Goal: Task Accomplishment & Management: Manage account settings

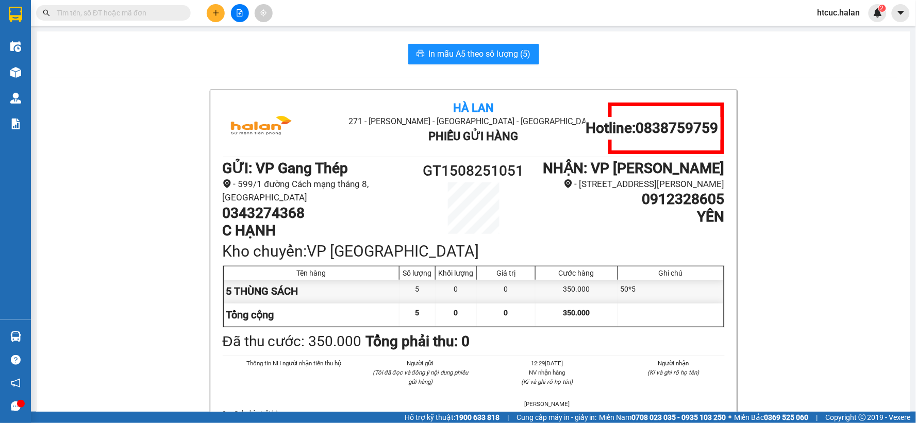
click at [168, 11] on input "text" at bounding box center [118, 12] width 122 height 11
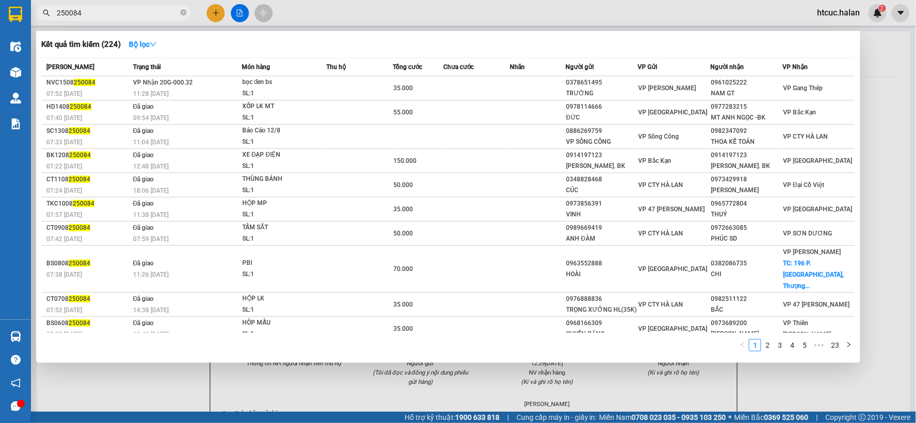
type input "250084"
click at [470, 82] on td at bounding box center [476, 88] width 67 height 24
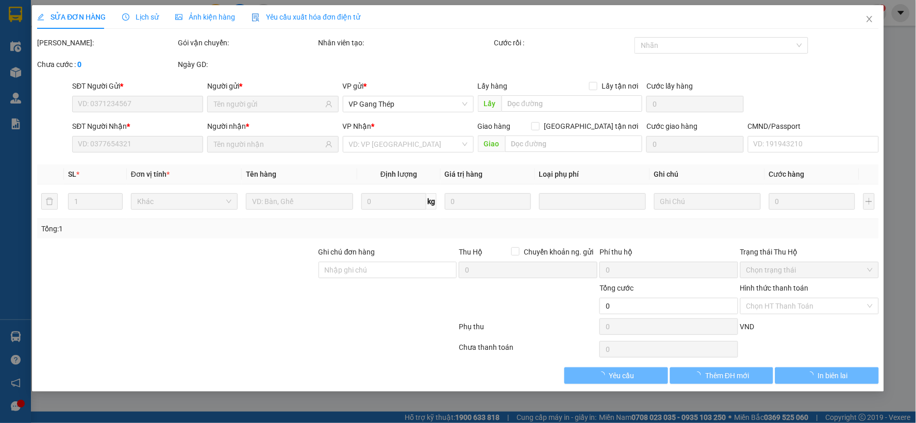
type input "0378651495"
type input "TRƯỜNG"
type input "0961025222"
type input "NAM GT"
type input "35.000"
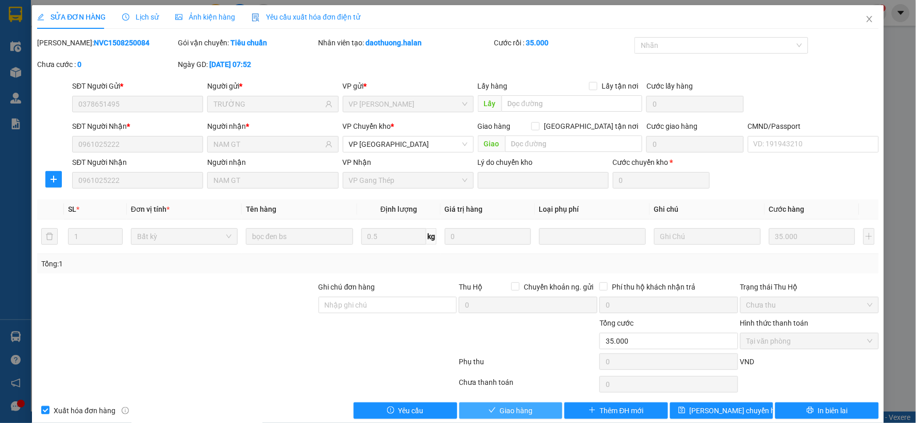
click at [514, 413] on span "Giao hàng" at bounding box center [516, 410] width 33 height 11
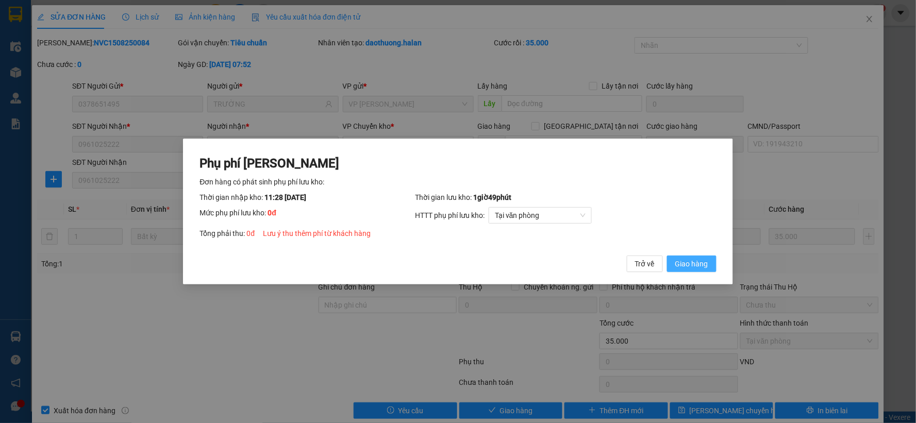
click at [697, 266] on span "Giao hàng" at bounding box center [691, 263] width 33 height 11
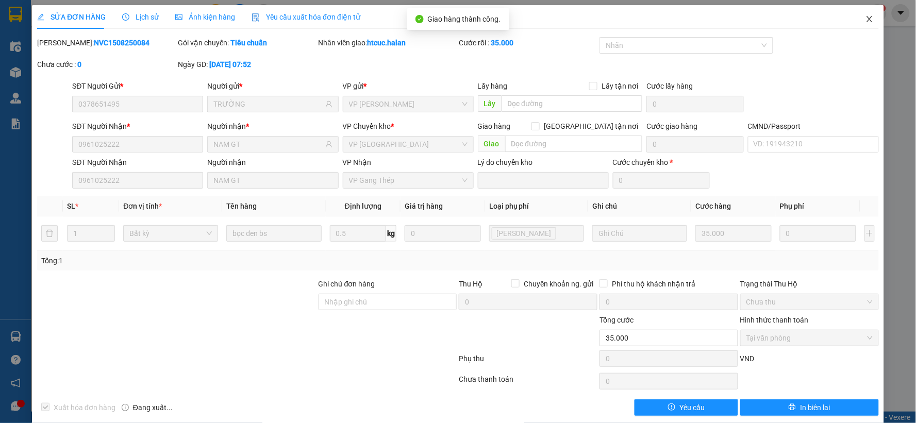
click at [863, 14] on span "Close" at bounding box center [869, 19] width 29 height 29
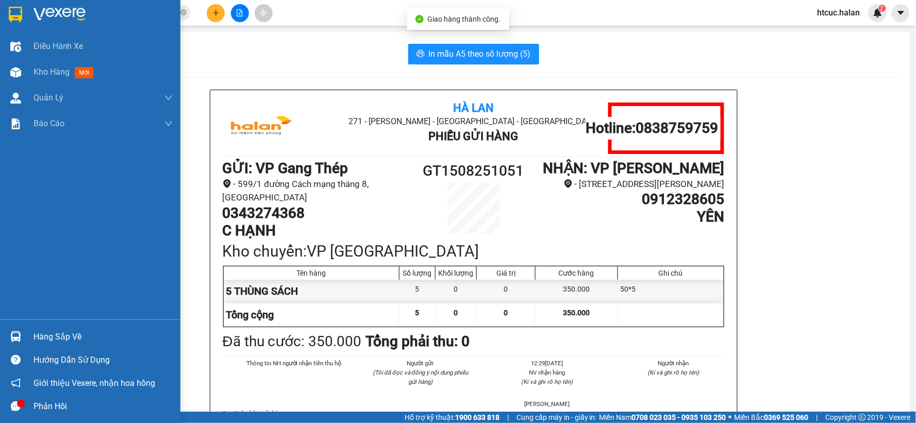
click at [69, 339] on div "Hàng sắp về" at bounding box center [103, 336] width 139 height 15
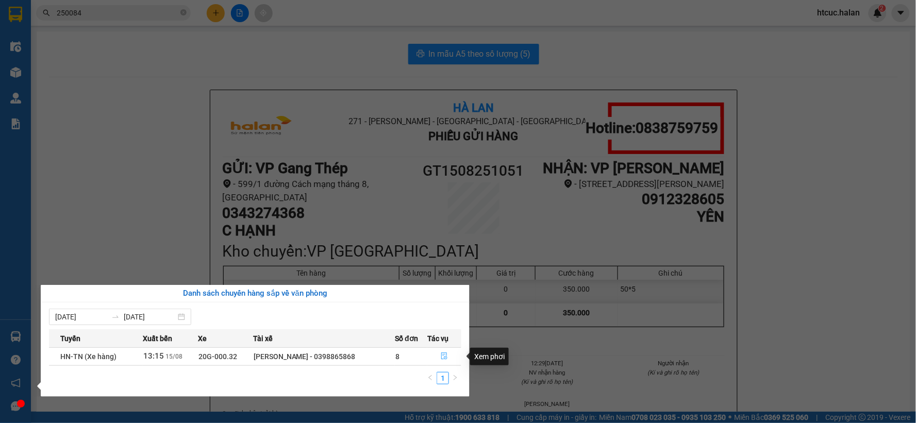
click at [447, 357] on icon "file-done" at bounding box center [444, 356] width 7 height 7
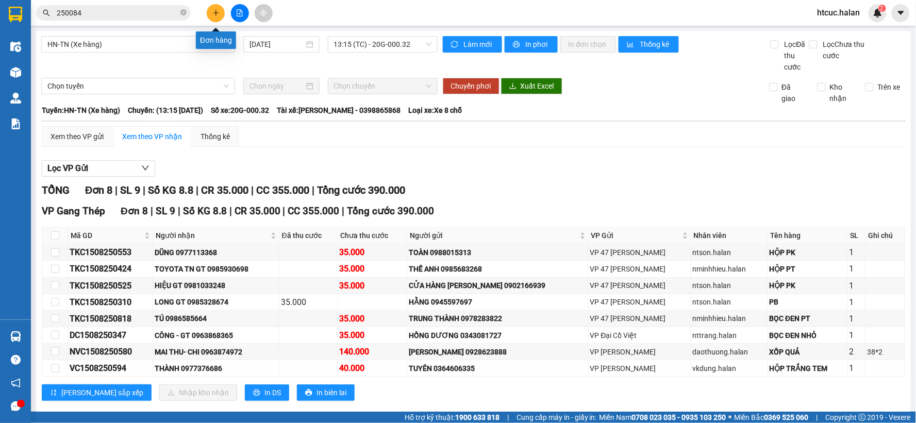
click at [210, 10] on button at bounding box center [216, 13] width 18 height 18
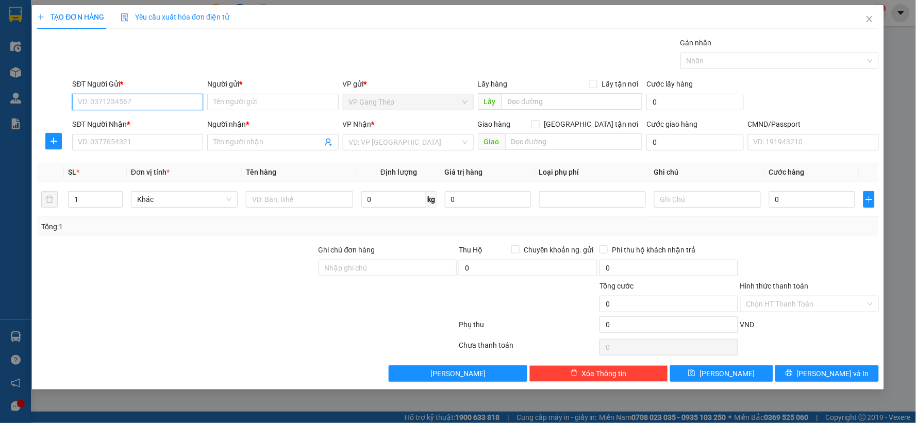
click at [171, 98] on input "SĐT Người Gửi *" at bounding box center [137, 102] width 131 height 16
type input "0328912733"
click at [127, 121] on div "0328912733 - MẠNH" at bounding box center [137, 122] width 119 height 11
type input "MẠNH"
type input "0328912733"
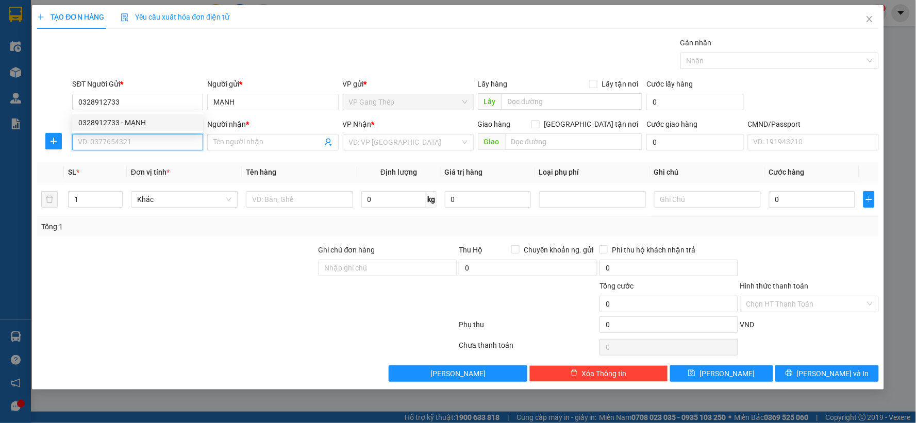
click at [143, 146] on input "SĐT Người Nhận *" at bounding box center [137, 142] width 131 height 16
click at [127, 165] on div "0376118680 - PHÚC" at bounding box center [137, 162] width 119 height 11
type input "0376118680"
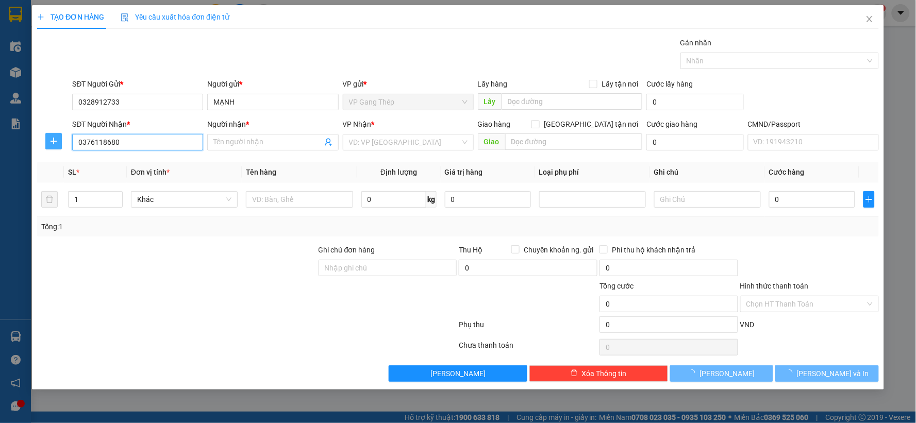
type input "PHÚC"
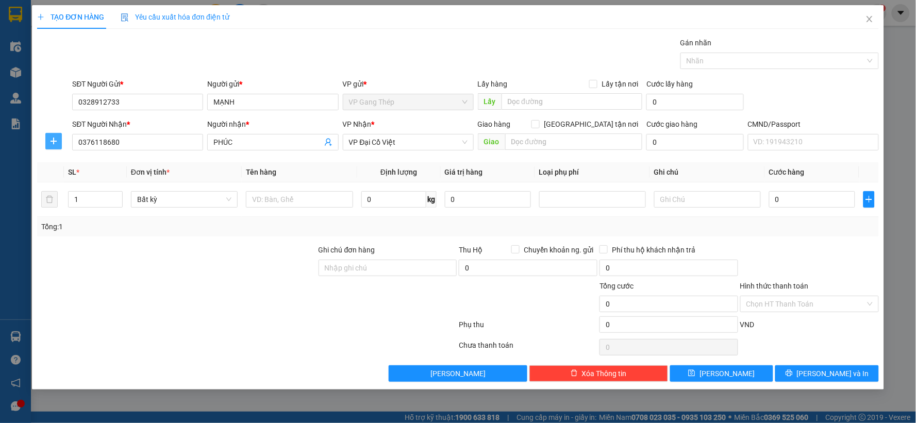
click at [55, 139] on icon "plus" at bounding box center [53, 141] width 8 height 8
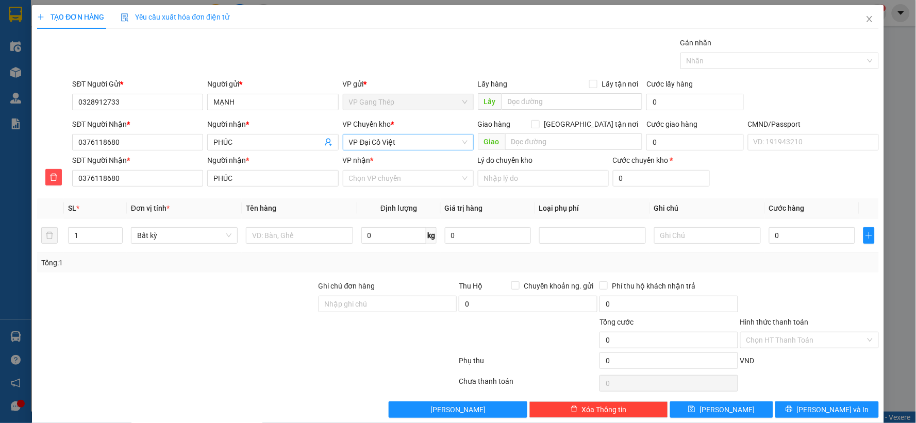
click at [404, 143] on span "VP Đại Cồ Việt" at bounding box center [408, 142] width 119 height 15
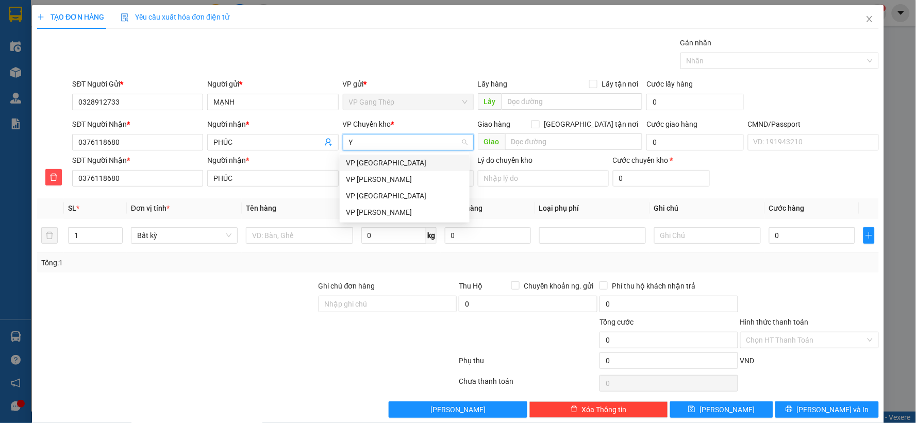
type input "YÊ"
click at [362, 165] on div "VP [PERSON_NAME]" at bounding box center [405, 162] width 118 height 11
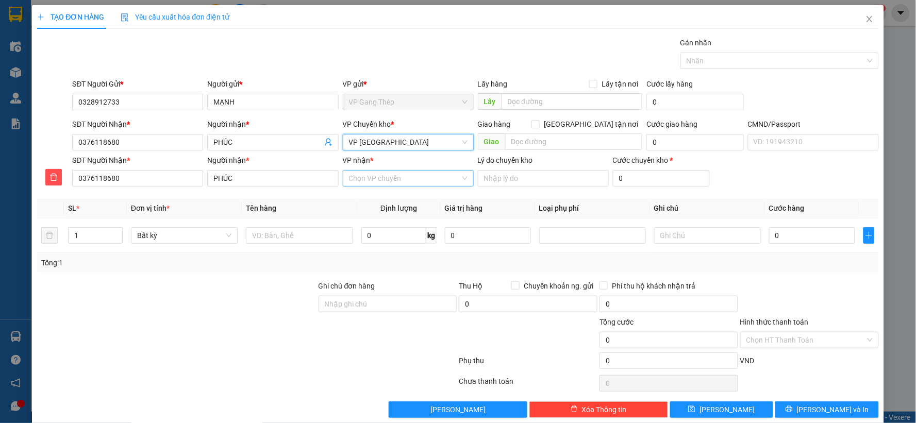
click at [381, 173] on input "VP nhận *" at bounding box center [404, 178] width 111 height 15
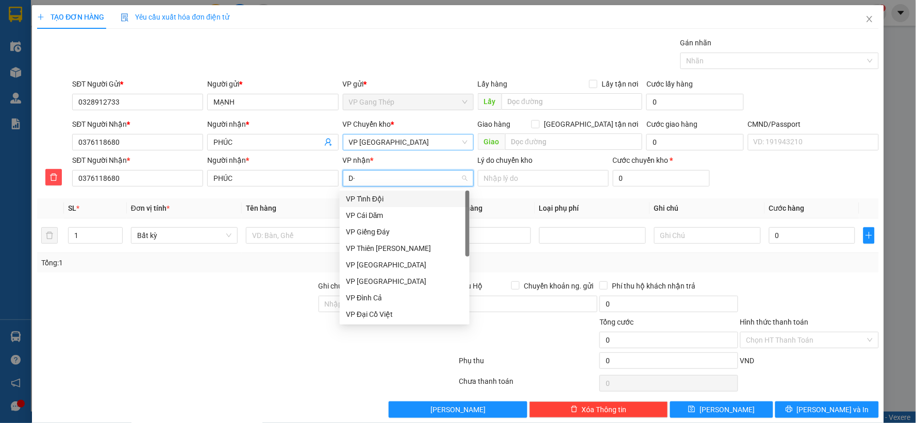
type input "D"
type input "ĐA"
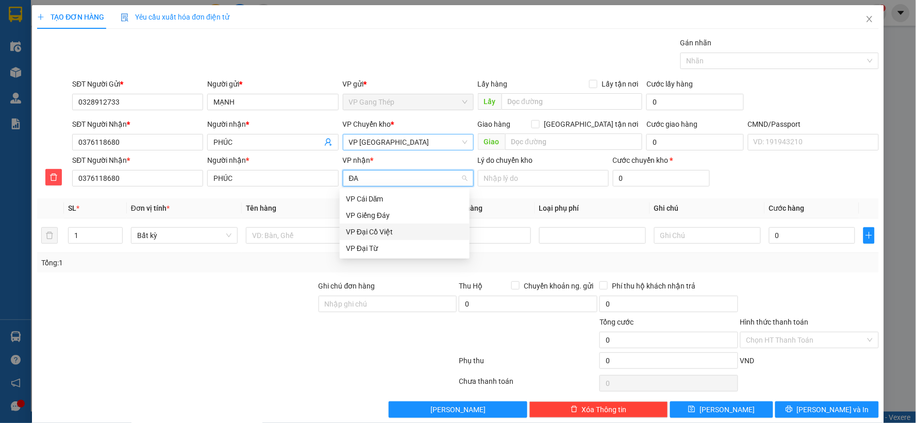
click at [369, 235] on div "VP Đại Cồ Việt" at bounding box center [405, 231] width 118 height 11
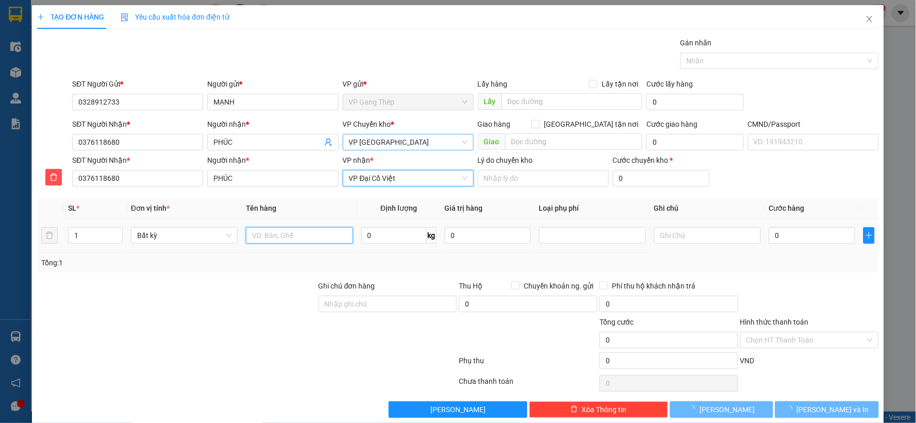
click at [270, 234] on input "text" at bounding box center [299, 235] width 107 height 16
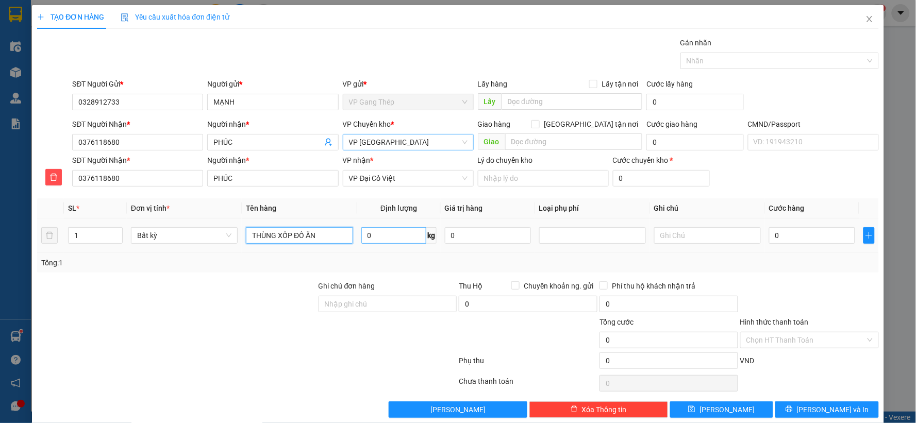
type input "THÙNG XỐP ĐỒ ĂN"
type input "23"
click at [813, 235] on input "0" at bounding box center [812, 235] width 86 height 16
type input "65.000"
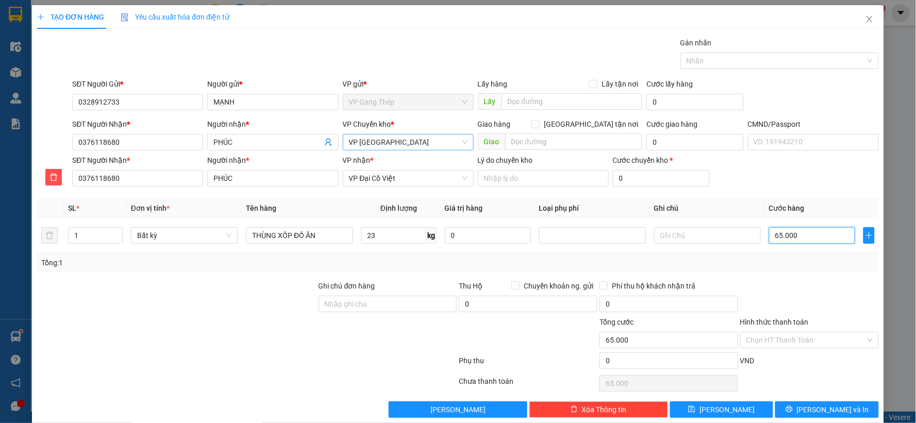
type input "65.000"
click at [833, 406] on span "[PERSON_NAME] và In" at bounding box center [833, 409] width 72 height 11
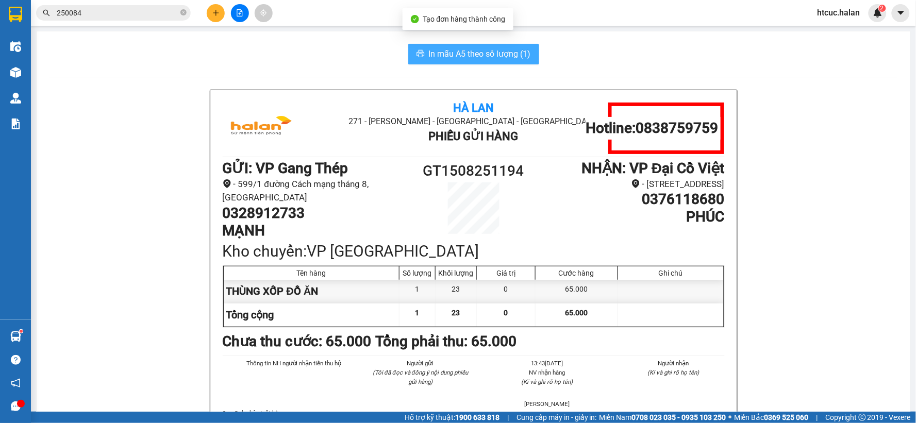
click at [441, 52] on span "In mẫu A5 theo số lượng (1)" at bounding box center [480, 53] width 102 height 13
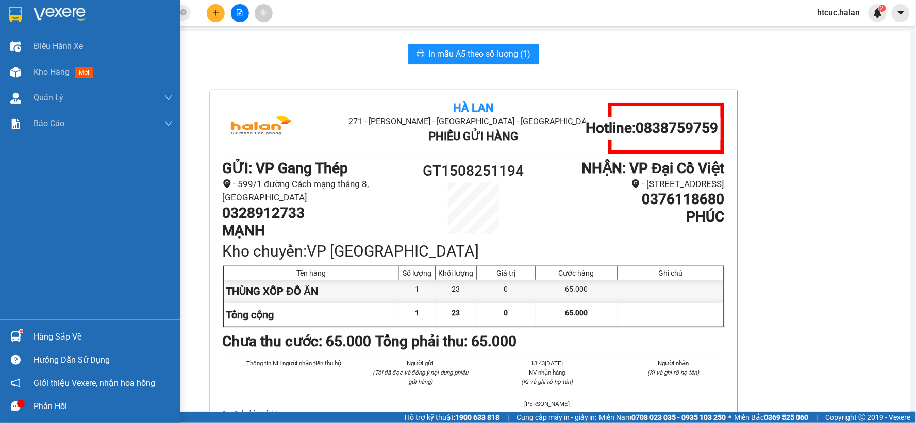
click at [18, 333] on img at bounding box center [15, 337] width 11 height 11
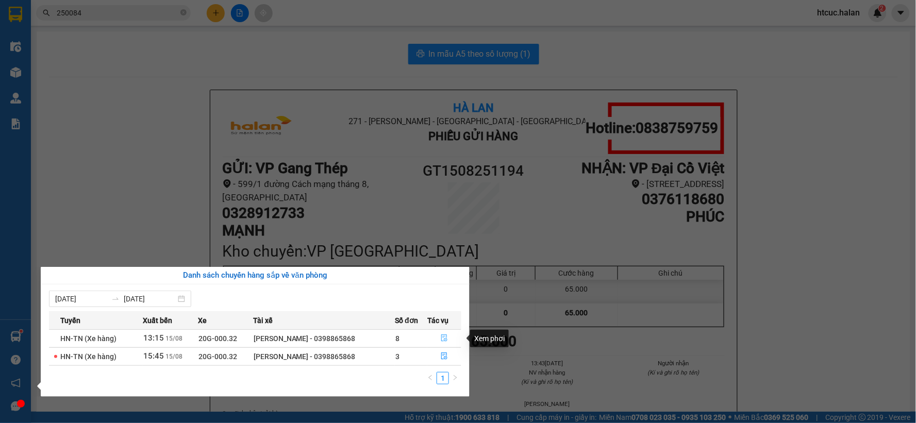
click at [445, 338] on icon "file-done" at bounding box center [444, 338] width 7 height 7
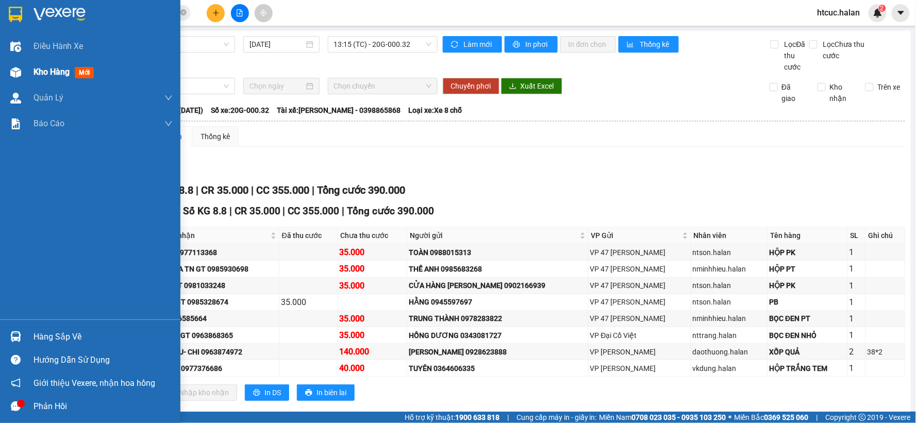
click at [14, 73] on img at bounding box center [15, 72] width 11 height 11
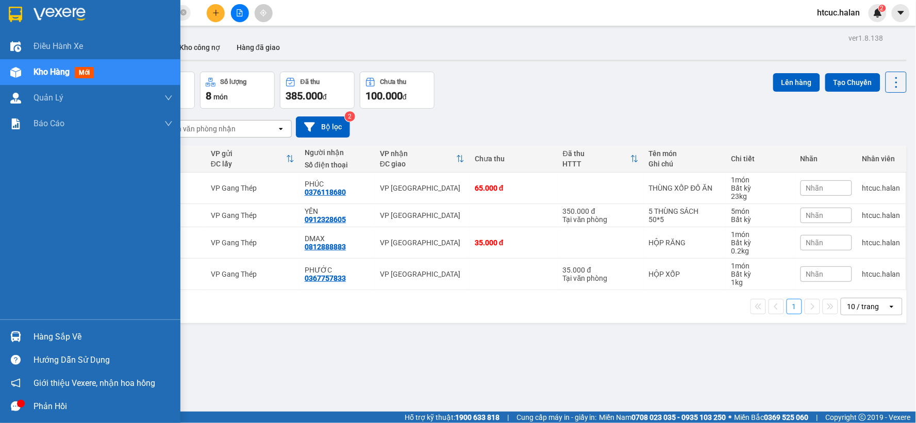
click at [55, 332] on div "Hàng sắp về" at bounding box center [103, 336] width 139 height 15
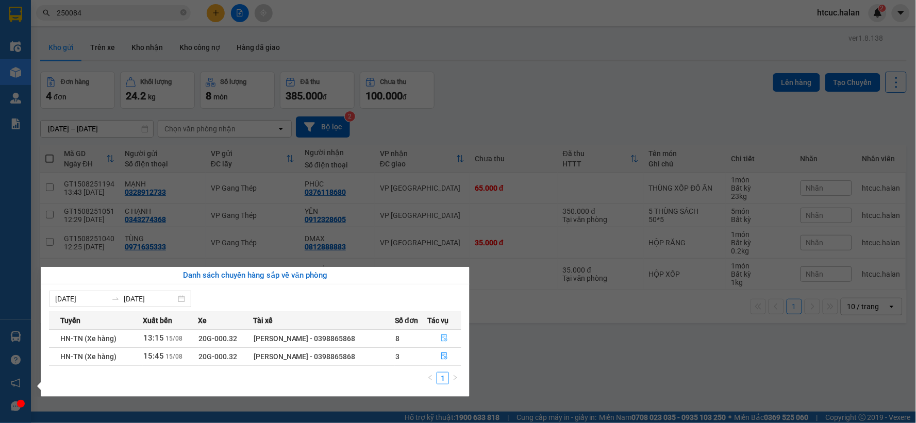
click at [442, 338] on icon "file-done" at bounding box center [444, 338] width 7 height 7
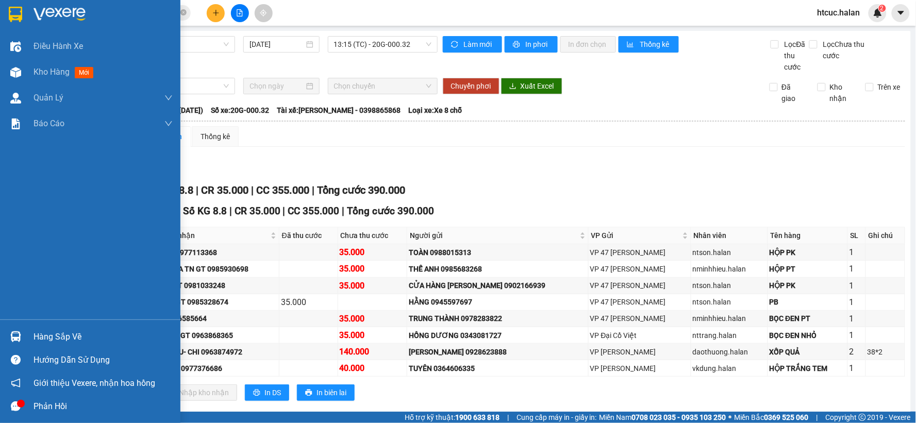
click at [11, 335] on img at bounding box center [15, 337] width 11 height 11
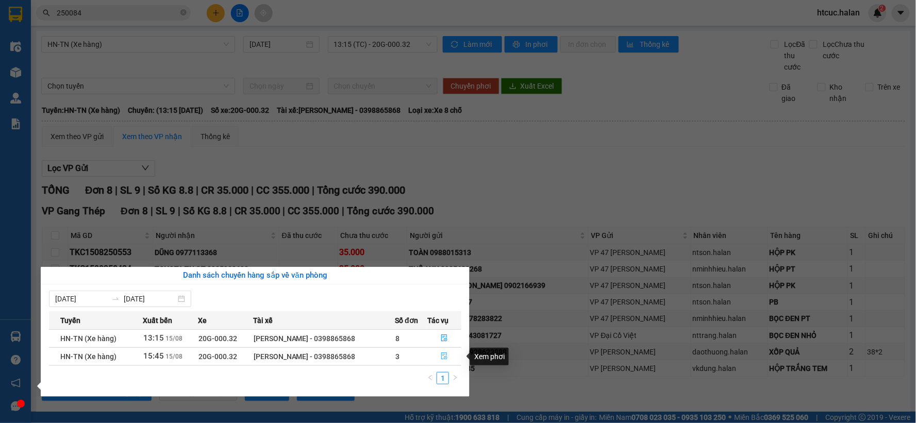
click at [446, 351] on button "button" at bounding box center [444, 357] width 33 height 16
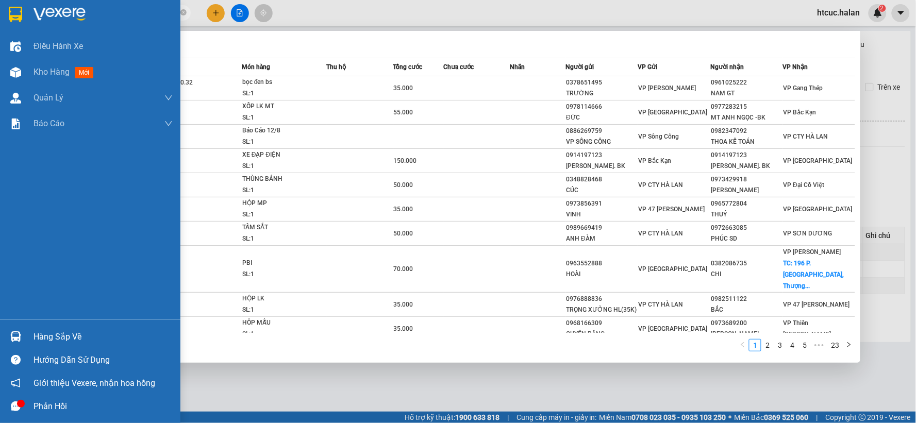
drag, startPoint x: 91, startPoint y: 12, endPoint x: 102, endPoint y: 0, distance: 16.4
click at [3, 19] on section "Kết quả tìm kiếm ( 224 ) Bộ lọc Mã ĐH Trạng thái Món hàng Thu hộ Tổng cước Chưa…" at bounding box center [458, 211] width 916 height 423
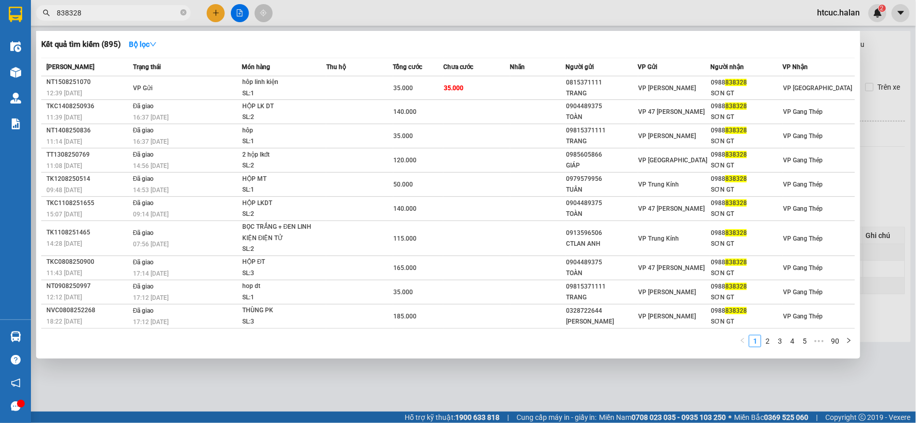
type input "838328"
click at [445, 393] on div at bounding box center [458, 211] width 916 height 423
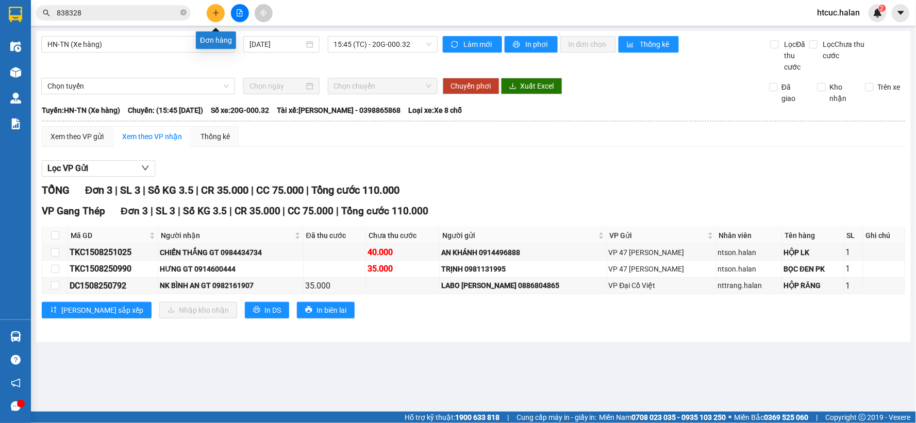
click at [211, 13] on button at bounding box center [216, 13] width 18 height 18
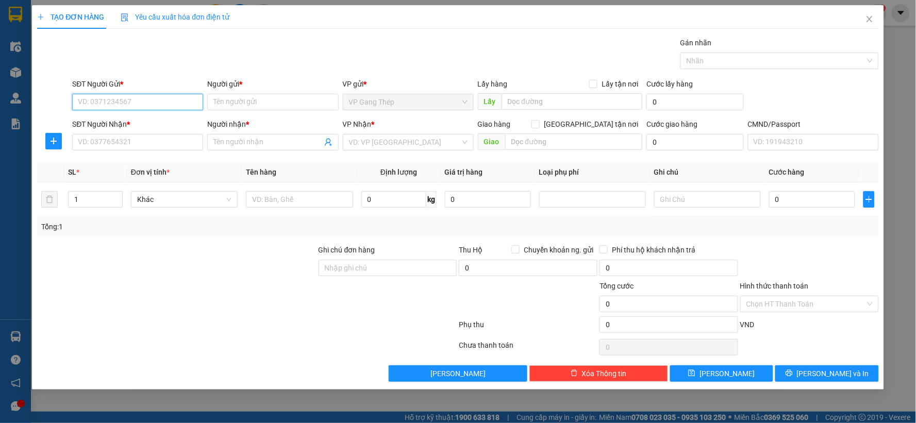
click at [172, 97] on input "SĐT Người Gửi *" at bounding box center [137, 102] width 131 height 16
type input "0963556823"
click at [156, 123] on div "0963556823 - NK THANH TÂM" at bounding box center [137, 122] width 119 height 11
type input "NK [PERSON_NAME]"
type input "0963556823"
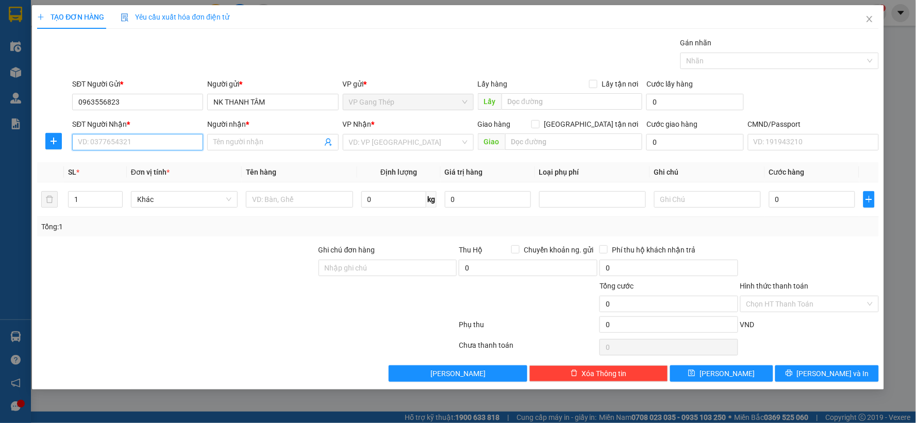
click at [123, 137] on input "SĐT Người Nhận *" at bounding box center [137, 142] width 131 height 16
type input "0945159782"
click at [116, 161] on div "0945159782 - DŨNG" at bounding box center [137, 162] width 119 height 11
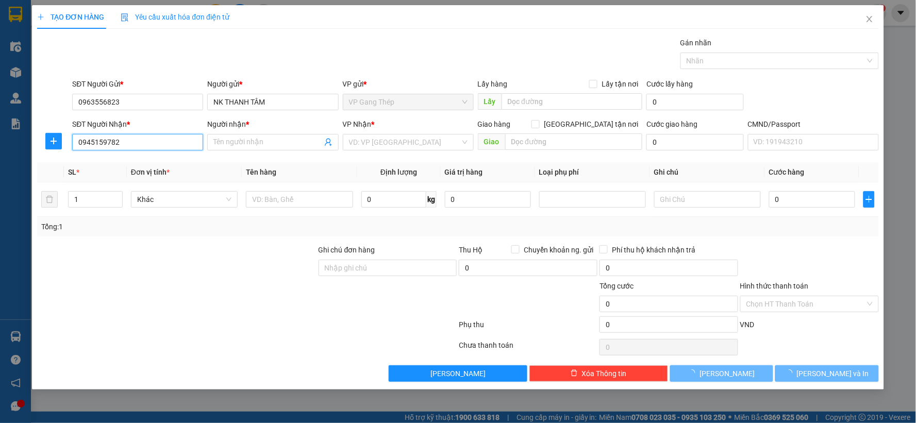
type input "DŨNG"
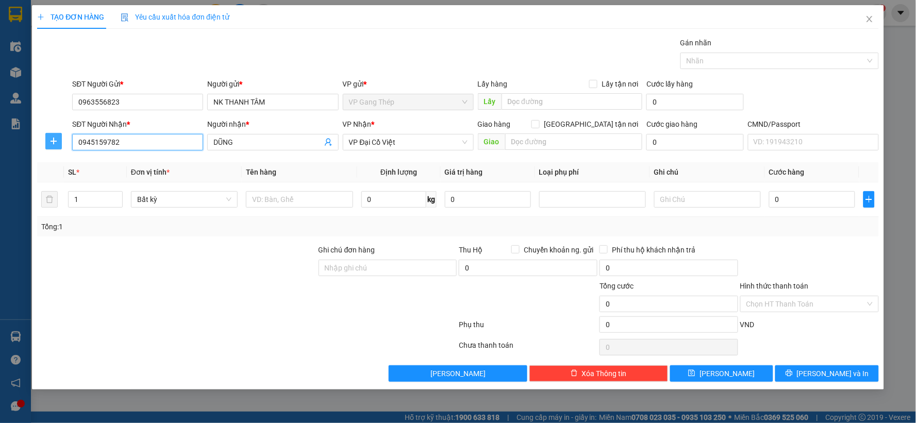
type input "0945159782"
click at [48, 138] on span "plus" at bounding box center [53, 141] width 15 height 8
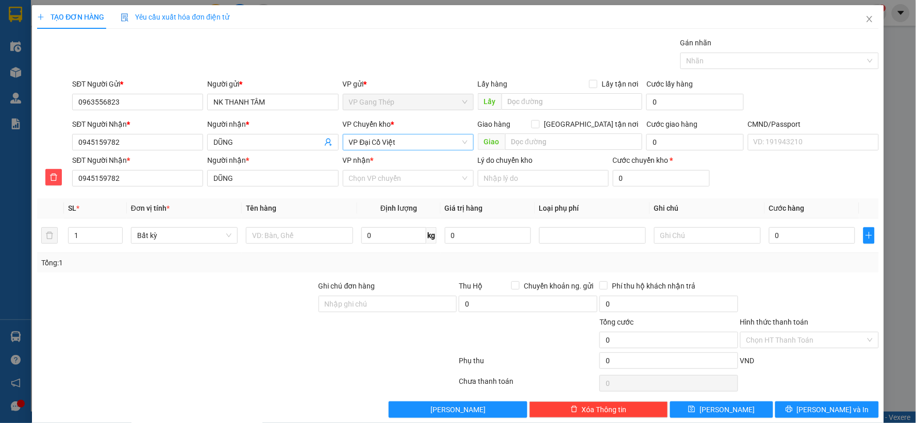
click at [410, 150] on span "VP Đại Cồ Việt" at bounding box center [408, 142] width 119 height 15
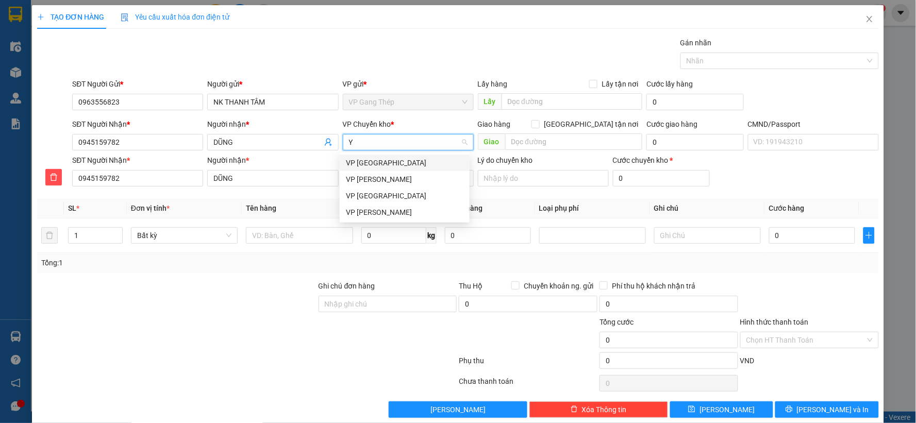
type input "YÊ"
click at [367, 160] on div "VP [PERSON_NAME]" at bounding box center [405, 162] width 118 height 11
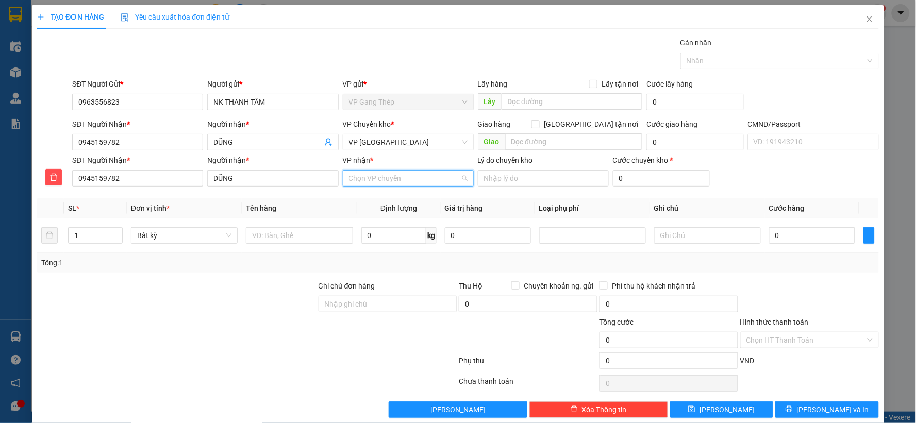
click at [362, 173] on input "VP nhận *" at bounding box center [404, 178] width 111 height 15
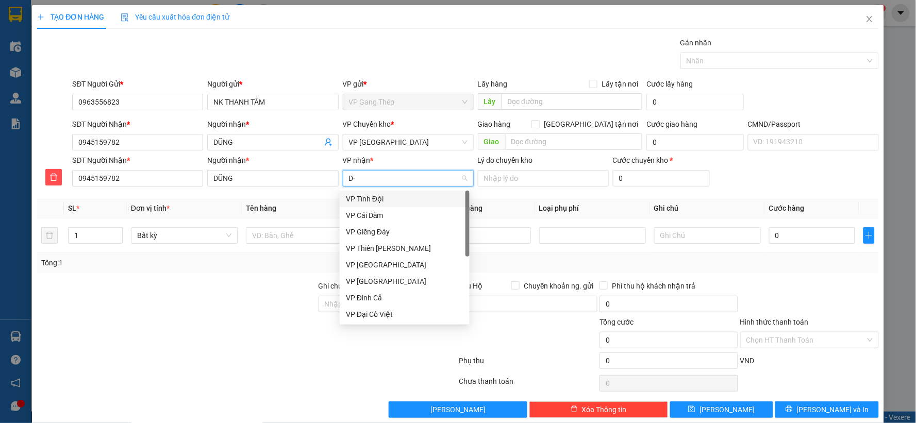
type input "D"
type input "ĐA"
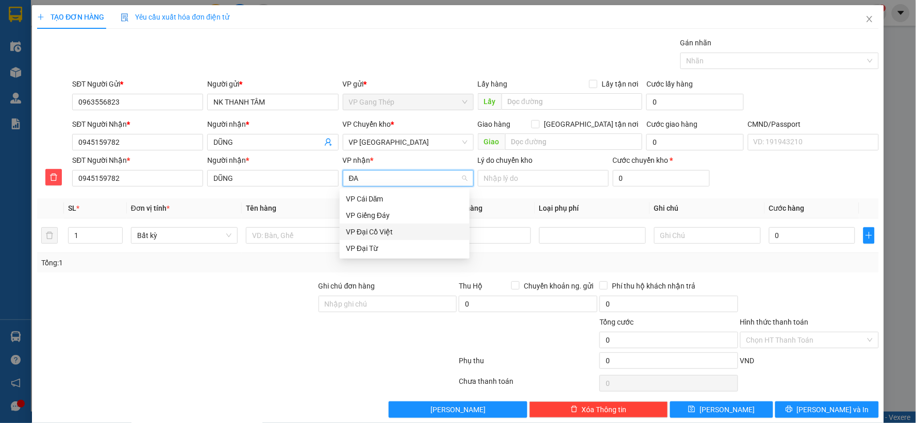
click at [379, 234] on div "VP Đại Cồ Việt" at bounding box center [405, 231] width 118 height 11
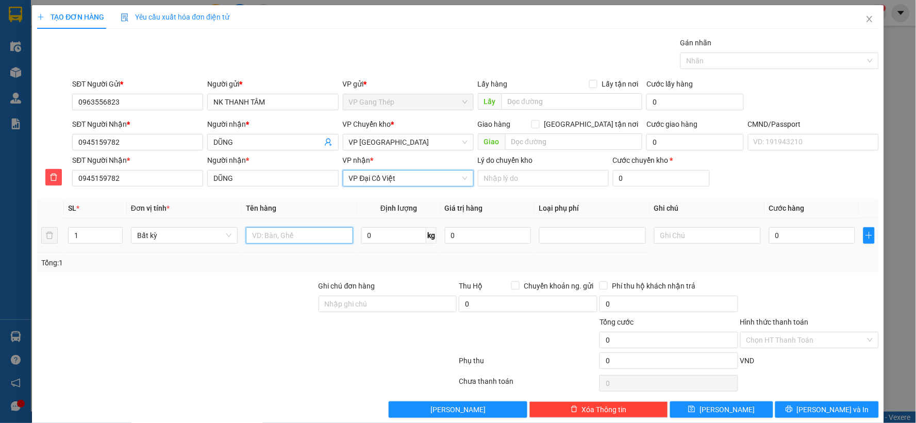
click at [311, 236] on input "text" at bounding box center [299, 235] width 107 height 16
type input "PB"
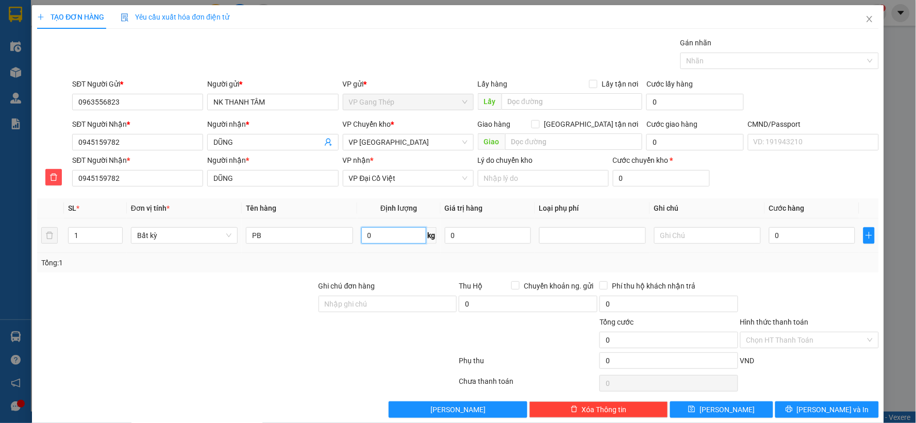
click at [375, 232] on input "0" at bounding box center [393, 235] width 65 height 16
type input "0.2"
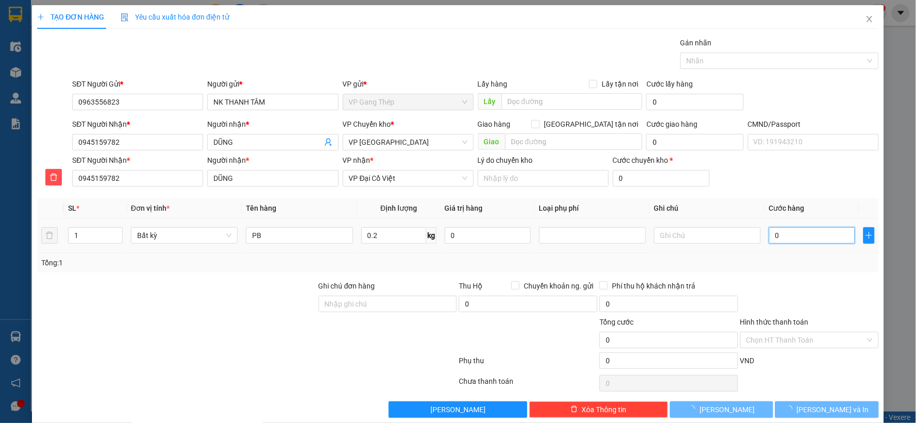
click at [801, 234] on input "0" at bounding box center [812, 235] width 86 height 16
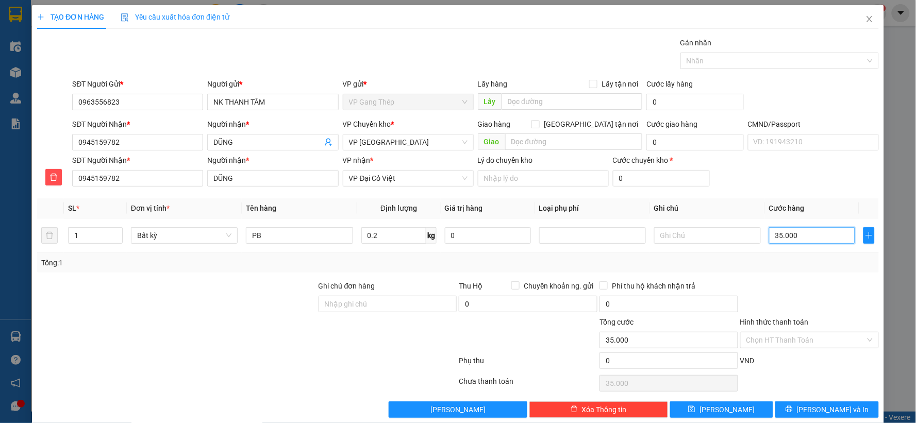
type input "35.000"
click at [817, 410] on span "[PERSON_NAME] và In" at bounding box center [833, 409] width 72 height 11
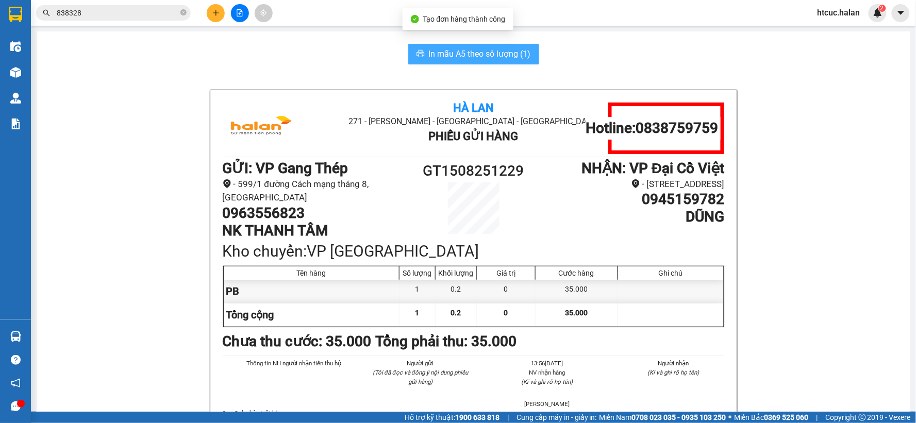
click at [456, 51] on span "In mẫu A5 theo số lượng (1)" at bounding box center [480, 53] width 102 height 13
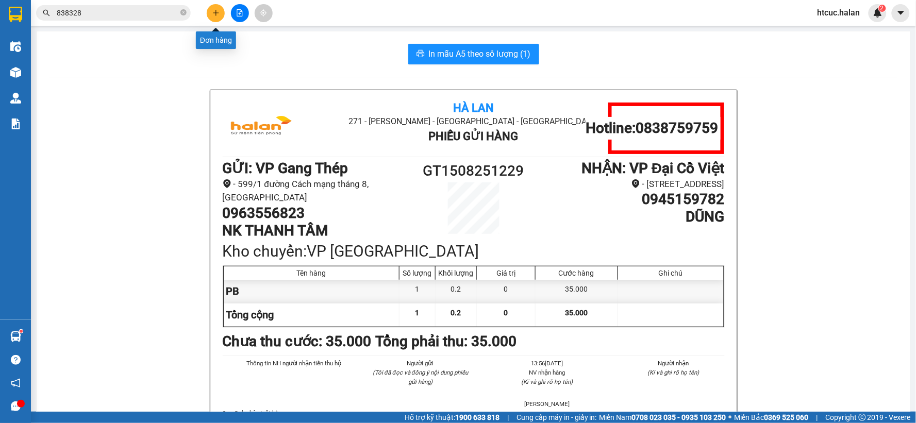
click at [217, 15] on icon "plus" at bounding box center [215, 12] width 7 height 7
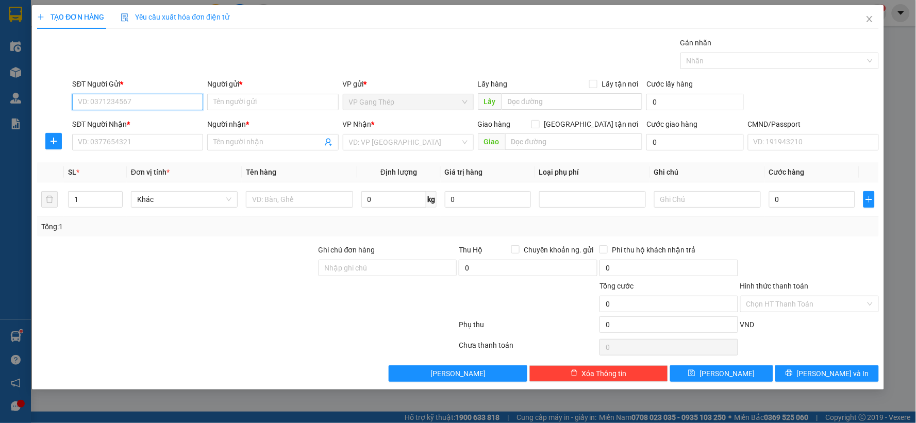
drag, startPoint x: 148, startPoint y: 96, endPoint x: 396, endPoint y: 97, distance: 247.5
click at [172, 97] on input "SĐT Người Gửi *" at bounding box center [137, 102] width 131 height 16
type input "0702268286"
click at [135, 122] on div "0702268286 - TRANG BỐNG" at bounding box center [137, 122] width 119 height 11
type input "[PERSON_NAME]"
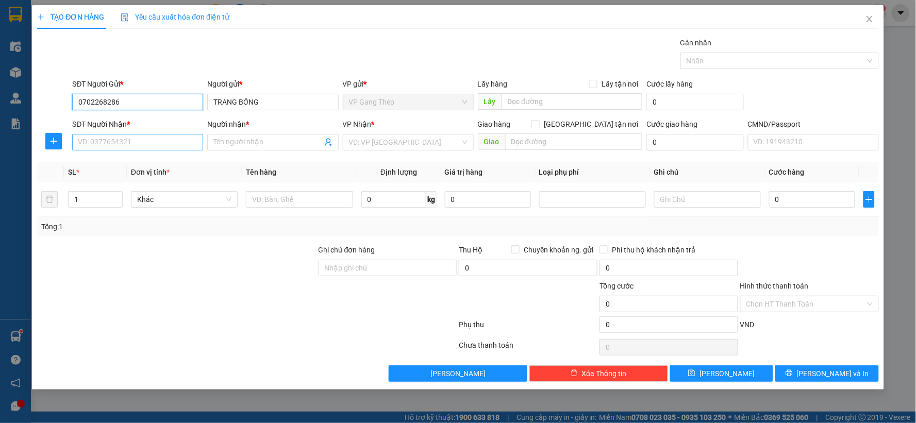
type input "0702268286"
click at [126, 146] on input "SĐT Người Nhận *" at bounding box center [137, 142] width 131 height 16
type input "0972446666"
click at [253, 140] on input "Người nhận *" at bounding box center [267, 142] width 108 height 11
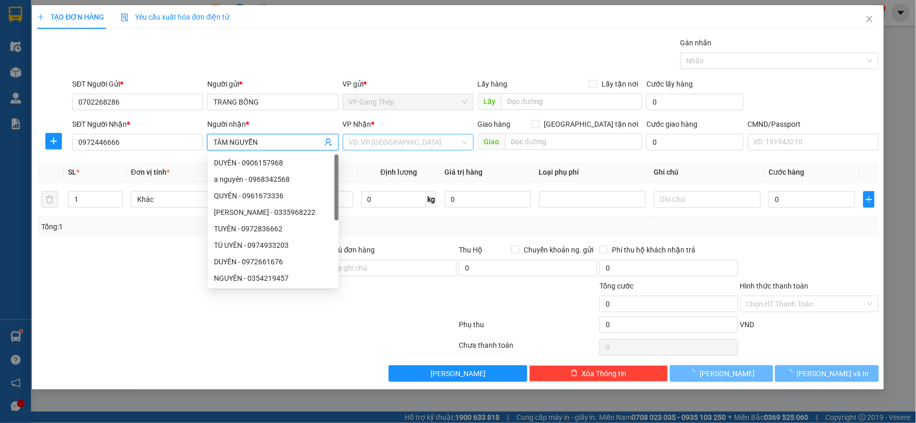
type input "TÂM NGUYỄN"
click at [402, 143] on input "search" at bounding box center [404, 142] width 111 height 15
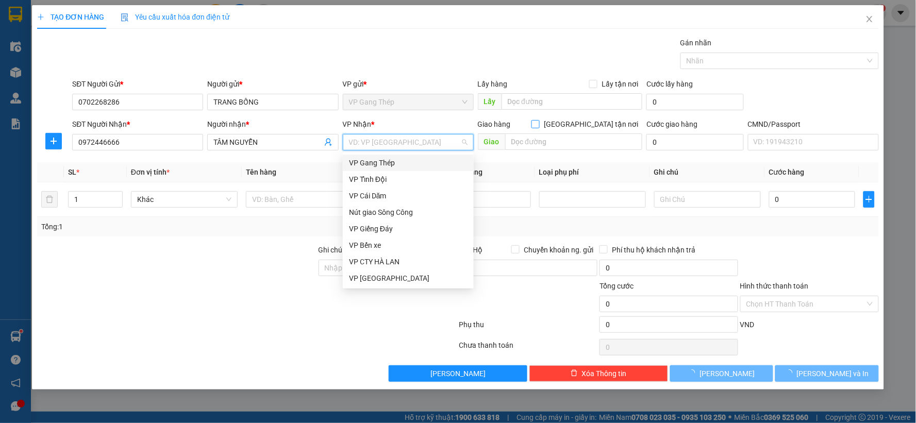
click at [539, 122] on input "[GEOGRAPHIC_DATA][PERSON_NAME] nơi" at bounding box center [535, 123] width 7 height 7
checkbox input "true"
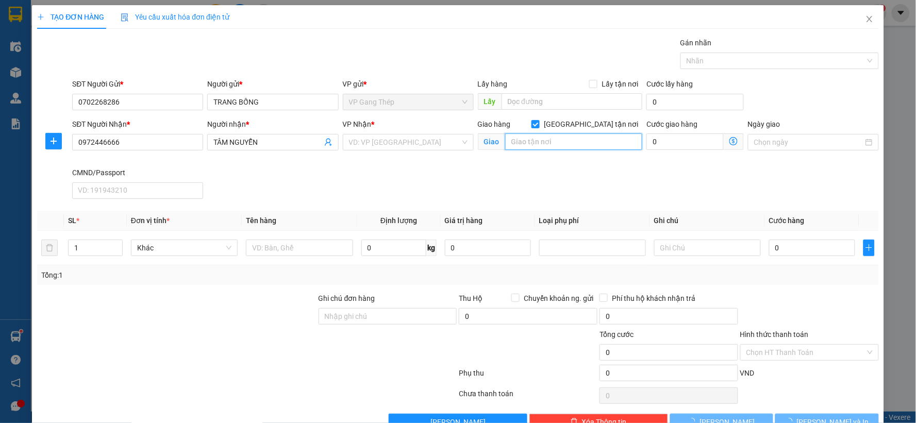
click at [570, 143] on input "text" at bounding box center [574, 142] width 138 height 16
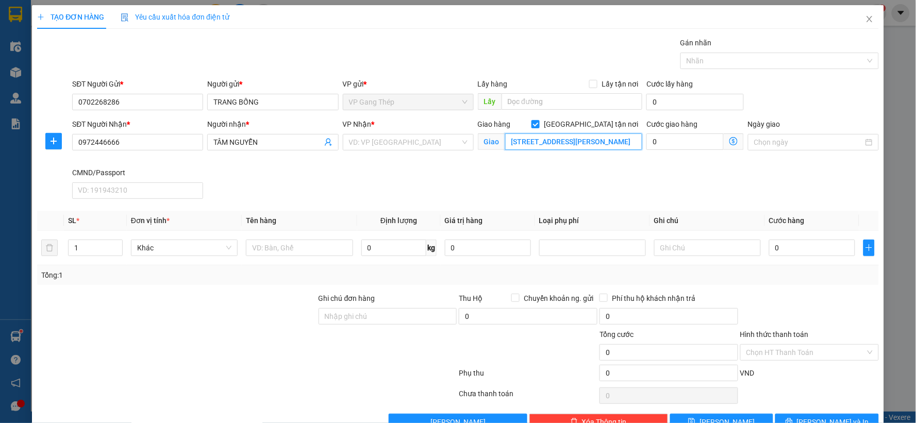
scroll to position [0, 58]
type input "SỐ 8N2 NGÕ 1 NGUYỄN HOÀNG TÔN, TÂY HỒ, HÀ NỘI"
click at [413, 142] on input "search" at bounding box center [404, 142] width 111 height 15
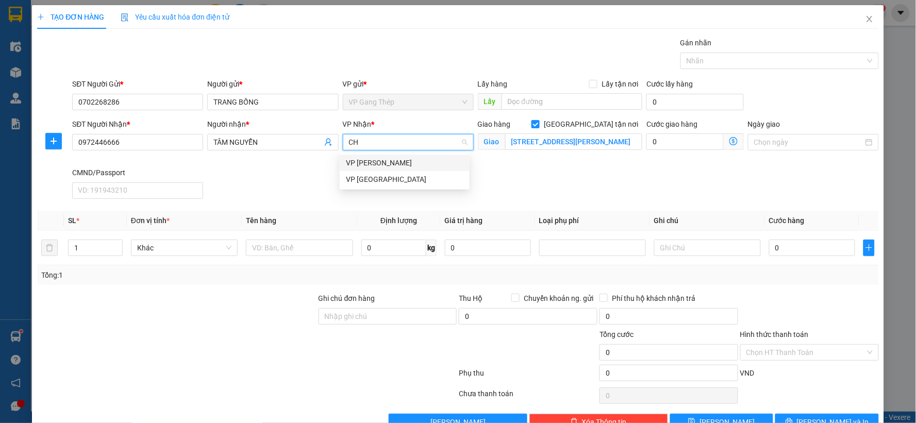
type input "CHÍ"
click at [380, 167] on div "[PERSON_NAME]" at bounding box center [405, 162] width 118 height 11
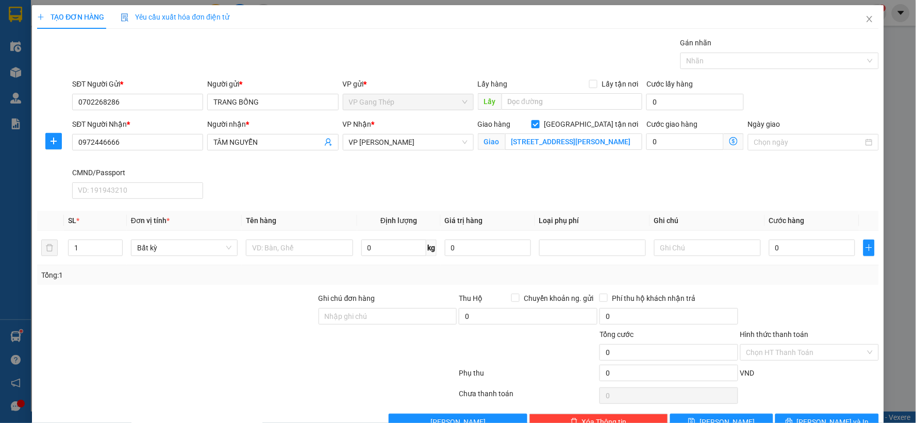
click at [730, 143] on icon "dollar-circle" at bounding box center [734, 141] width 8 height 8
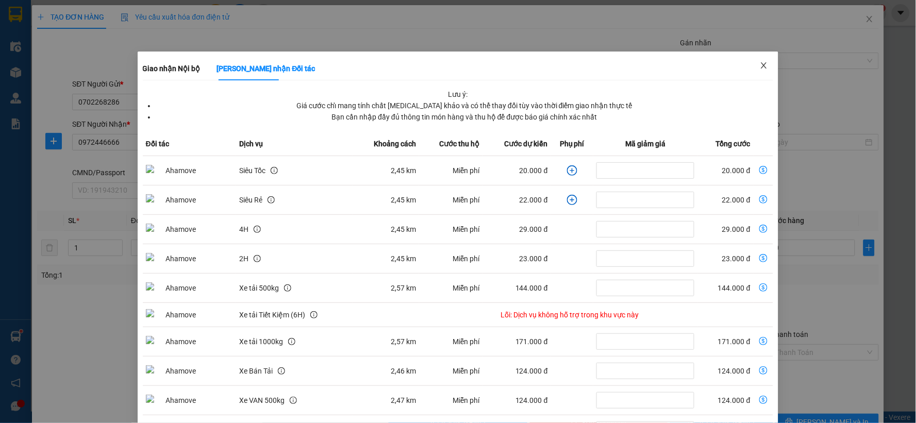
click at [761, 65] on icon "close" at bounding box center [764, 65] width 8 height 8
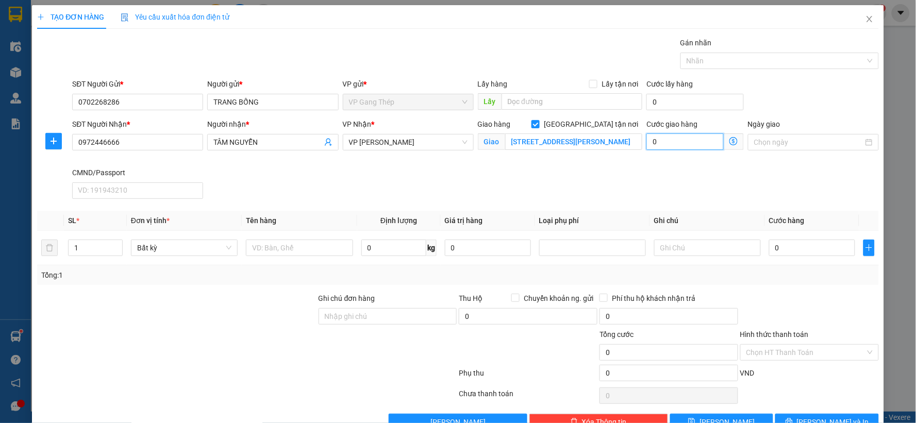
click at [663, 140] on input "0" at bounding box center [685, 142] width 77 height 16
type input "3"
type input "30"
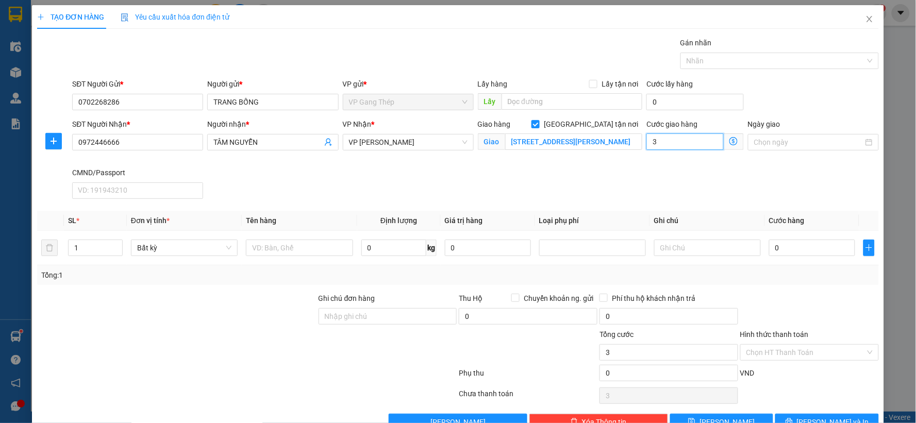
type input "30"
type input "30.000"
click at [52, 142] on icon "plus" at bounding box center [53, 141] width 8 height 8
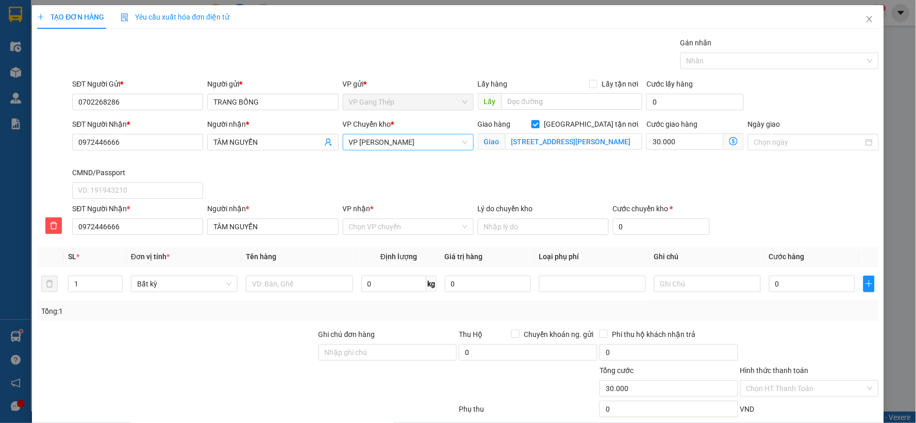
click at [383, 139] on span "[PERSON_NAME]" at bounding box center [408, 142] width 119 height 15
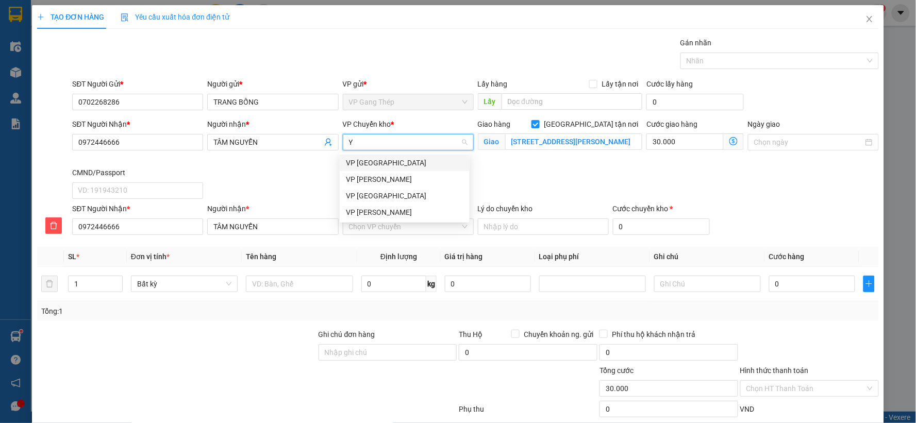
type input "YÊ"
click at [378, 163] on div "VP [PERSON_NAME]" at bounding box center [405, 162] width 118 height 11
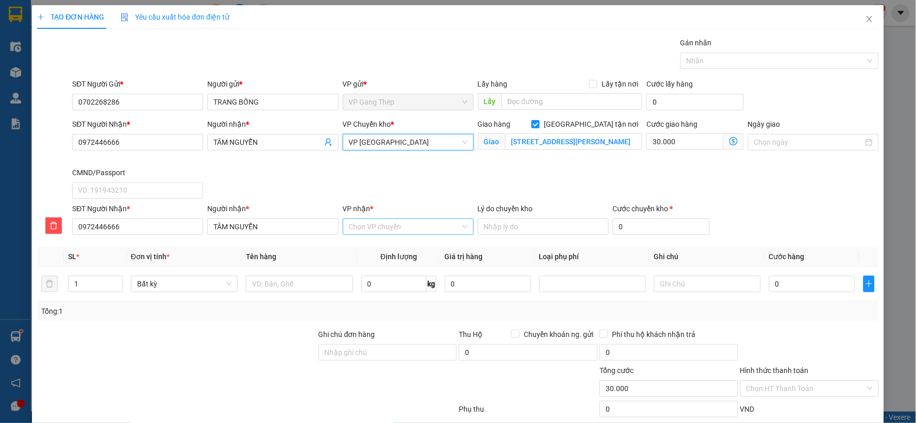
click at [394, 227] on input "VP nhận *" at bounding box center [404, 226] width 111 height 15
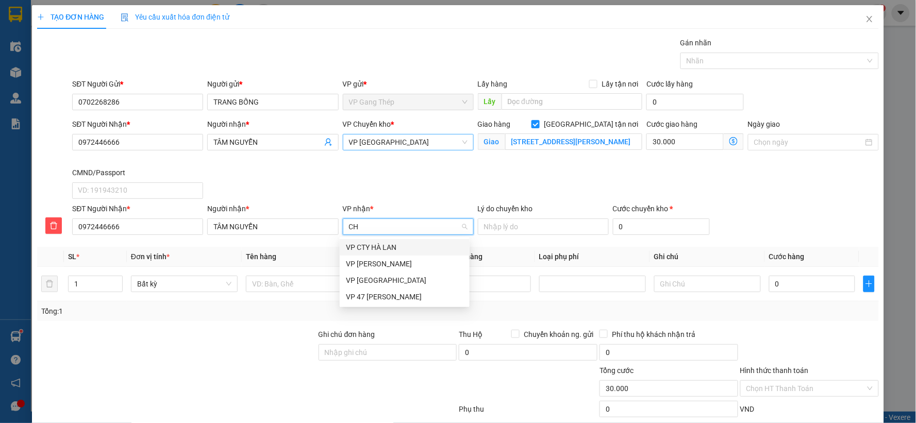
type input "CHÍ"
click at [382, 249] on div "[PERSON_NAME]" at bounding box center [405, 247] width 118 height 11
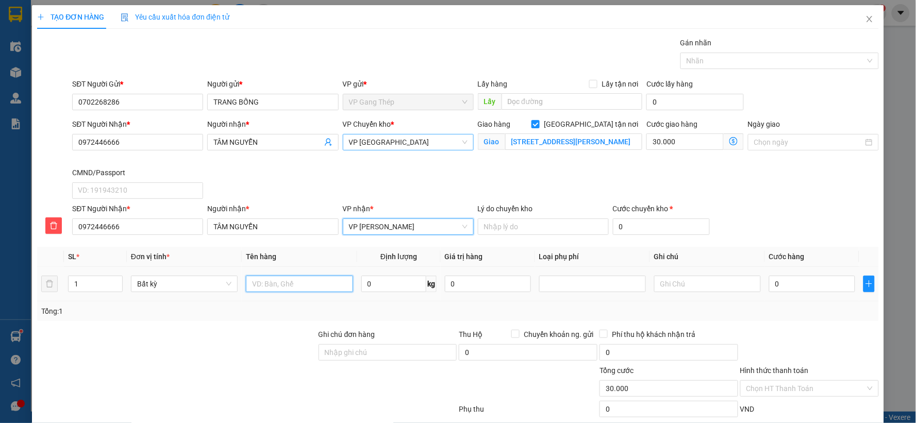
click at [303, 285] on input "text" at bounding box center [299, 284] width 107 height 16
type input "HỘP [PERSON_NAME]"
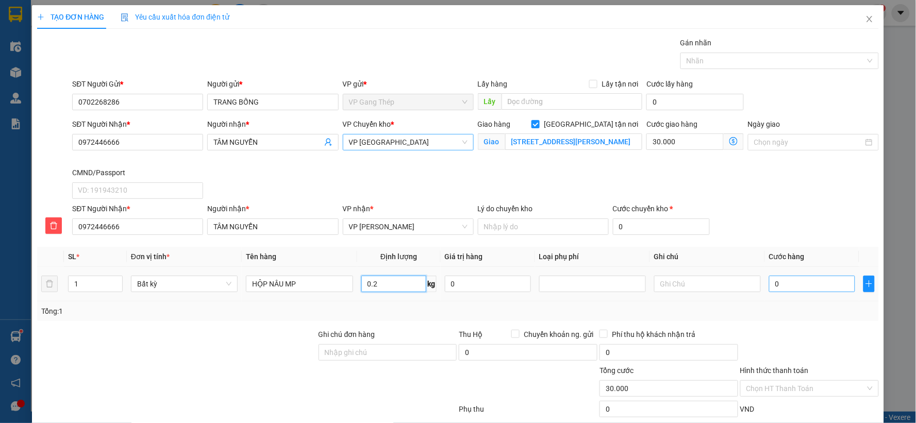
type input "0.2"
click at [817, 278] on input "0" at bounding box center [812, 284] width 86 height 16
type input "35.000"
type input "65.000"
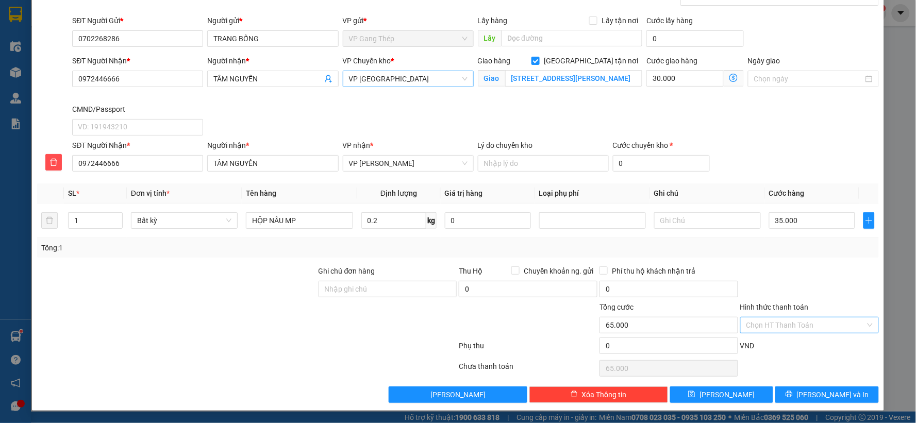
drag, startPoint x: 811, startPoint y: 385, endPoint x: 818, endPoint y: 321, distance: 64.3
click at [818, 321] on input "Hình thức thanh toán" at bounding box center [806, 325] width 119 height 15
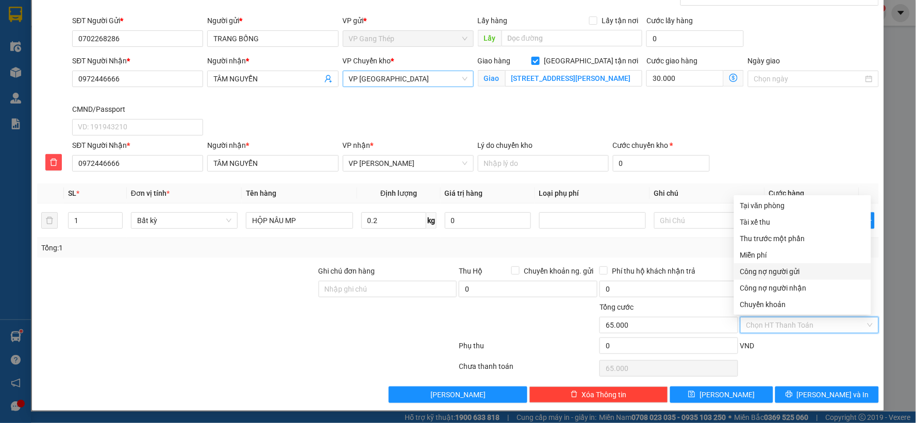
click at [774, 271] on div "Công nợ người gửi" at bounding box center [802, 271] width 125 height 11
type input "0"
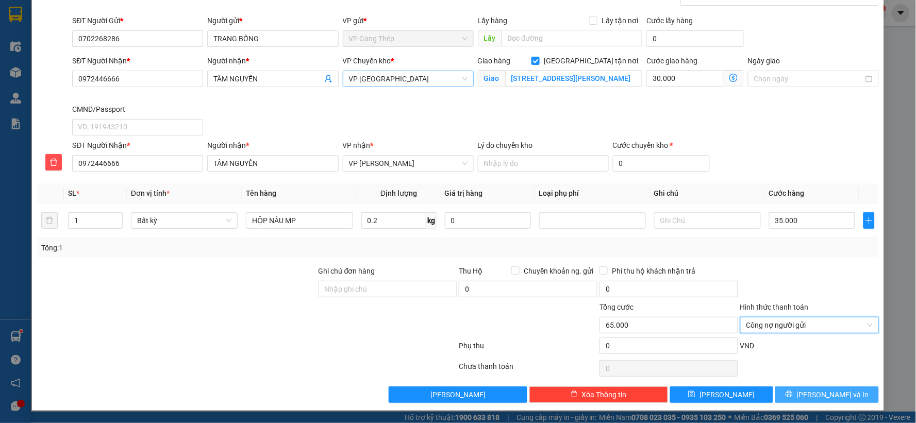
click at [817, 395] on span "[PERSON_NAME] và In" at bounding box center [833, 394] width 72 height 11
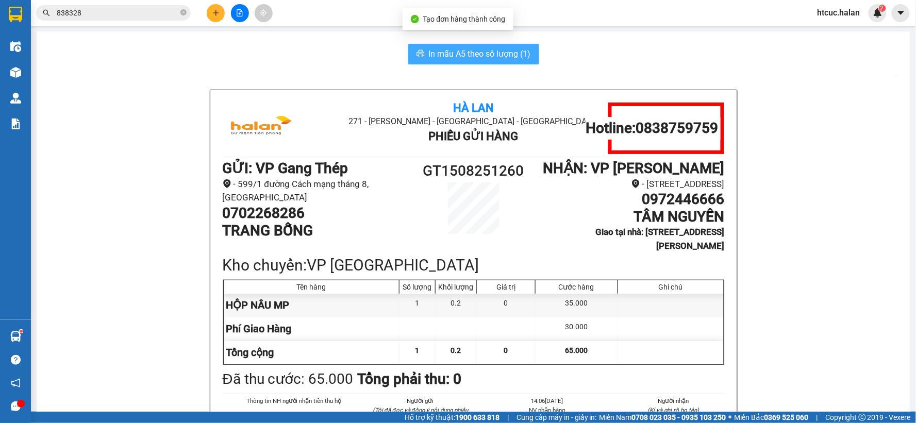
click at [434, 58] on span "In mẫu A5 theo số lượng (1)" at bounding box center [480, 53] width 102 height 13
click at [212, 10] on icon "plus" at bounding box center [215, 12] width 7 height 7
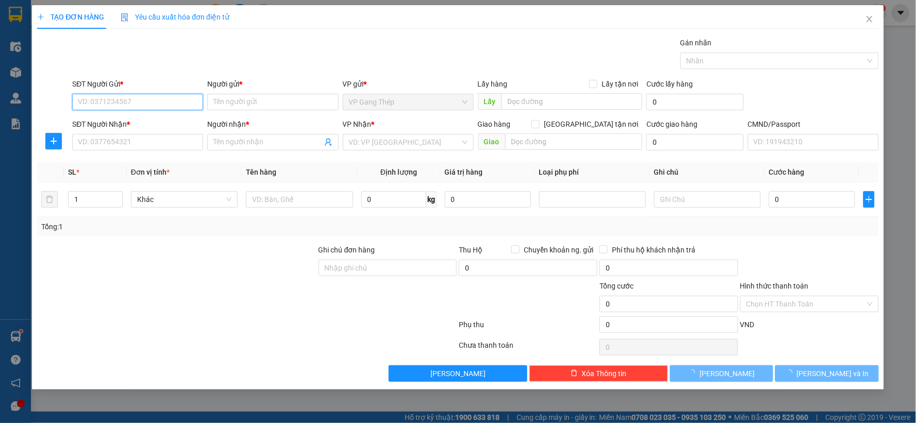
click at [145, 100] on input "SĐT Người Gửi *" at bounding box center [137, 102] width 131 height 16
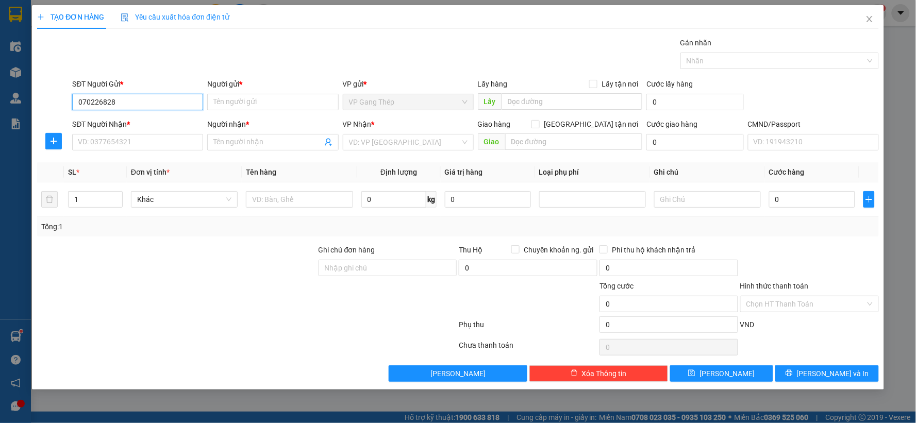
type input "0702268286"
click at [152, 125] on div "0702268286 - TRANG BỐNG" at bounding box center [137, 122] width 119 height 11
type input "[PERSON_NAME]"
type input "0702268286"
click at [872, 21] on icon "close" at bounding box center [870, 19] width 8 height 8
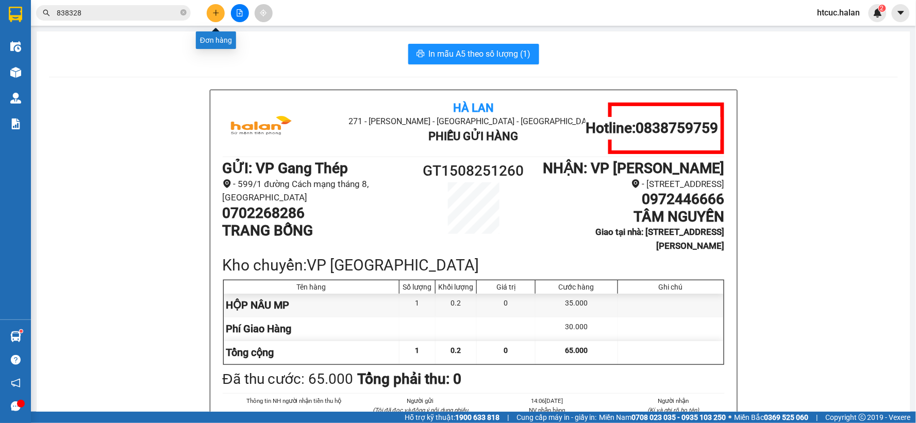
click at [215, 14] on icon "plus" at bounding box center [215, 12] width 7 height 7
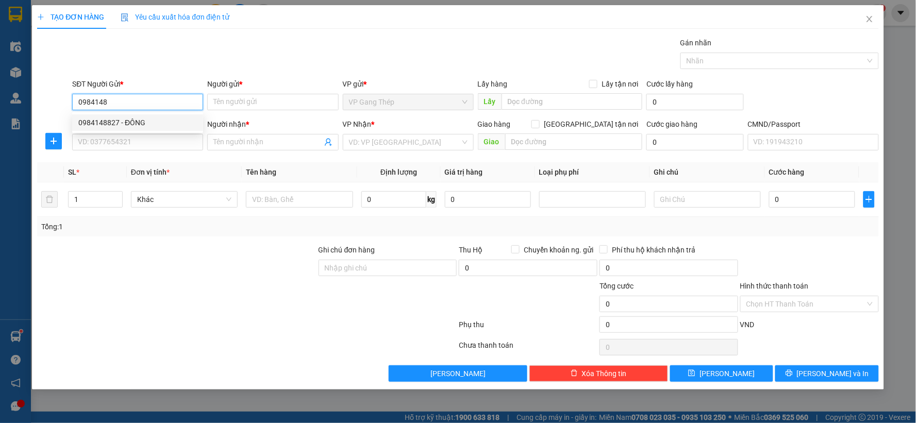
click at [138, 122] on div "0984148827 - ĐÔNG" at bounding box center [137, 122] width 119 height 11
type input "0984148827"
type input "ĐÔNG"
type input "0984148827"
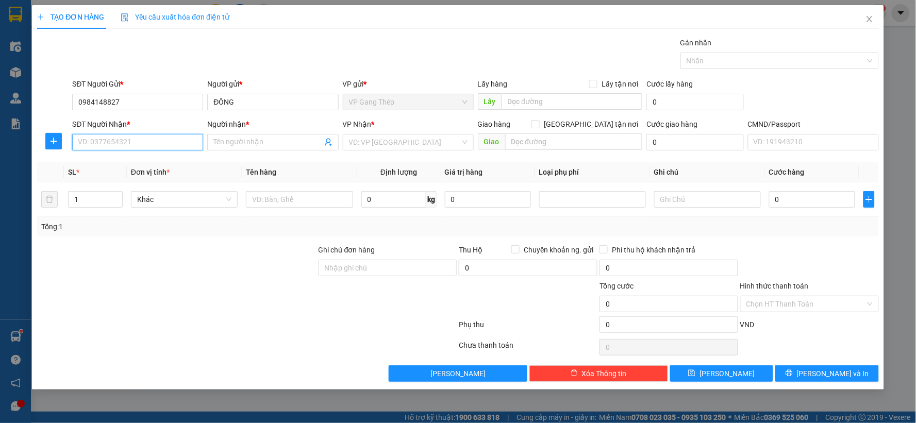
click at [101, 143] on input "SĐT Người Nhận *" at bounding box center [137, 142] width 131 height 16
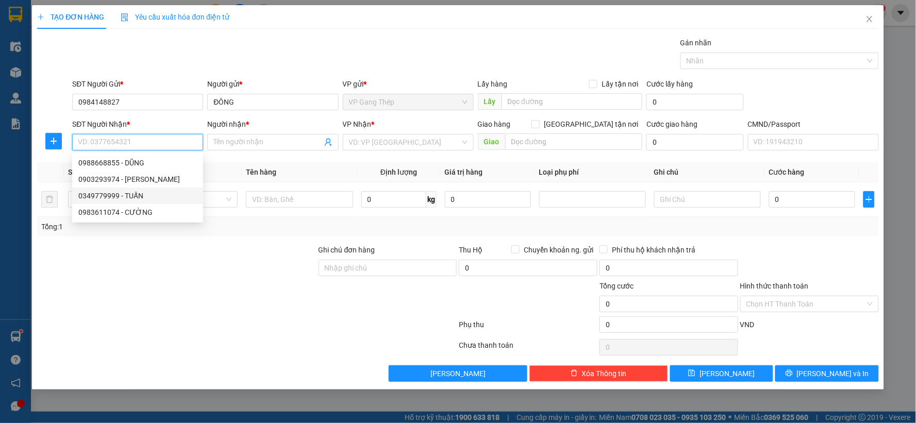
click at [134, 193] on div "0349779999 - TUẤN" at bounding box center [137, 195] width 119 height 11
type input "0349779999"
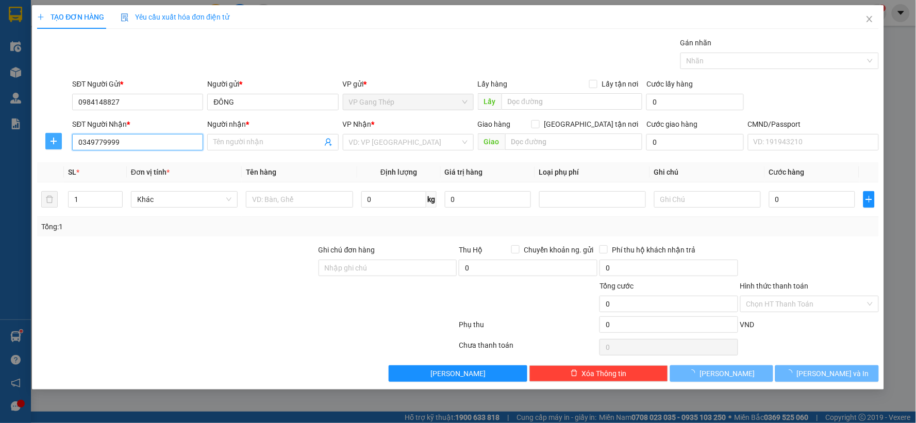
type input "TUẤN"
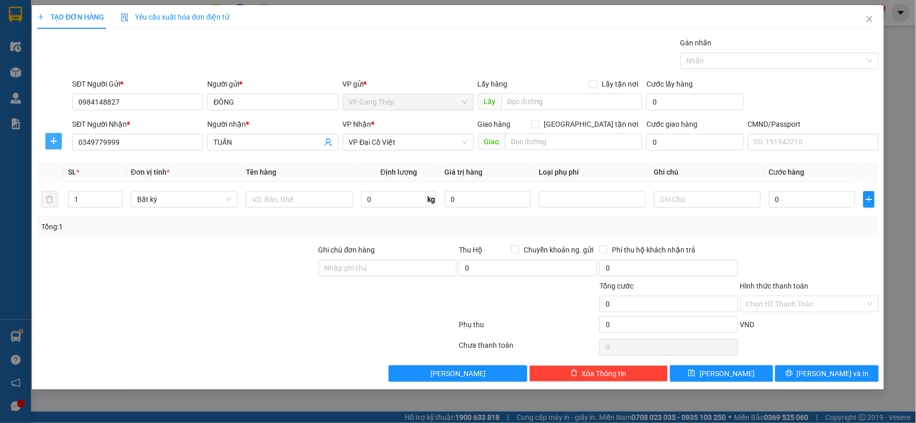
click at [54, 137] on icon "plus" at bounding box center [53, 141] width 8 height 8
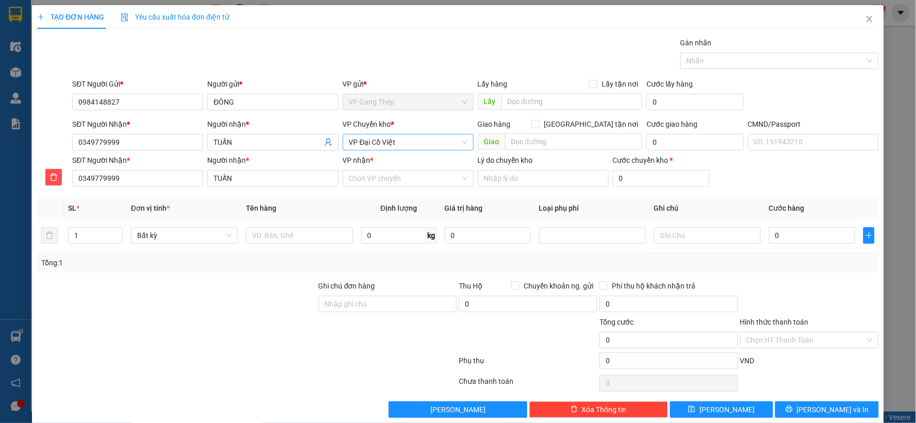
click at [413, 138] on span "VP Đại Cồ Việt" at bounding box center [408, 142] width 119 height 15
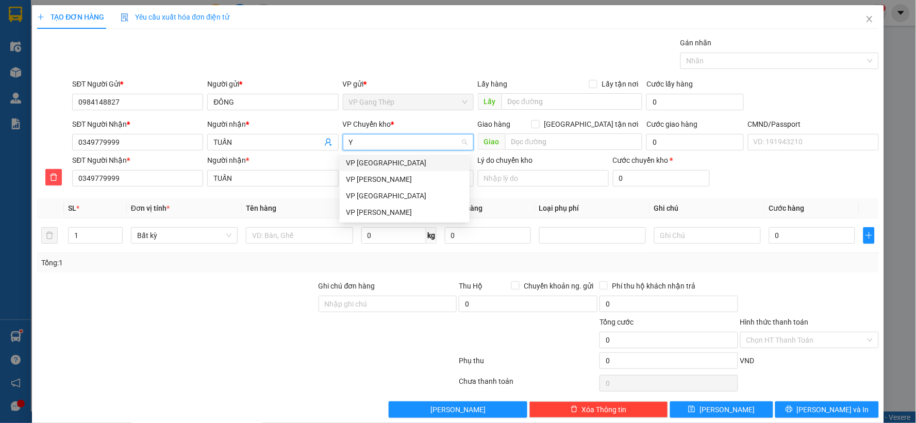
type input "YÊ"
click at [368, 160] on div "VP [PERSON_NAME]" at bounding box center [405, 162] width 118 height 11
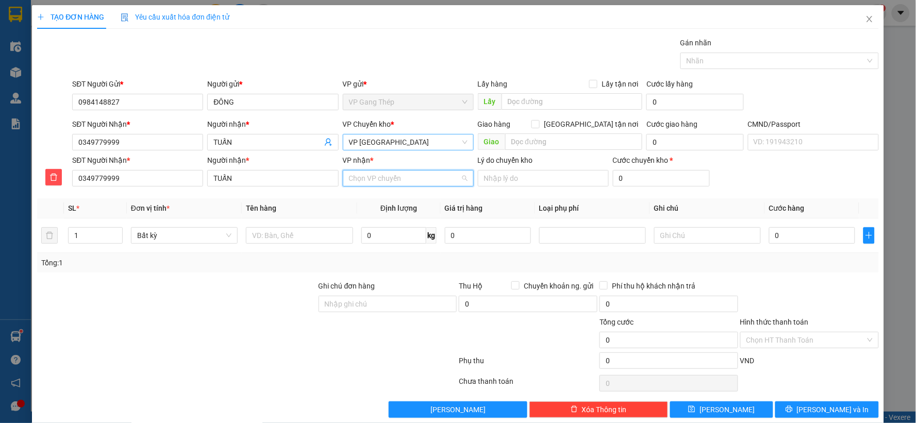
click at [378, 181] on input "VP nhận *" at bounding box center [404, 178] width 111 height 15
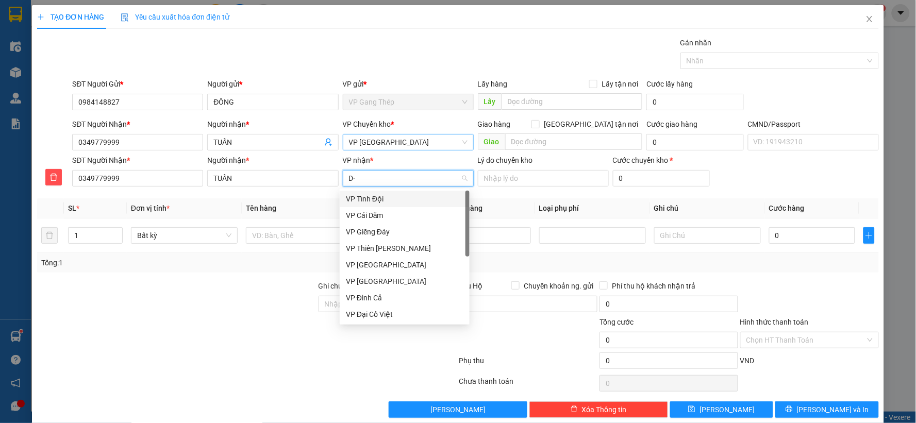
type input "D"
type input "ĐA"
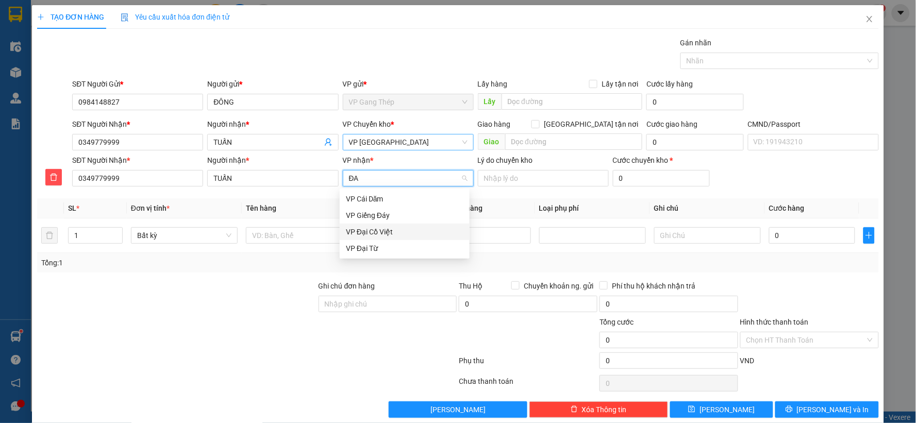
click at [375, 230] on div "VP Đại Cồ Việt" at bounding box center [405, 231] width 118 height 11
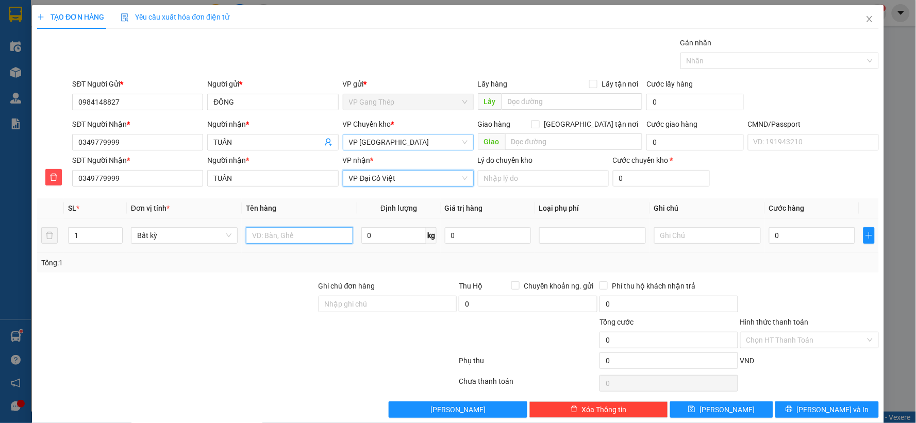
click at [326, 233] on input "text" at bounding box center [299, 235] width 107 height 16
type input "HỘP XỐP HOA"
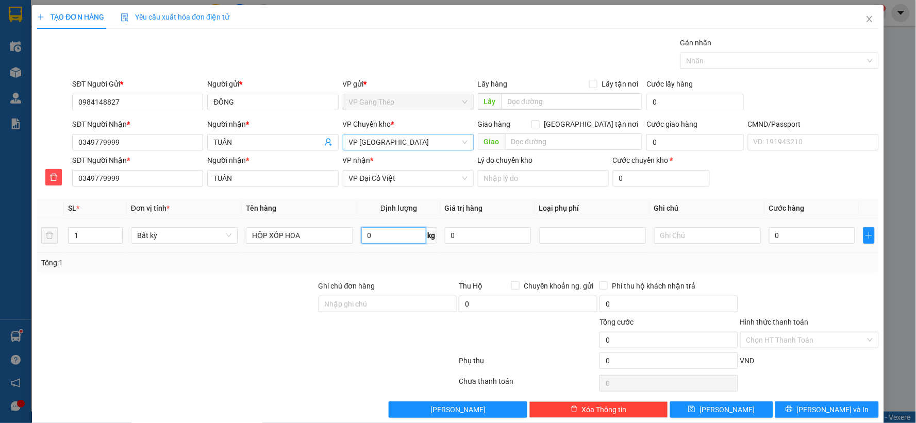
click at [381, 234] on input "0" at bounding box center [393, 235] width 65 height 16
type input "6"
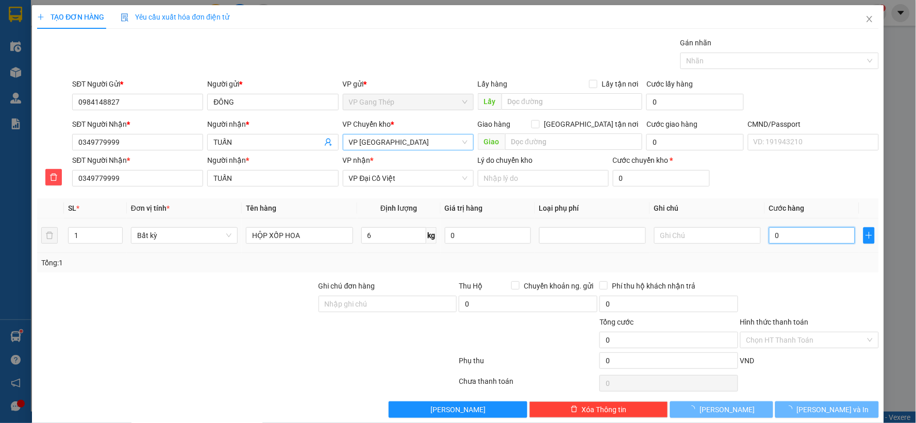
click at [815, 240] on input "0" at bounding box center [812, 235] width 86 height 16
type input "40.000"
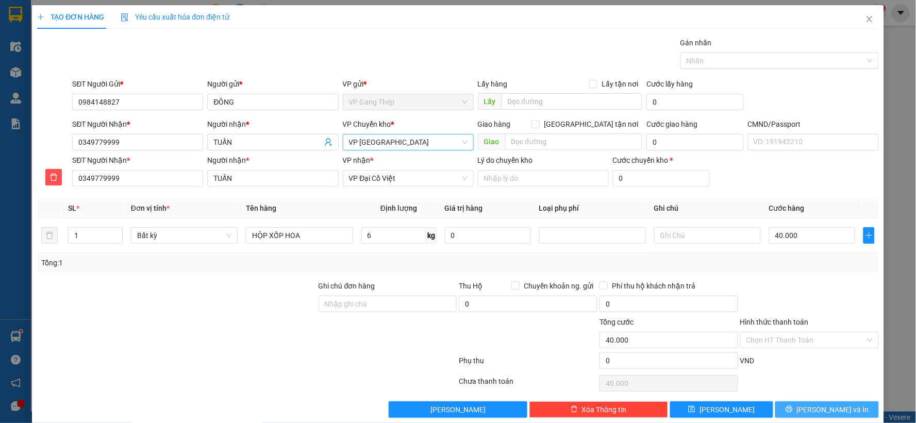
drag, startPoint x: 818, startPoint y: 413, endPoint x: 402, endPoint y: 203, distance: 466.0
click at [818, 413] on span "[PERSON_NAME] và In" at bounding box center [833, 409] width 72 height 11
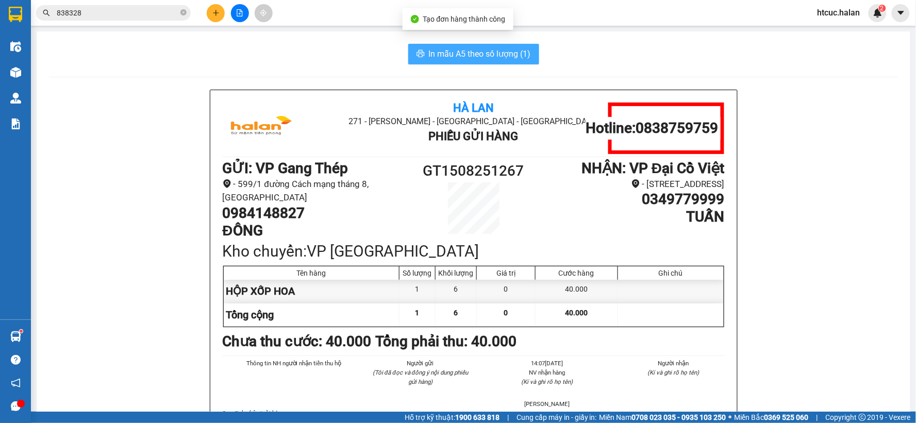
click at [494, 63] on button "In mẫu A5 theo số lượng (1)" at bounding box center [473, 54] width 131 height 21
click at [493, 62] on button "In mẫu A5 theo số lượng (1)" at bounding box center [473, 54] width 131 height 21
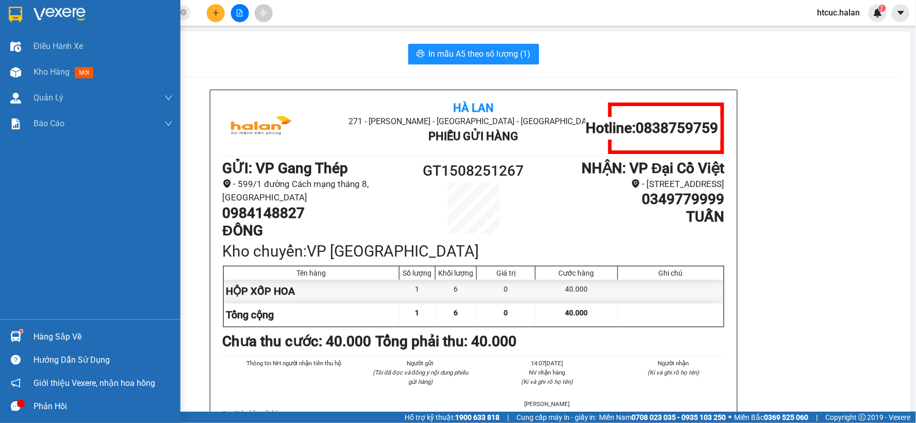
click at [45, 331] on div "Hàng sắp về" at bounding box center [103, 336] width 139 height 15
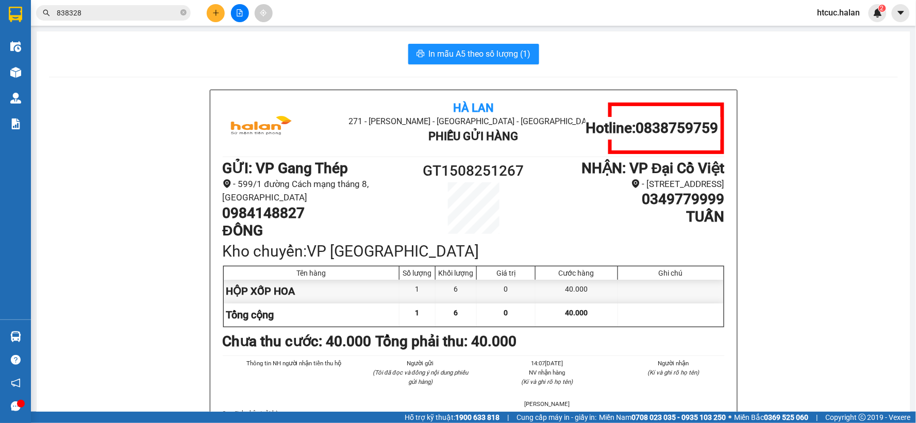
click at [105, 100] on section "Kết quả tìm kiếm ( 895 ) Bộ lọc Mã ĐH Trạng thái Món hàng Thu hộ Tổng cước Chưa…" at bounding box center [458, 211] width 916 height 423
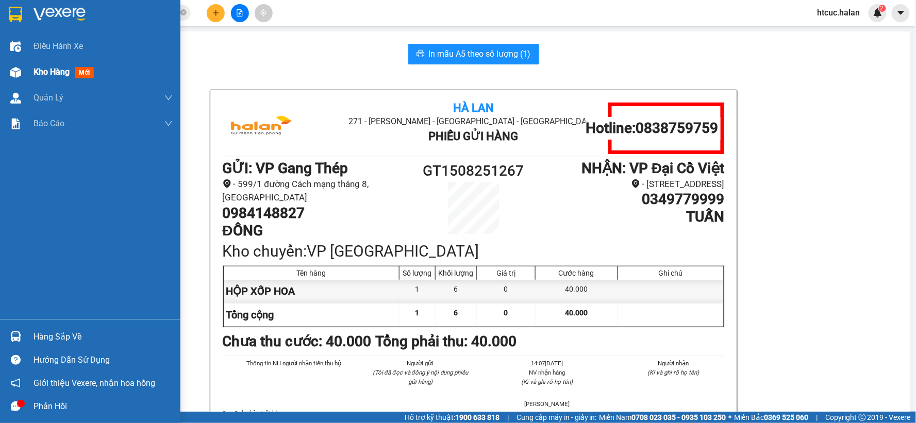
click at [8, 75] on div at bounding box center [16, 72] width 18 height 18
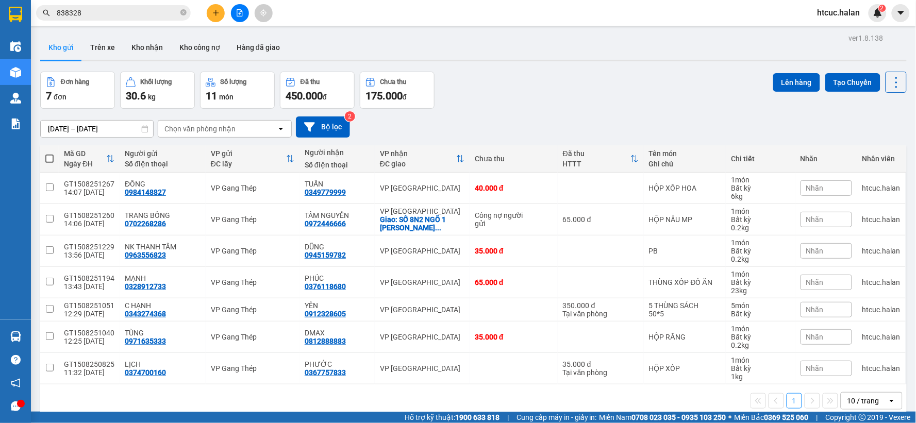
click at [50, 158] on span at bounding box center [49, 159] width 8 height 8
click at [49, 154] on input "checkbox" at bounding box center [49, 154] width 0 height 0
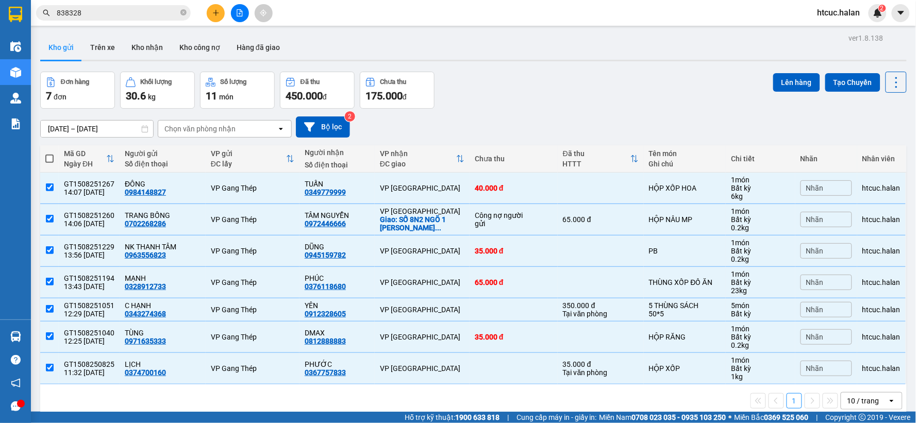
checkbox input "true"
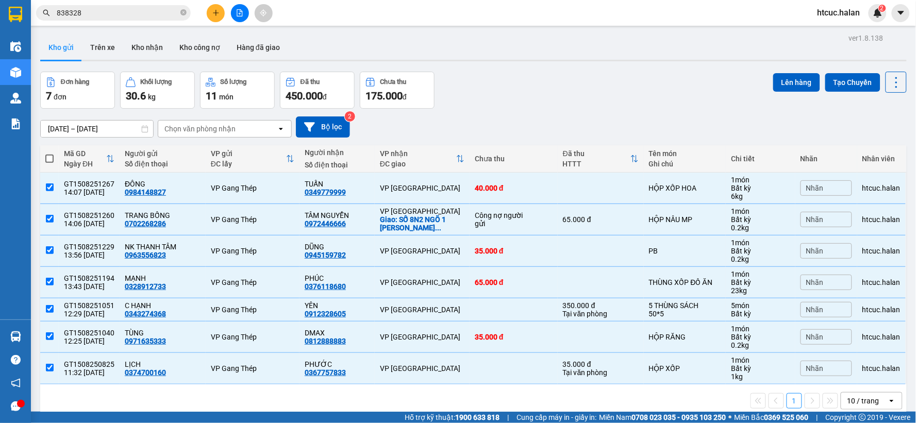
checkbox input "true"
click at [843, 218] on icon at bounding box center [846, 219] width 7 height 7
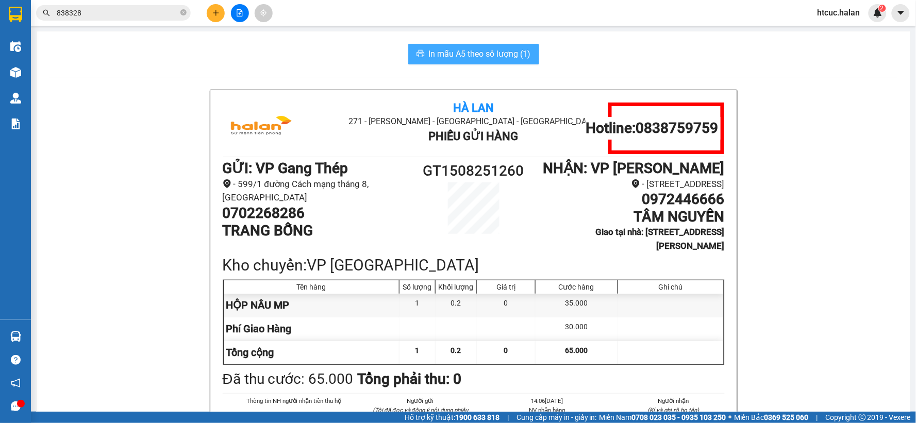
click at [459, 52] on span "In mẫu A5 theo số lượng (1)" at bounding box center [480, 53] width 102 height 13
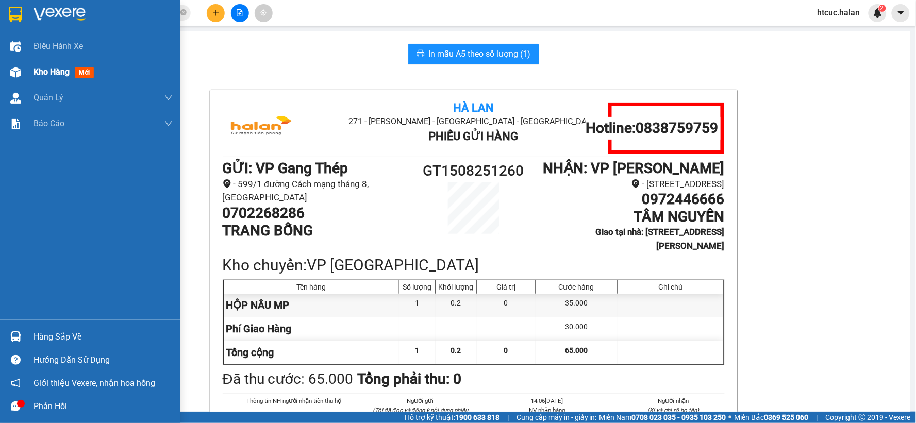
click at [19, 73] on img at bounding box center [15, 72] width 11 height 11
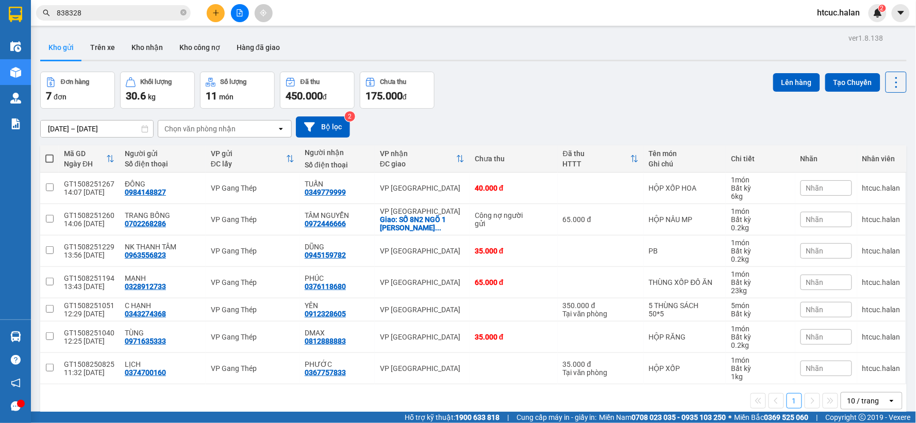
click at [51, 160] on span at bounding box center [49, 159] width 8 height 8
click at [49, 154] on input "checkbox" at bounding box center [49, 154] width 0 height 0
checkbox input "true"
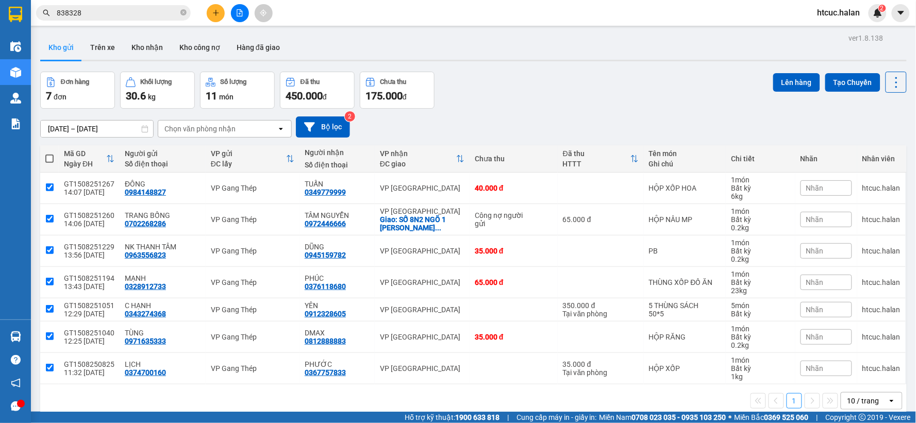
checkbox input "true"
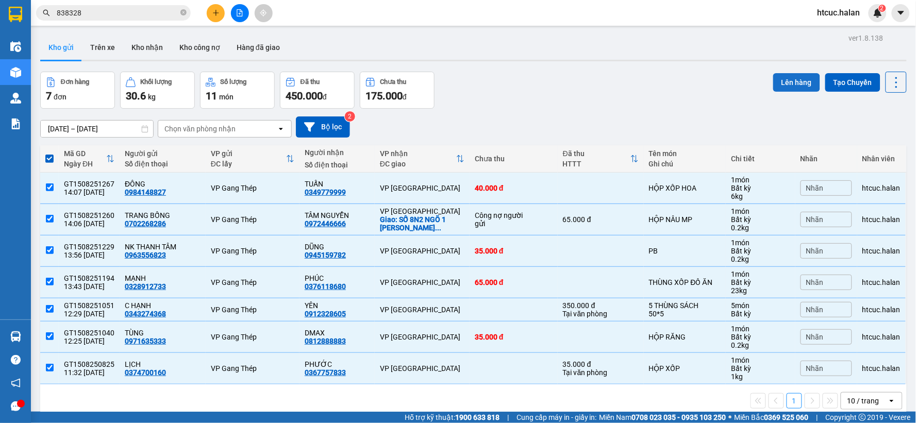
click at [790, 81] on button "Lên hàng" at bounding box center [796, 82] width 47 height 19
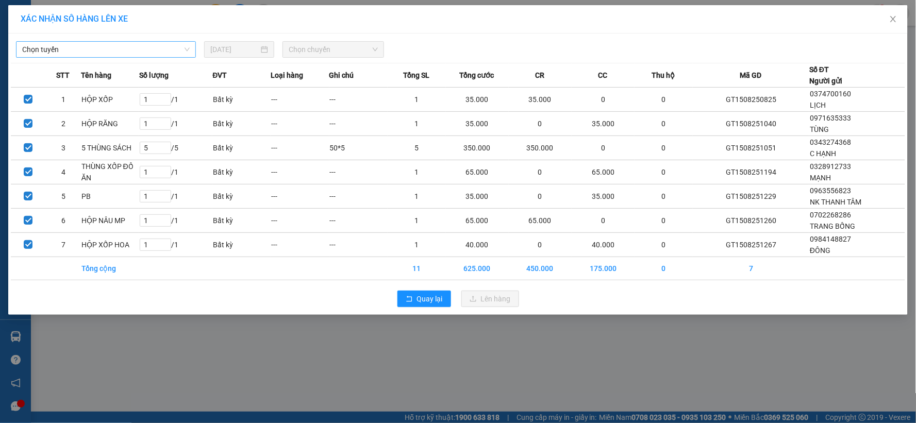
click at [188, 47] on span "Chọn tuyến" at bounding box center [106, 49] width 168 height 15
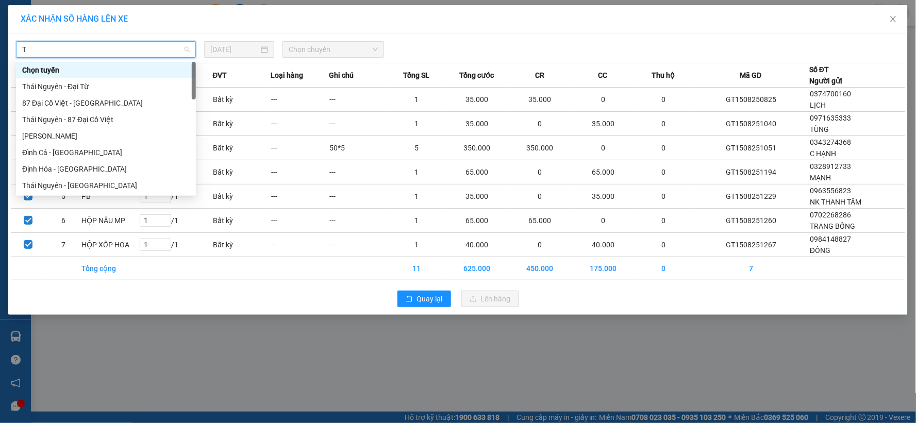
type input "TN"
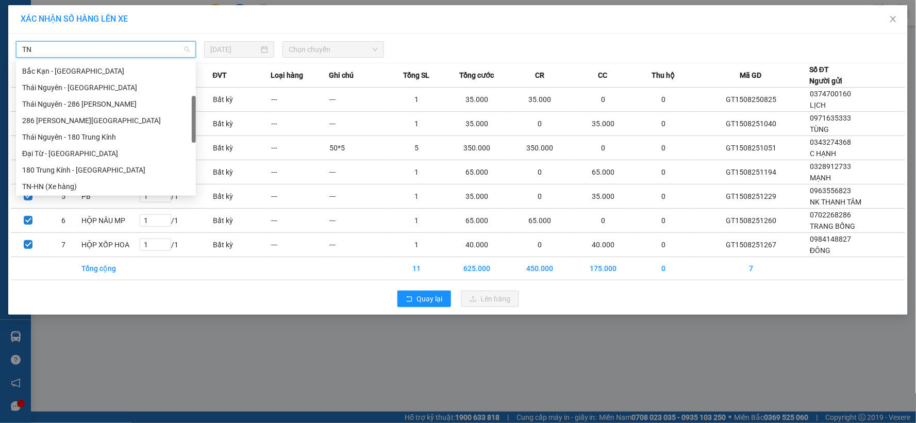
scroll to position [229, 0]
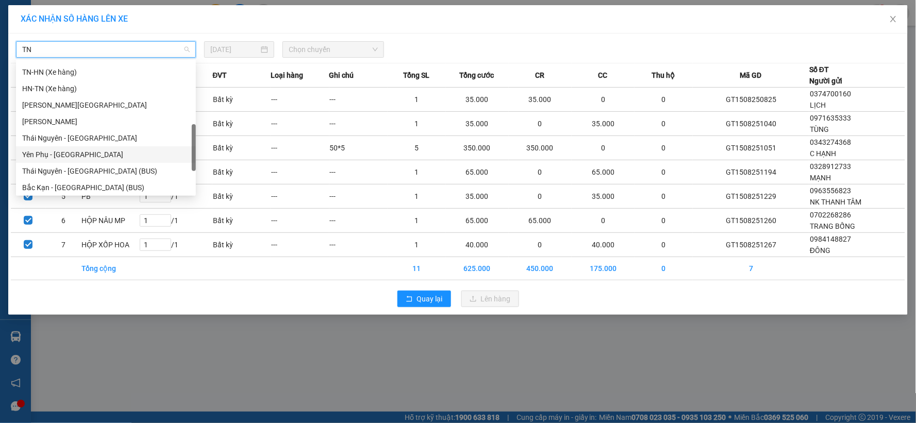
drag, startPoint x: 46, startPoint y: 94, endPoint x: 37, endPoint y: 71, distance: 25.2
click at [34, 71] on div "TN-HN (Xe hàng)" at bounding box center [106, 72] width 168 height 11
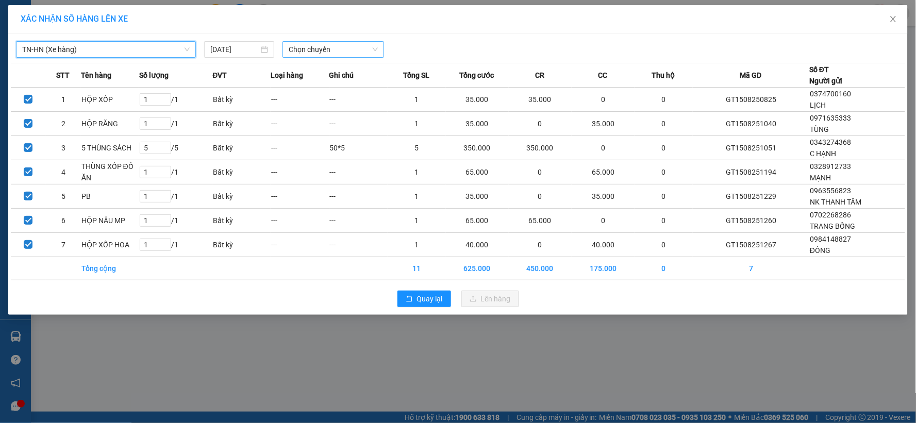
click at [370, 45] on span "Chọn chuyến" at bounding box center [333, 49] width 89 height 15
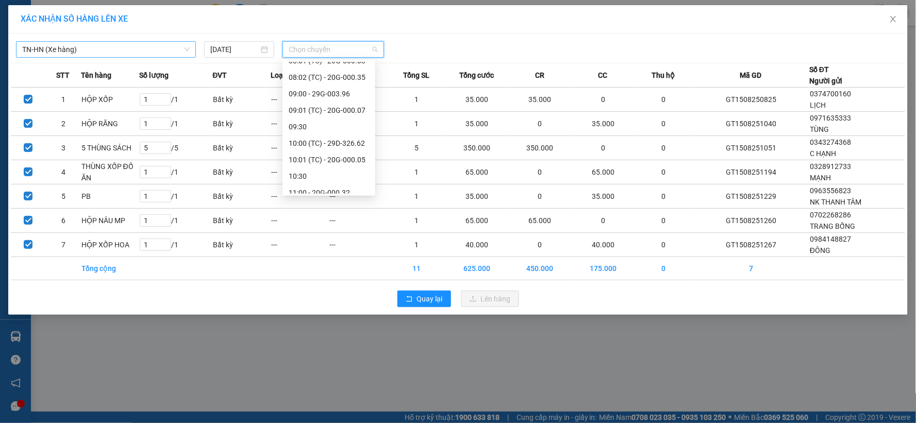
scroll to position [264, 0]
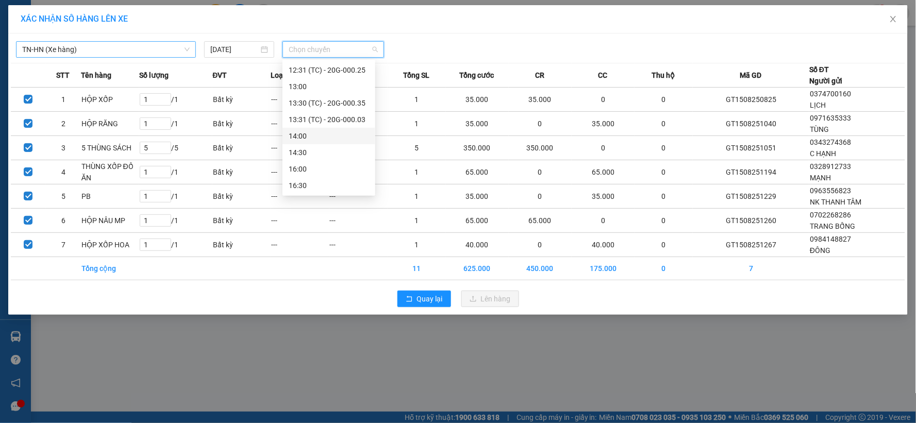
click at [308, 137] on div "14:00" at bounding box center [329, 135] width 80 height 11
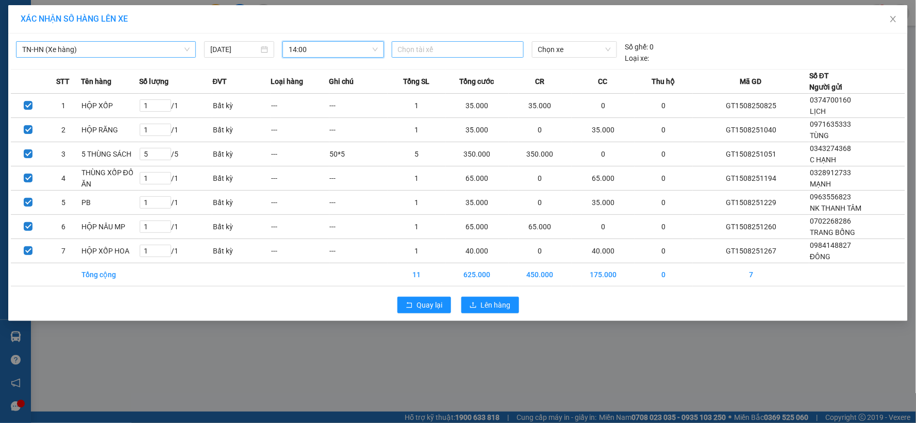
click at [500, 52] on div at bounding box center [457, 49] width 127 height 12
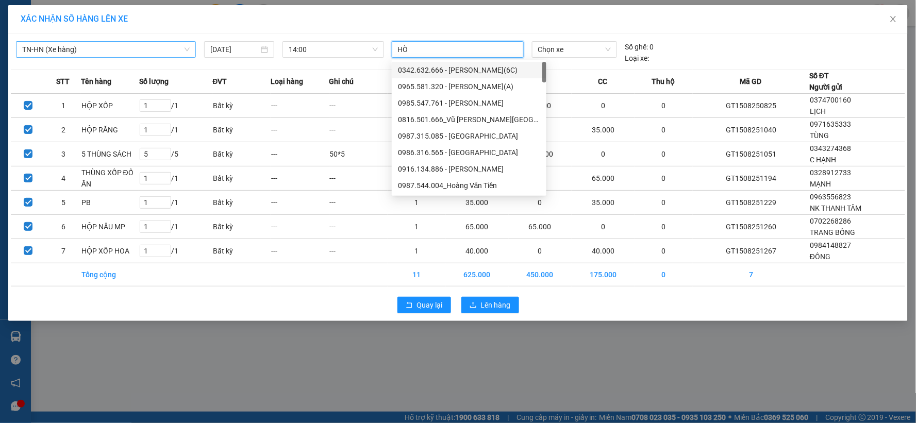
type input "HÒA"
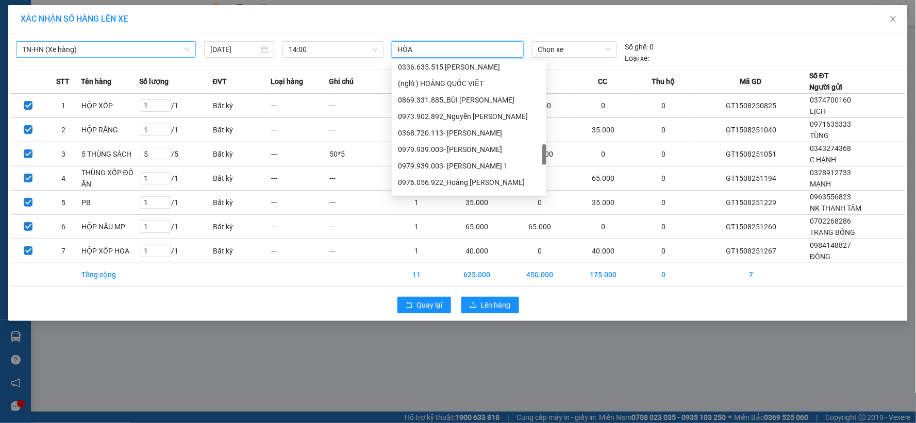
drag, startPoint x: 421, startPoint y: 135, endPoint x: 414, endPoint y: 146, distance: 13.4
drag, startPoint x: 414, startPoint y: 146, endPoint x: 486, endPoint y: 128, distance: 75.0
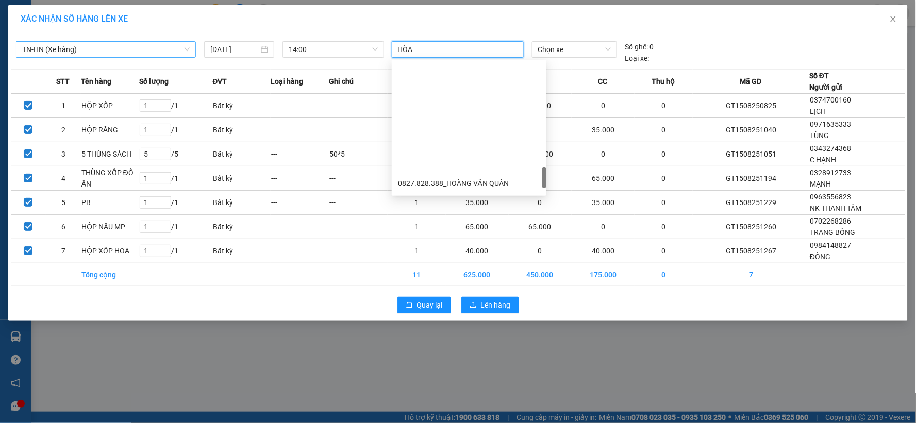
scroll to position [859, 0]
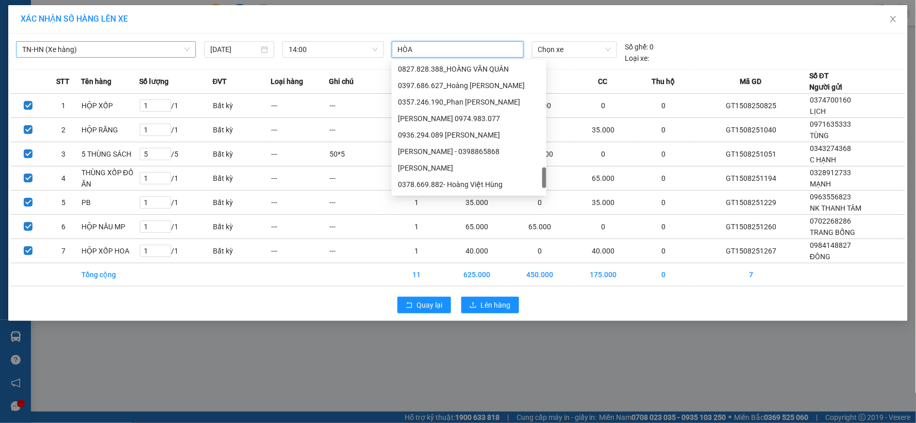
drag, startPoint x: 486, startPoint y: 128, endPoint x: 436, endPoint y: 153, distance: 55.8
click at [436, 153] on div "[PERSON_NAME] Văn [PERSON_NAME] - 0398865868" at bounding box center [469, 151] width 142 height 11
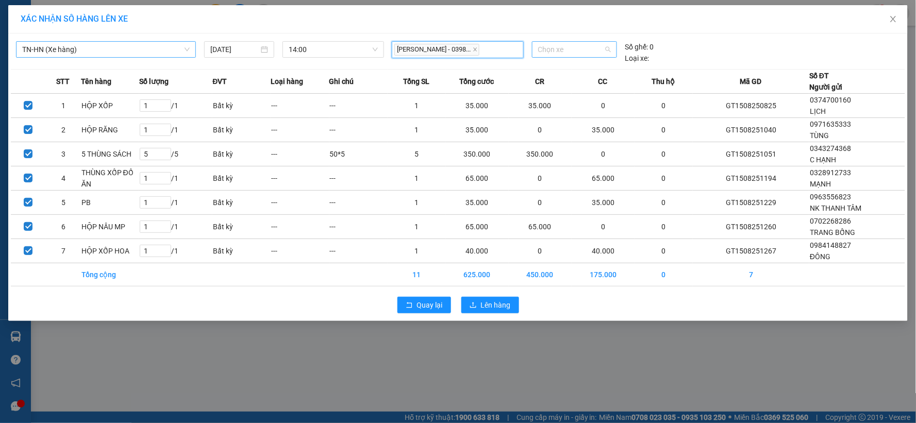
click at [608, 52] on span "Chọn xe" at bounding box center [574, 49] width 73 height 15
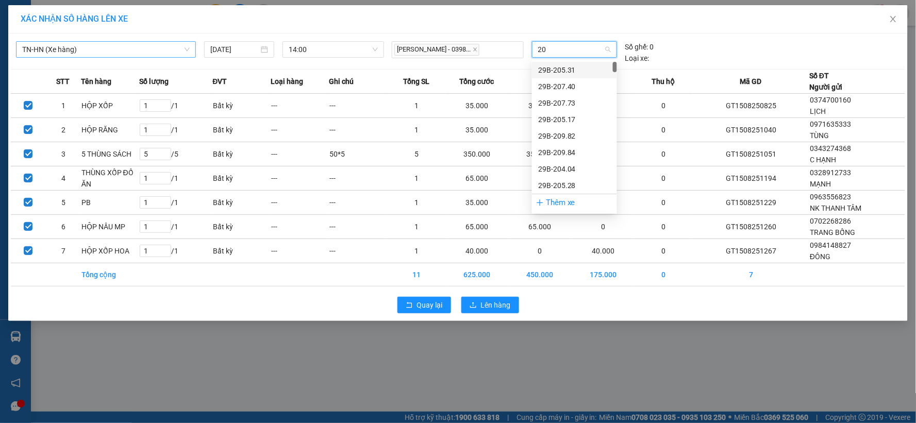
type input "20G"
click at [566, 102] on div "20G-000.32" at bounding box center [574, 102] width 73 height 11
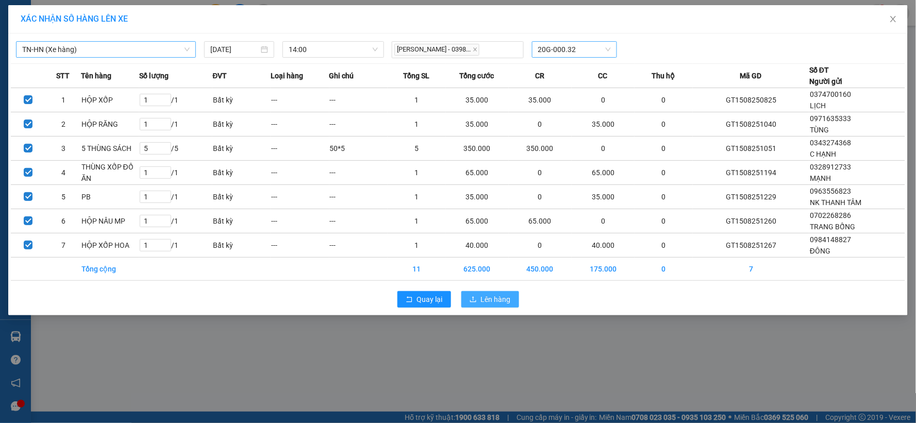
click at [494, 302] on span "Lên hàng" at bounding box center [496, 299] width 30 height 11
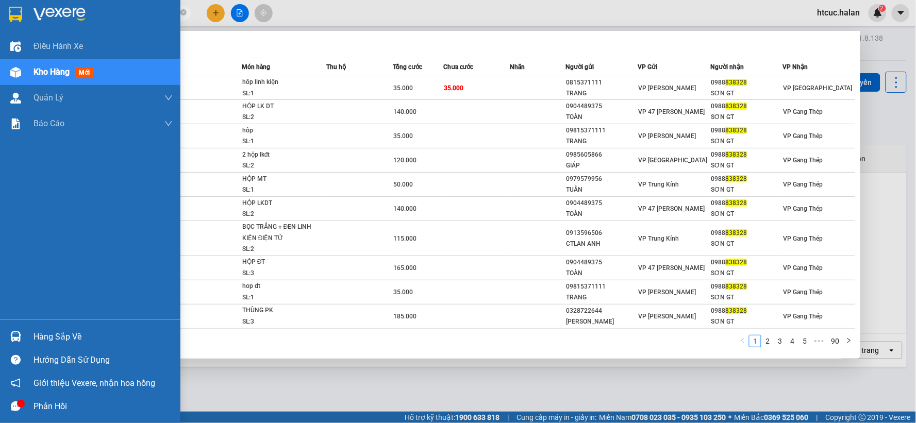
drag, startPoint x: 98, startPoint y: 12, endPoint x: 0, endPoint y: 31, distance: 99.8
click at [0, 31] on section "Kết quả tìm kiếm ( 895 ) Bộ lọc Mã ĐH Trạng thái Món hàng Thu hộ Tổng cước Chưa…" at bounding box center [458, 211] width 916 height 423
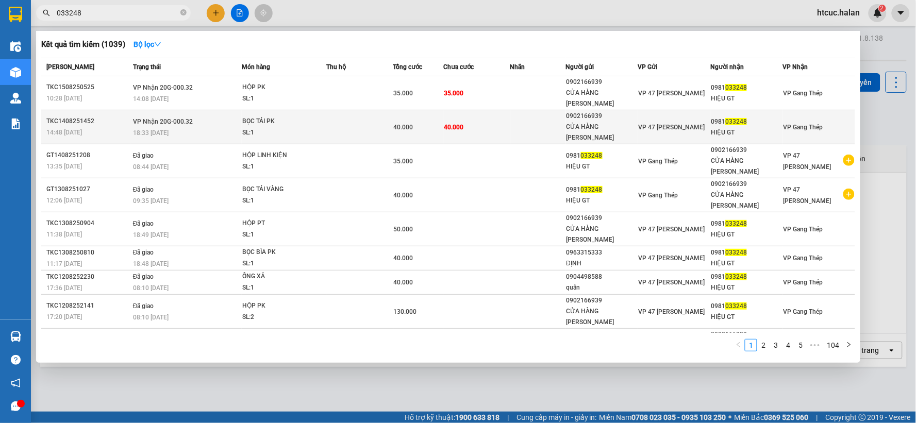
type input "033248"
click at [485, 110] on td "40.000" at bounding box center [476, 127] width 67 height 34
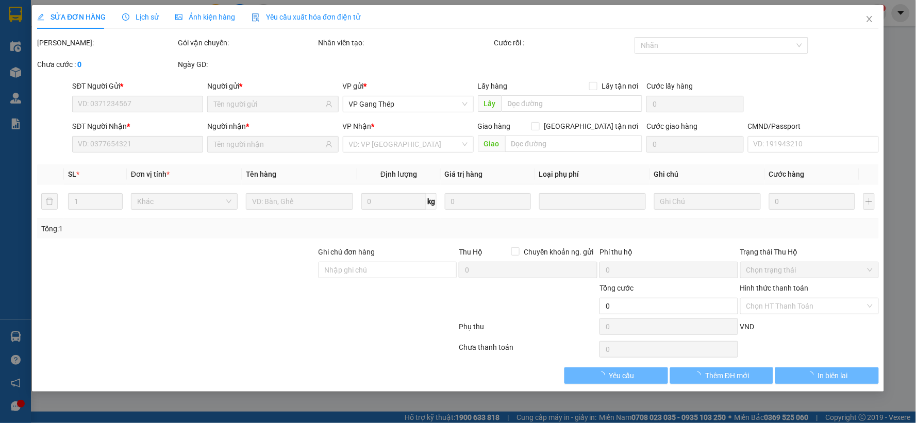
type input "0902166939"
type input "CỬA HÀNG LÊ LỘC"
type input "0981033248"
type input "HIỆU GT"
type input "40.000"
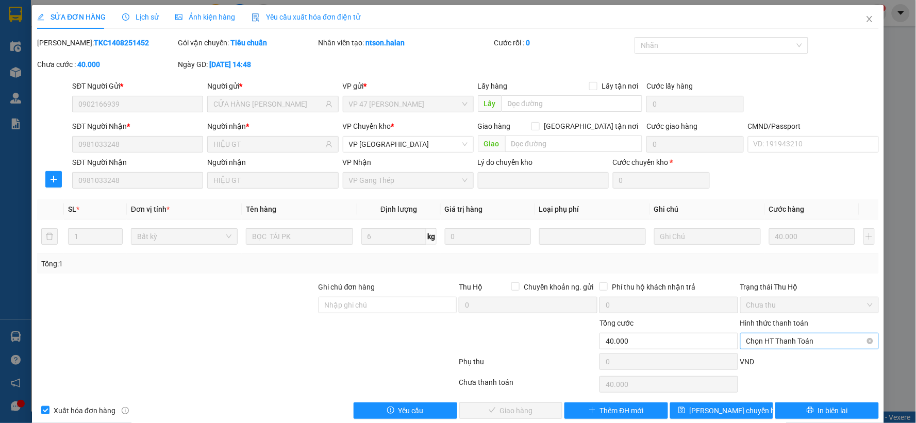
click at [781, 338] on span "Chọn HT Thanh Toán" at bounding box center [810, 341] width 126 height 15
click at [782, 307] on div "Công nợ người nhận" at bounding box center [802, 304] width 125 height 11
type input "0"
click at [514, 410] on span "Giao hàng" at bounding box center [516, 410] width 33 height 11
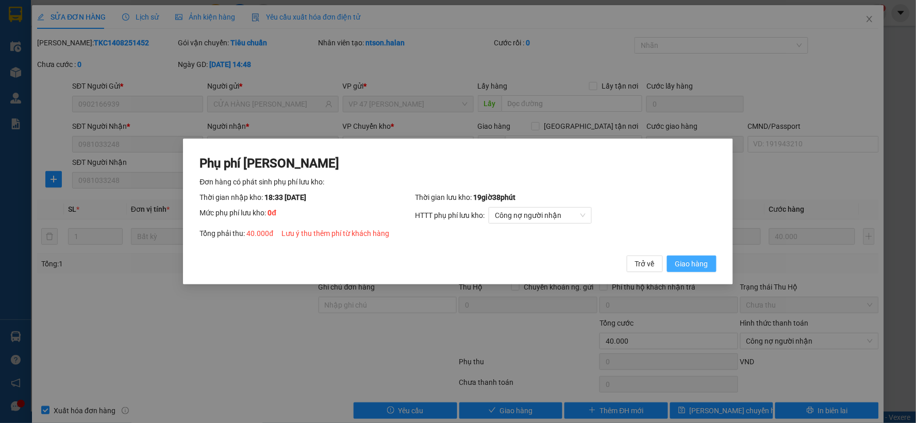
click at [701, 259] on span "Giao hàng" at bounding box center [691, 263] width 33 height 11
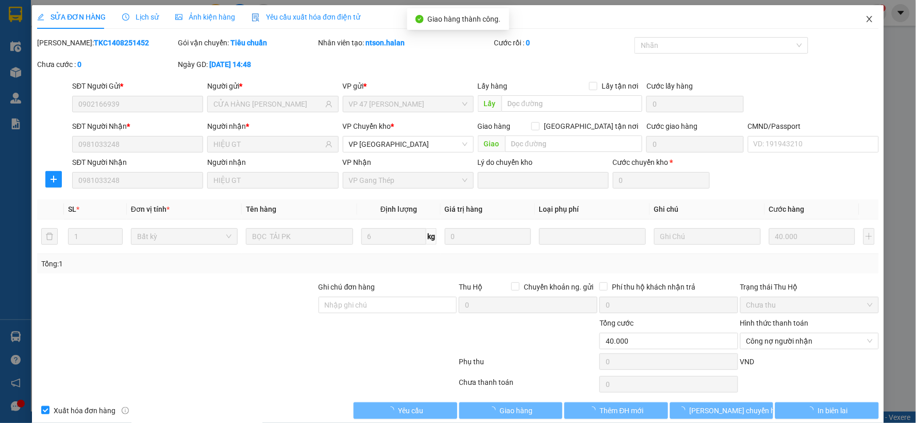
click at [869, 18] on span "Close" at bounding box center [869, 19] width 29 height 29
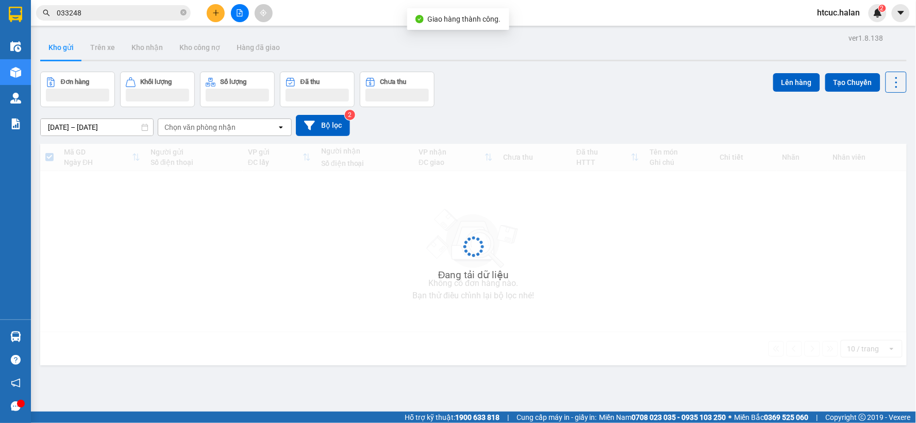
click at [152, 10] on input "033248" at bounding box center [118, 12] width 122 height 11
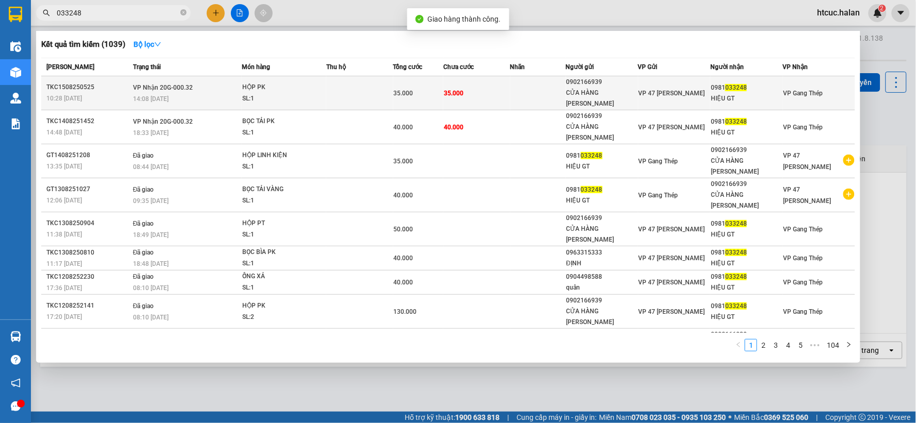
click at [511, 93] on td at bounding box center [538, 93] width 56 height 34
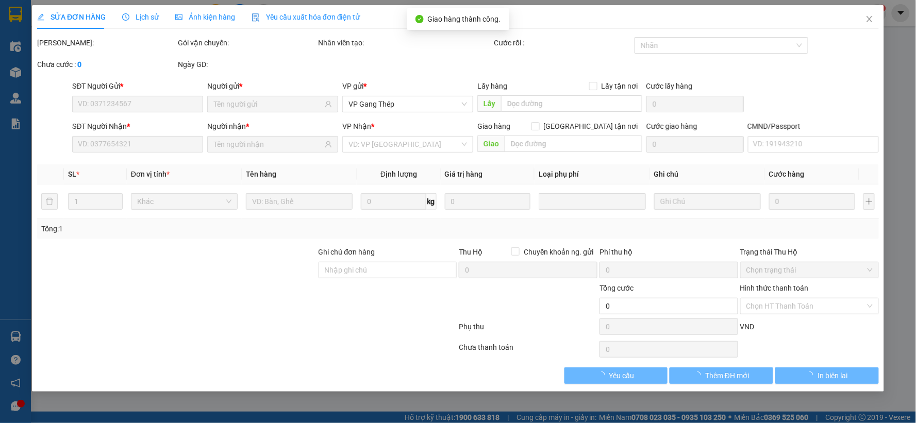
type input "0902166939"
type input "CỬA HÀNG LÊ LỘC"
type input "0981033248"
type input "HIỆU GT"
type input "35.000"
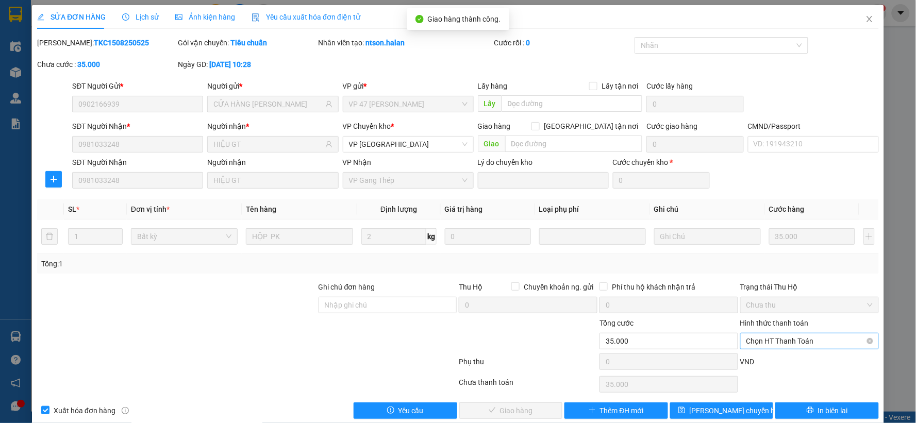
click at [811, 336] on span "Chọn HT Thanh Toán" at bounding box center [810, 341] width 126 height 15
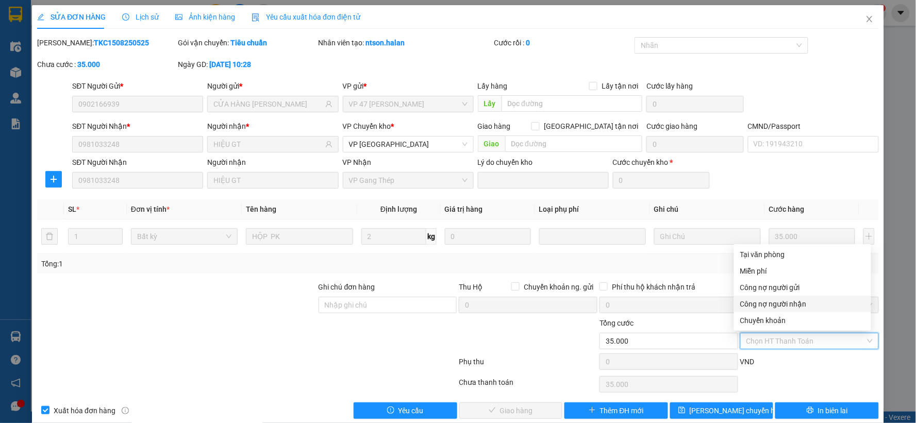
click at [806, 305] on div "Công nợ người nhận" at bounding box center [802, 304] width 125 height 11
type input "0"
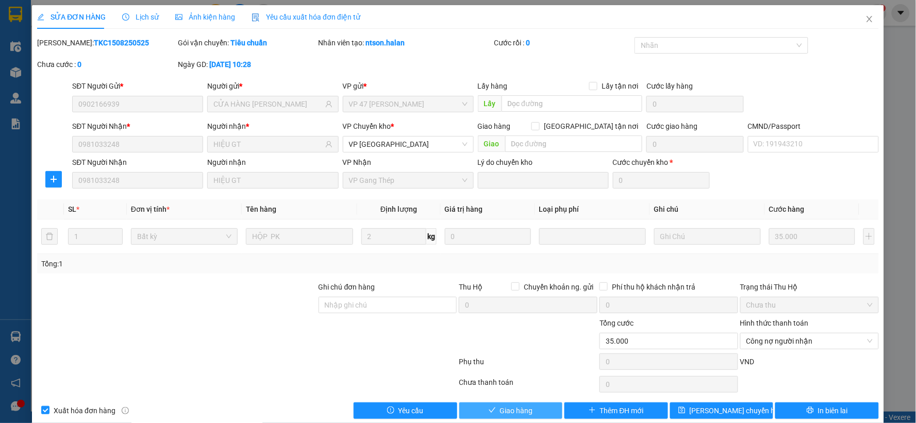
click at [520, 414] on span "Giao hàng" at bounding box center [516, 410] width 33 height 11
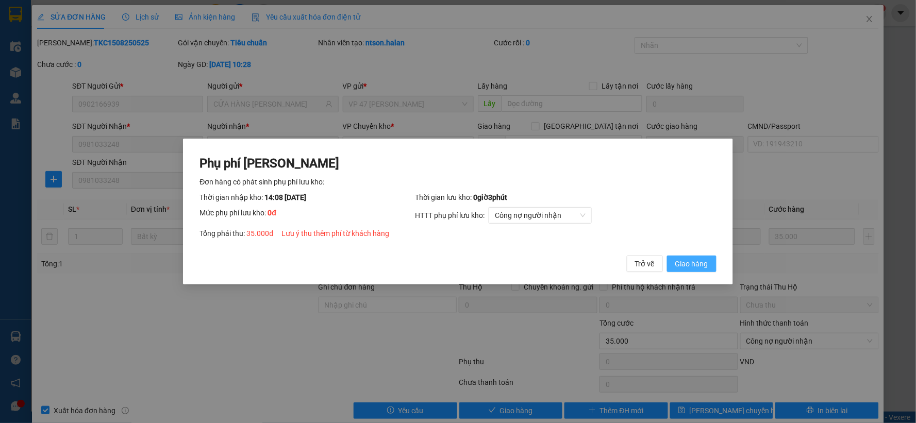
click at [713, 264] on button "Giao hàng" at bounding box center [691, 264] width 49 height 16
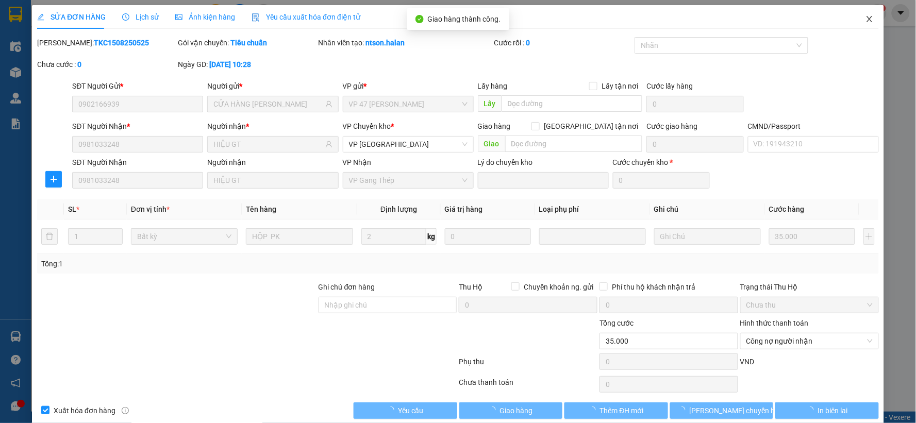
click at [866, 21] on icon "close" at bounding box center [870, 19] width 8 height 8
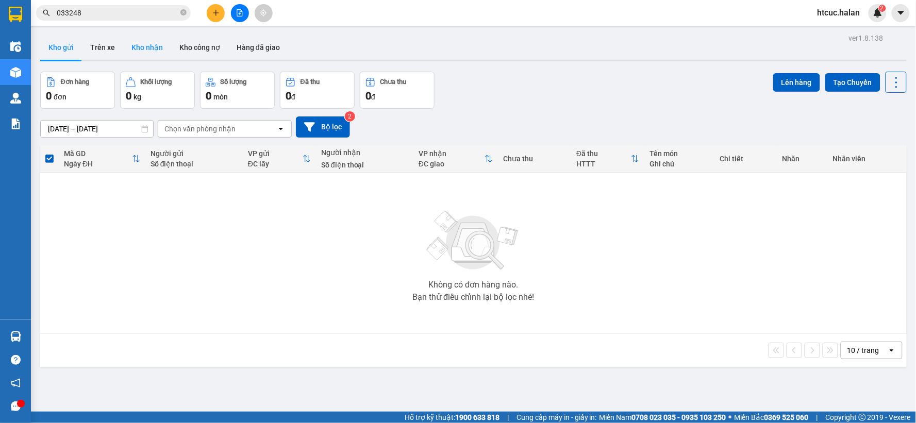
click at [142, 45] on button "Kho nhận" at bounding box center [147, 47] width 48 height 25
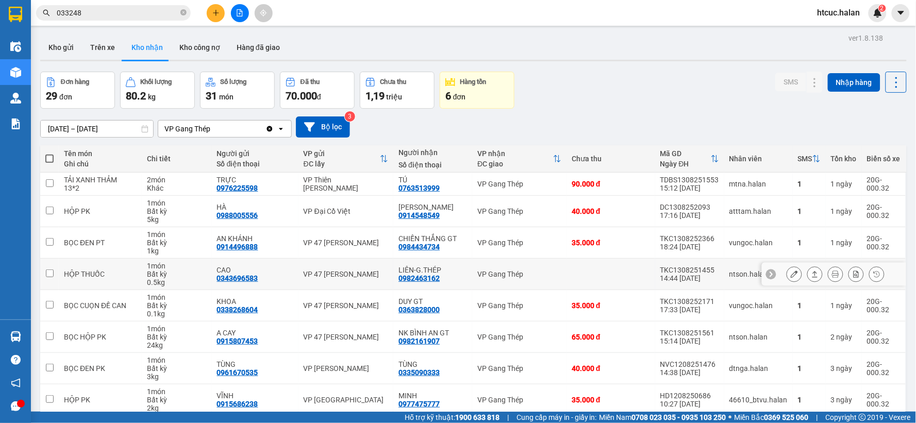
scroll to position [79, 0]
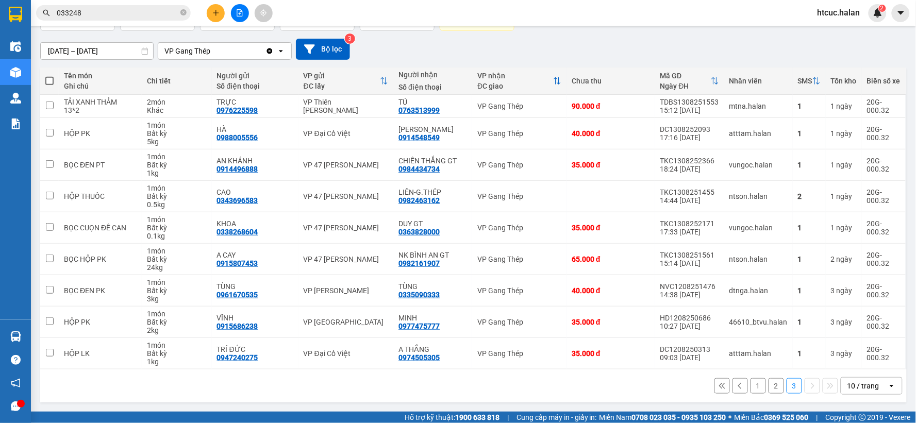
click at [751, 383] on button "1" at bounding box center [758, 385] width 15 height 15
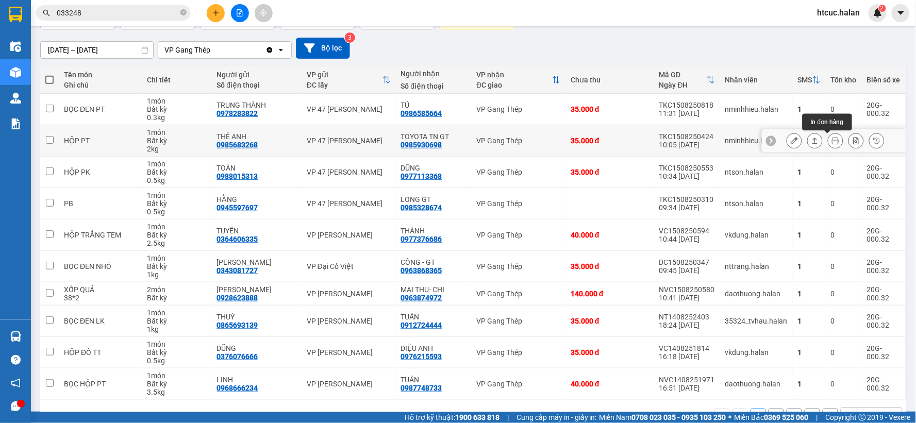
click at [832, 141] on icon at bounding box center [835, 140] width 7 height 7
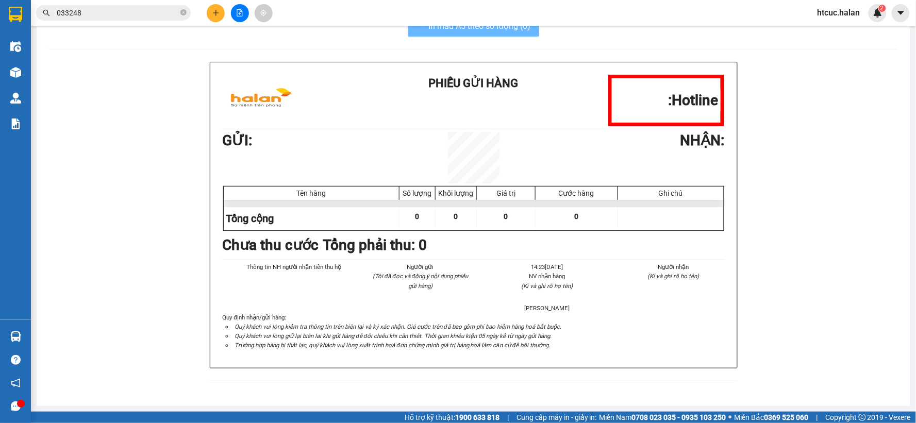
scroll to position [30, 0]
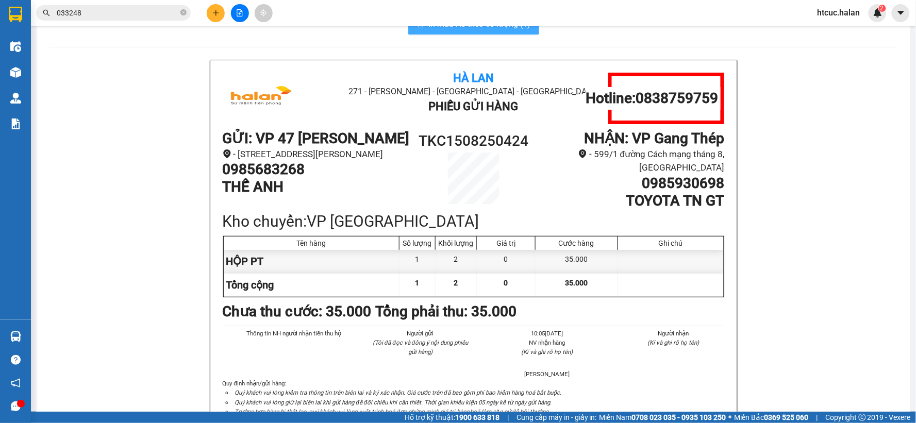
click at [505, 32] on button "In mẫu A5 theo số lượng (1)" at bounding box center [473, 24] width 131 height 21
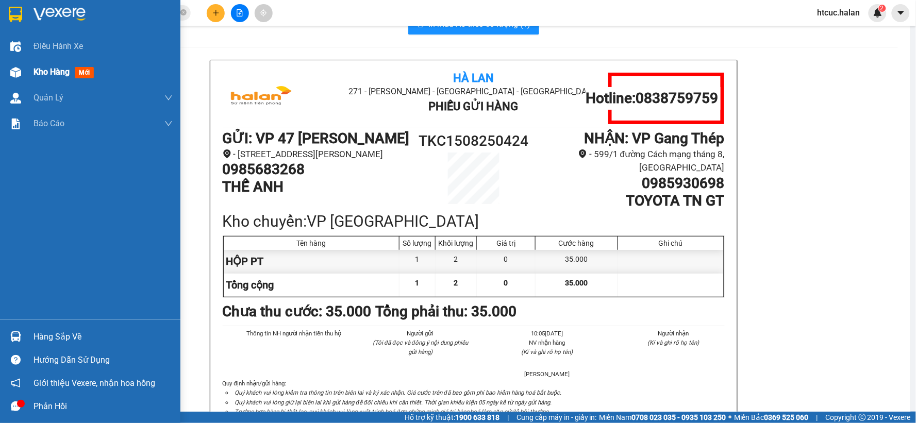
click at [11, 69] on img at bounding box center [15, 72] width 11 height 11
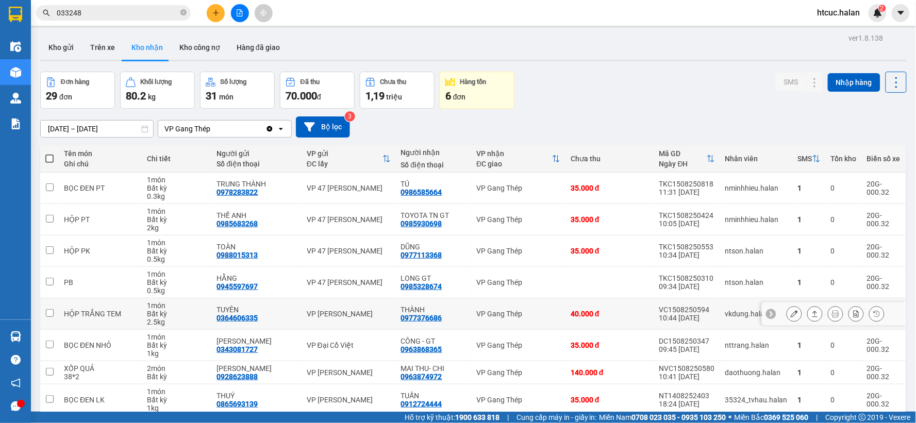
scroll to position [110, 0]
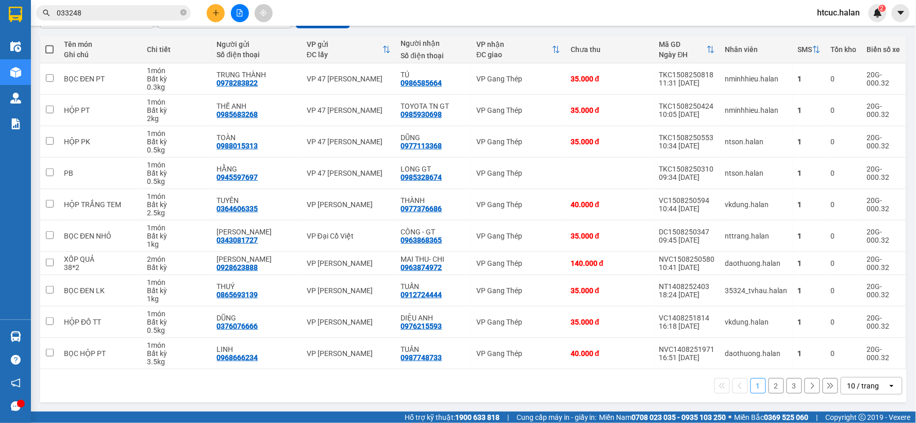
click at [789, 385] on button "3" at bounding box center [794, 385] width 15 height 15
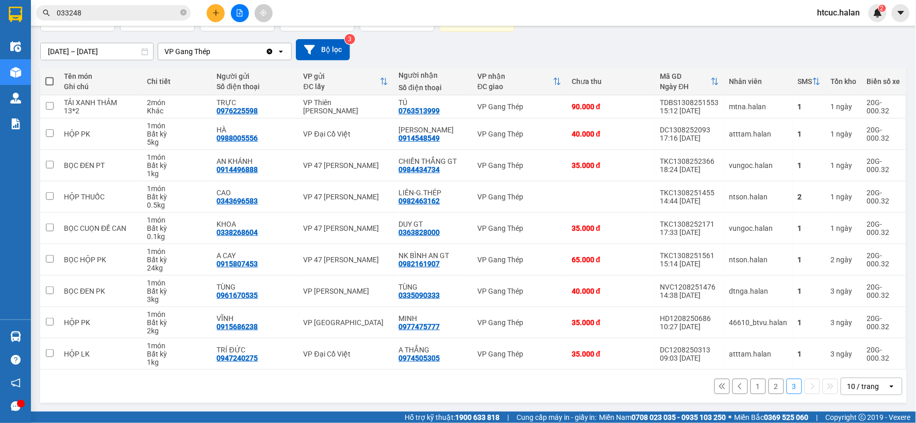
scroll to position [79, 0]
drag, startPoint x: 442, startPoint y: 356, endPoint x: 401, endPoint y: 356, distance: 41.2
click at [401, 356] on div "A THẮNG 0974505305" at bounding box center [433, 353] width 69 height 16
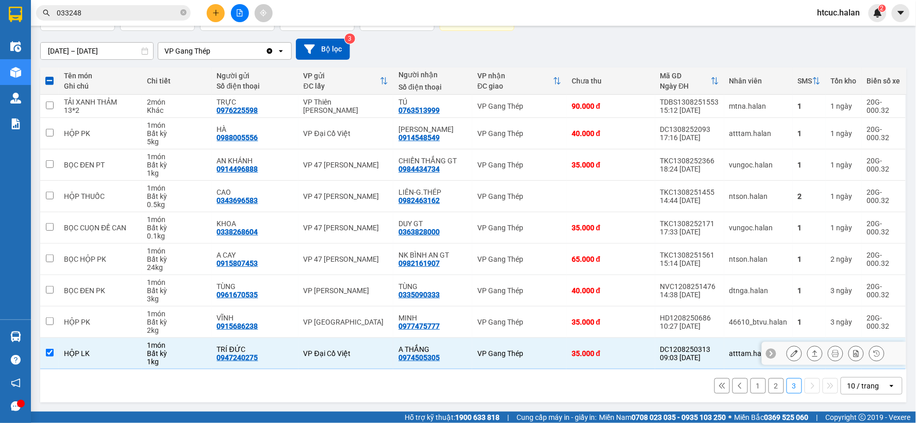
click at [450, 360] on div "A THẮNG 0974505305" at bounding box center [433, 353] width 69 height 16
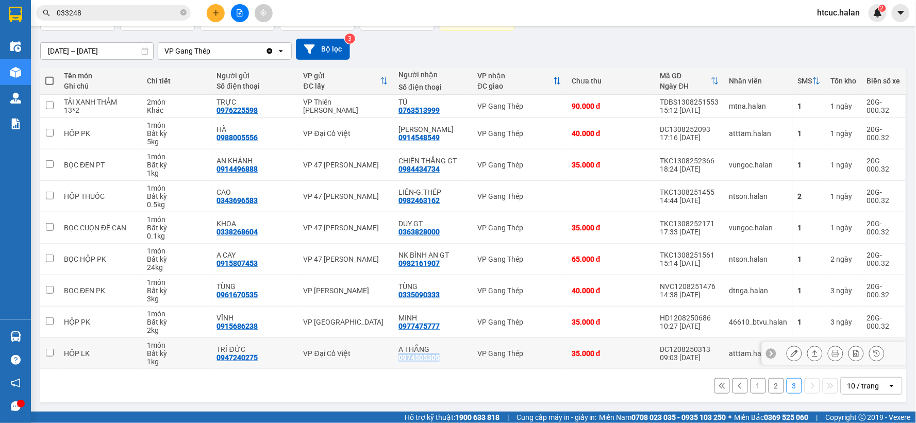
drag, startPoint x: 443, startPoint y: 358, endPoint x: 395, endPoint y: 357, distance: 48.5
click at [395, 357] on td "A THẮNG 0974505305" at bounding box center [432, 353] width 79 height 31
checkbox input "true"
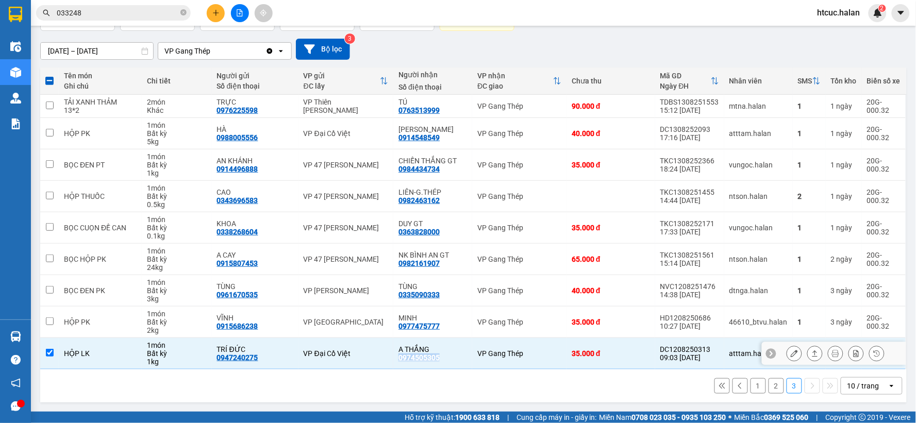
copy div "0974505305"
click at [183, 10] on icon "close-circle" at bounding box center [183, 12] width 6 height 6
paste input "0974505305"
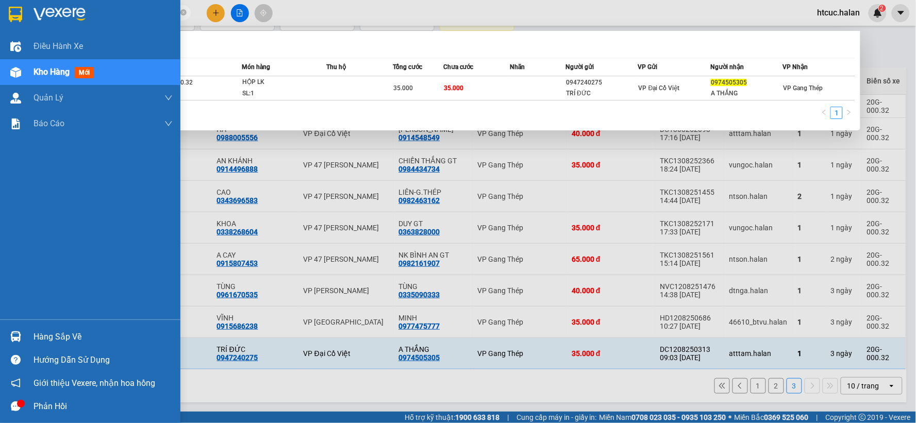
drag, startPoint x: 108, startPoint y: 13, endPoint x: 28, endPoint y: 17, distance: 80.5
click at [28, 17] on section "Kết quả tìm kiếm ( 1 ) Bộ lọc Mã ĐH Trạng thái Món hàng Thu hộ Tổng cước Chưa c…" at bounding box center [458, 211] width 916 height 423
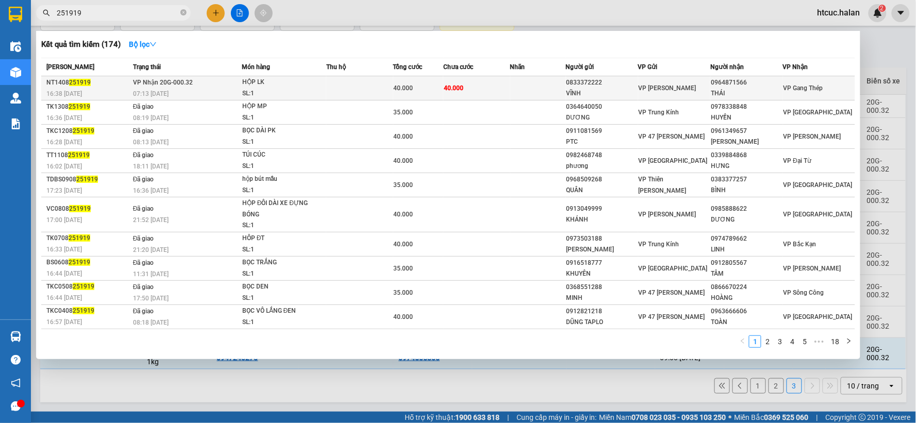
type input "251919"
click at [503, 88] on td "40.000" at bounding box center [476, 88] width 67 height 24
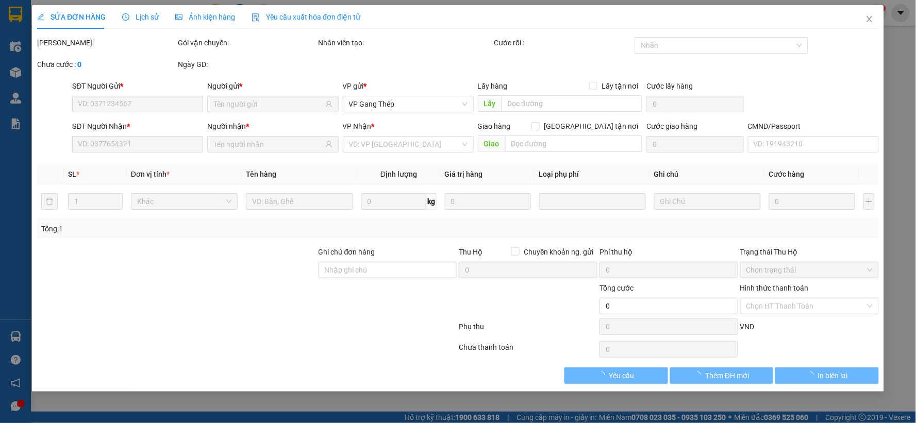
type input "0833372222"
type input "VĨNH"
type input "0964871566"
type input "THÁI"
type input "40.000"
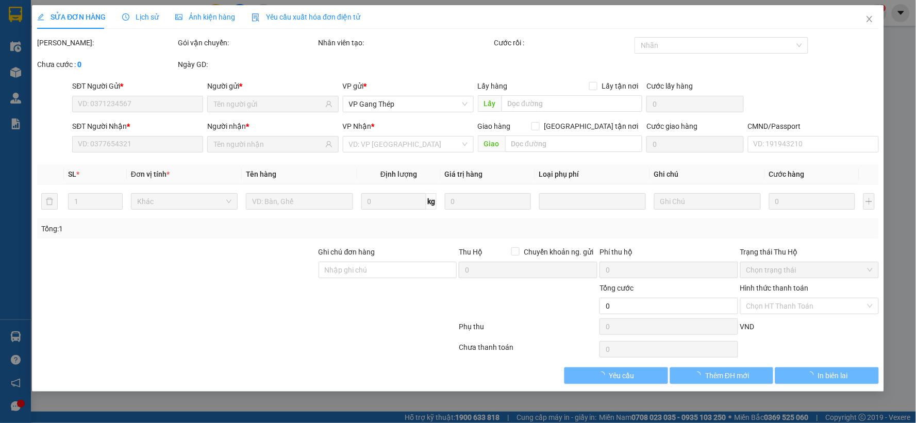
type input "40.000"
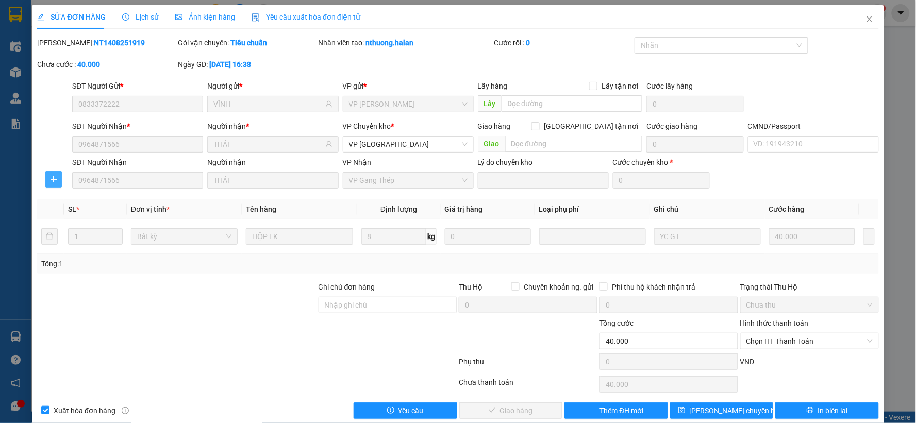
click at [55, 183] on icon "plus" at bounding box center [53, 179] width 8 height 8
click at [82, 202] on span "Chuyển kho" at bounding box center [72, 199] width 42 height 11
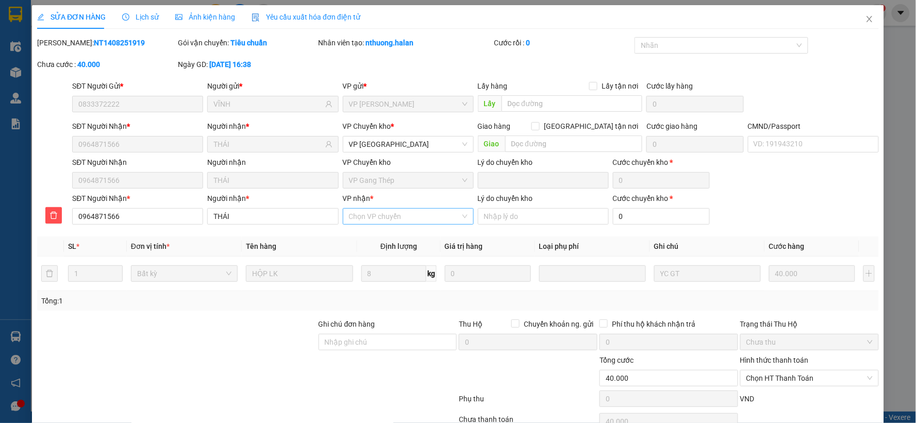
click at [375, 217] on input "VP nhận *" at bounding box center [404, 216] width 111 height 15
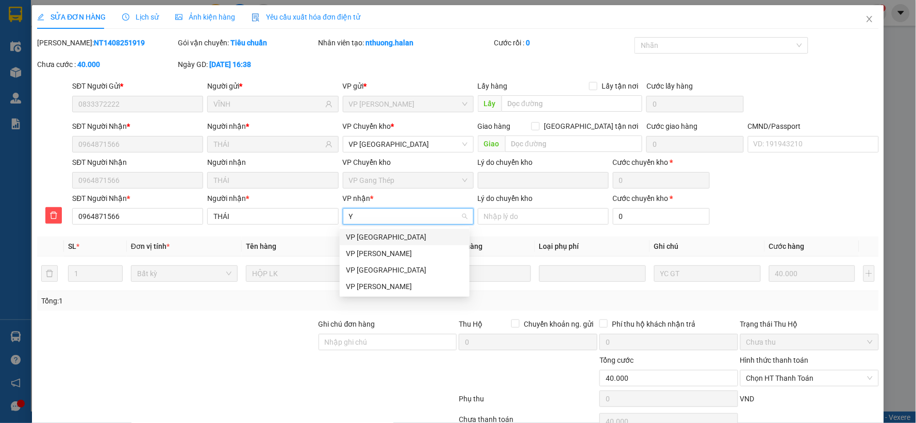
type input "YÊ"
click at [370, 235] on div "VP [GEOGRAPHIC_DATA]" at bounding box center [405, 237] width 118 height 11
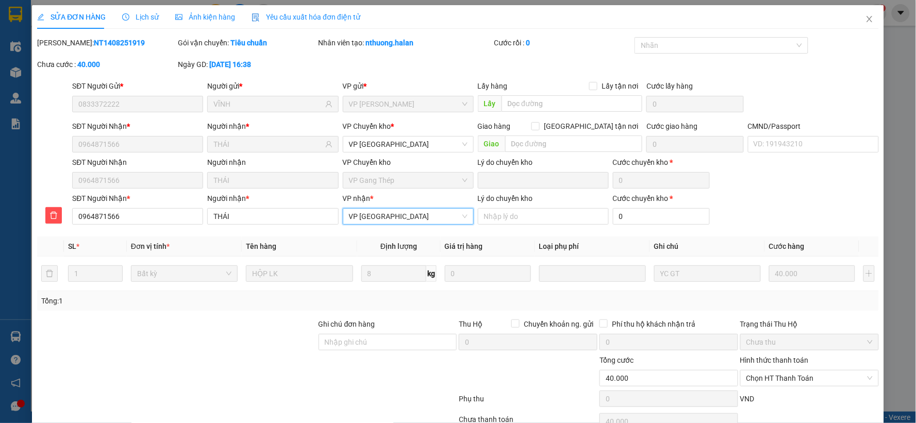
scroll to position [53, 0]
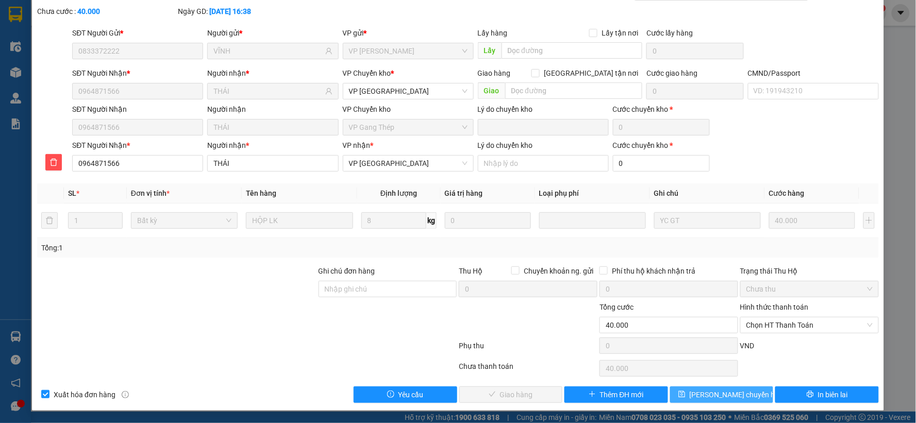
click at [734, 394] on span "Lưu chuyển hoàn" at bounding box center [739, 394] width 98 height 11
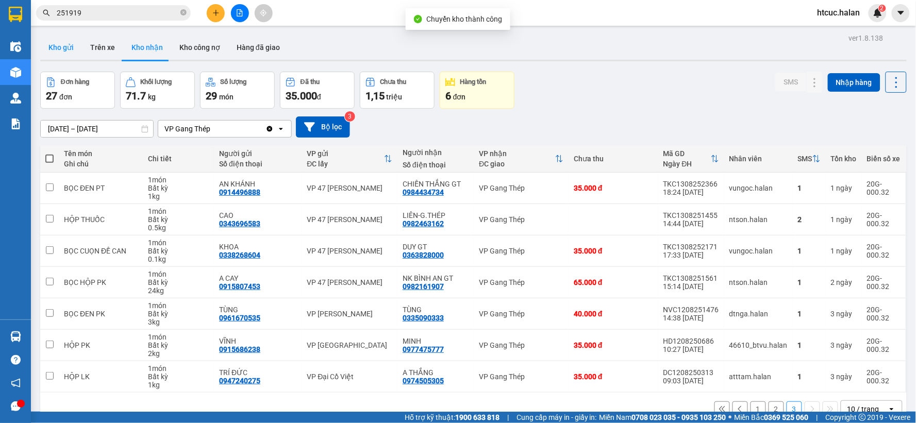
click at [54, 53] on button "Kho gửi" at bounding box center [61, 47] width 42 height 25
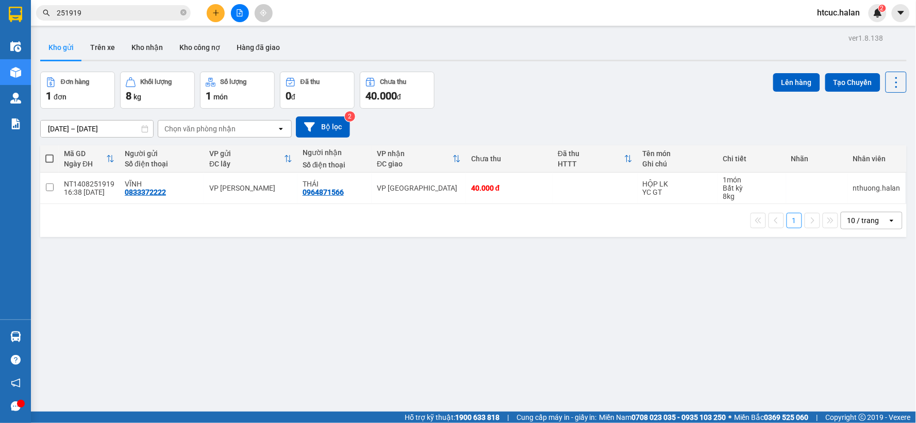
drag, startPoint x: 126, startPoint y: 16, endPoint x: 10, endPoint y: 34, distance: 116.9
click at [0, 38] on section "Kết quả tìm kiếm ( 174 ) Bộ lọc Mã ĐH Trạng thái Món hàng Thu hộ Tổng cước Chưa…" at bounding box center [458, 211] width 916 height 423
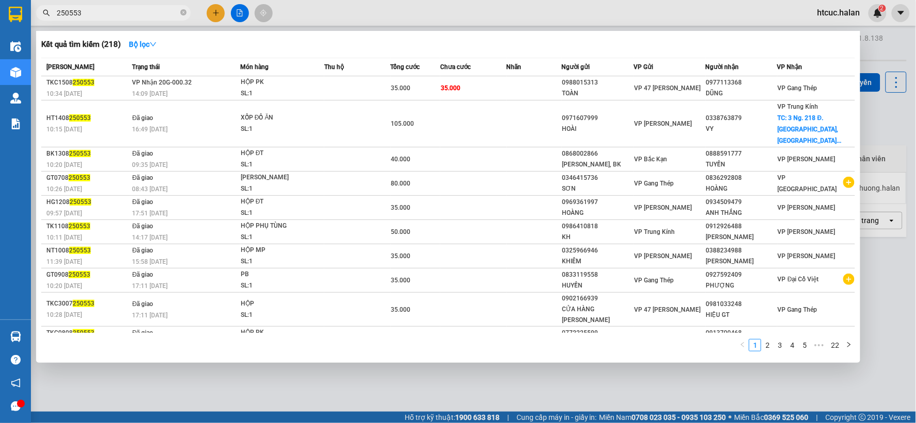
drag, startPoint x: 85, startPoint y: 17, endPoint x: 132, endPoint y: 5, distance: 48.9
click at [6, 33] on section "Kết quả tìm kiếm ( 218 ) Bộ lọc Mã ĐH Trạng thái Món hàng Thu hộ Tổng cước Chưa…" at bounding box center [458, 211] width 916 height 423
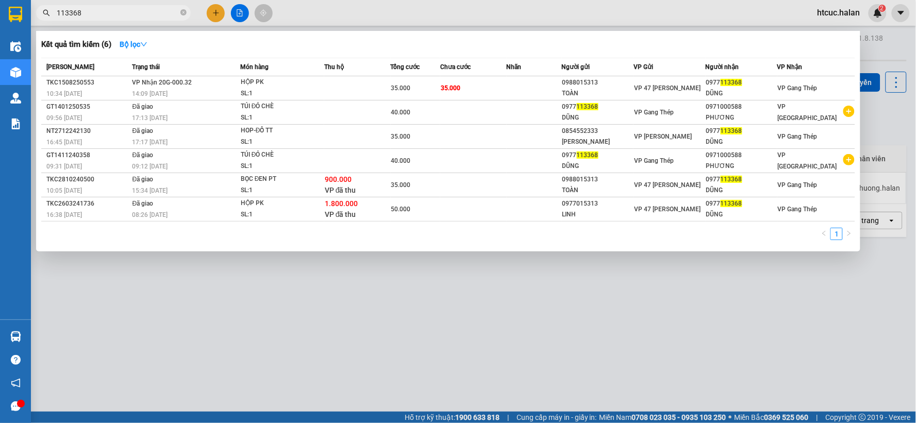
type input "113368"
click at [272, 338] on div at bounding box center [458, 211] width 916 height 423
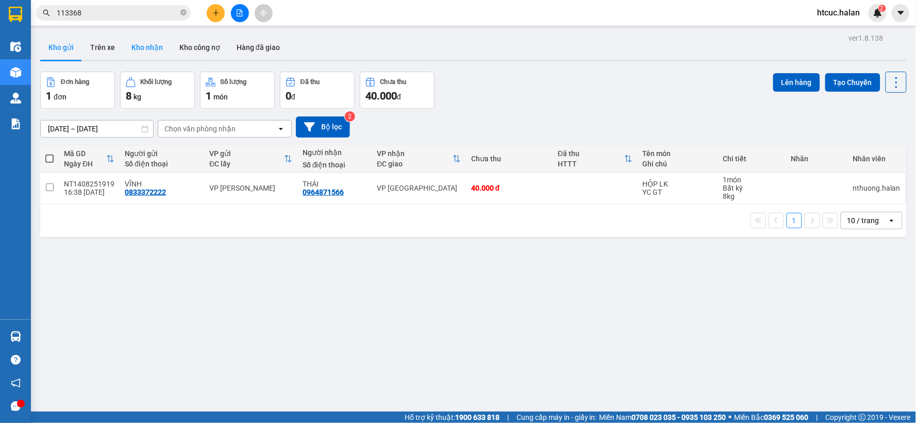
click at [152, 49] on button "Kho nhận" at bounding box center [147, 47] width 48 height 25
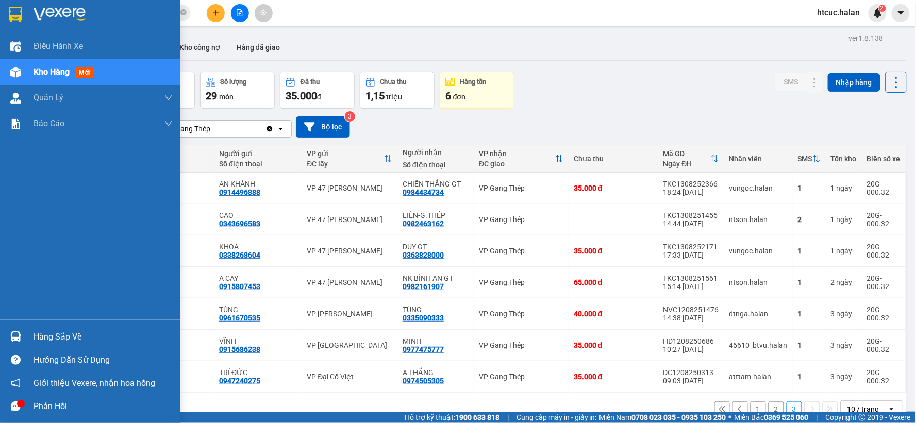
click at [15, 337] on img at bounding box center [15, 337] width 11 height 11
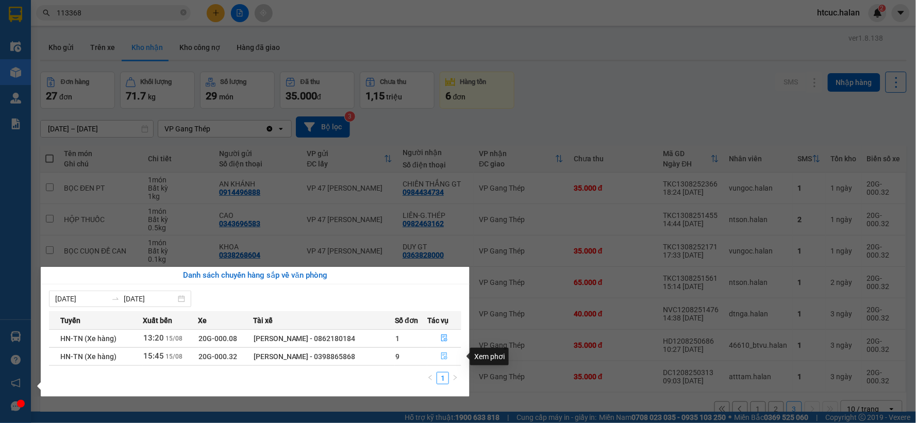
click at [444, 357] on icon "file-done" at bounding box center [444, 356] width 7 height 7
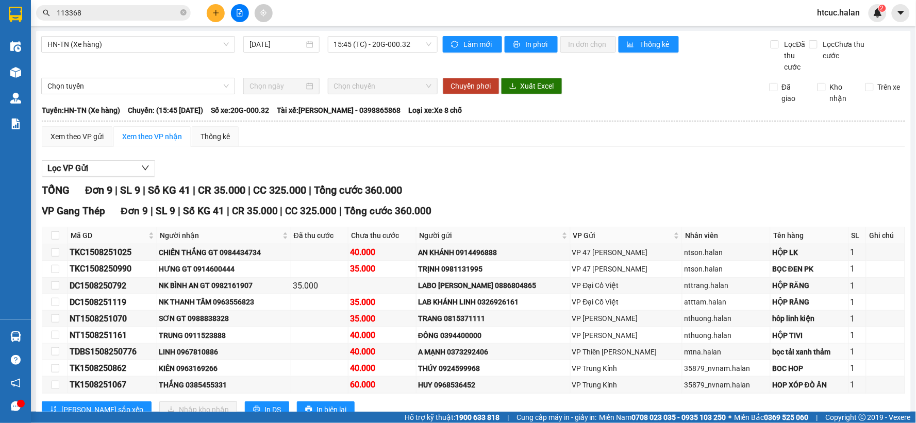
scroll to position [35, 0]
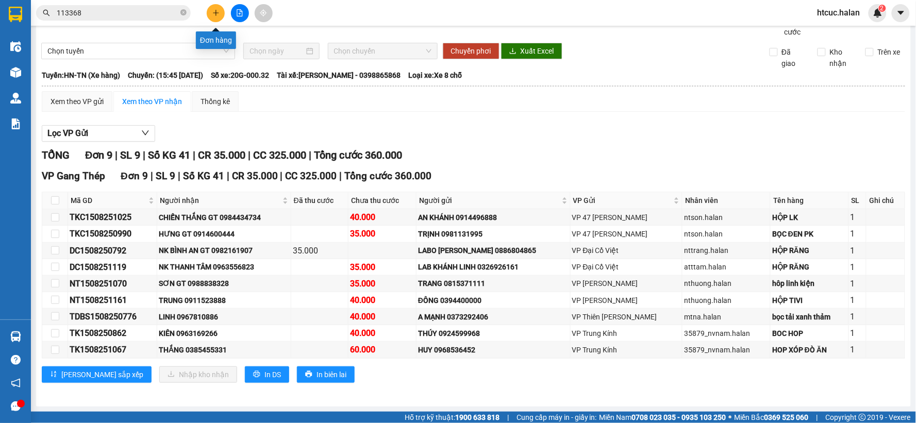
click at [214, 12] on icon "plus" at bounding box center [215, 12] width 7 height 7
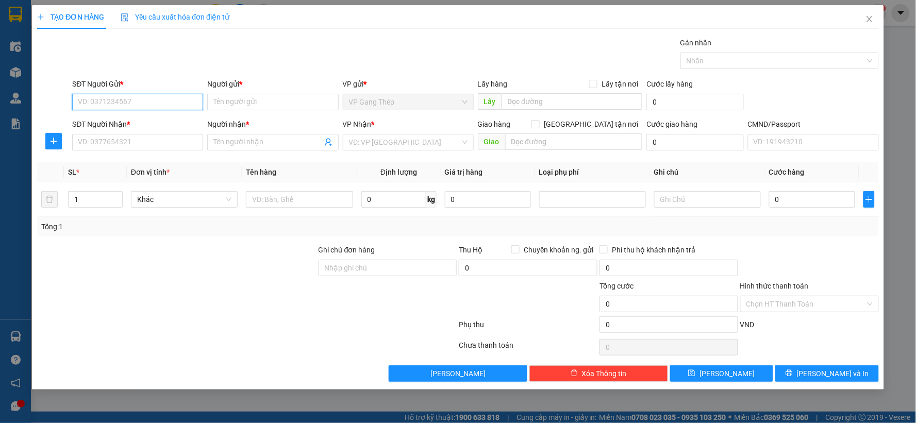
click at [174, 95] on input "SĐT Người Gửi *" at bounding box center [137, 102] width 131 height 16
type input "0977791558"
click at [134, 118] on div "0977791558 - QUYÊN" at bounding box center [137, 122] width 119 height 11
type input "QUYÊN"
type input "0977791558"
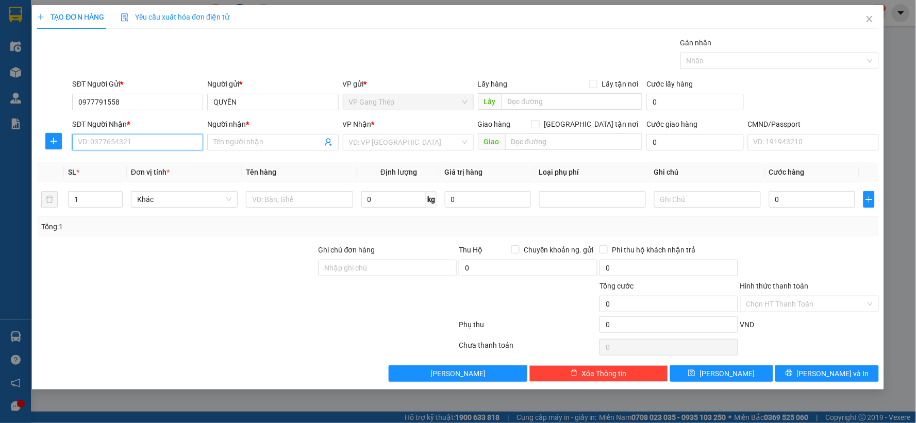
click at [152, 147] on input "SĐT Người Nhận *" at bounding box center [137, 142] width 131 height 16
click at [127, 162] on div "0962759866 - NHẬT" at bounding box center [137, 162] width 119 height 11
type input "0962759866"
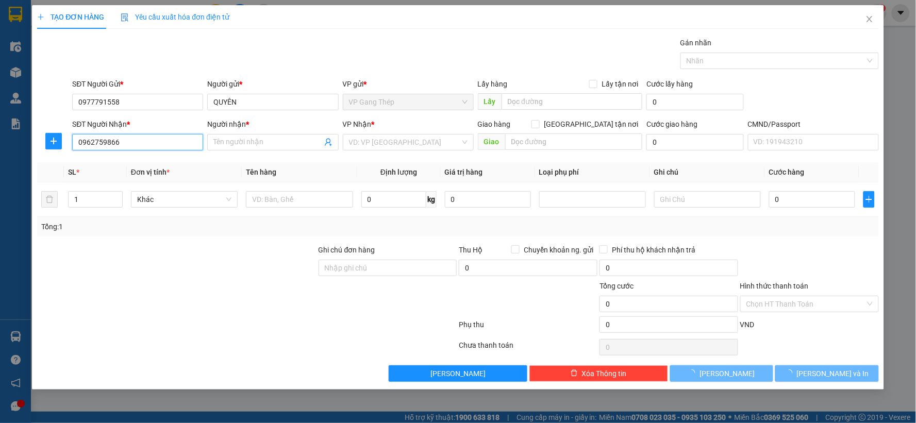
type input "NHẬT"
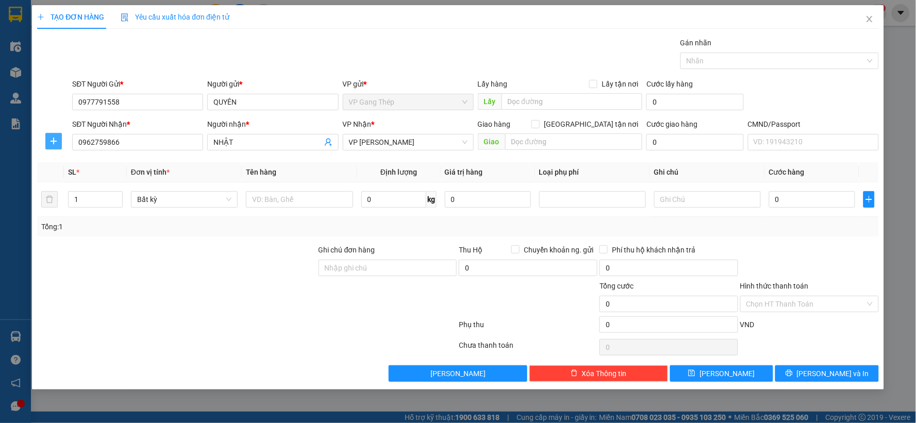
click at [54, 142] on icon "plus" at bounding box center [53, 141] width 8 height 8
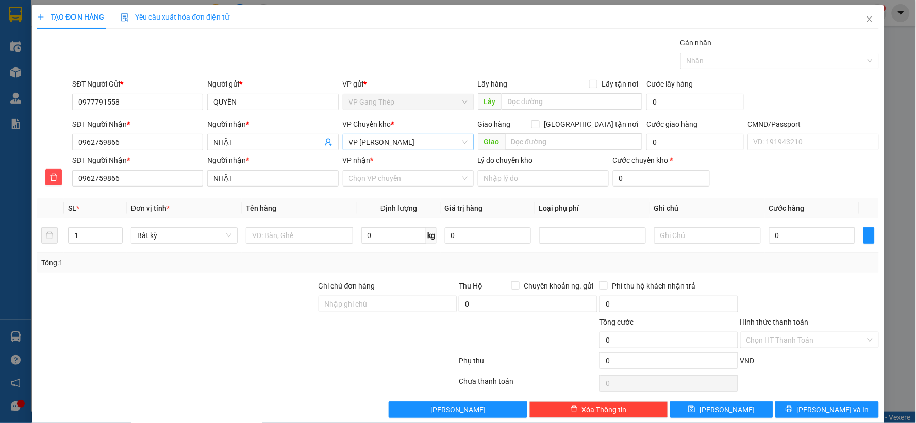
click at [401, 140] on span "VP [PERSON_NAME]" at bounding box center [408, 142] width 119 height 15
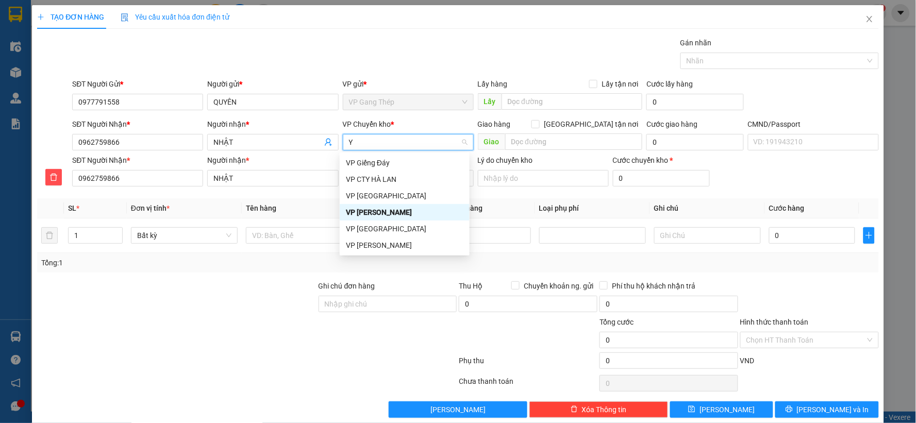
type input "YÊ"
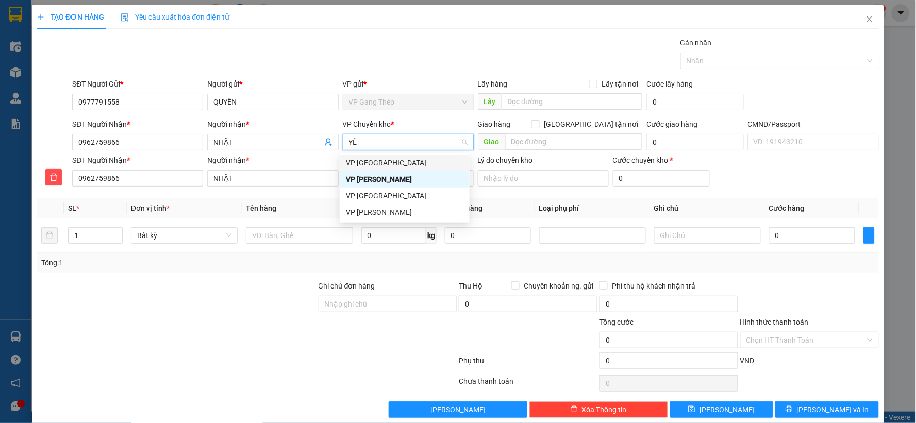
drag, startPoint x: 369, startPoint y: 160, endPoint x: 376, endPoint y: 169, distance: 11.7
click at [368, 160] on div "VP [GEOGRAPHIC_DATA]" at bounding box center [405, 162] width 118 height 11
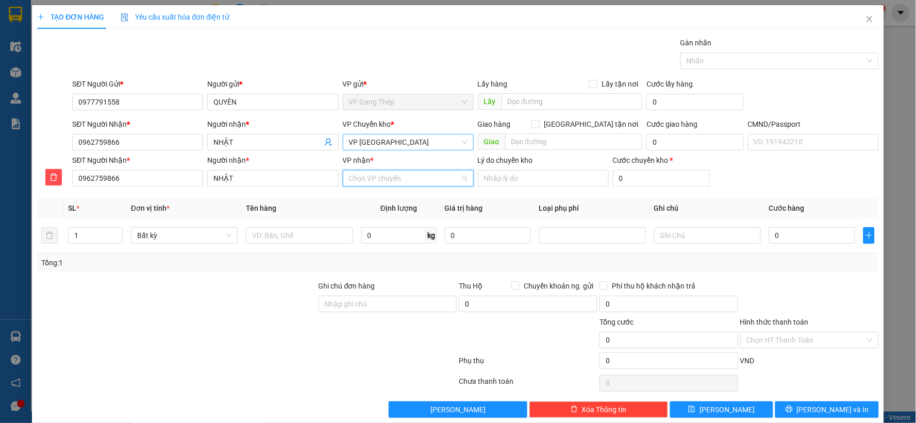
click at [374, 175] on input "VP nhận *" at bounding box center [404, 178] width 111 height 15
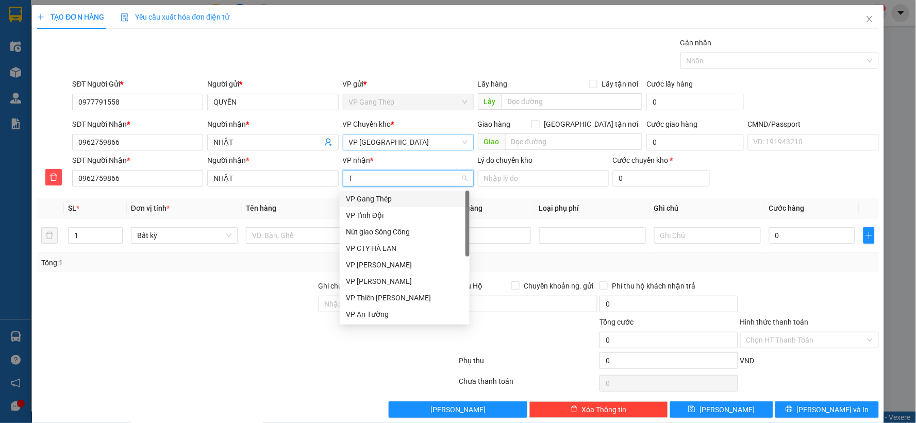
type input "TR"
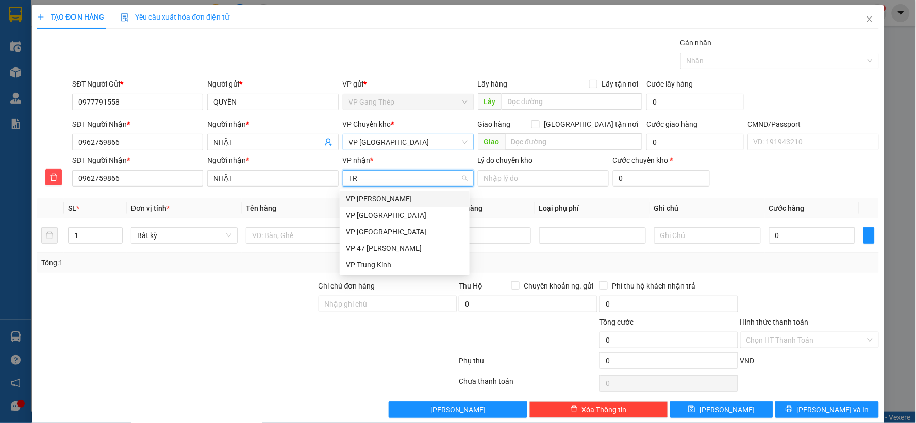
click at [373, 199] on div "VP [PERSON_NAME]" at bounding box center [405, 198] width 118 height 11
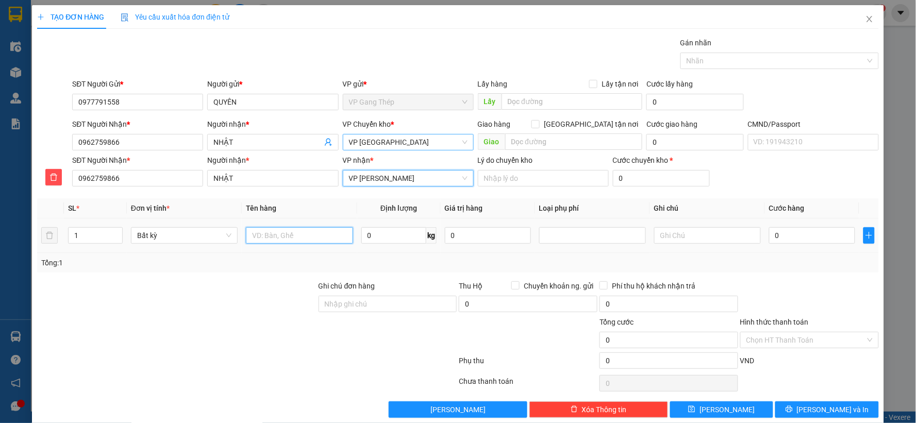
click at [302, 239] on input "text" at bounding box center [299, 235] width 107 height 16
type input "H"
type input "THÙNG XANH ĐỒ ĂN"
click at [382, 236] on input "0" at bounding box center [393, 235] width 65 height 16
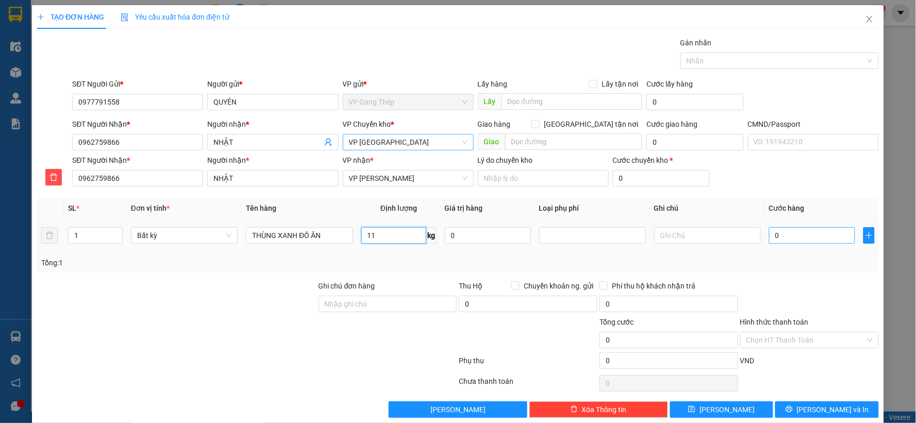
type input "11"
click at [843, 238] on input "0" at bounding box center [812, 235] width 86 height 16
type input "50.000"
click at [832, 339] on input "Hình thức thanh toán" at bounding box center [806, 340] width 119 height 15
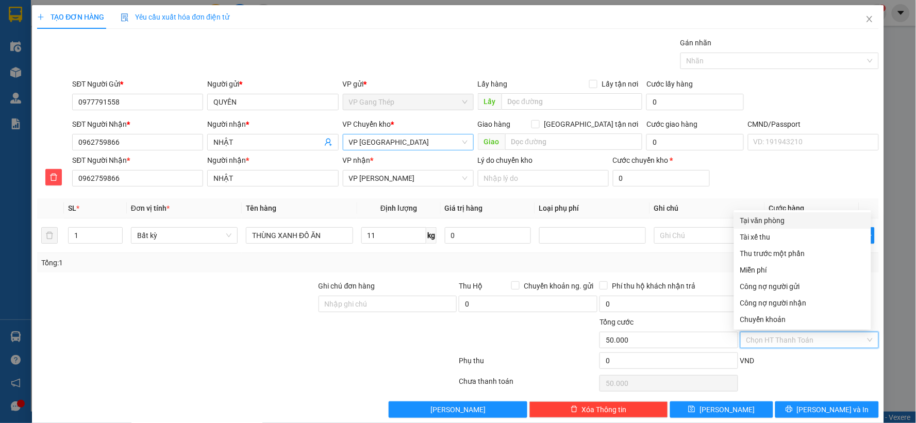
click at [783, 220] on div "Tại văn phòng" at bounding box center [802, 220] width 125 height 11
type input "0"
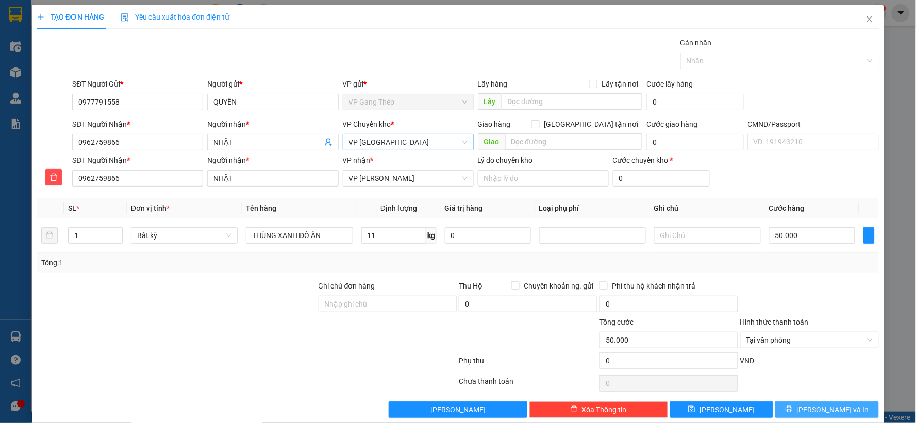
click at [796, 410] on button "[PERSON_NAME] và In" at bounding box center [827, 410] width 104 height 16
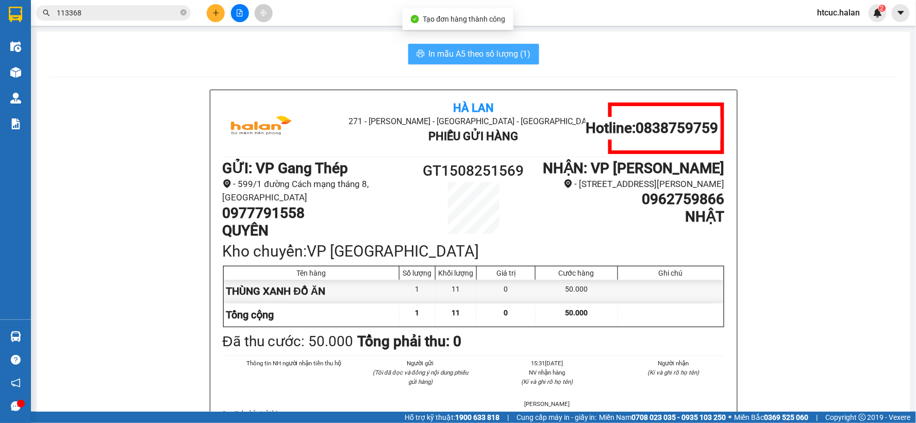
click at [433, 54] on span "In mẫu A5 theo số lượng (1)" at bounding box center [480, 53] width 102 height 13
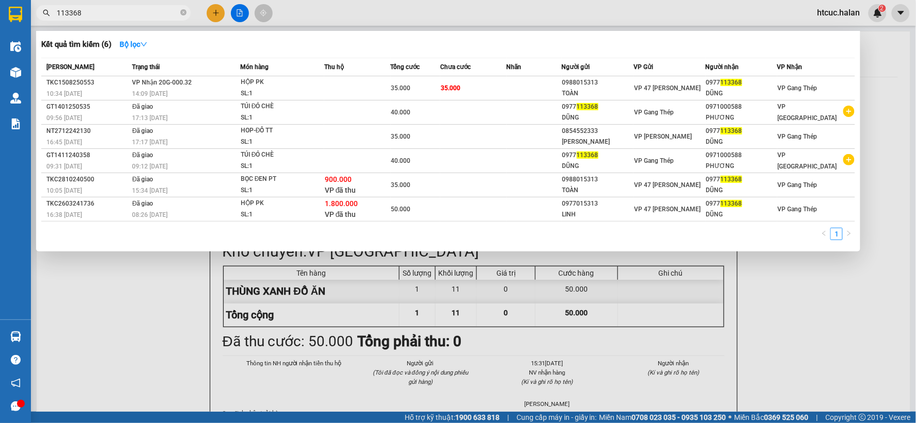
drag, startPoint x: 99, startPoint y: 13, endPoint x: 33, endPoint y: 26, distance: 67.2
click at [33, 22] on div "Kết quả tìm kiếm ( 6 ) Bộ lọc Mã ĐH Trạng thái Món hàng Thu hộ Tổng cước Chưa c…" at bounding box center [100, 13] width 201 height 18
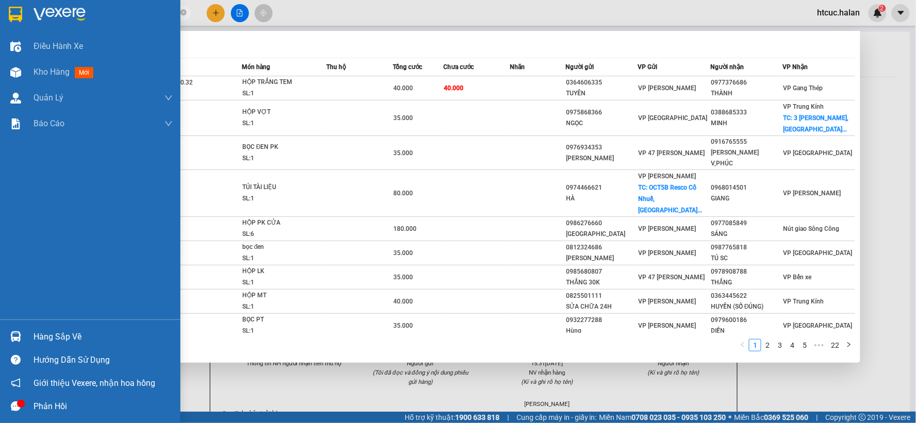
drag, startPoint x: 100, startPoint y: 17, endPoint x: 320, endPoint y: 17, distance: 220.2
click at [34, 45] on section "Kết quả tìm kiếm ( 220 ) Bộ lọc Mã ĐH Trạng thái Món hàng Thu hộ Tổng cước Chưa…" at bounding box center [458, 211] width 916 height 423
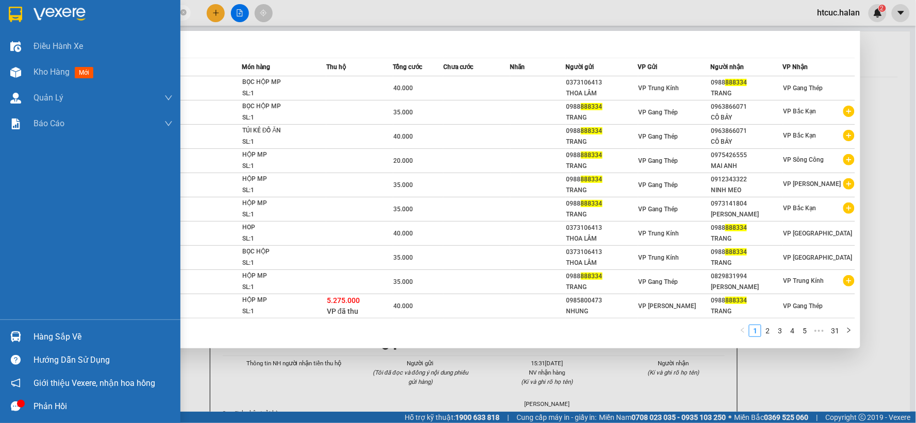
drag, startPoint x: 91, startPoint y: 9, endPoint x: 30, endPoint y: 19, distance: 61.6
click at [30, 19] on section "Kết quả tìm kiếm ( 303 ) Bộ lọc Mã ĐH Trạng thái Món hàng Thu hộ Tổng cước Chưa…" at bounding box center [458, 211] width 916 height 423
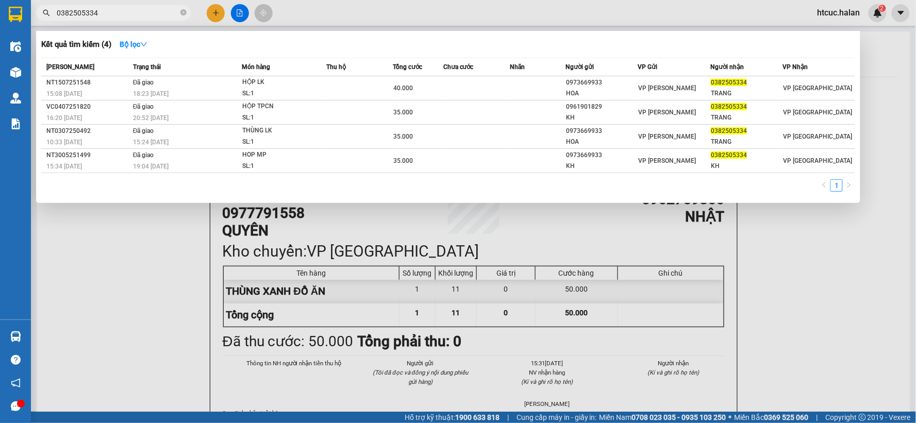
click at [165, 283] on div at bounding box center [458, 211] width 916 height 423
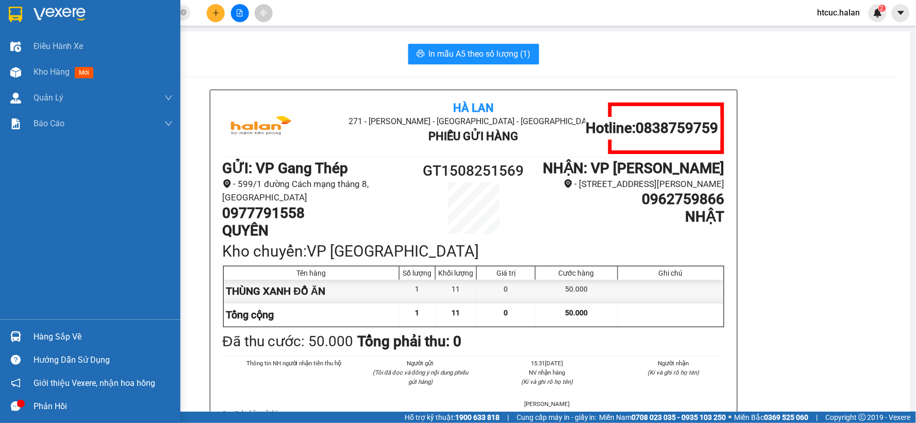
click at [13, 337] on img at bounding box center [15, 337] width 11 height 11
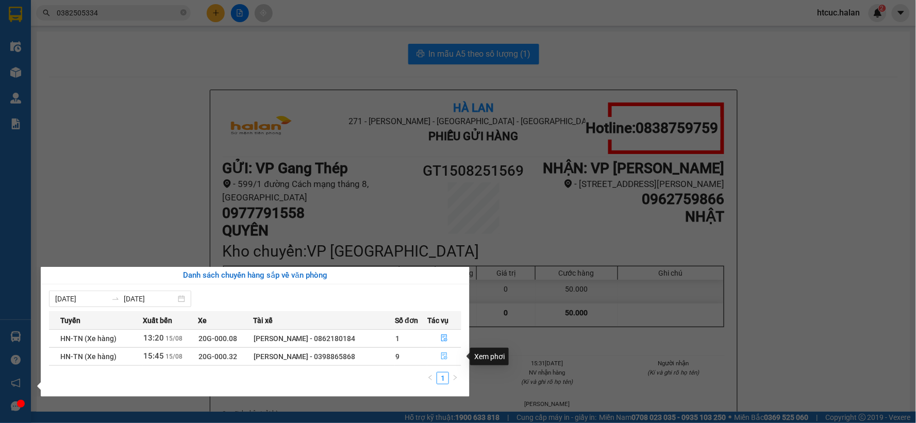
click at [448, 358] on icon "file-done" at bounding box center [444, 356] width 7 height 7
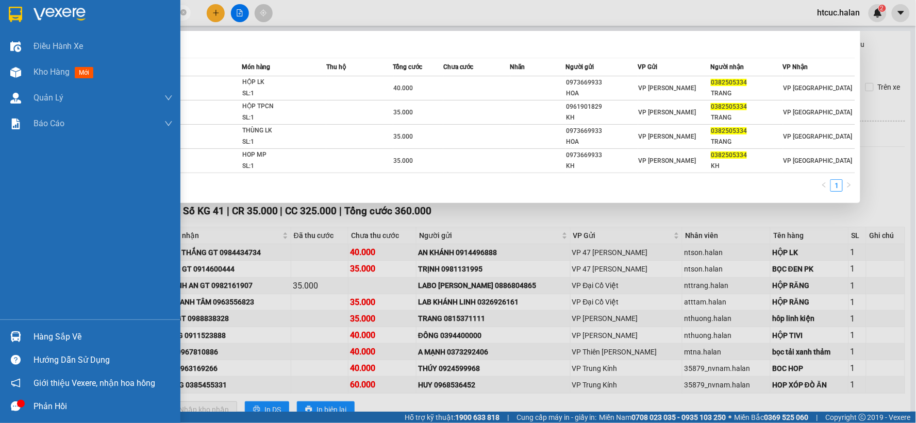
drag, startPoint x: 110, startPoint y: 12, endPoint x: 16, endPoint y: 22, distance: 94.9
click at [16, 22] on section "Kết quả tìm kiếm ( 4 ) Bộ lọc Mã ĐH Trạng thái Món hàng Thu hộ Tổng cước Chưa c…" at bounding box center [458, 211] width 916 height 423
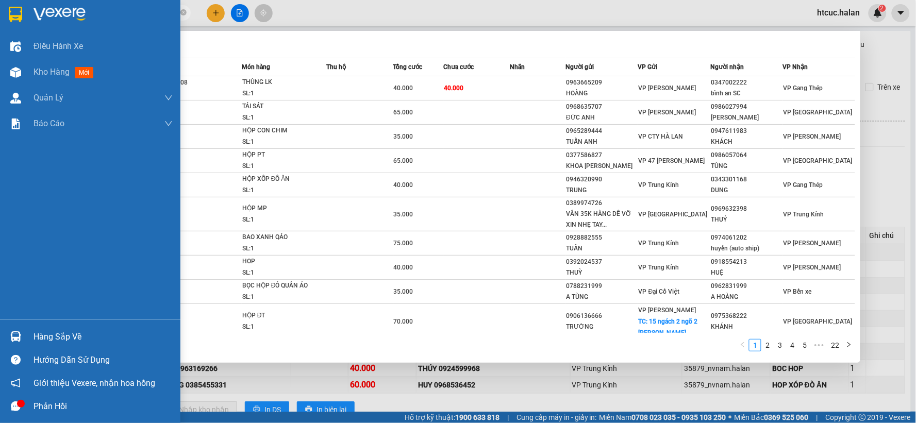
type input "251133"
click at [11, 337] on img at bounding box center [15, 337] width 11 height 11
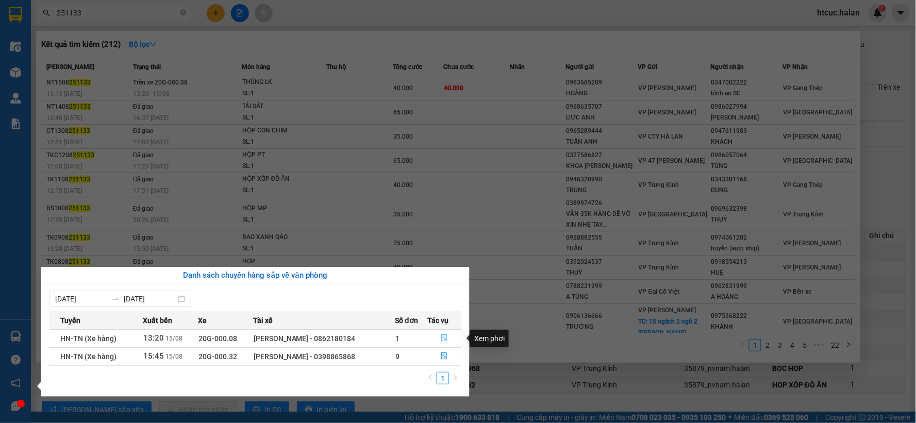
click at [446, 336] on icon "file-done" at bounding box center [444, 338] width 6 height 7
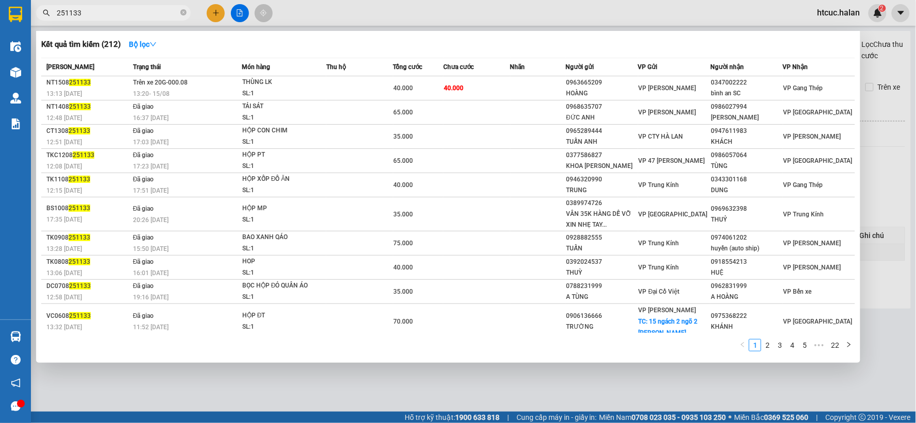
click at [883, 178] on div at bounding box center [458, 211] width 916 height 423
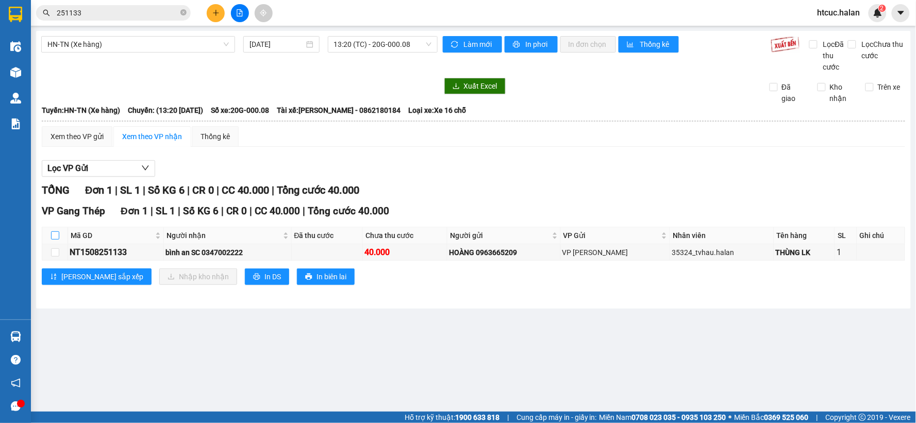
click at [55, 236] on input "checkbox" at bounding box center [55, 236] width 8 height 8
checkbox input "true"
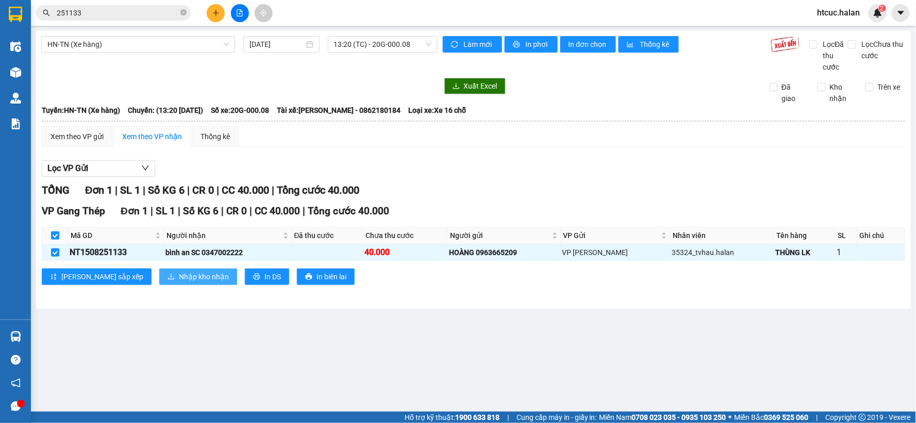
click at [179, 279] on span "Nhập kho nhận" at bounding box center [204, 276] width 50 height 11
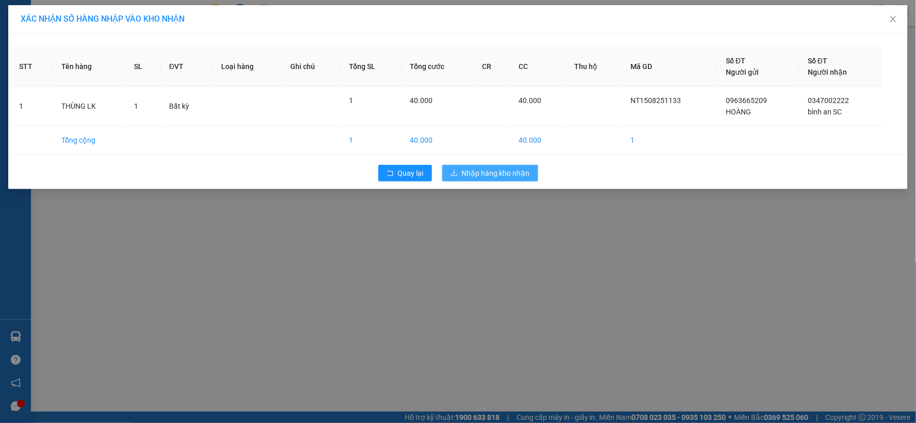
click at [496, 177] on span "Nhập hàng kho nhận" at bounding box center [496, 173] width 68 height 11
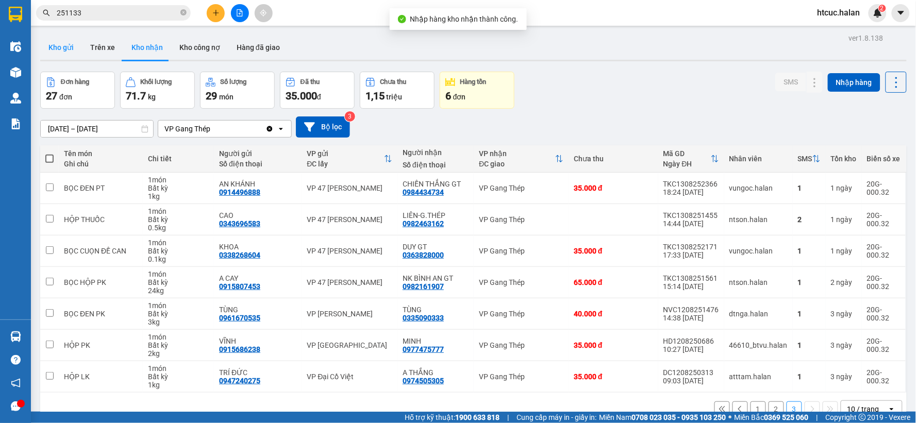
click at [60, 46] on button "Kho gửi" at bounding box center [61, 47] width 42 height 25
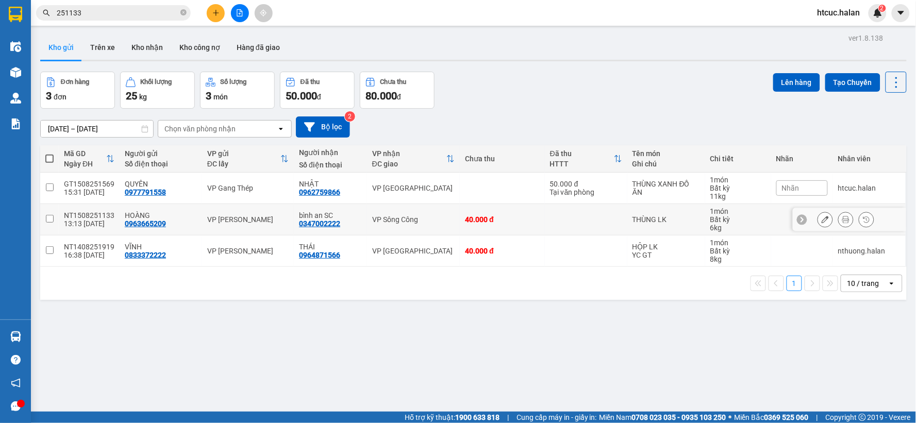
click at [47, 217] on input "checkbox" at bounding box center [50, 219] width 8 height 8
checkbox input "true"
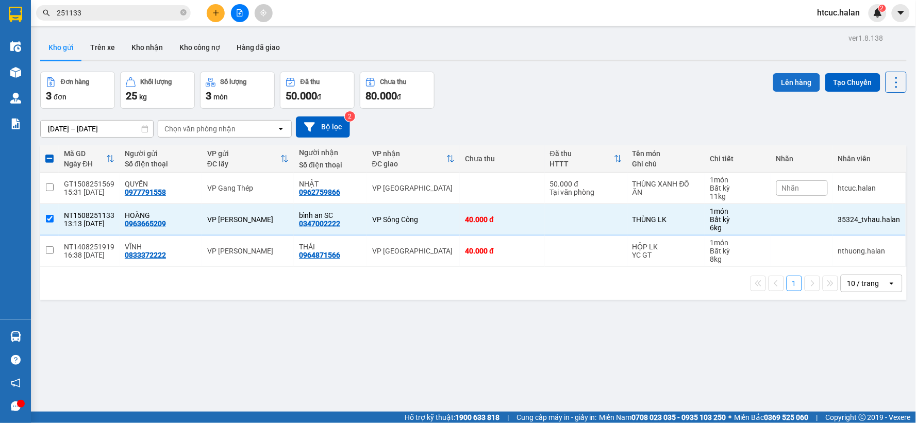
click at [786, 82] on button "Lên hàng" at bounding box center [796, 82] width 47 height 19
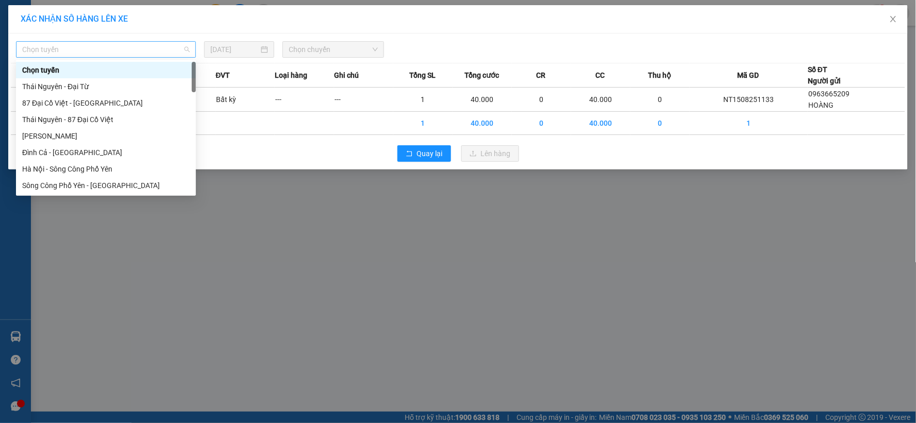
click at [159, 45] on span "Chọn tuyến" at bounding box center [106, 49] width 168 height 15
type input "TN"
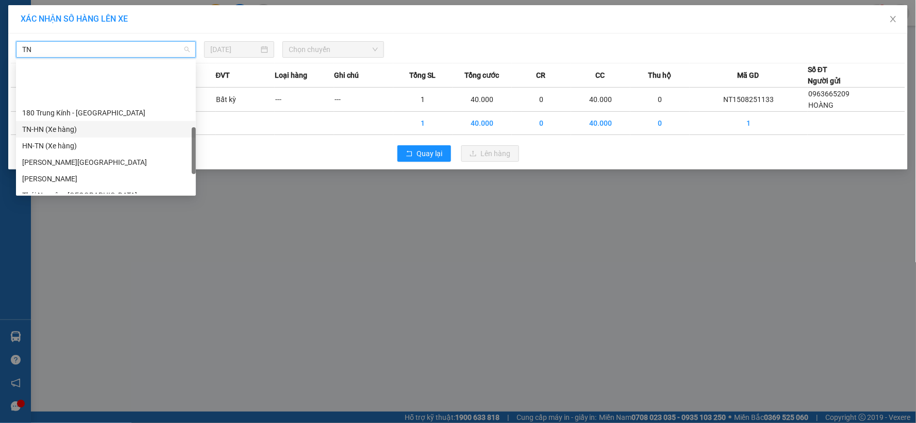
scroll to position [229, 0]
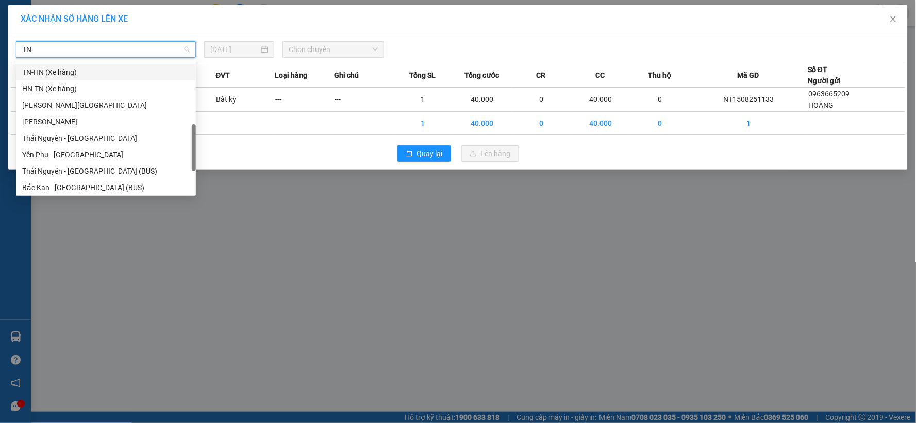
click at [38, 71] on div "TN-HN (Xe hàng)" at bounding box center [106, 72] width 168 height 11
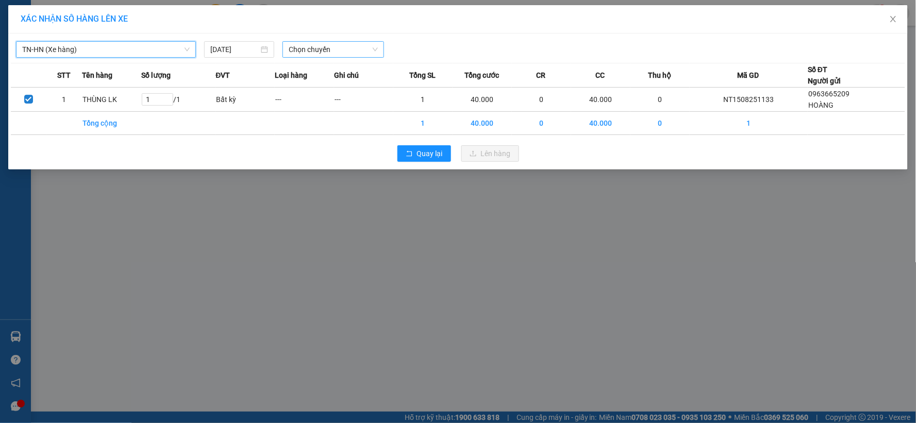
click at [375, 48] on span "Chọn chuyến" at bounding box center [333, 49] width 89 height 15
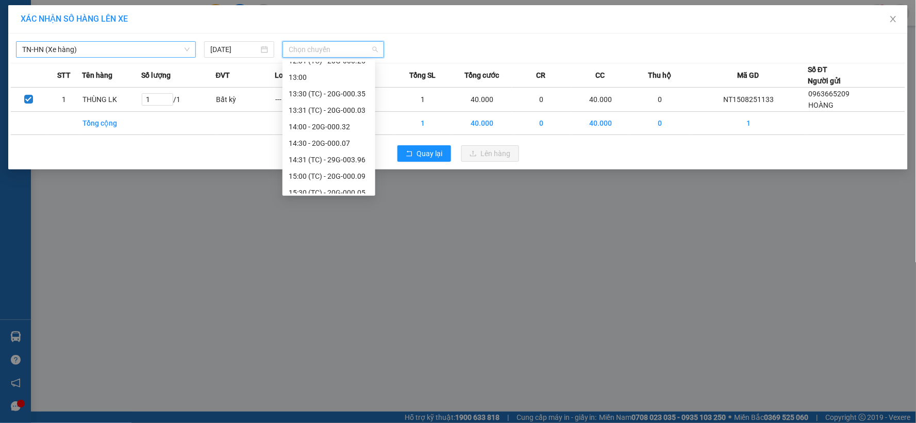
scroll to position [330, 0]
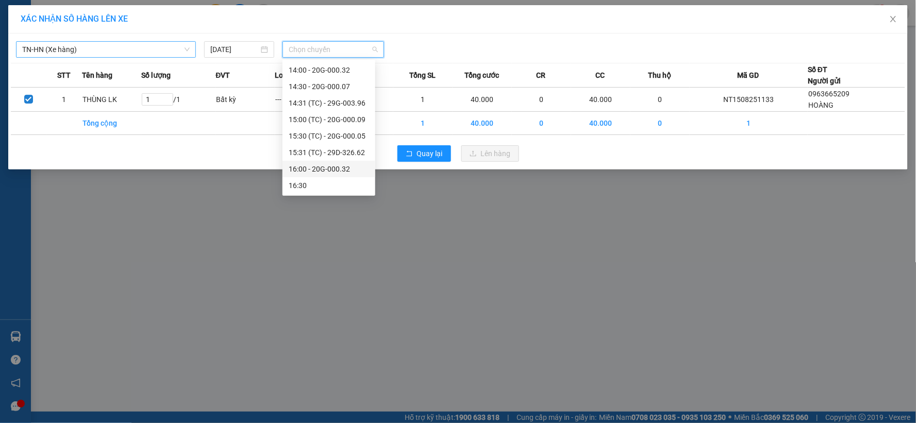
drag, startPoint x: 330, startPoint y: 170, endPoint x: 346, endPoint y: 167, distance: 16.4
click at [330, 171] on div "16:00 - 20G-000.32" at bounding box center [329, 168] width 80 height 11
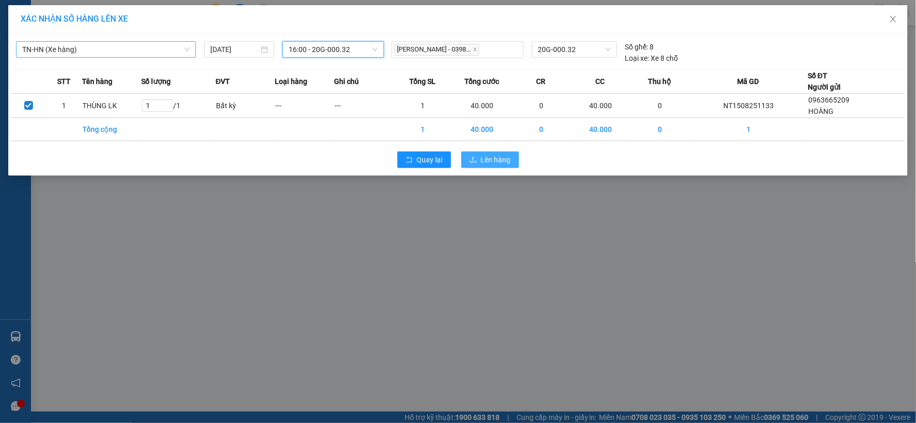
click at [496, 156] on span "Lên hàng" at bounding box center [496, 159] width 30 height 11
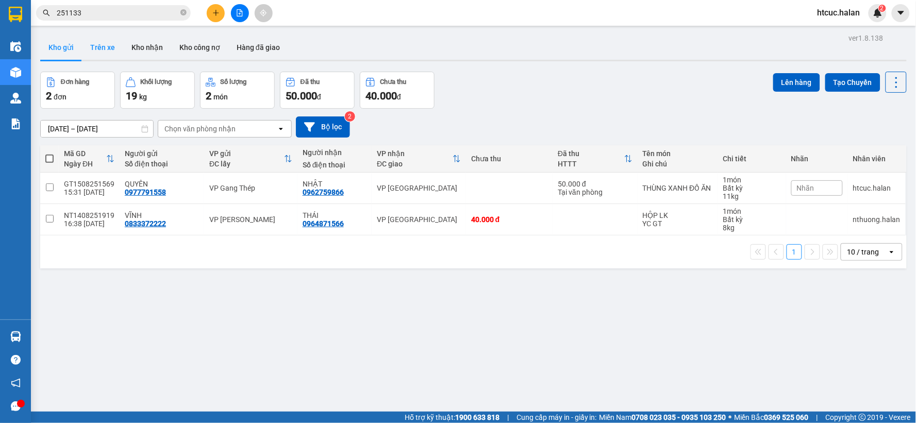
click at [107, 46] on button "Trên xe" at bounding box center [102, 47] width 41 height 25
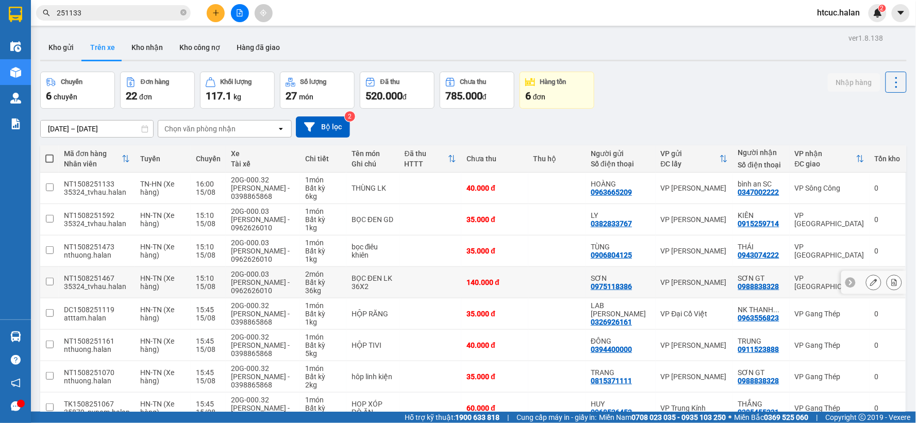
scroll to position [114, 0]
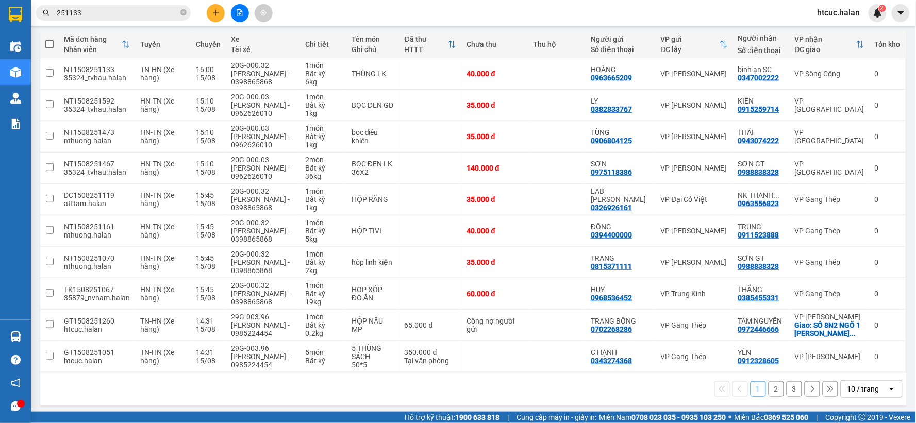
click at [770, 387] on button "2" at bounding box center [776, 389] width 15 height 15
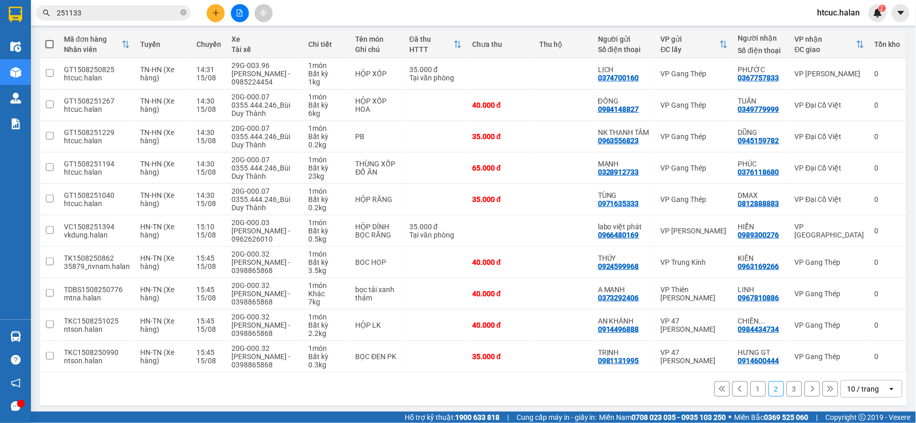
click at [787, 391] on button "3" at bounding box center [794, 389] width 15 height 15
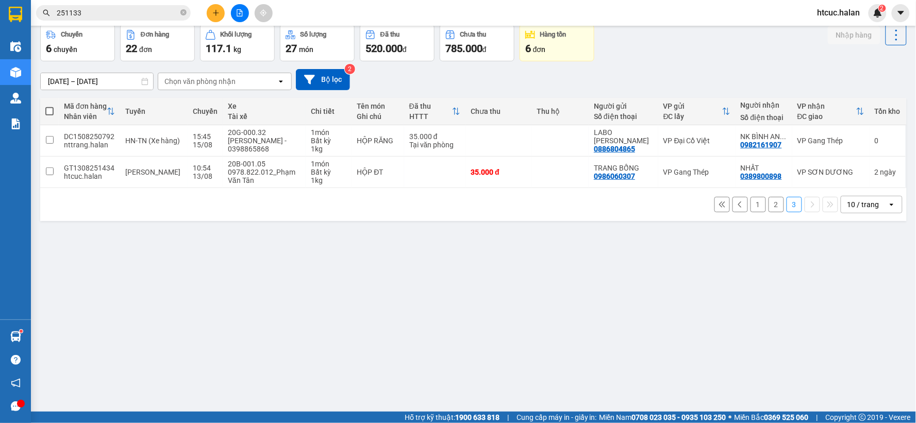
scroll to position [0, 0]
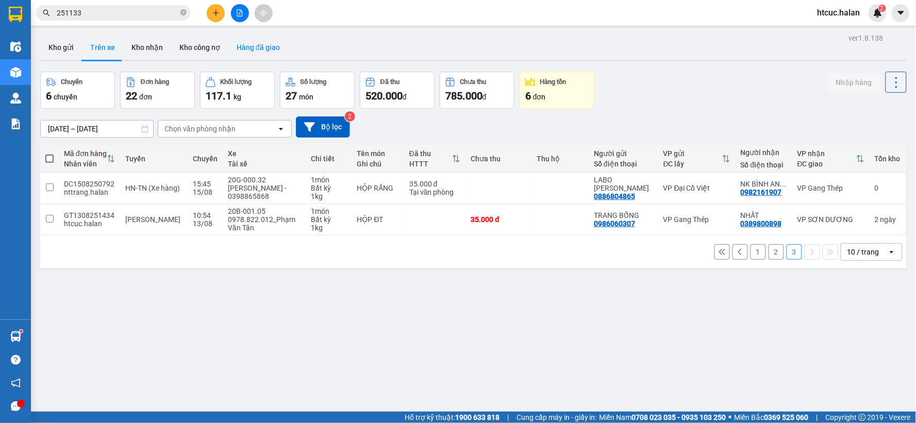
click at [267, 49] on button "Hàng đã giao" at bounding box center [258, 47] width 60 height 25
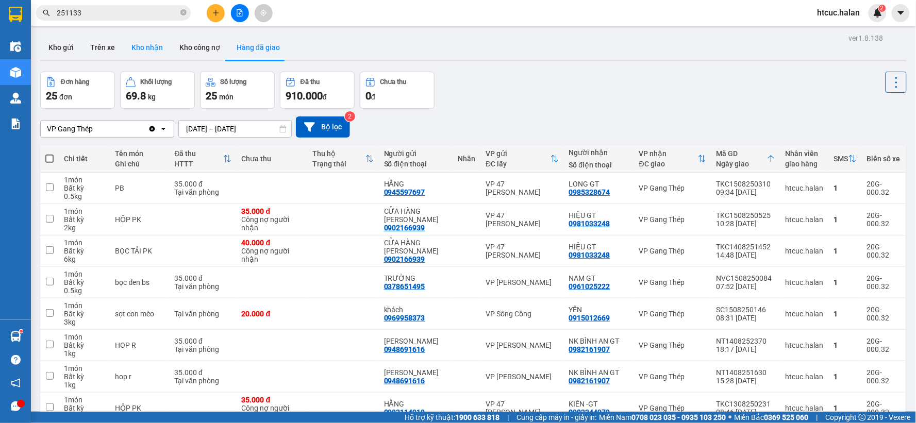
click at [142, 44] on button "Kho nhận" at bounding box center [147, 47] width 48 height 25
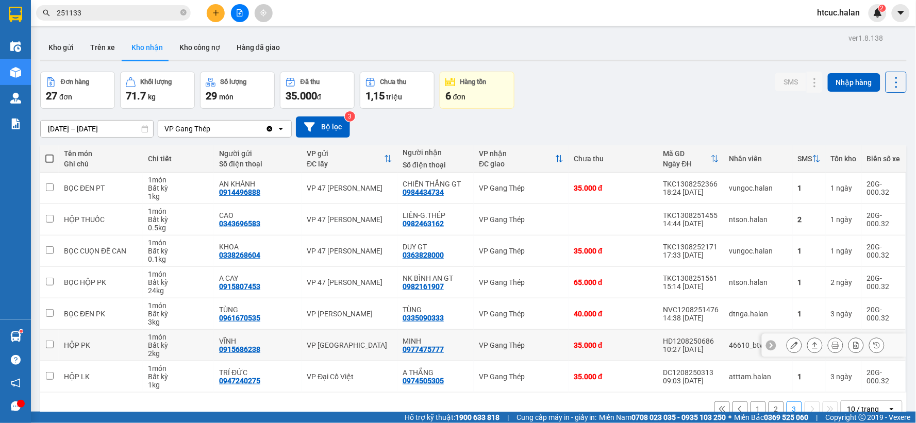
scroll to position [47, 0]
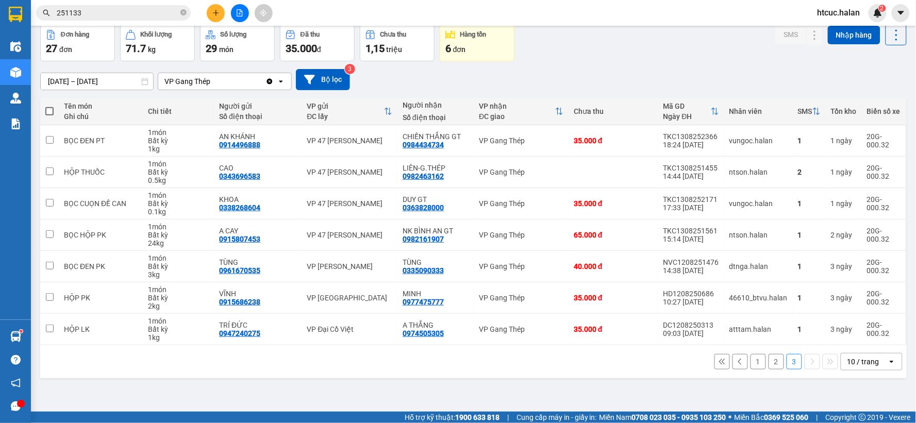
click at [769, 365] on button "2" at bounding box center [776, 361] width 15 height 15
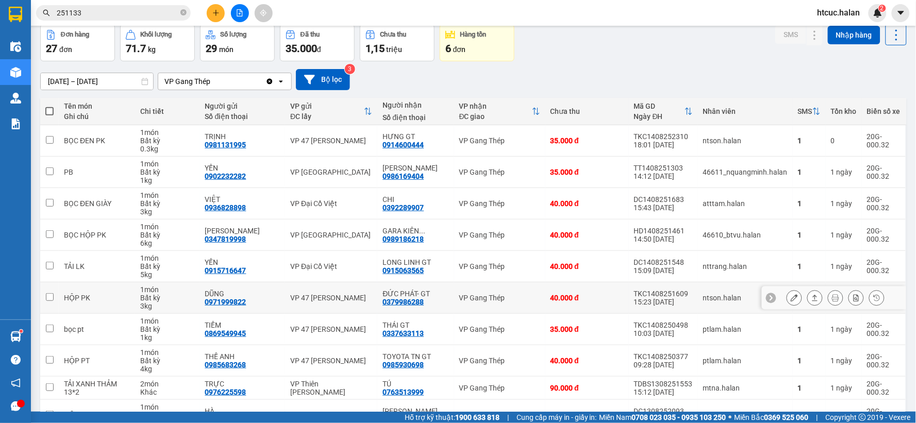
scroll to position [110, 0]
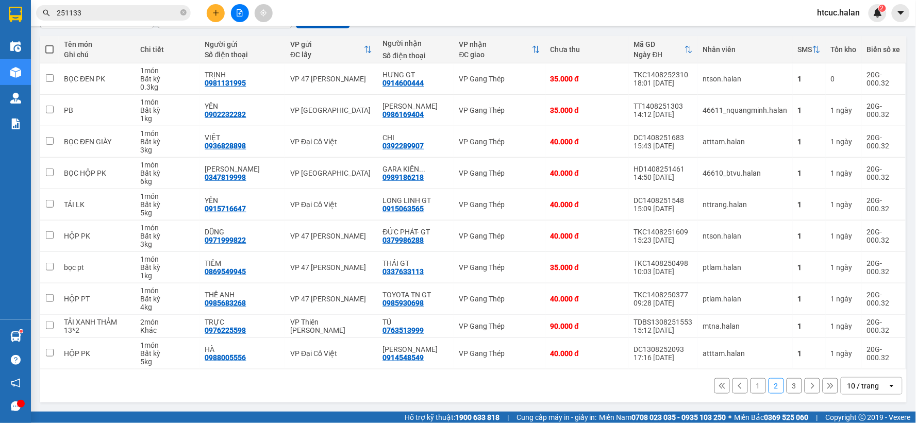
click at [751, 385] on button "1" at bounding box center [758, 385] width 15 height 15
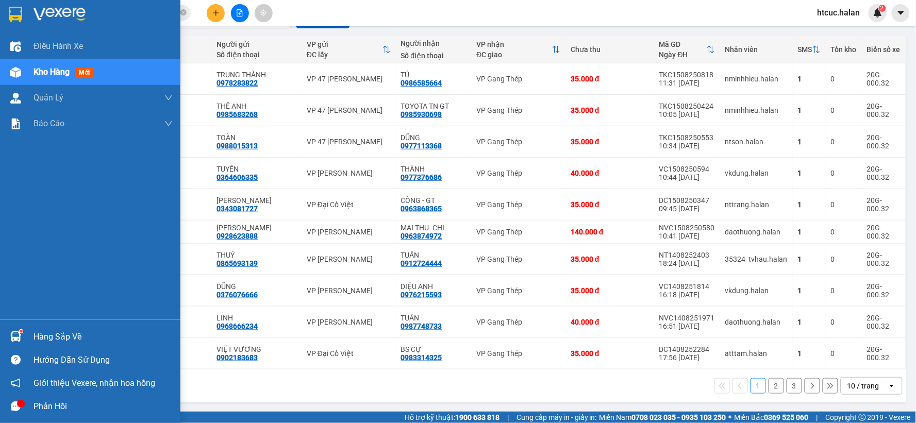
click at [22, 337] on div at bounding box center [16, 337] width 18 height 18
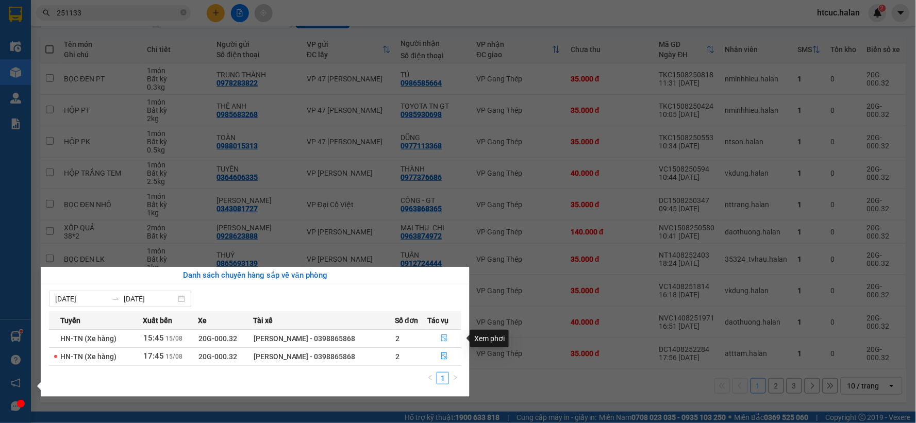
click at [450, 339] on button "button" at bounding box center [444, 339] width 33 height 16
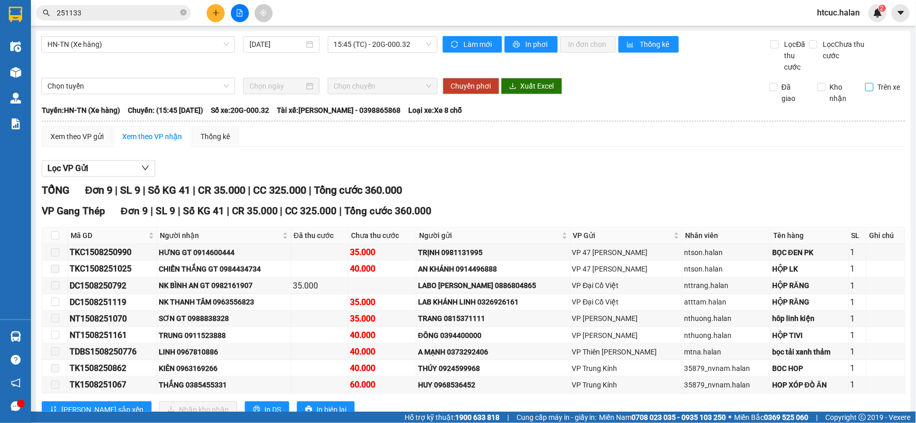
click at [866, 85] on input "Trên xe" at bounding box center [870, 87] width 8 height 8
checkbox input "true"
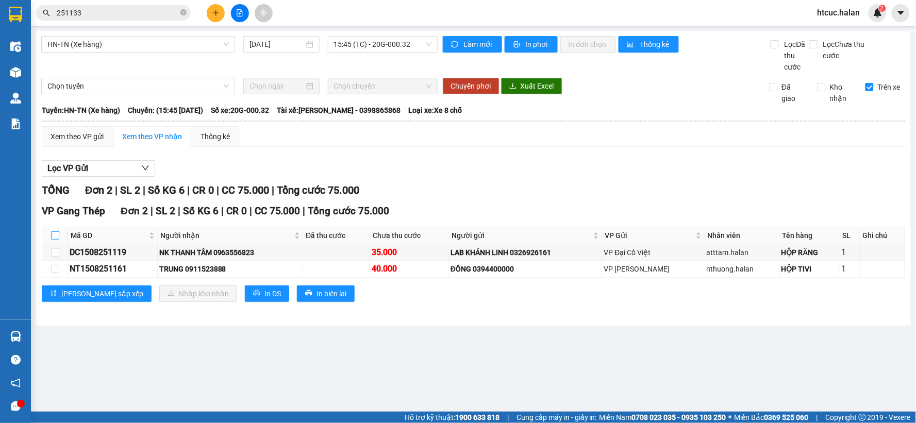
click at [52, 234] on input "checkbox" at bounding box center [55, 236] width 8 height 8
checkbox input "true"
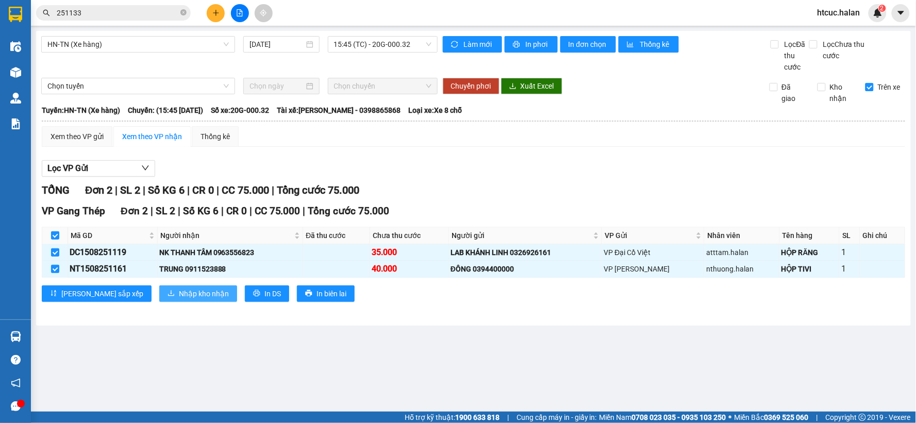
click at [179, 292] on span "Nhập kho nhận" at bounding box center [204, 293] width 50 height 11
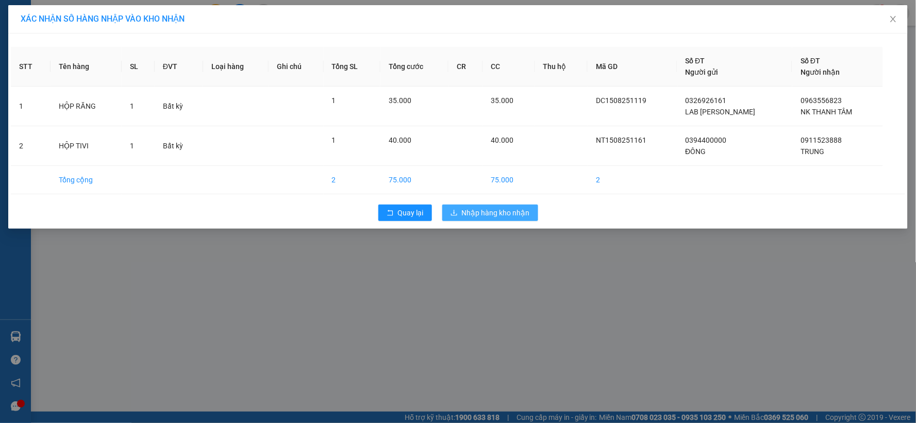
click at [468, 213] on span "Nhập hàng kho nhận" at bounding box center [496, 212] width 68 height 11
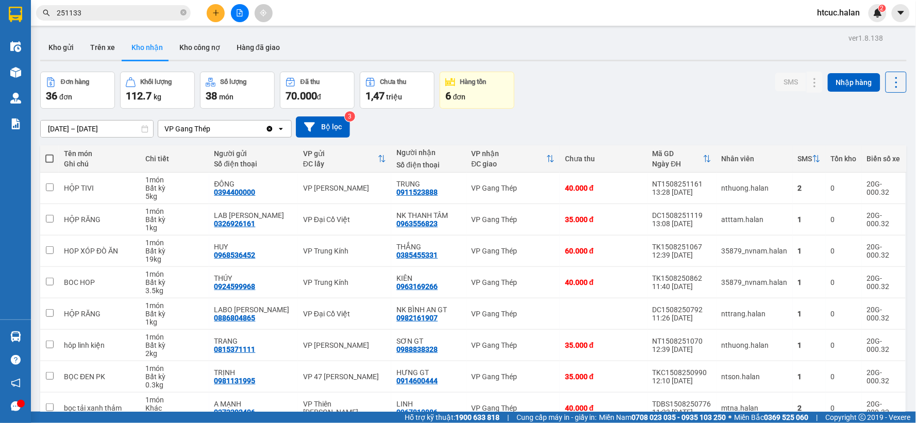
click at [45, 156] on th at bounding box center [49, 158] width 19 height 27
click at [60, 53] on button "Kho gửi" at bounding box center [61, 47] width 42 height 25
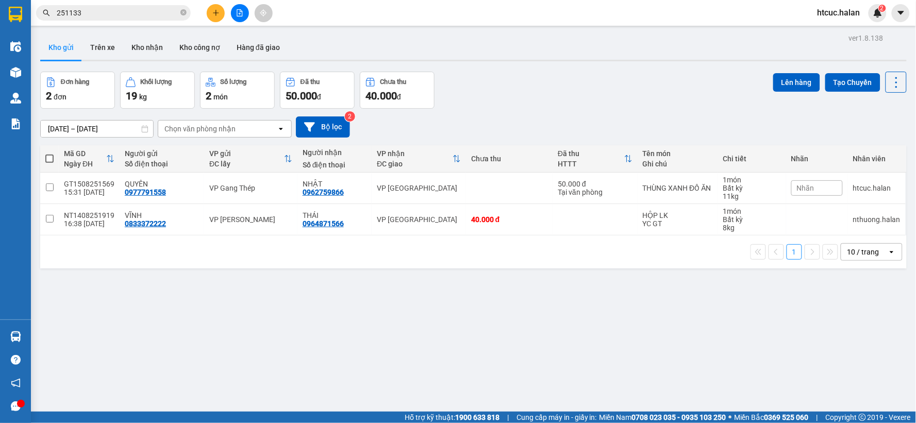
click at [49, 156] on span at bounding box center [49, 159] width 8 height 8
click at [49, 154] on input "checkbox" at bounding box center [49, 154] width 0 height 0
checkbox input "true"
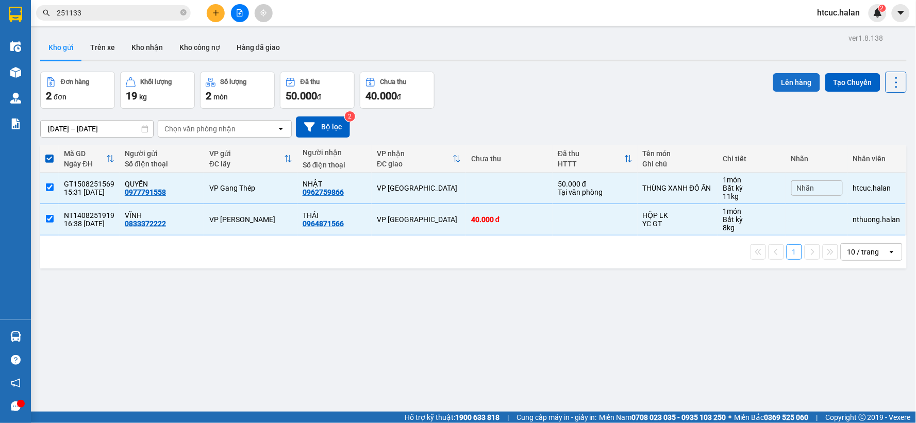
click at [796, 85] on button "Lên hàng" at bounding box center [796, 82] width 47 height 19
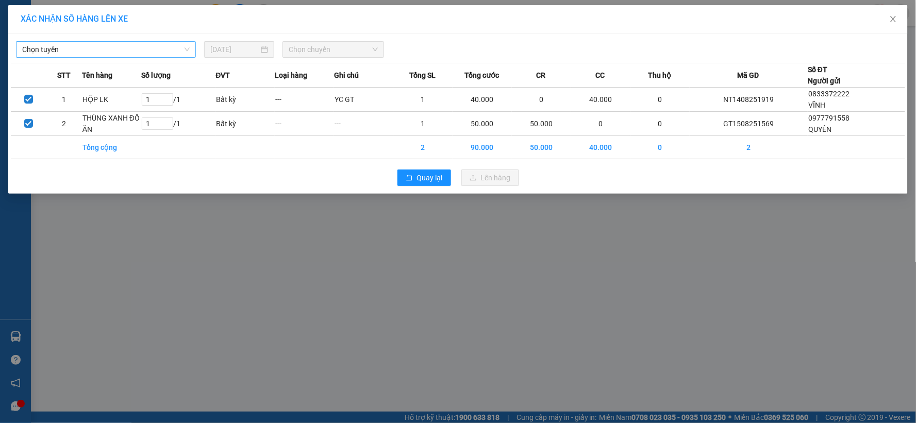
click at [102, 53] on span "Chọn tuyến" at bounding box center [106, 49] width 168 height 15
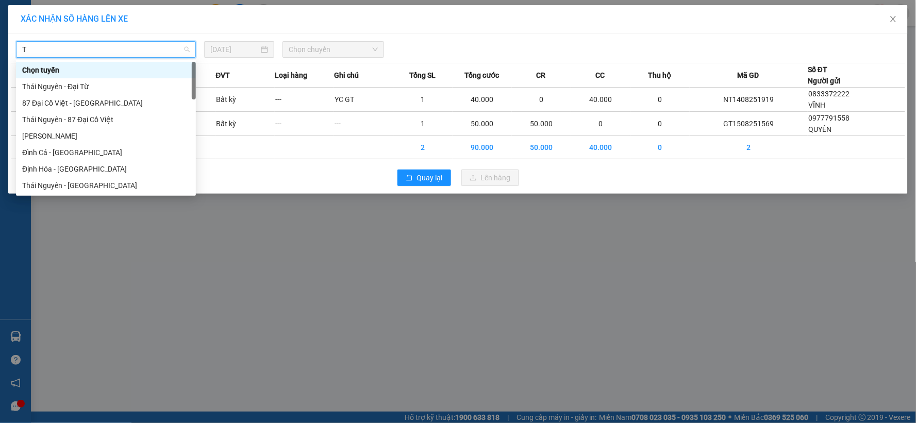
type input "TN"
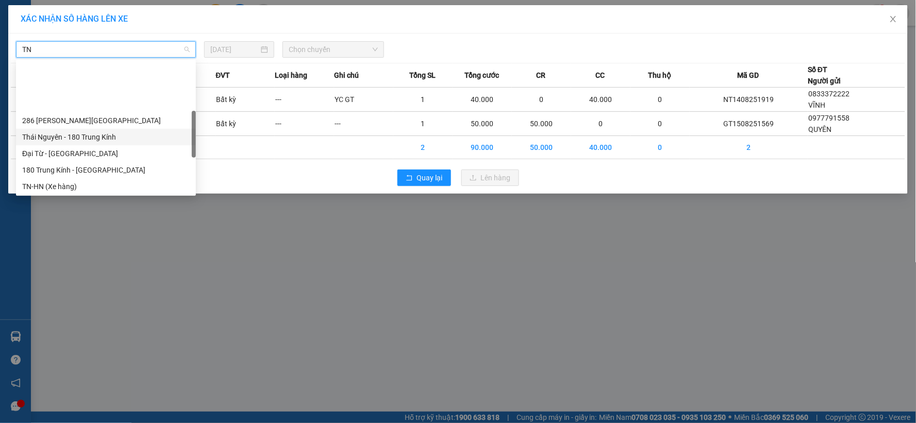
scroll to position [172, 0]
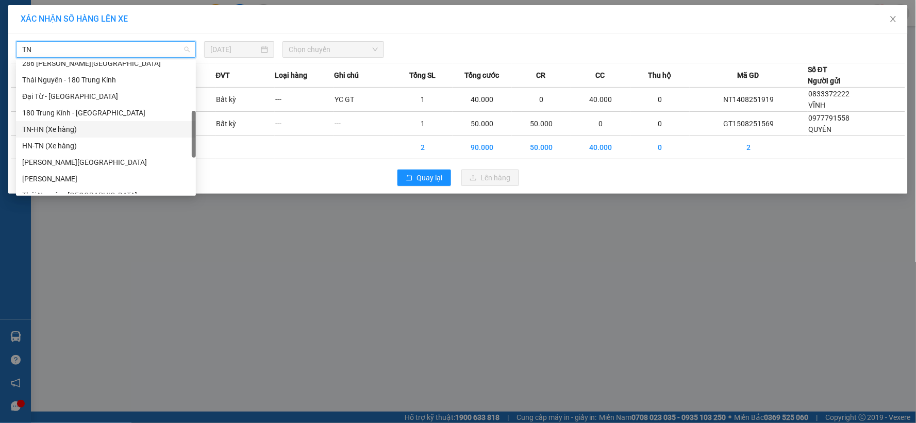
click at [48, 130] on div "TN-HN (Xe hàng)" at bounding box center [106, 129] width 168 height 11
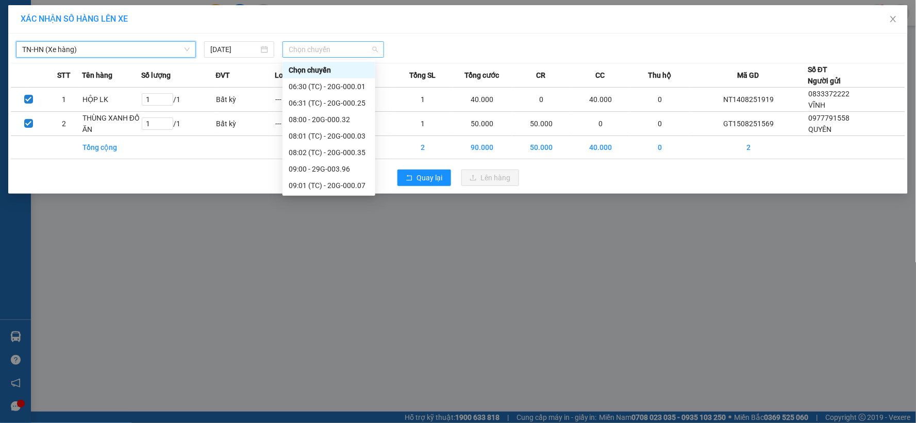
click at [361, 48] on span "Chọn chuyến" at bounding box center [333, 49] width 89 height 15
click at [341, 170] on div "16:00 - 20G-000.32" at bounding box center [329, 168] width 80 height 11
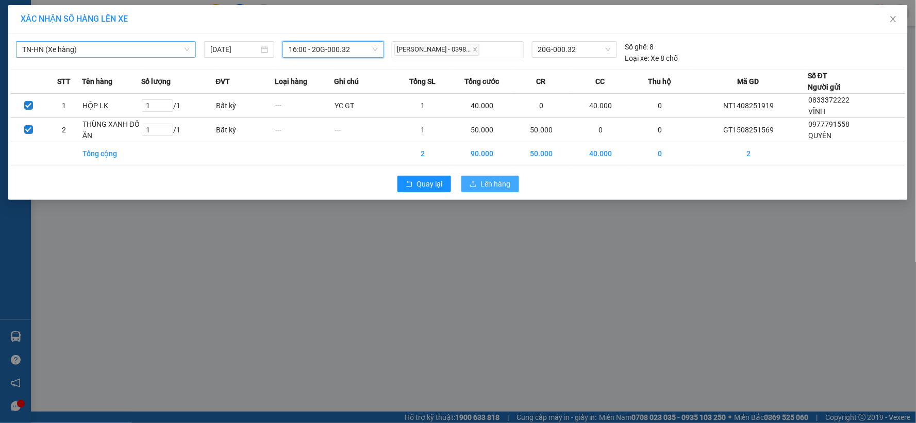
click at [483, 186] on span "Lên hàng" at bounding box center [496, 183] width 30 height 11
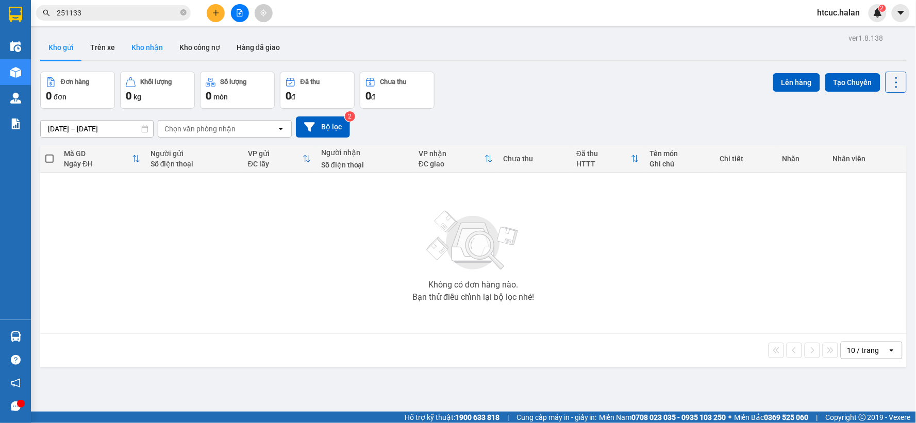
click at [143, 49] on button "Kho nhận" at bounding box center [147, 47] width 48 height 25
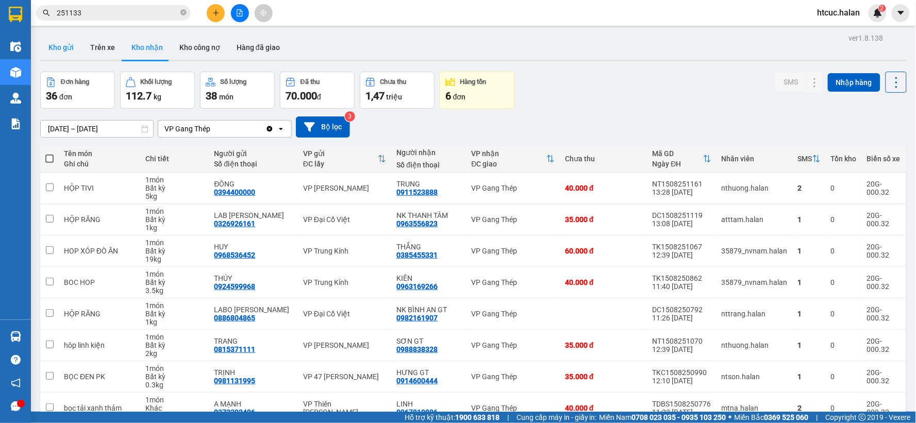
click at [54, 49] on button "Kho gửi" at bounding box center [61, 47] width 42 height 25
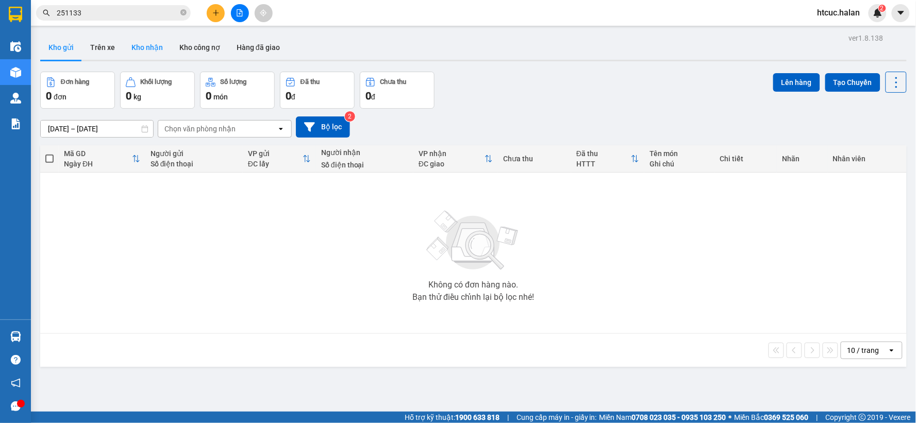
click at [143, 43] on button "Kho nhận" at bounding box center [147, 47] width 48 height 25
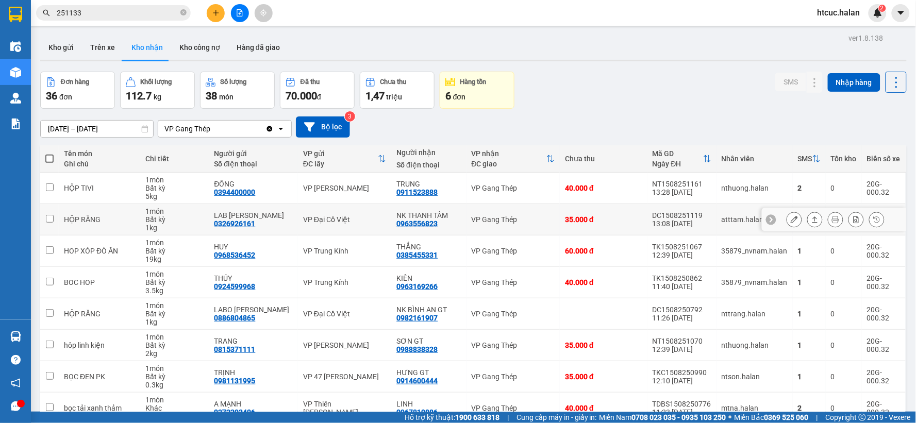
scroll to position [114, 0]
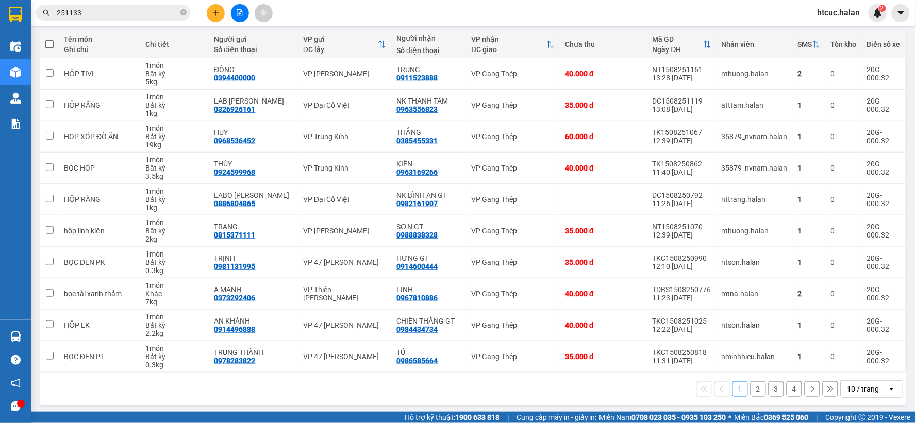
drag, startPoint x: 452, startPoint y: 217, endPoint x: 750, endPoint y: 13, distance: 361.0
click at [750, 13] on div "Kết quả tìm kiếm ( 212 ) Bộ lọc Mã ĐH Trạng thái Món hàng Thu hộ Tổng cước Chưa…" at bounding box center [458, 13] width 916 height 26
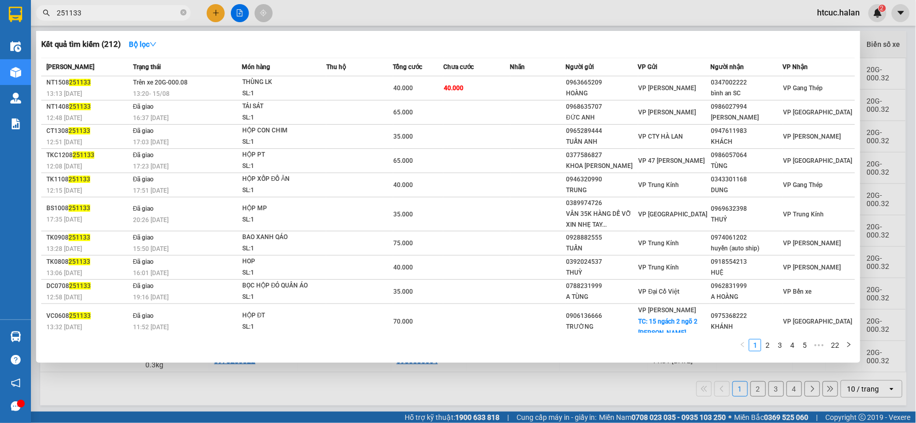
drag, startPoint x: 107, startPoint y: 9, endPoint x: 0, endPoint y: 37, distance: 110.9
click at [0, 37] on section "Kết quả tìm kiếm ( 212 ) Bộ lọc Mã ĐH Trạng thái Món hàng Thu hộ Tổng cước Chưa…" at bounding box center [458, 211] width 916 height 423
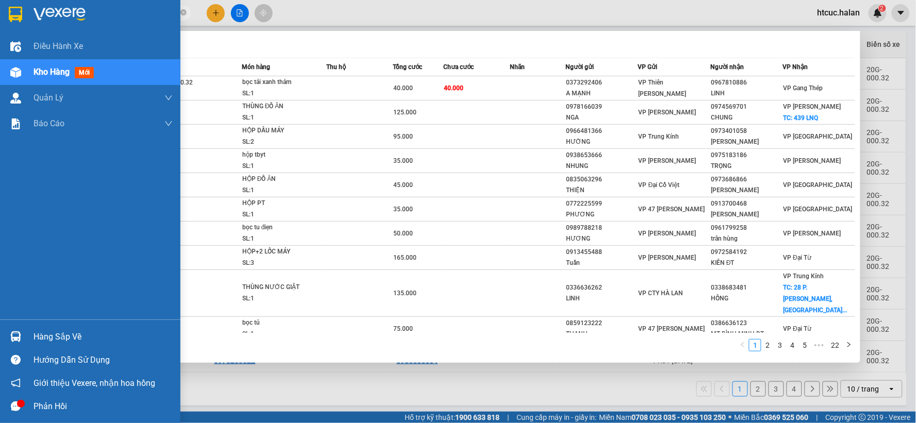
drag, startPoint x: 88, startPoint y: 16, endPoint x: 49, endPoint y: 14, distance: 38.7
click at [7, 27] on section "Kết quả tìm kiếm ( 217 ) Bộ lọc Mã ĐH Trạng thái Món hàng Thu hộ Tổng cước Chưa…" at bounding box center [458, 211] width 916 height 423
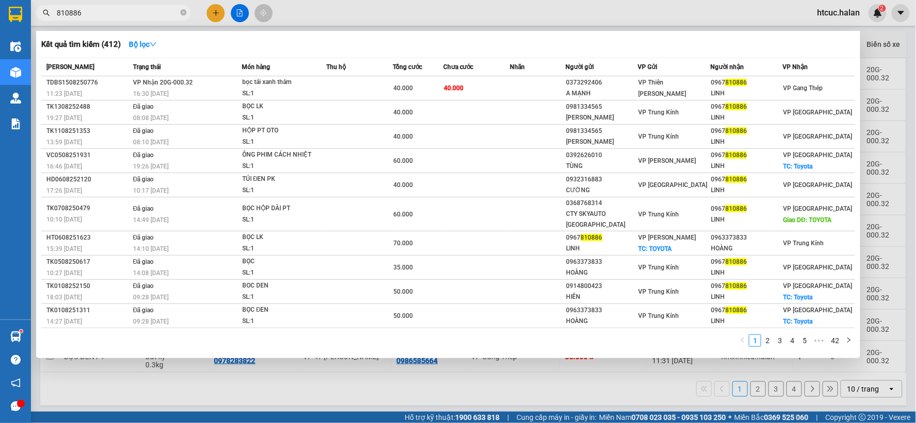
type input "810886"
click at [217, 14] on div at bounding box center [458, 211] width 916 height 423
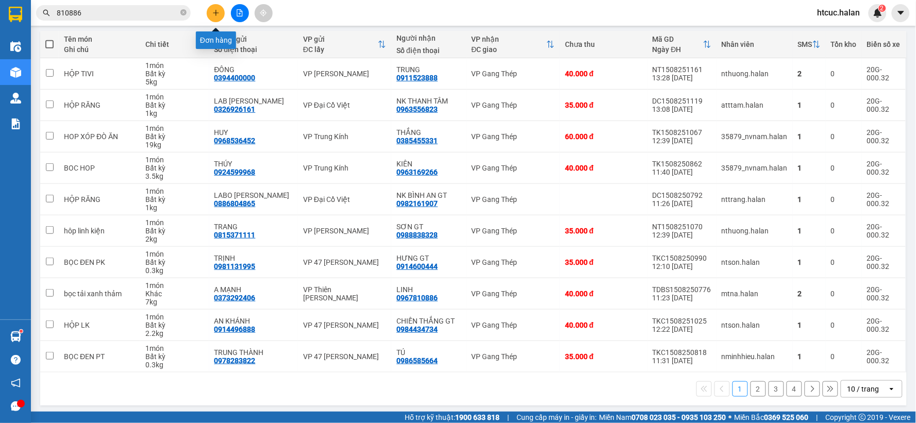
click at [212, 10] on icon "plus" at bounding box center [215, 12] width 7 height 7
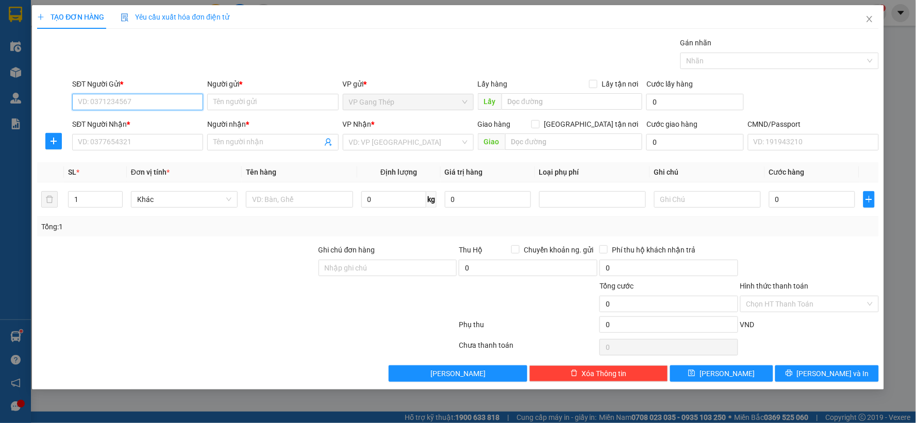
drag, startPoint x: 128, startPoint y: 102, endPoint x: 484, endPoint y: 6, distance: 368.6
click at [391, 39] on div "Transit Pickup Surcharge Ids Transit Deliver Surcharge Ids Transit Deliver Surc…" at bounding box center [458, 209] width 842 height 345
type input "0989701165"
click at [155, 124] on div "0989701165 - CƯỜNG NGỌC" at bounding box center [137, 122] width 119 height 11
type input "[PERSON_NAME]"
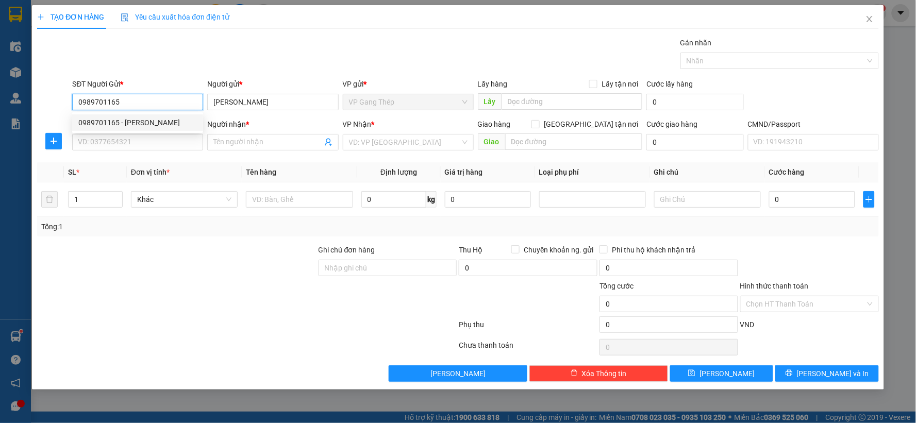
type input "0989701165"
drag, startPoint x: 153, startPoint y: 155, endPoint x: 155, endPoint y: 148, distance: 6.7
click at [155, 151] on div "SĐT Người Nhận * VD: 0377654321" at bounding box center [137, 137] width 131 height 36
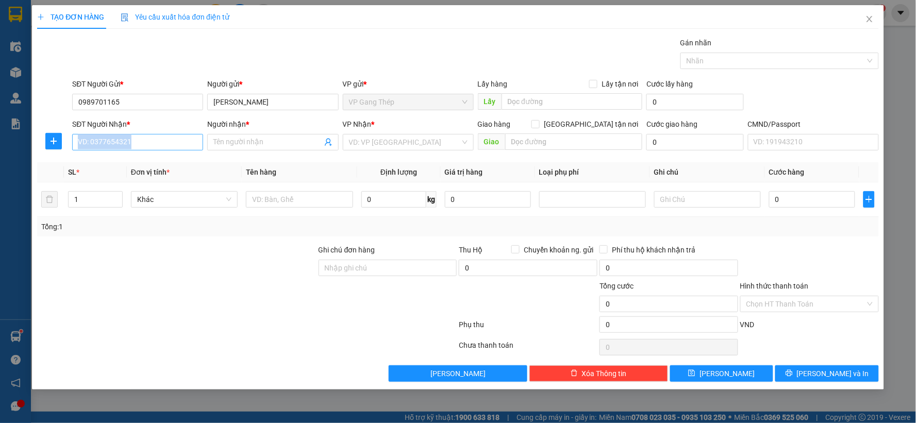
click at [166, 138] on input "SĐT Người Nhận *" at bounding box center [137, 142] width 131 height 16
click at [129, 182] on div "0868978898 - Lab Tỉnh" at bounding box center [137, 179] width 119 height 11
type input "0868978898"
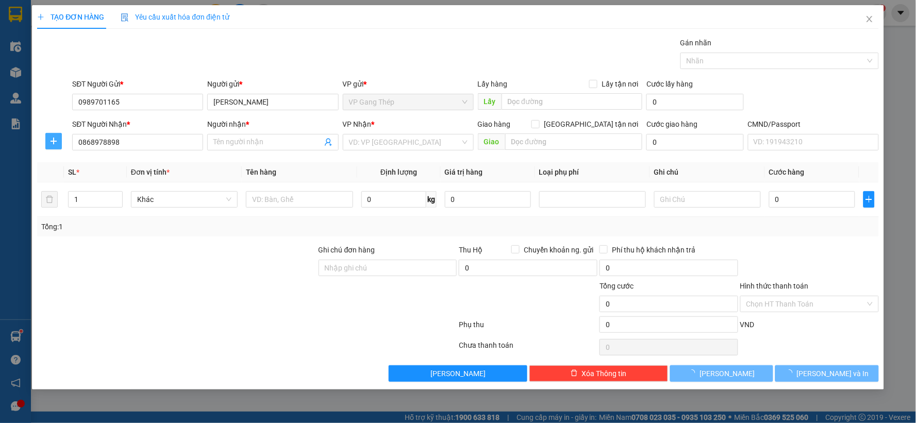
click at [49, 142] on icon "plus" at bounding box center [53, 141] width 8 height 8
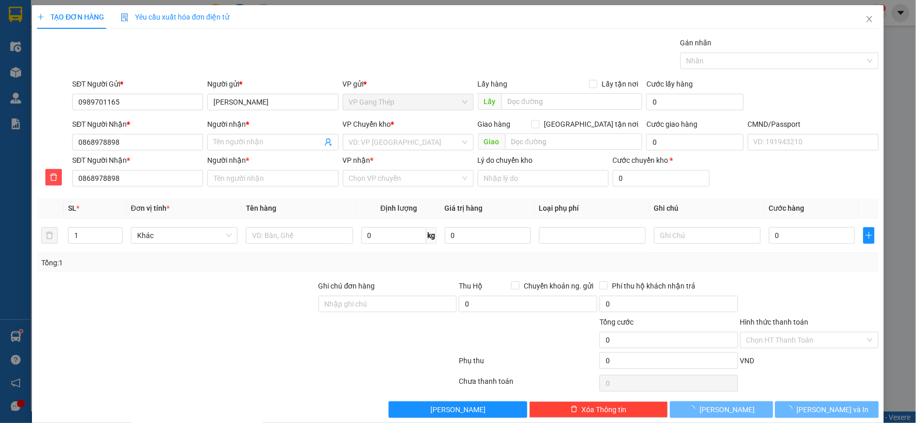
type input "Lab Tỉnh"
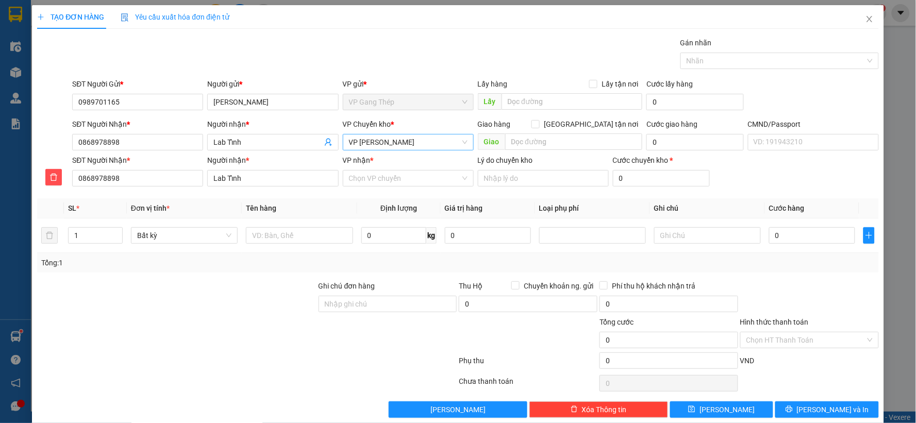
click at [403, 139] on span "VP [PERSON_NAME]" at bounding box center [408, 142] width 119 height 15
type input "YE"
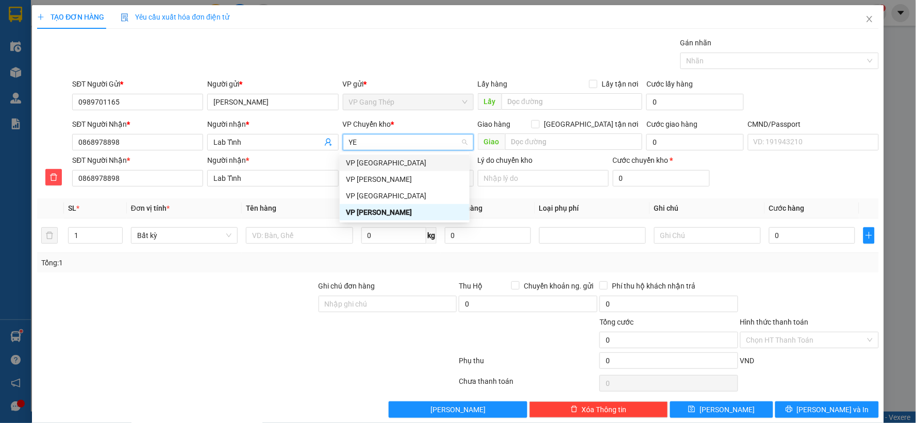
click at [375, 167] on div "VP [GEOGRAPHIC_DATA]" at bounding box center [405, 162] width 118 height 11
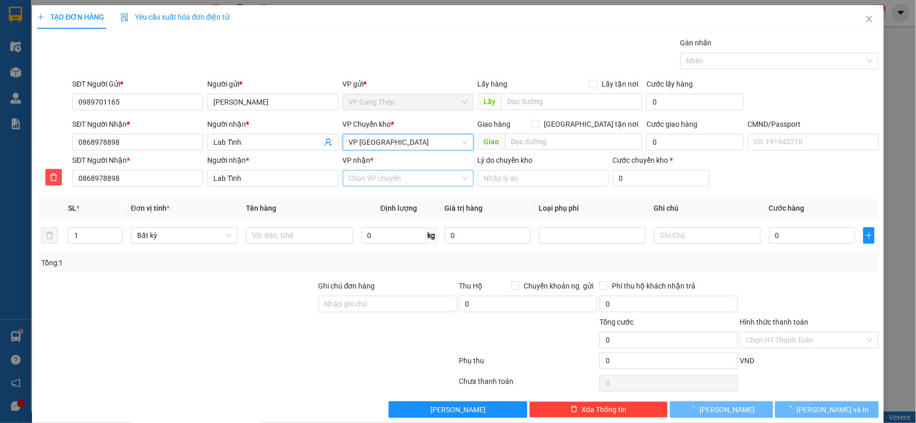
click at [371, 172] on input "VP nhận *" at bounding box center [404, 178] width 111 height 15
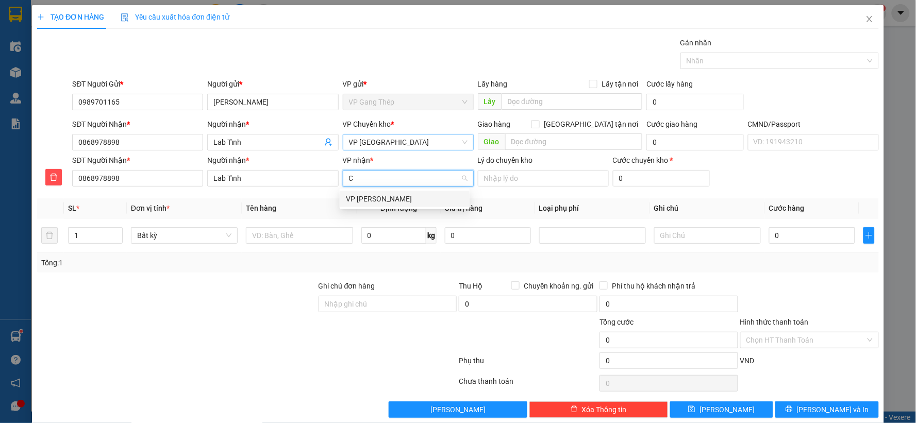
type input "CỪ"
click at [383, 202] on div "VP [PERSON_NAME]" at bounding box center [405, 198] width 118 height 11
click at [280, 236] on input "text" at bounding box center [299, 235] width 107 height 16
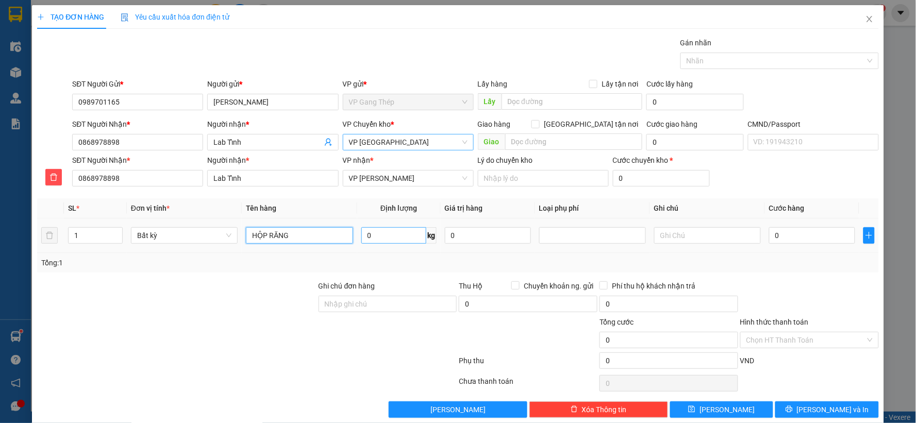
type input "HỘP RĂNG"
click at [398, 241] on input "0" at bounding box center [393, 235] width 65 height 16
type input "0.2"
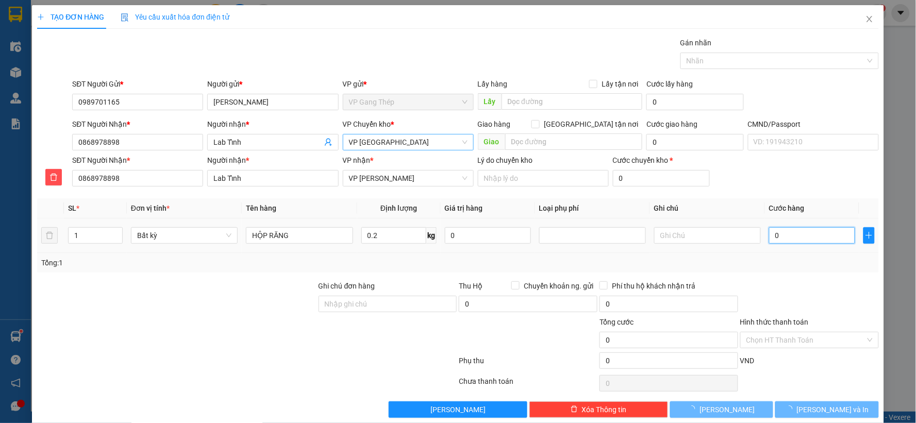
click at [799, 235] on input "0" at bounding box center [812, 235] width 86 height 16
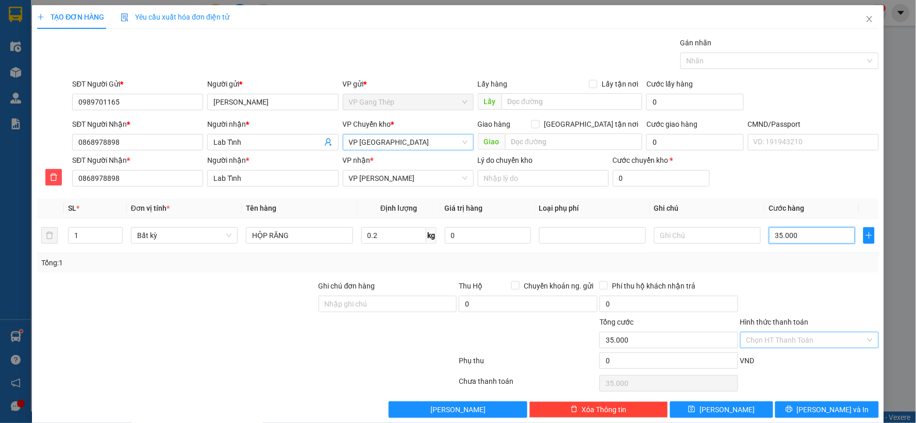
type input "35.000"
drag, startPoint x: 792, startPoint y: 331, endPoint x: 793, endPoint y: 261, distance: 69.6
click at [791, 331] on div "Hình thức thanh toán" at bounding box center [809, 324] width 139 height 15
click at [810, 338] on input "Hình thức thanh toán" at bounding box center [806, 340] width 119 height 15
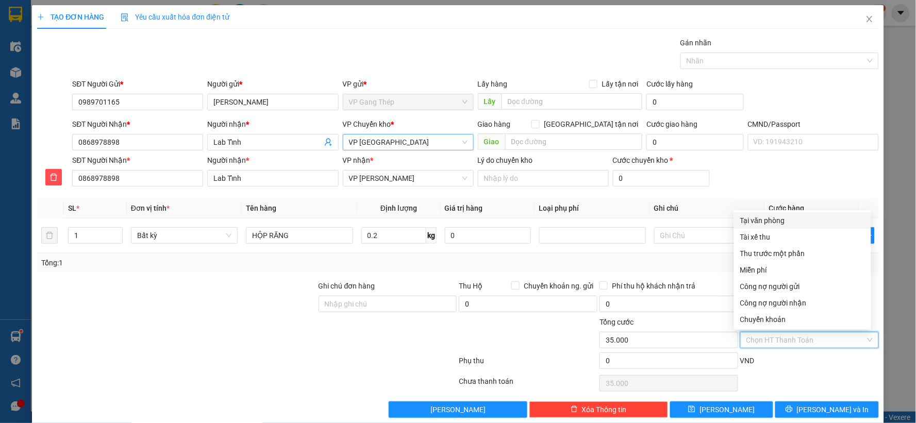
click at [770, 220] on div "Tại văn phòng" at bounding box center [802, 220] width 125 height 11
type input "0"
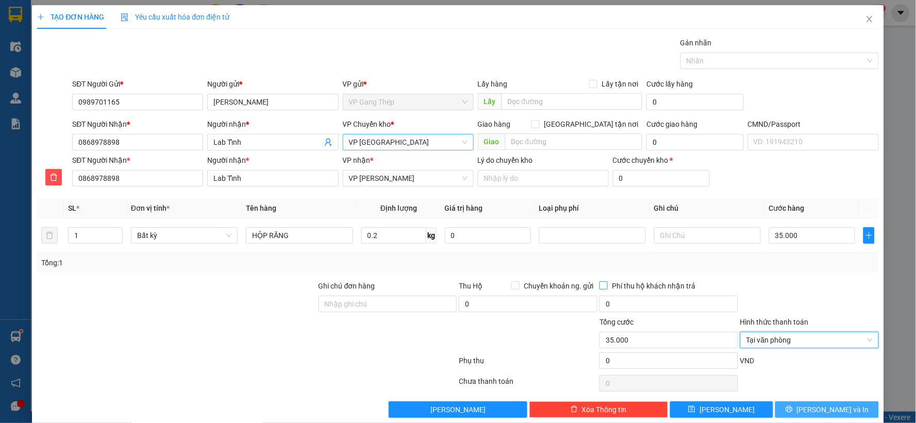
drag, startPoint x: 817, startPoint y: 408, endPoint x: 645, endPoint y: 287, distance: 211.0
click at [817, 409] on span "[PERSON_NAME] và In" at bounding box center [833, 409] width 72 height 11
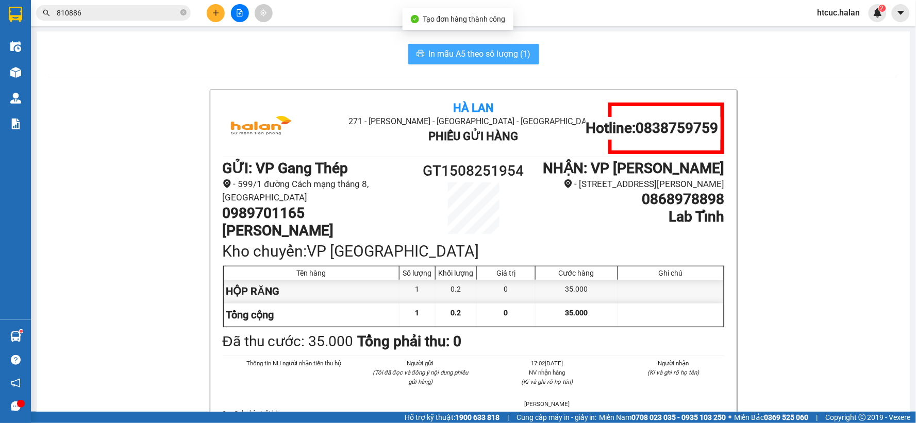
click at [430, 49] on span "In mẫu A5 theo số lượng (1)" at bounding box center [480, 53] width 102 height 13
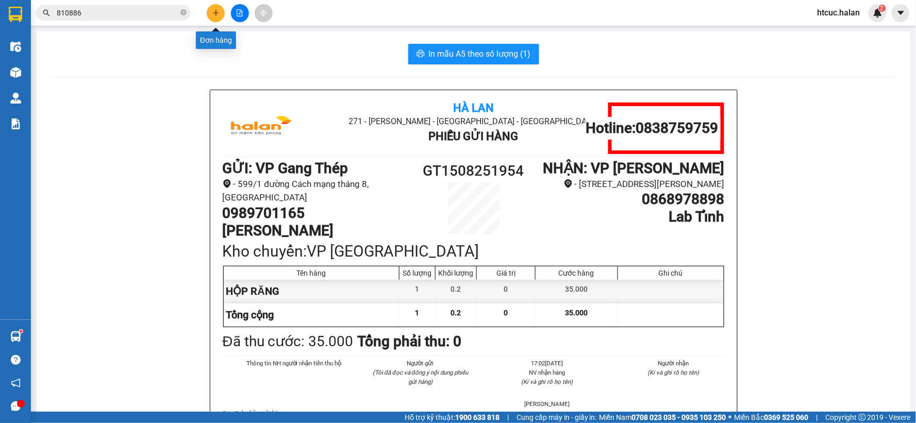
click at [215, 12] on icon "plus" at bounding box center [215, 12] width 7 height 7
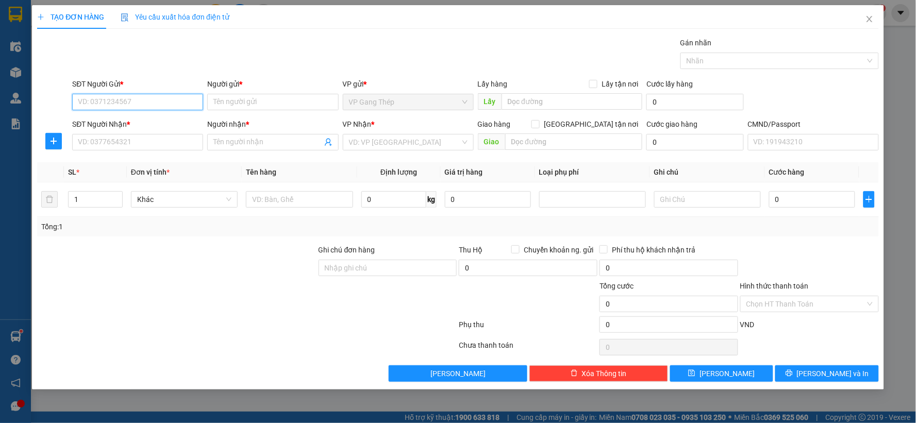
click at [137, 98] on input "SĐT Người Gửi *" at bounding box center [137, 102] width 131 height 16
type input "0914600444"
click at [138, 120] on div "0914600444 - HƯNG GT" at bounding box center [137, 122] width 119 height 11
type input "HƯNG GT"
type input "0914600444"
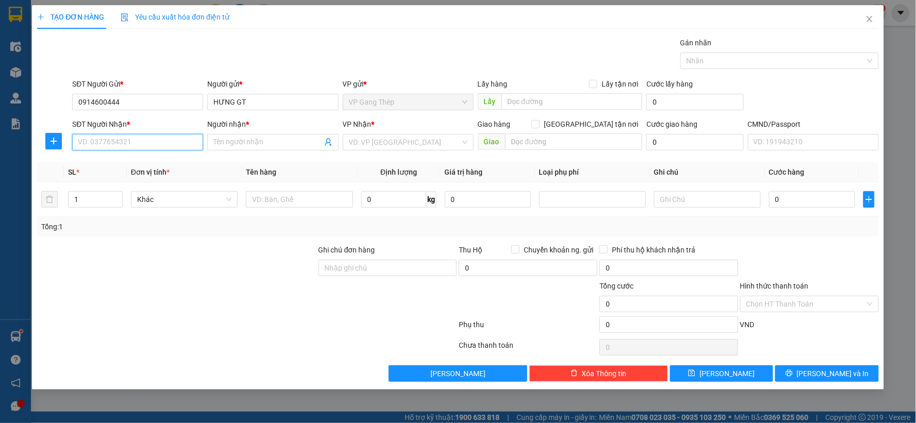
click at [145, 142] on input "SĐT Người Nhận *" at bounding box center [137, 142] width 131 height 16
type input "0981131995"
click at [269, 138] on input "Người nhận *" at bounding box center [267, 142] width 108 height 11
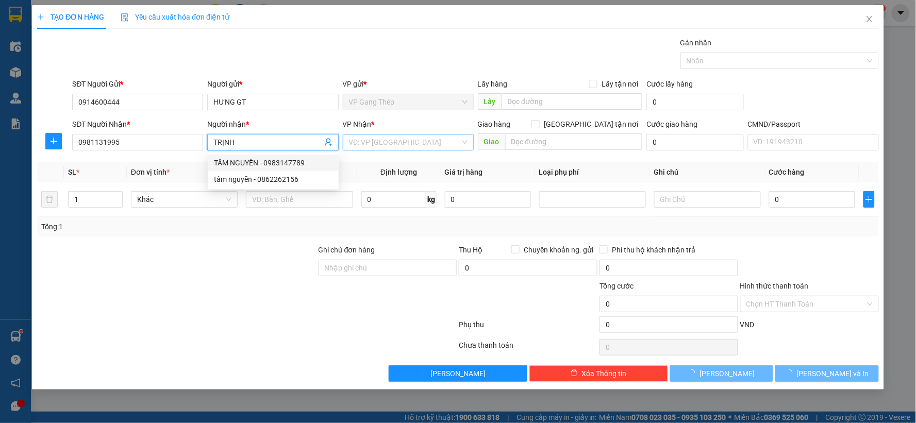
type input "TRỊNH"
click at [394, 146] on input "search" at bounding box center [404, 142] width 111 height 15
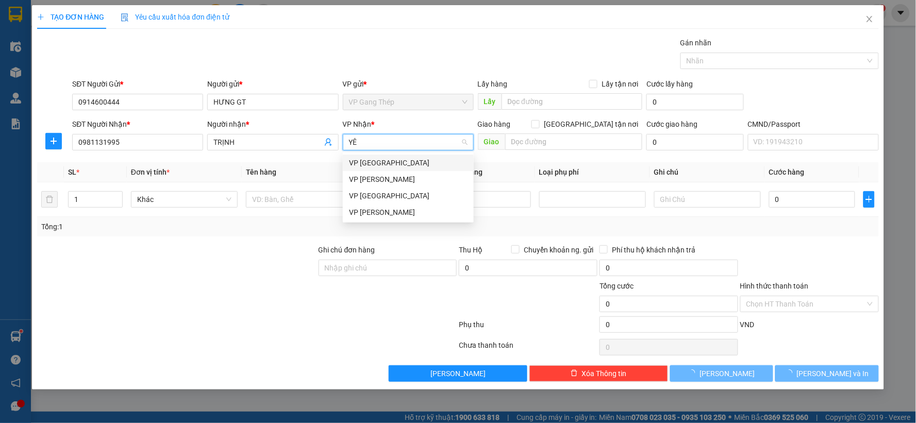
type input "YÊN"
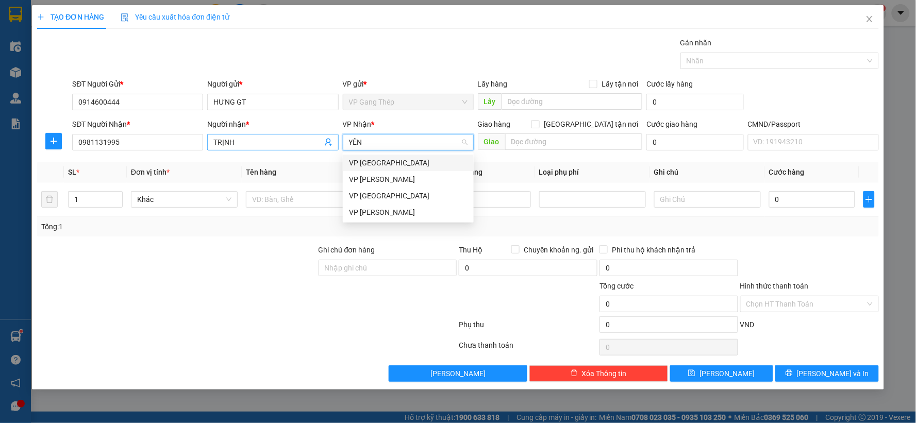
drag, startPoint x: 379, startPoint y: 161, endPoint x: 235, endPoint y: 147, distance: 145.0
click at [374, 160] on div "VP [GEOGRAPHIC_DATA]" at bounding box center [408, 162] width 119 height 11
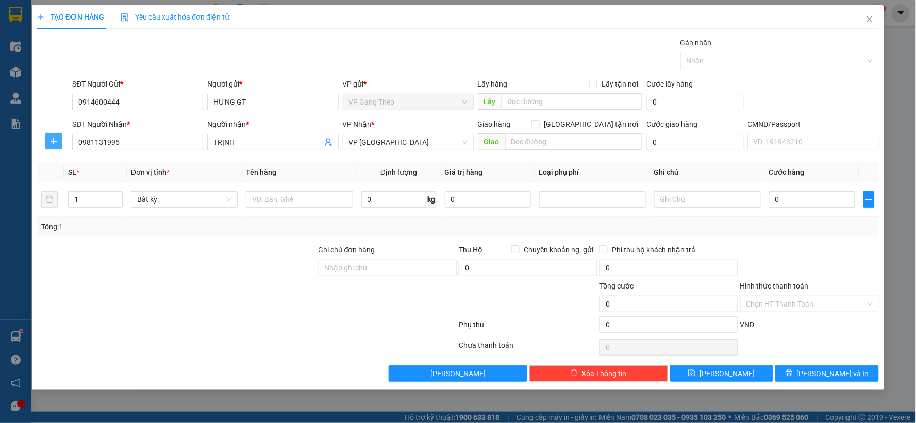
click at [52, 145] on icon "plus" at bounding box center [53, 141] width 8 height 8
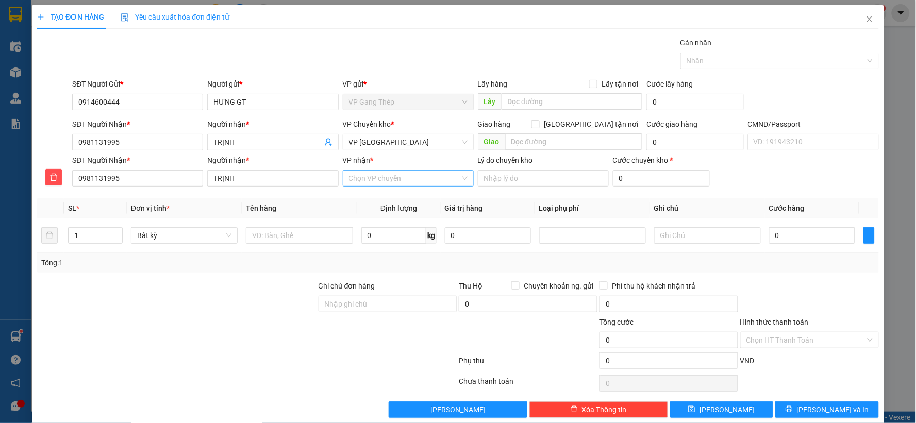
click at [396, 184] on input "VP nhận *" at bounding box center [404, 178] width 111 height 15
type input "47"
click at [362, 199] on div "VP 47 [PERSON_NAME]" at bounding box center [405, 198] width 118 height 11
click at [277, 241] on input "text" at bounding box center [299, 235] width 107 height 16
click at [271, 238] on input "HỘP PTUNG" at bounding box center [299, 235] width 107 height 16
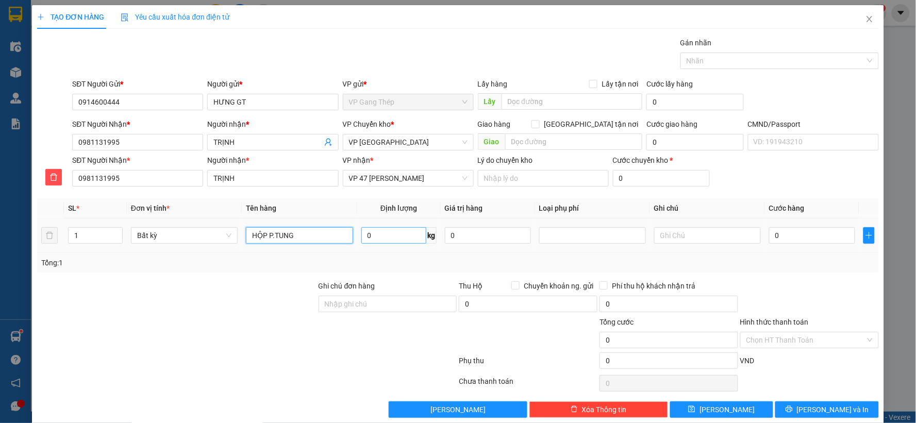
type input "HỘP P.TUNG"
click at [393, 236] on input "0" at bounding box center [393, 235] width 65 height 16
type input "1"
click at [810, 246] on td "0" at bounding box center [812, 236] width 94 height 35
type input "35.000"
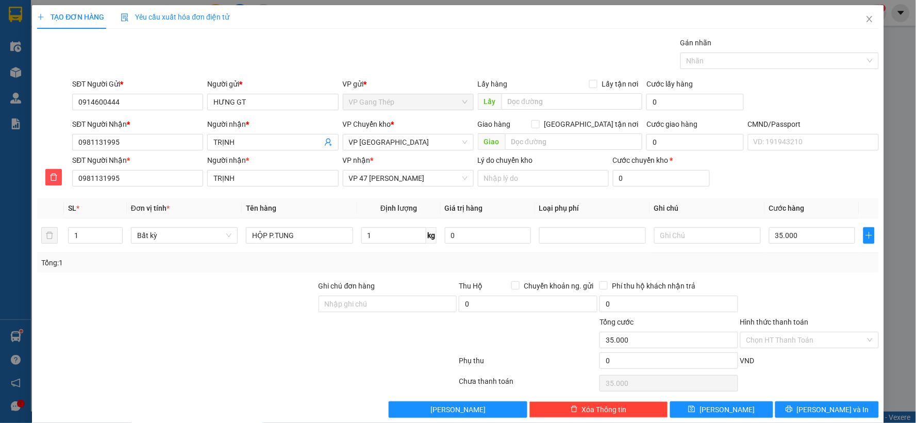
type input "35.000"
click at [802, 333] on input "Hình thức thanh toán" at bounding box center [806, 340] width 119 height 15
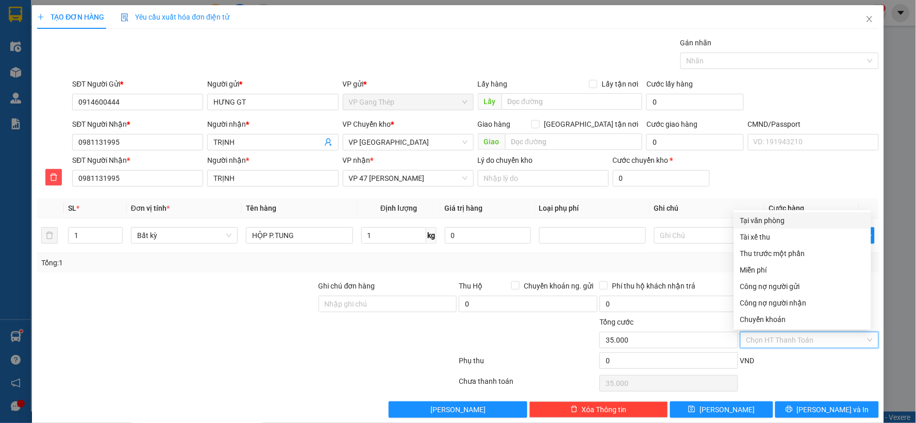
click at [765, 220] on div "Tại văn phòng" at bounding box center [802, 220] width 125 height 11
type input "0"
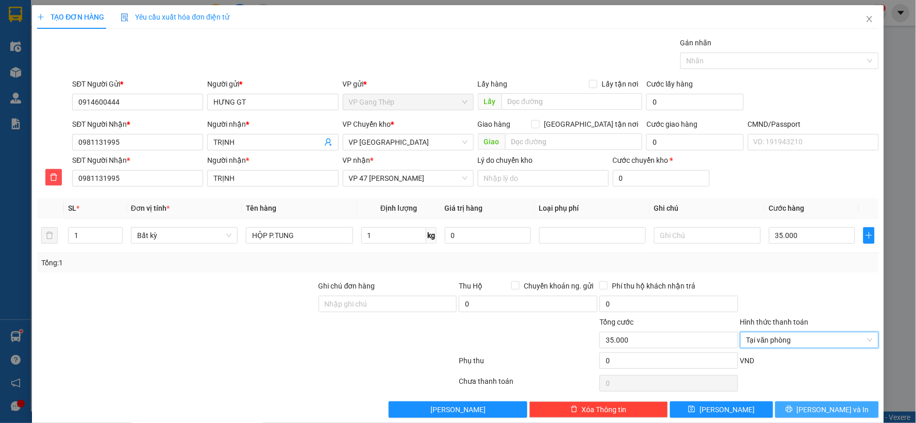
click at [816, 407] on span "[PERSON_NAME] và In" at bounding box center [833, 409] width 72 height 11
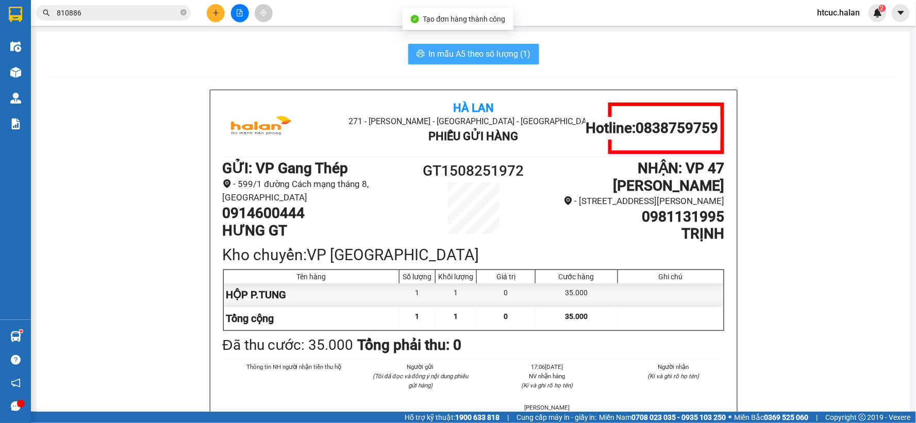
click at [476, 56] on span "In mẫu A5 theo số lượng (1)" at bounding box center [480, 53] width 102 height 13
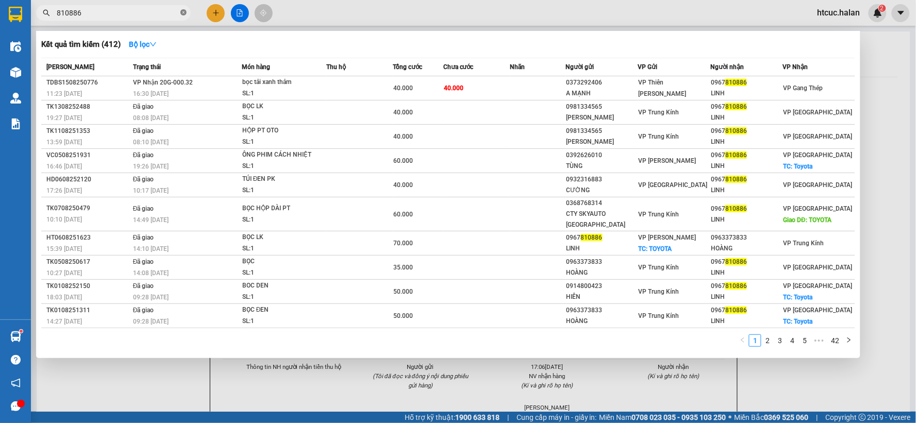
click at [183, 9] on icon "close-circle" at bounding box center [183, 12] width 6 height 6
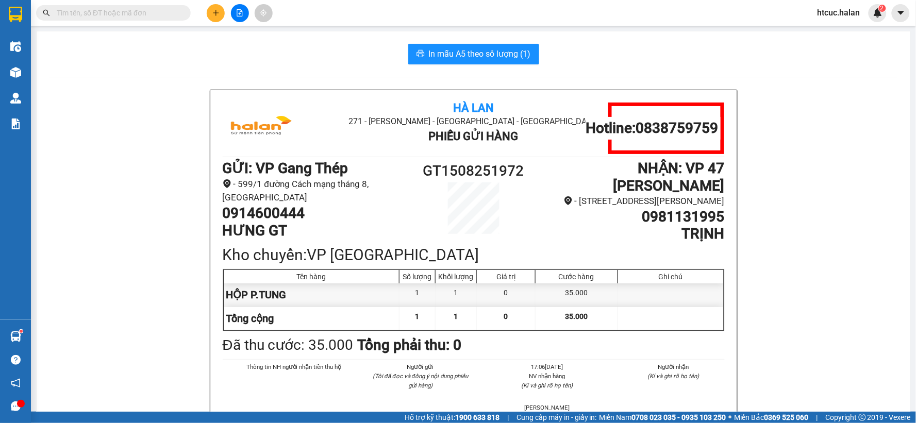
click at [95, 15] on input "text" at bounding box center [118, 12] width 122 height 11
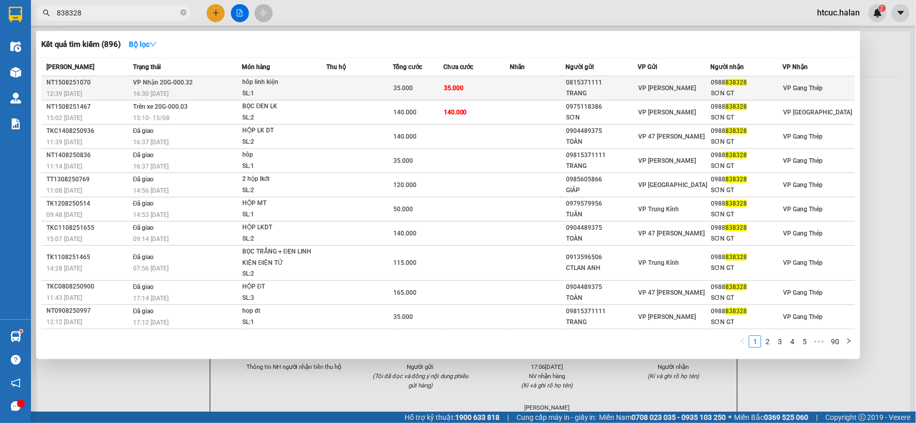
type input "838328"
click at [501, 90] on td "35.000" at bounding box center [476, 88] width 67 height 24
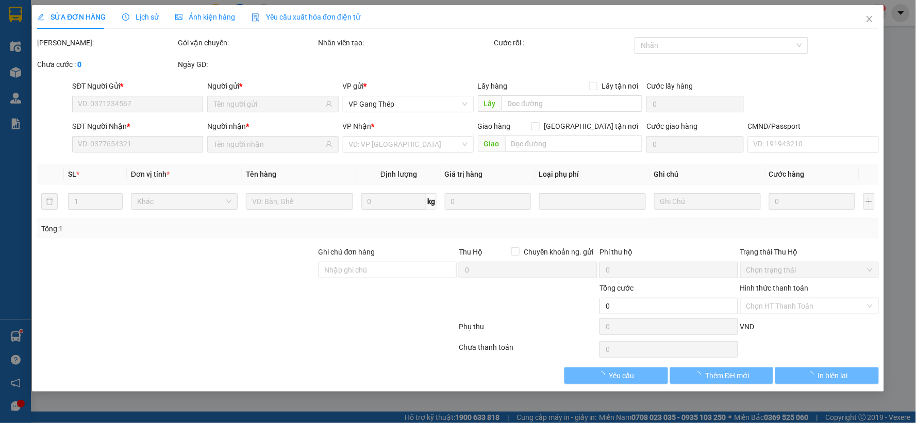
type input "0815371111"
type input "TRANG"
type input "0988838328"
type input "SƠN GT"
type input "35.000"
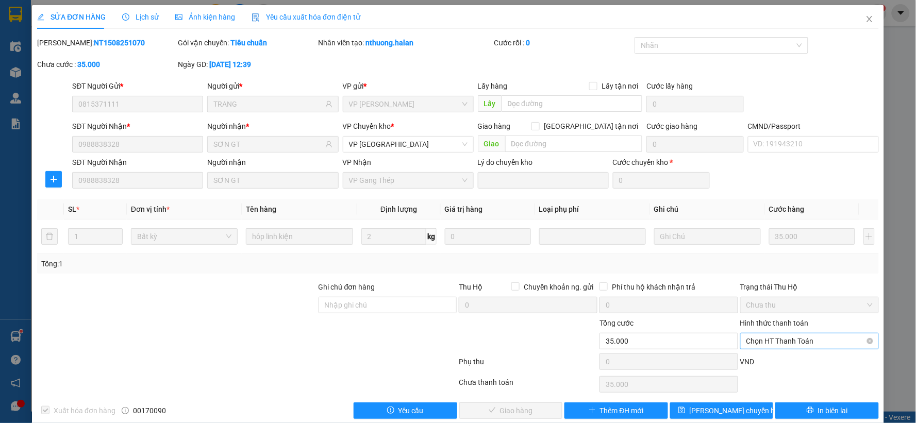
click at [810, 337] on span "Chọn HT Thanh Toán" at bounding box center [810, 341] width 126 height 15
drag, startPoint x: 784, startPoint y: 302, endPoint x: 769, endPoint y: 306, distance: 15.4
click at [784, 302] on div "Công nợ người nhận" at bounding box center [802, 304] width 125 height 11
type input "0"
click at [511, 409] on span "Giao hàng" at bounding box center [516, 410] width 33 height 11
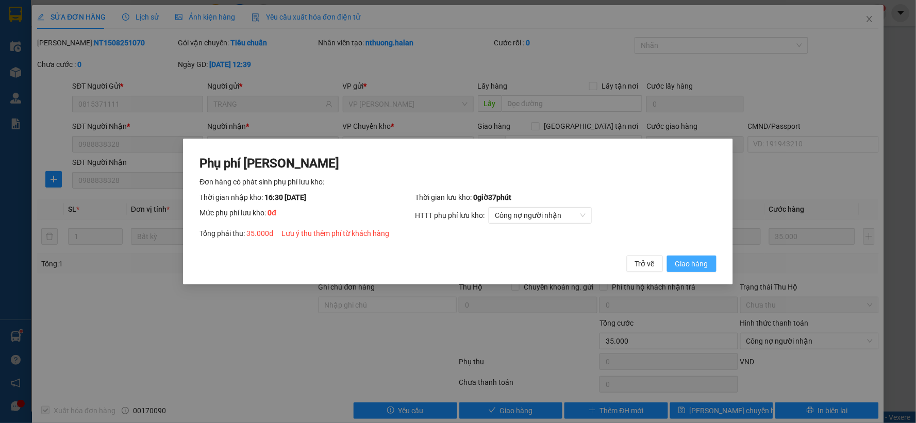
click at [704, 262] on span "Giao hàng" at bounding box center [691, 263] width 33 height 11
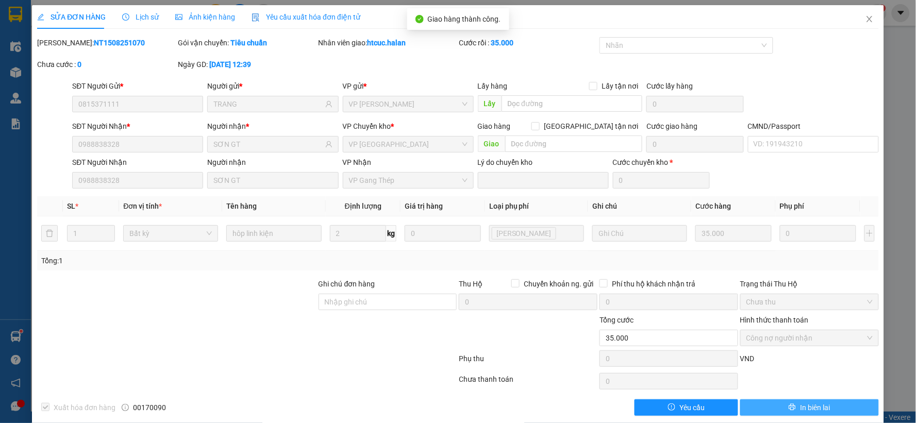
click at [817, 407] on span "In biên lai" at bounding box center [815, 407] width 30 height 11
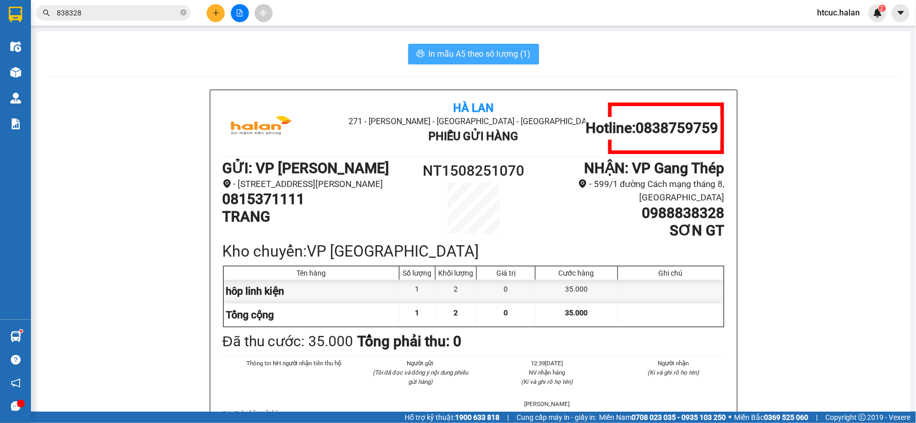
click at [467, 55] on span "In mẫu A5 theo số lượng (1)" at bounding box center [480, 53] width 102 height 13
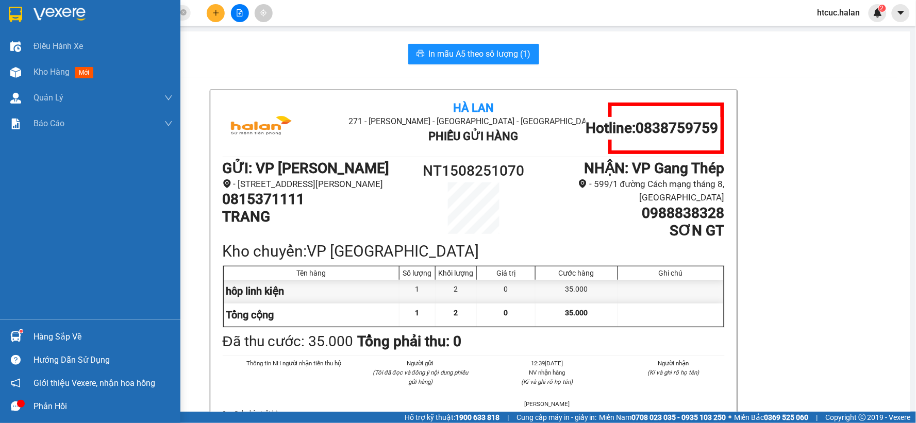
click at [19, 332] on img at bounding box center [15, 337] width 11 height 11
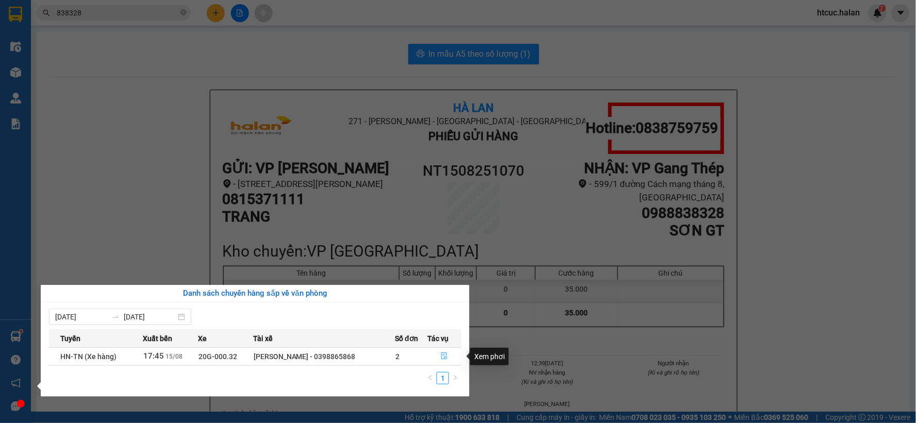
click at [440, 356] on button "button" at bounding box center [444, 357] width 33 height 16
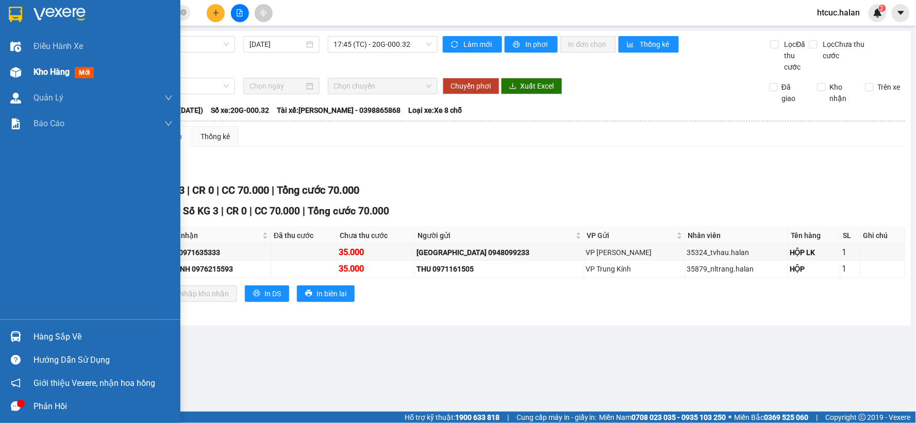
click at [38, 69] on span "Kho hàng" at bounding box center [52, 72] width 36 height 10
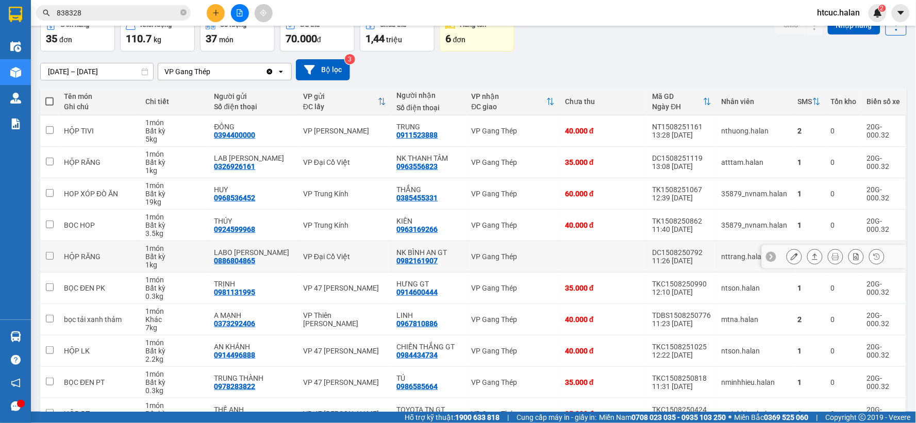
scroll to position [114, 0]
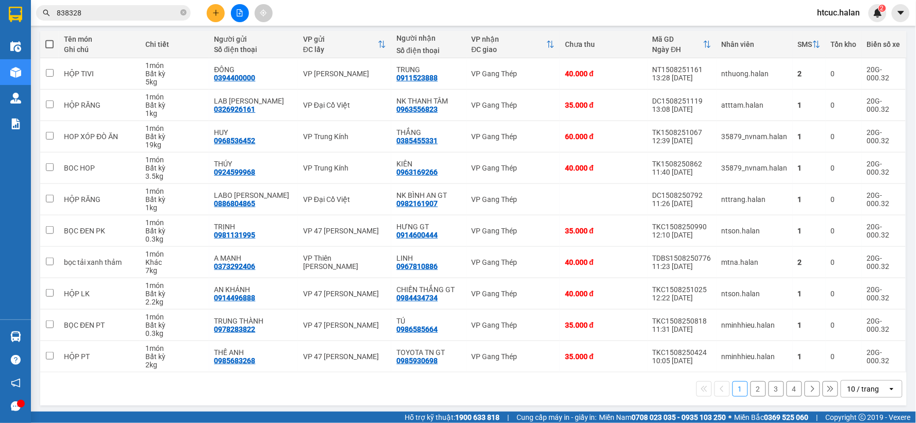
click at [751, 388] on button "2" at bounding box center [758, 389] width 15 height 15
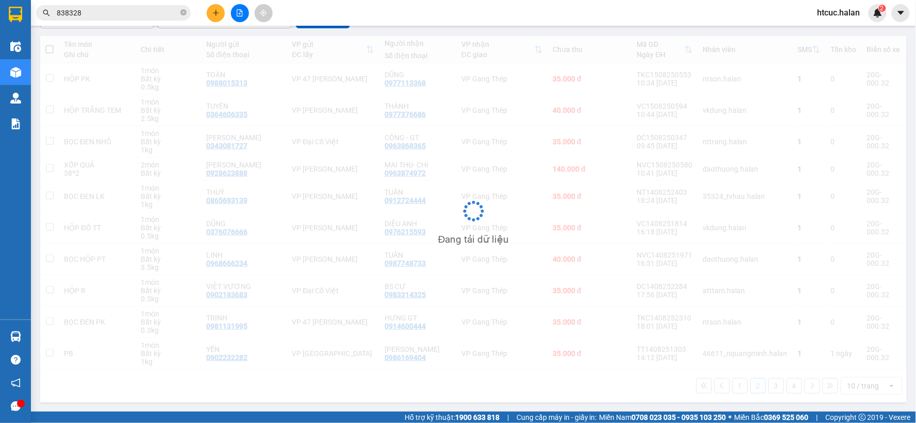
scroll to position [110, 0]
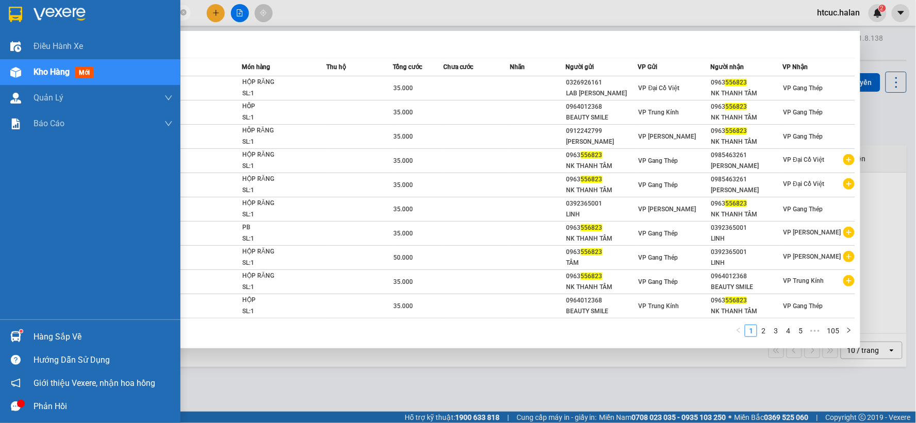
click at [27, 340] on div "Hàng sắp về" at bounding box center [90, 336] width 180 height 23
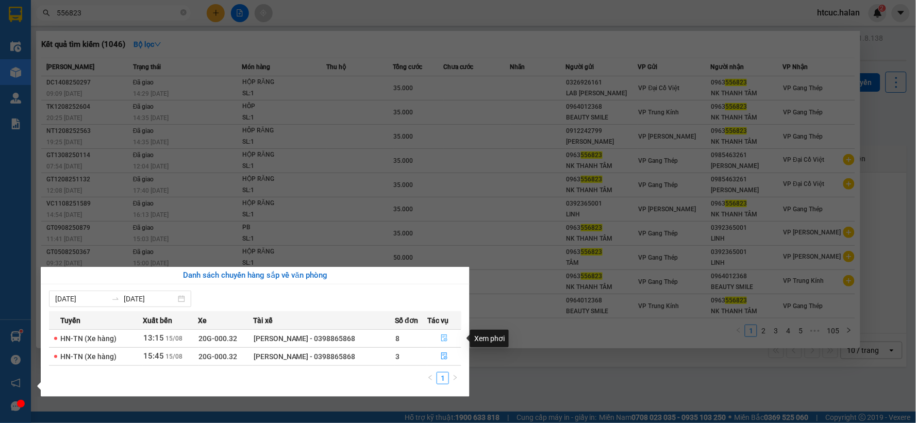
click at [441, 334] on button "button" at bounding box center [444, 339] width 33 height 16
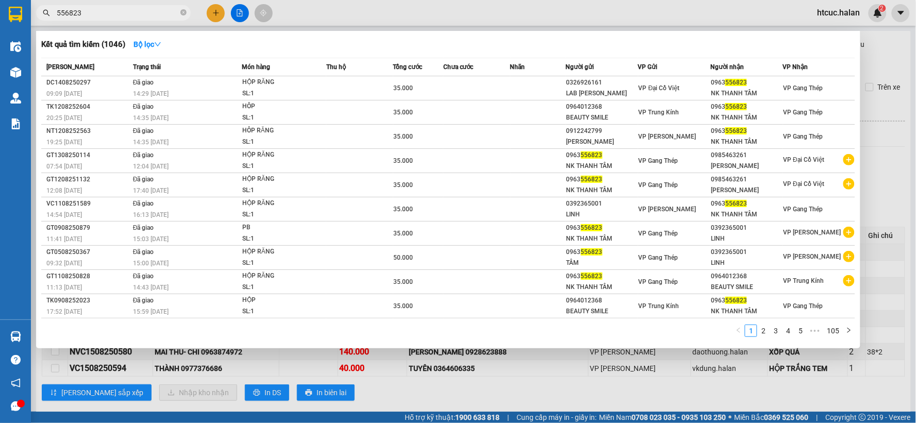
click at [476, 400] on div at bounding box center [458, 211] width 916 height 423
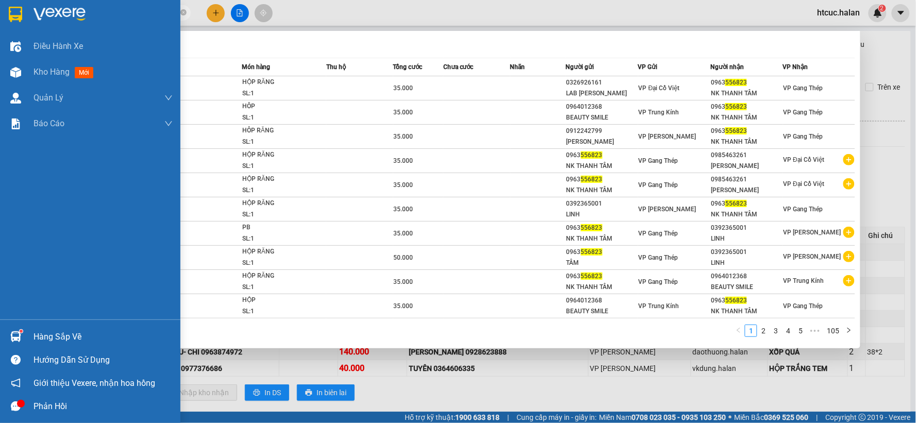
drag, startPoint x: 106, startPoint y: 12, endPoint x: 15, endPoint y: 27, distance: 91.5
click at [15, 27] on section "Kết quả tìm kiếm ( 1046 ) Bộ lọc Mã ĐH Trạng thái Món hàng Thu hộ Tổng cước Chư…" at bounding box center [458, 211] width 916 height 423
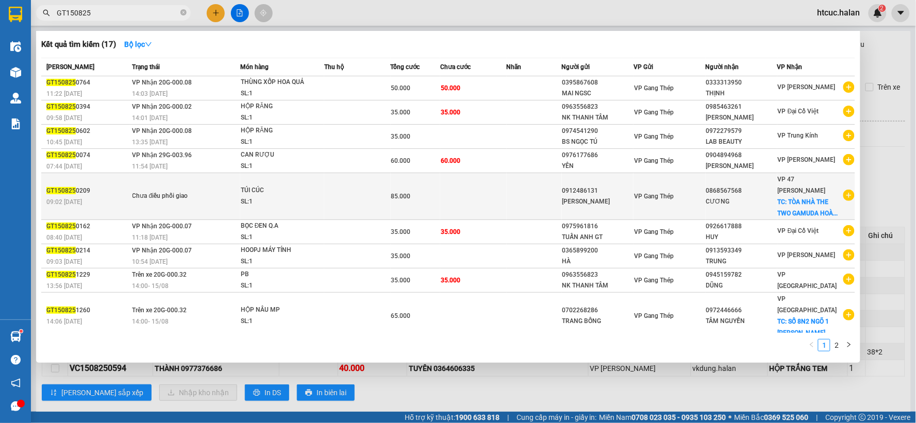
type input "GT150825"
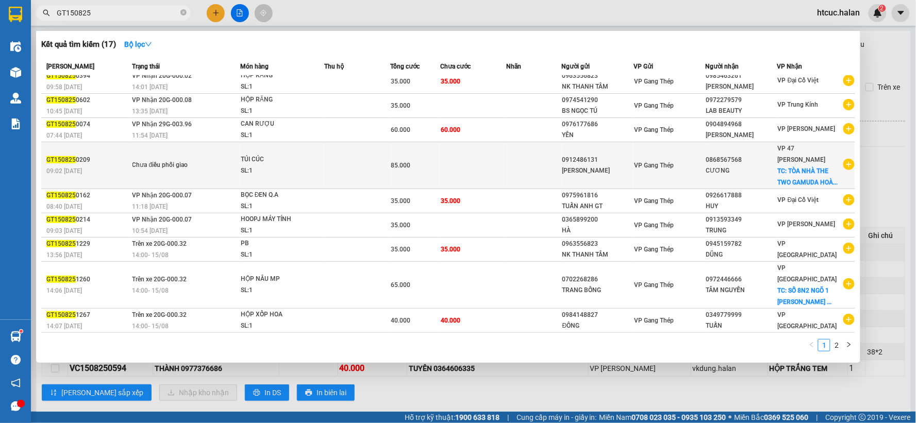
drag, startPoint x: 437, startPoint y: 213, endPoint x: 318, endPoint y: 169, distance: 126.8
click at [318, 169] on span "TÚI CÚC SL: 1" at bounding box center [282, 165] width 83 height 22
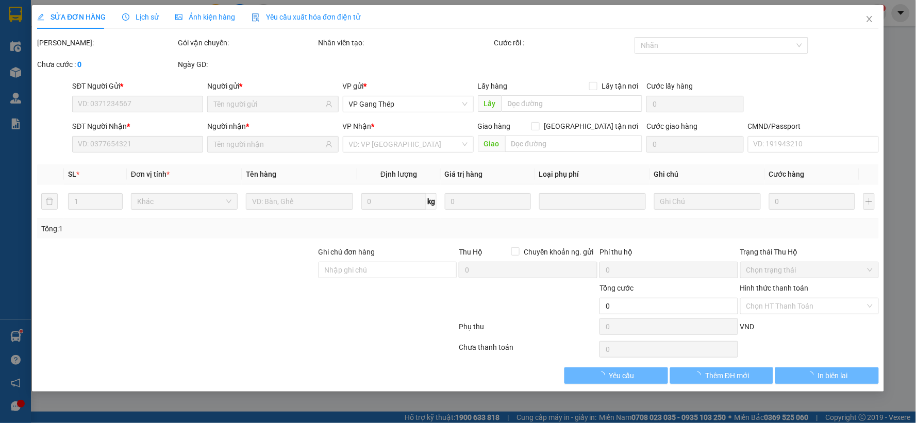
type input "0912486131"
type input "0868567568"
checkbox input "true"
type input "TÒA NHÀ THE TWO GAMUDA [PERSON_NAME], [GEOGRAPHIC_DATA]"
type input "16h 15/08"
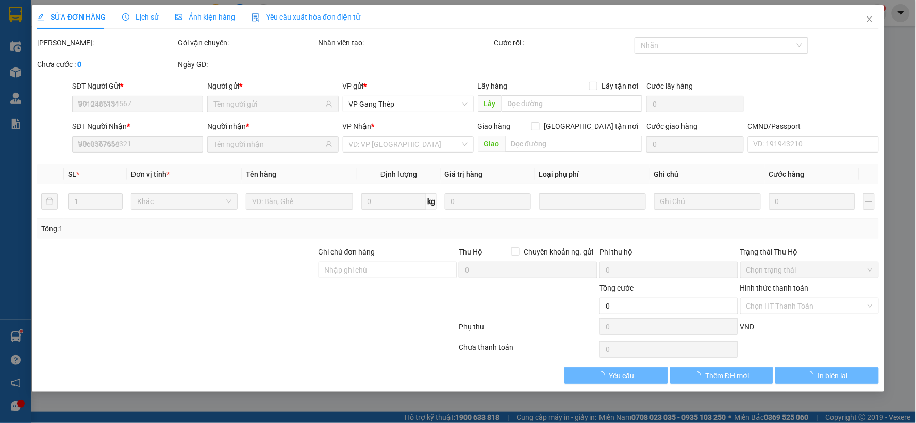
type input "85.000"
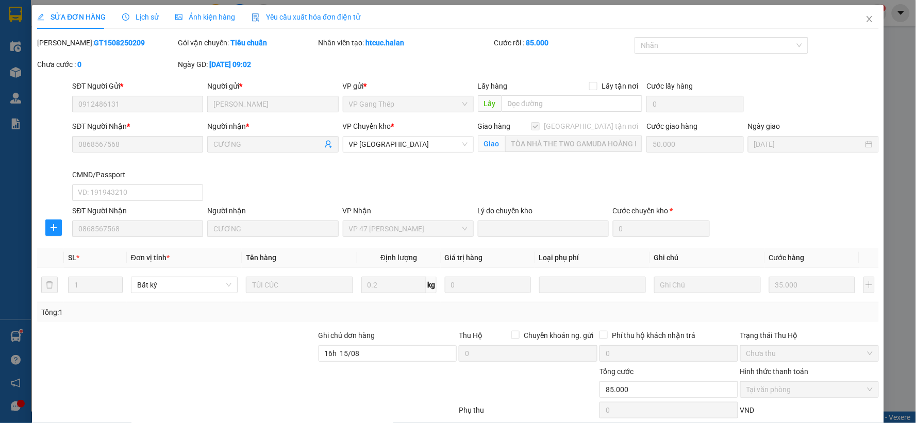
click at [141, 14] on span "Lịch sử" at bounding box center [140, 17] width 37 height 8
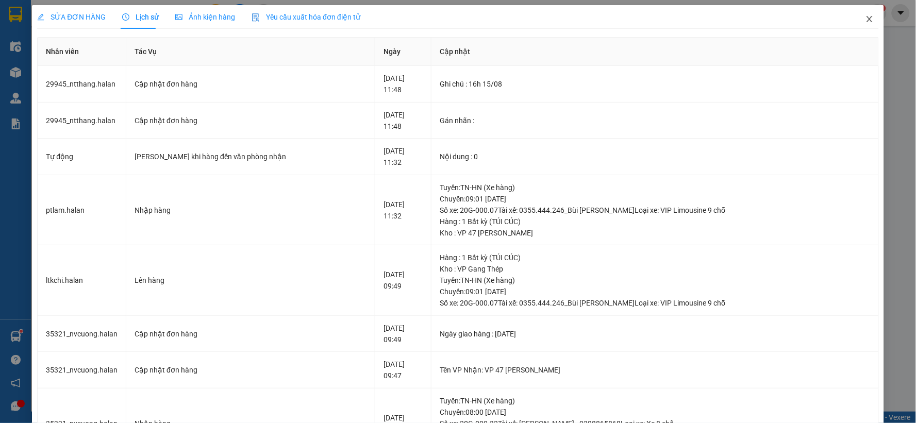
click at [867, 18] on icon "close" at bounding box center [870, 19] width 6 height 6
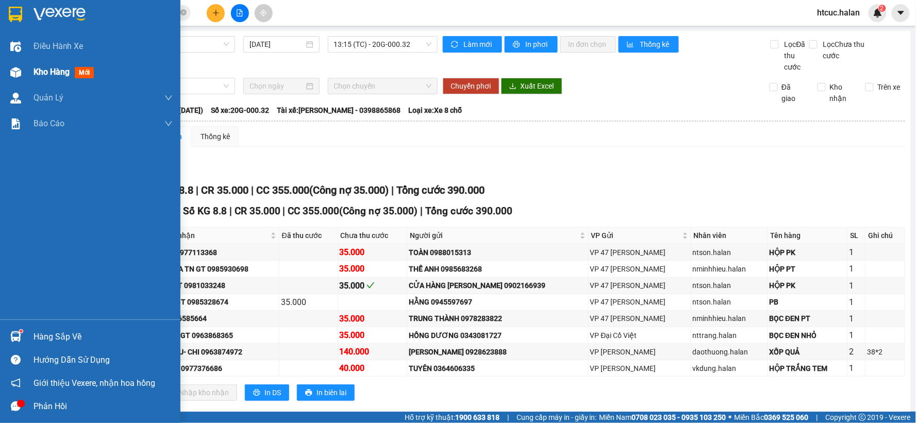
click at [21, 71] on div at bounding box center [16, 72] width 18 height 18
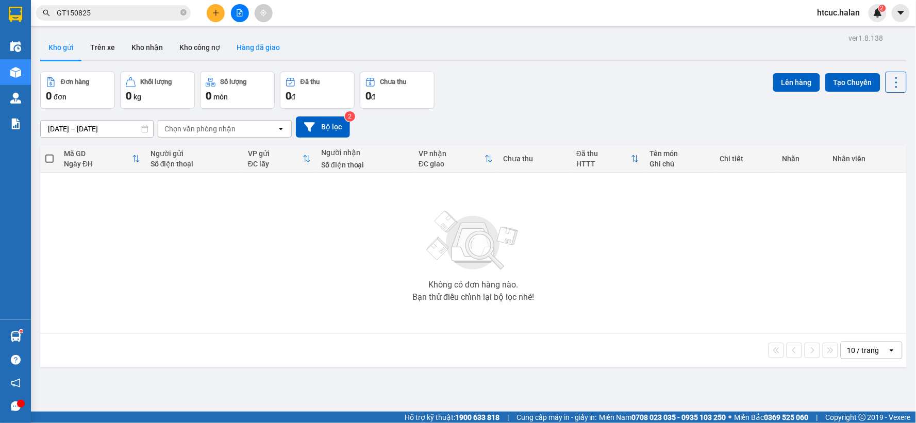
click at [248, 43] on button "Hàng đã giao" at bounding box center [258, 47] width 60 height 25
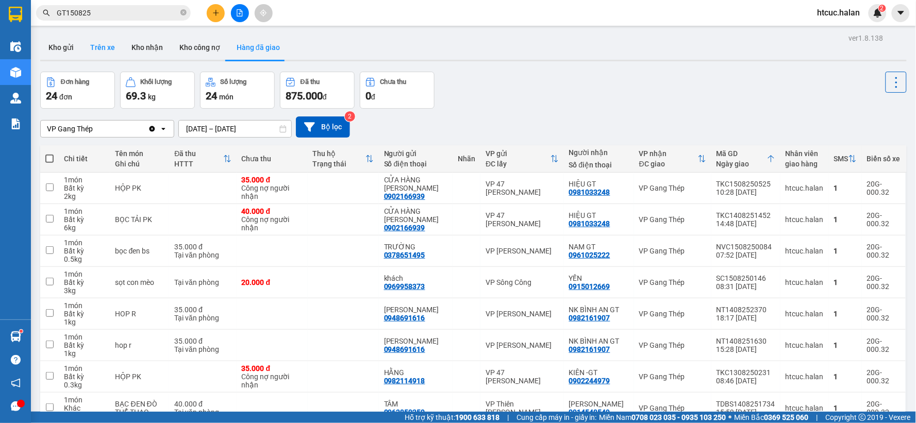
click at [109, 42] on button "Trên xe" at bounding box center [102, 47] width 41 height 25
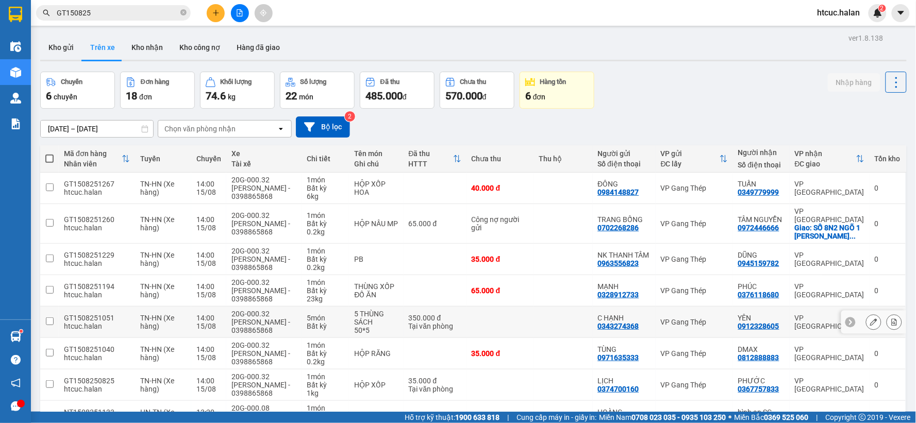
scroll to position [114, 0]
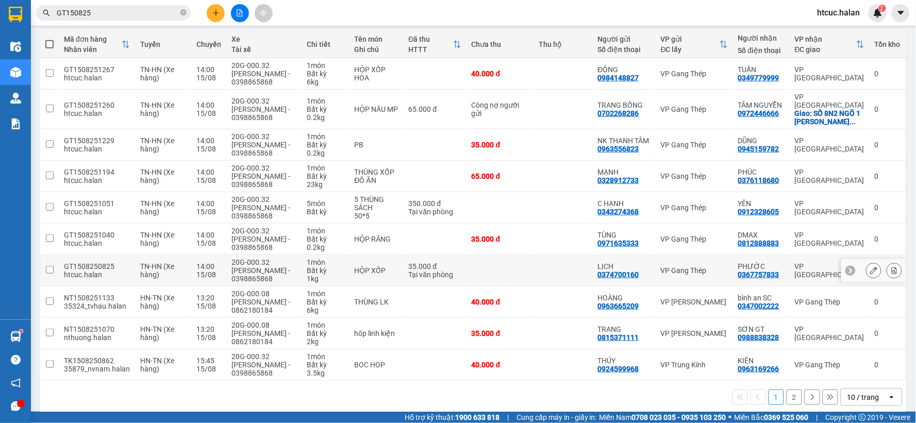
drag, startPoint x: 598, startPoint y: 248, endPoint x: 506, endPoint y: 402, distance: 179.4
click at [506, 402] on div "1 2 10 / trang open" at bounding box center [473, 398] width 859 height 18
click at [787, 404] on button "2" at bounding box center [794, 397] width 15 height 15
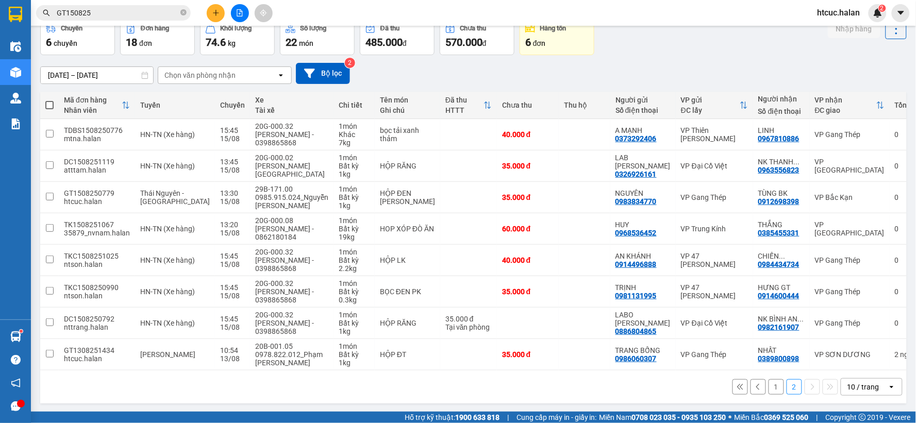
scroll to position [55, 0]
click at [769, 385] on button "1" at bounding box center [776, 385] width 15 height 15
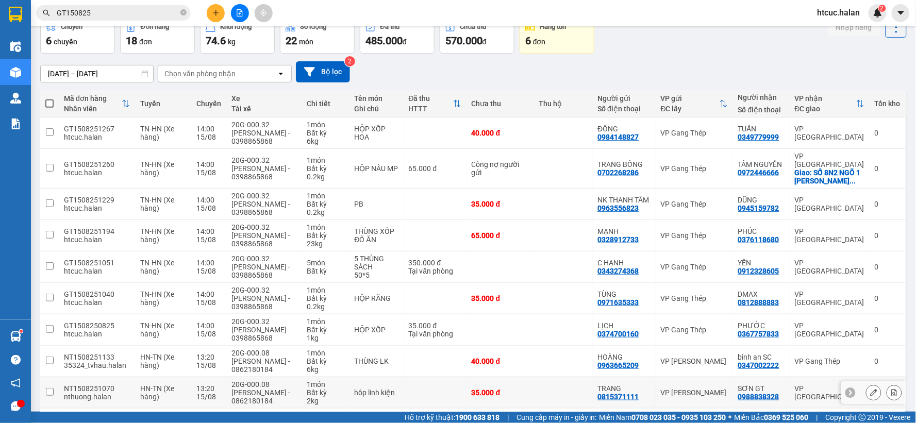
scroll to position [135, 0]
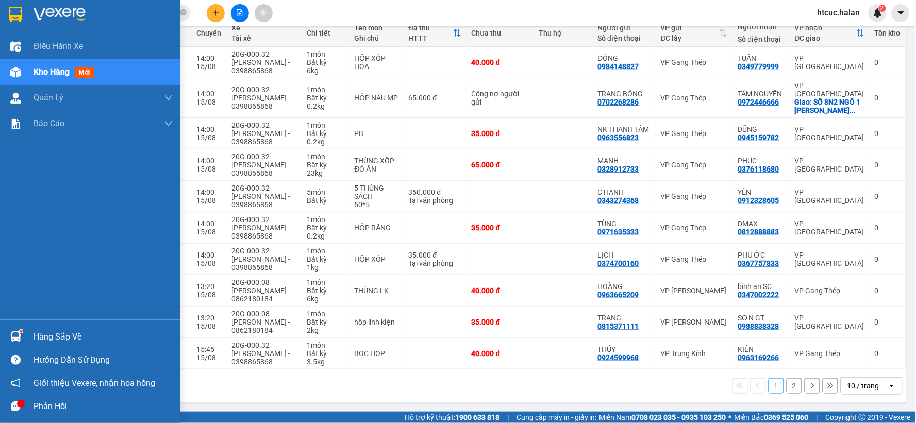
click at [13, 330] on div at bounding box center [16, 337] width 18 height 18
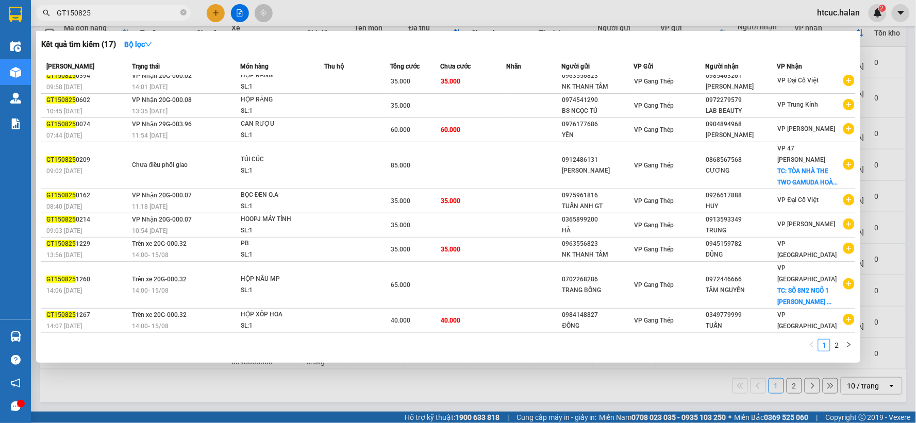
click at [106, 14] on section "Kết quả tìm kiếm ( 17 ) Bộ lọc Mã ĐH Trạng thái Món hàng Thu hộ Tổng cước Chưa …" at bounding box center [458, 211] width 916 height 423
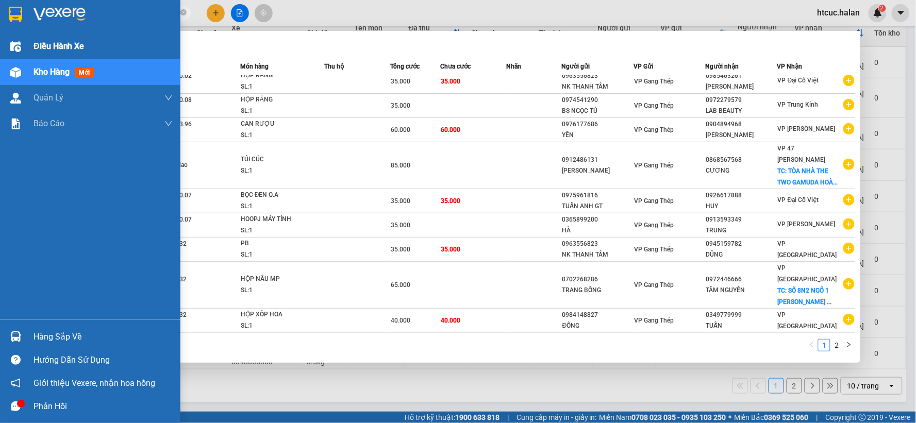
drag, startPoint x: 112, startPoint y: 12, endPoint x: 13, endPoint y: 37, distance: 101.5
click at [13, 37] on section "Kết quả tìm kiếm ( 17 ) Bộ lọc Mã ĐH Trạng thái Món hàng Thu hộ Tổng cước Chưa …" at bounding box center [458, 211] width 916 height 423
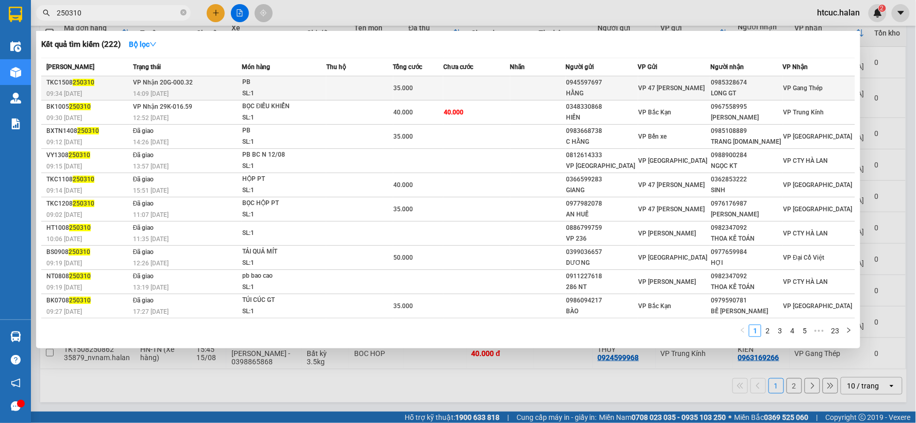
type input "250310"
click at [471, 82] on td at bounding box center [476, 88] width 67 height 24
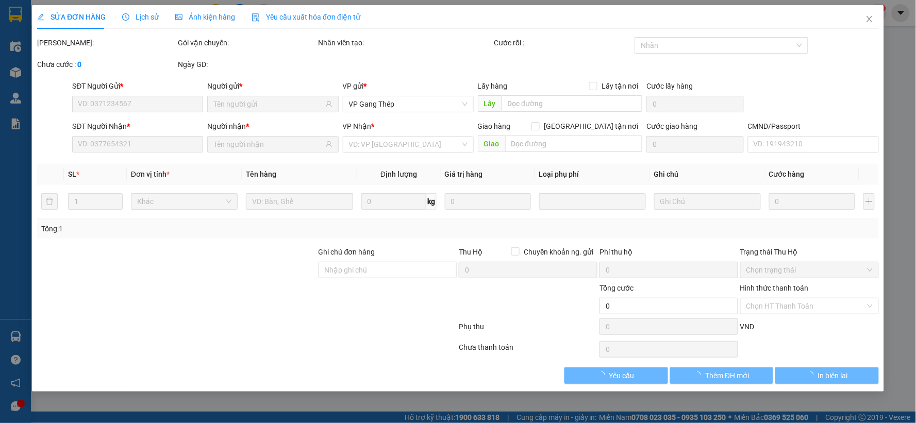
type input "0945597697"
type input "HẰNG"
type input "0985328674"
type input "LONG GT"
type input "35.000"
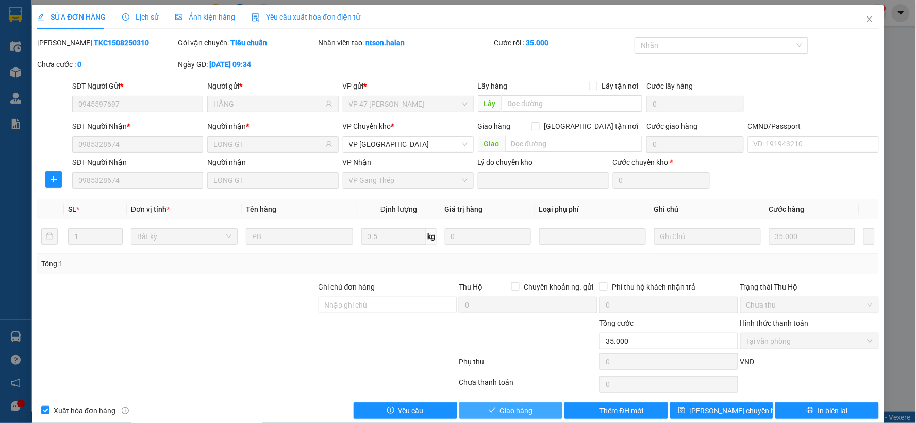
click at [511, 409] on span "Giao hàng" at bounding box center [516, 410] width 33 height 11
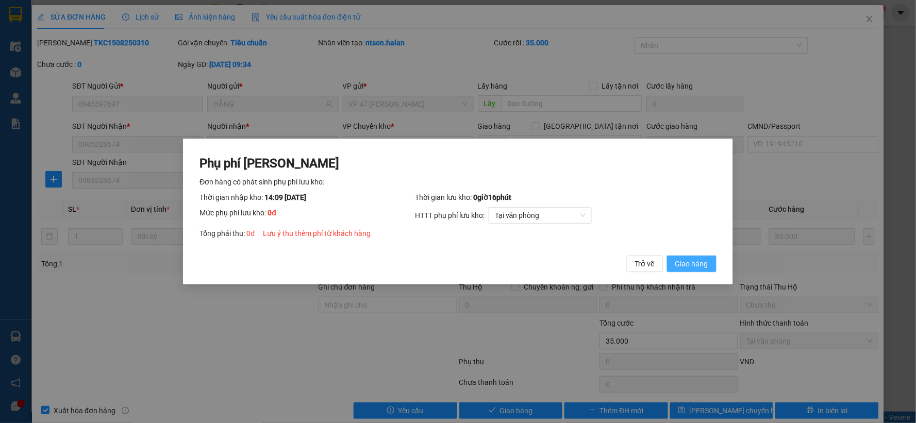
click at [704, 267] on span "Giao hàng" at bounding box center [691, 263] width 33 height 11
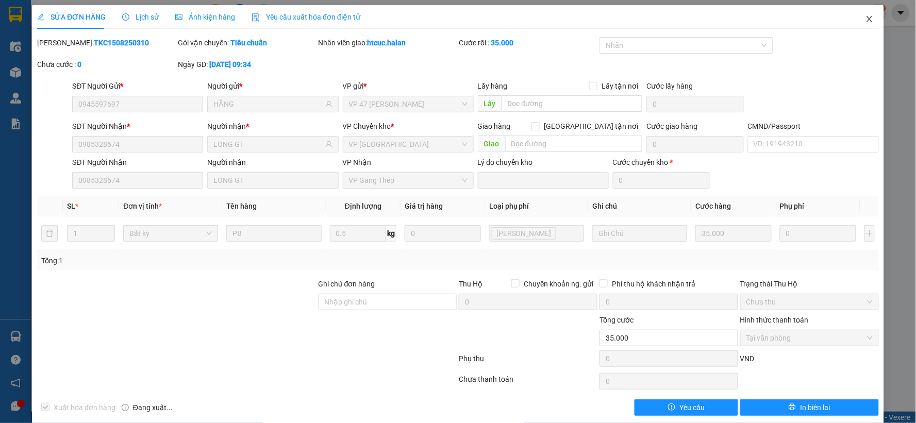
click at [866, 20] on icon "close" at bounding box center [870, 19] width 8 height 8
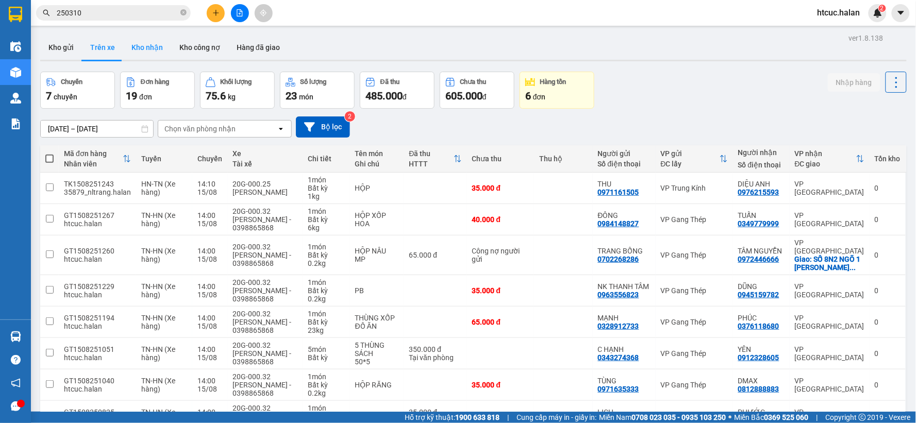
click at [151, 49] on button "Kho nhận" at bounding box center [147, 47] width 48 height 25
type input "[DATE] – [DATE]"
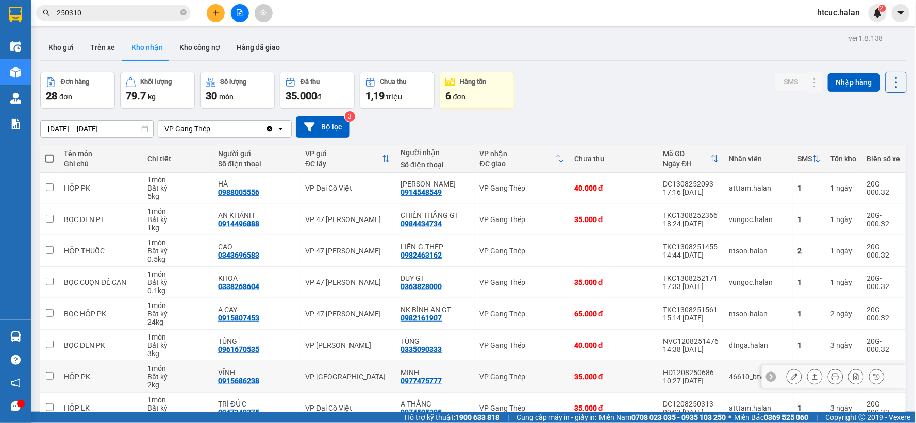
scroll to position [55, 0]
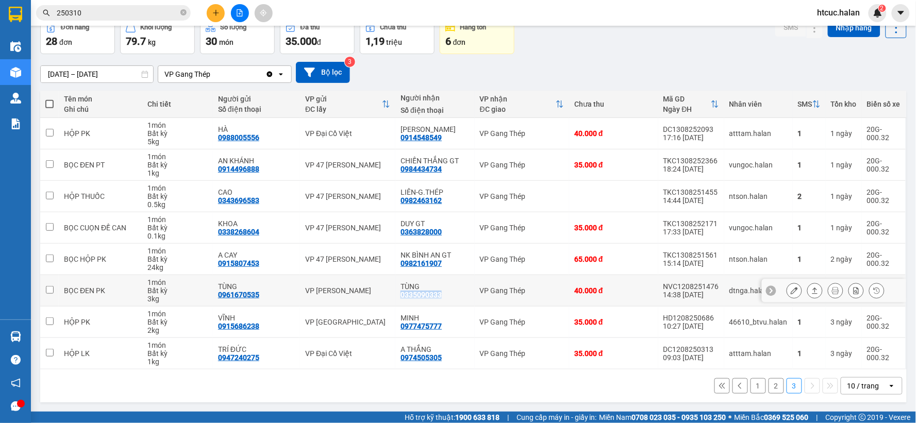
drag, startPoint x: 442, startPoint y: 294, endPoint x: 401, endPoint y: 293, distance: 41.8
click at [401, 293] on div "TÙNG 0335090333" at bounding box center [435, 291] width 69 height 16
checkbox input "true"
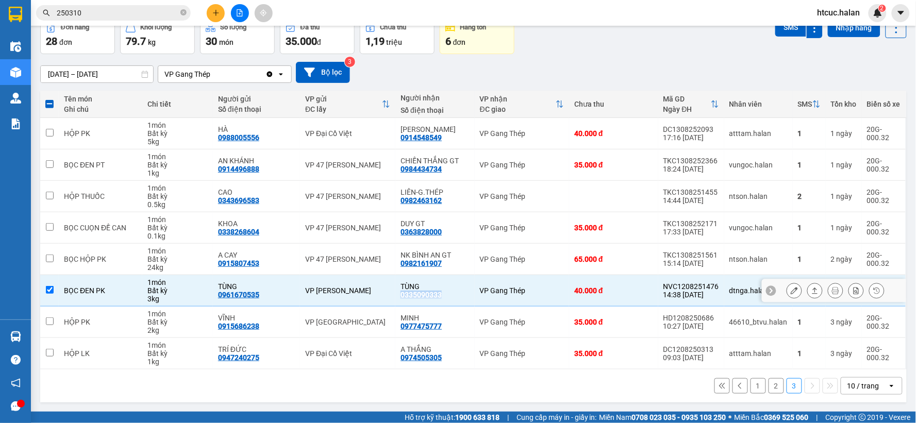
copy div "0335090333"
click at [183, 11] on icon "close-circle" at bounding box center [183, 12] width 6 height 6
paste input "0335090333"
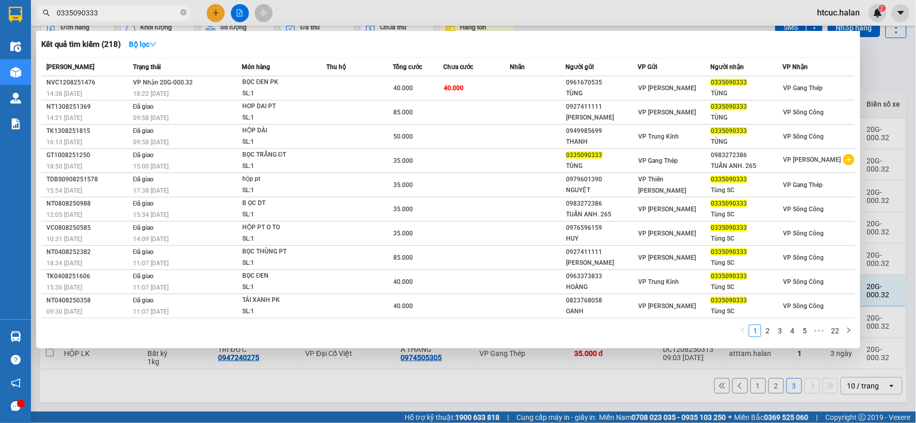
type input "0335090333"
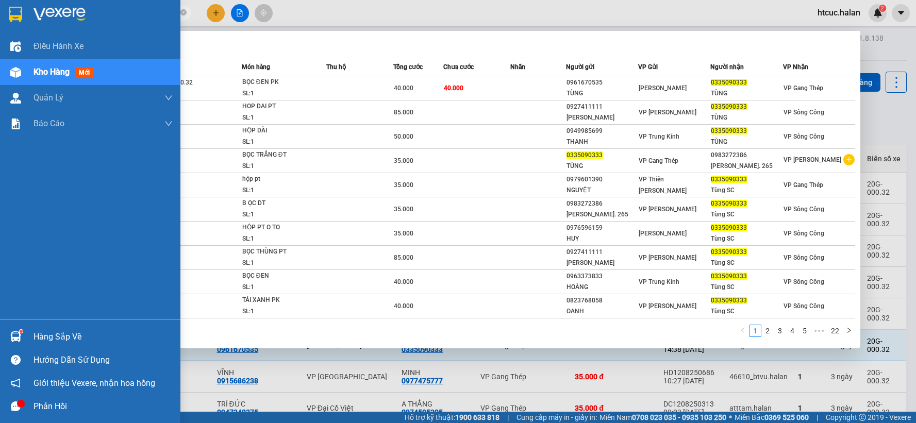
click at [13, 49] on section "Kết quả [PERSON_NAME] ( 218 ) Bộ lọc Mã ĐH Trạng thái Món hàng Thu hộ Tổng [PER…" at bounding box center [458, 211] width 916 height 423
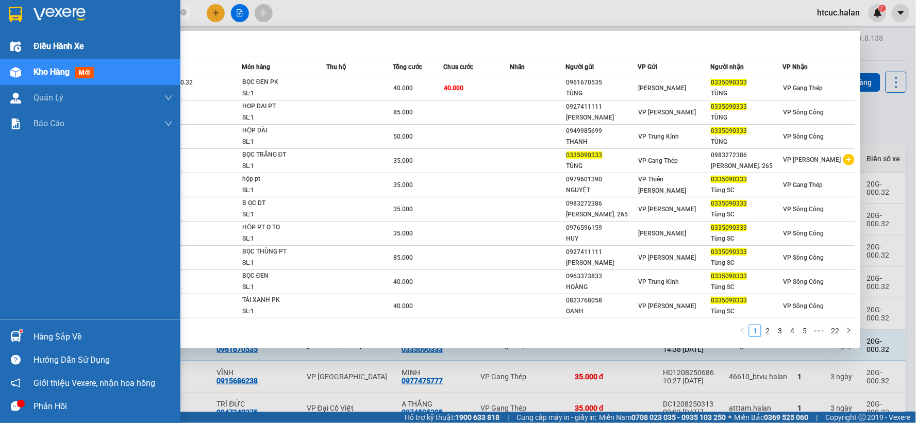
scroll to position [55, 0]
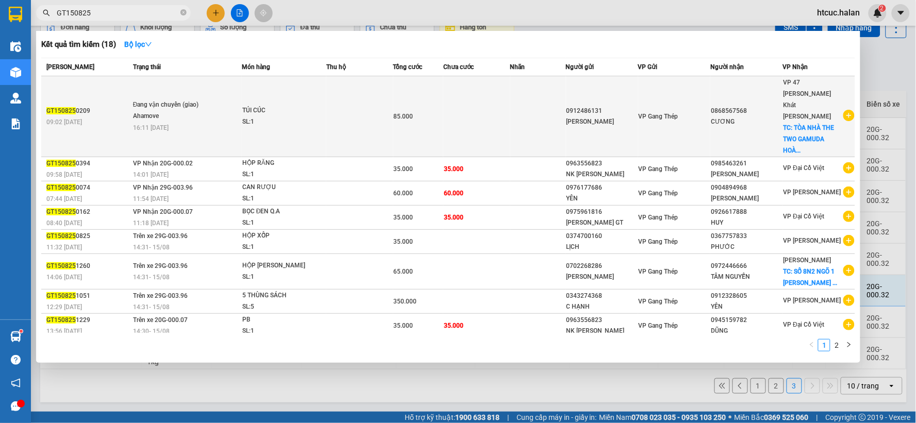
type input "GT150825"
click at [473, 109] on td at bounding box center [476, 116] width 67 height 81
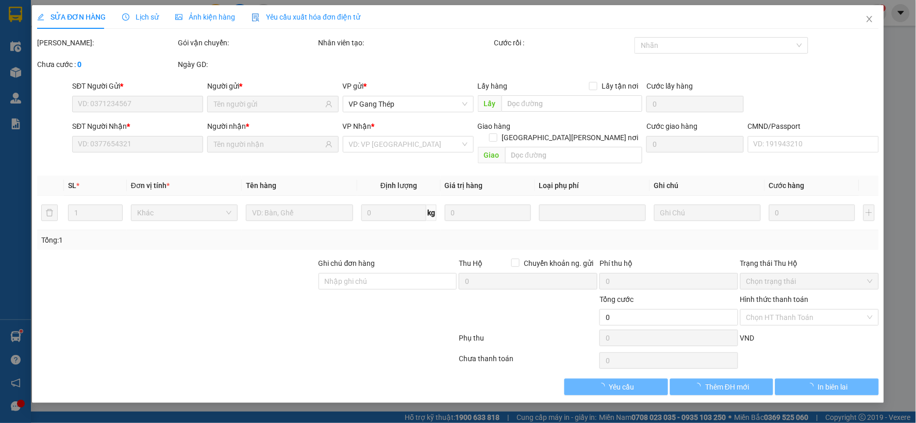
type input "0912486131"
type input "0868567568"
checkbox input "true"
type input "TÒA NHÀ THE TWO GAMUDA [PERSON_NAME], [GEOGRAPHIC_DATA]"
type input "16h 15/08"
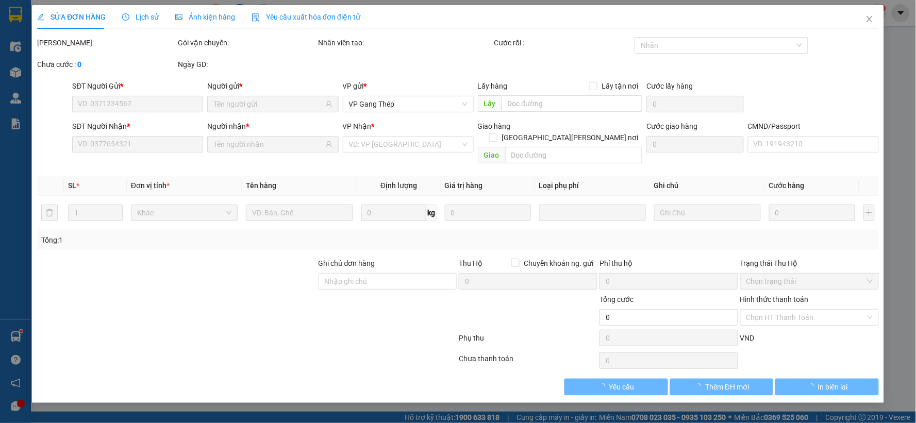
type input "85.000"
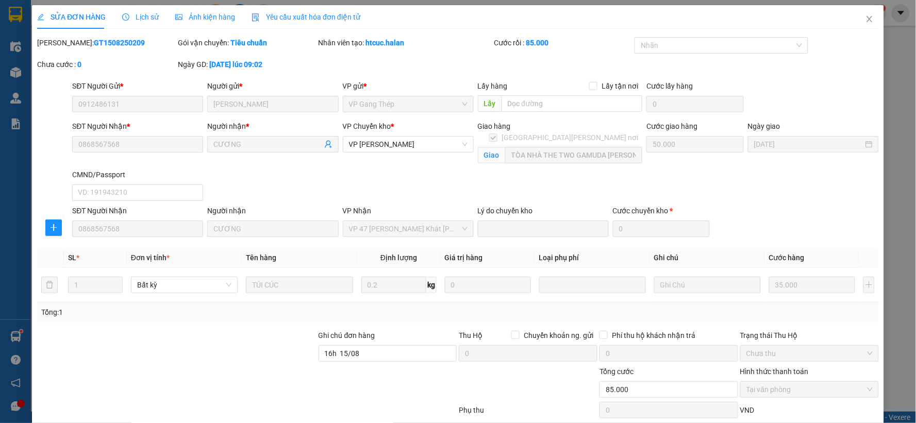
click at [136, 13] on span "Lịch sử" at bounding box center [140, 17] width 37 height 8
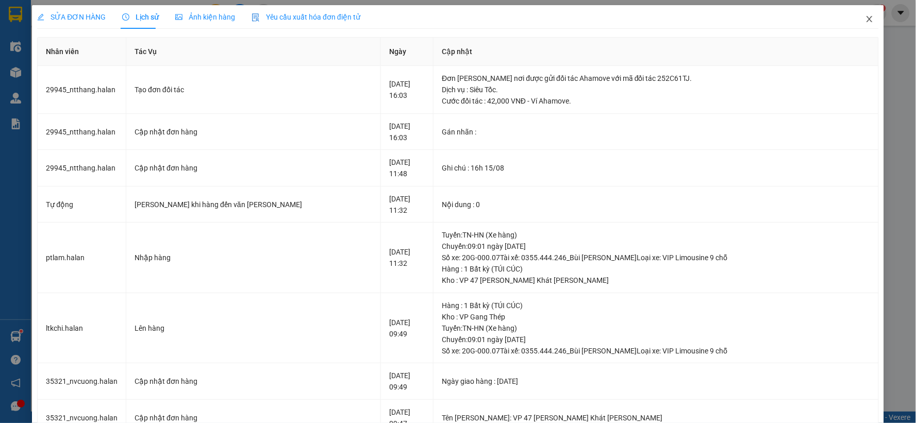
click at [867, 18] on icon "close" at bounding box center [870, 19] width 6 height 6
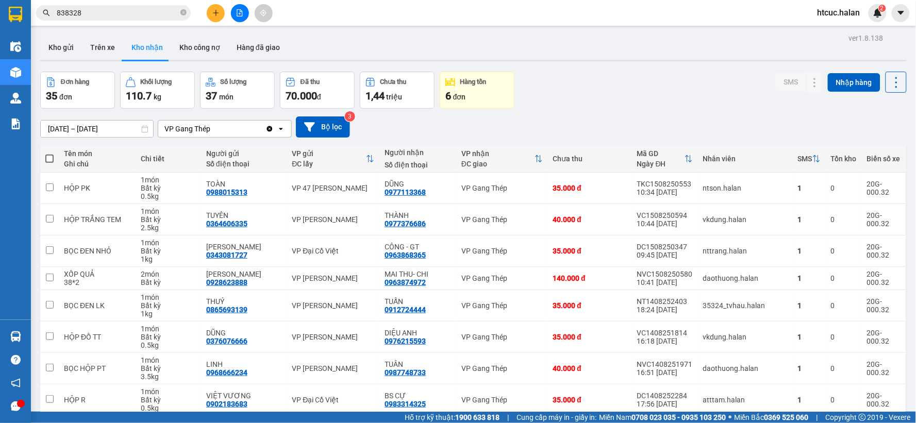
scroll to position [110, 0]
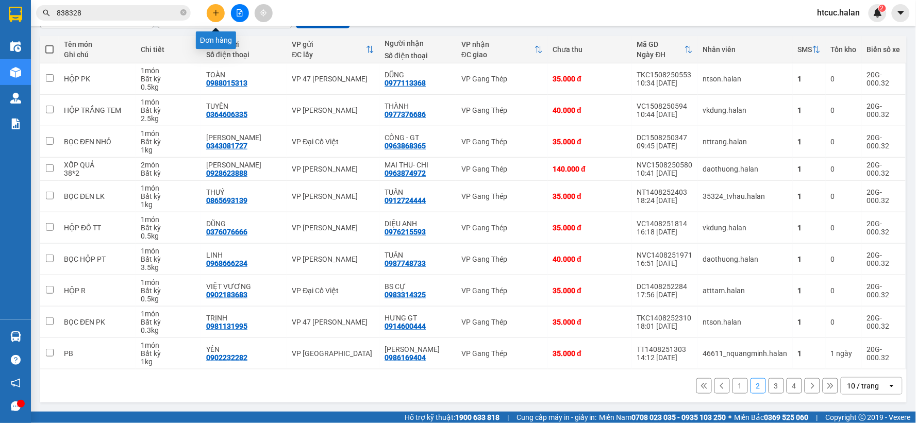
click at [216, 12] on icon "plus" at bounding box center [216, 12] width 6 height 1
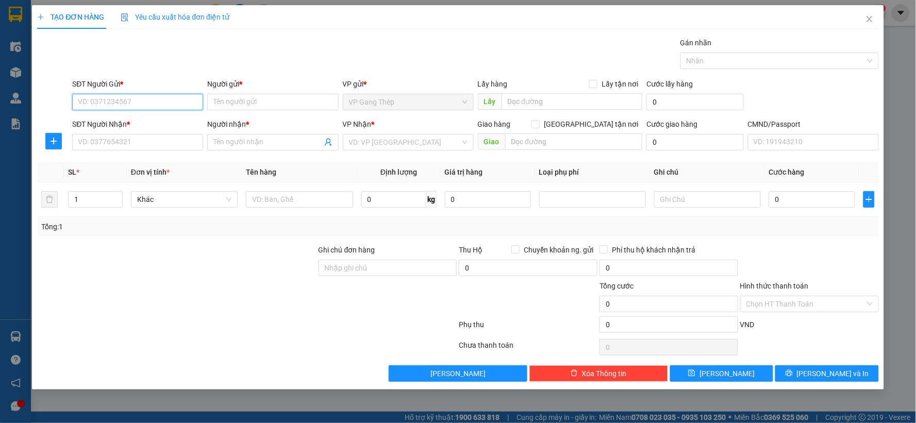
click at [139, 97] on input "SĐT Người Gửi *" at bounding box center [137, 102] width 131 height 16
type input "0914651678"
click at [124, 124] on div "0914651678 - HIỀN" at bounding box center [137, 122] width 119 height 11
type input "HIỀN"
type input "0914651678"
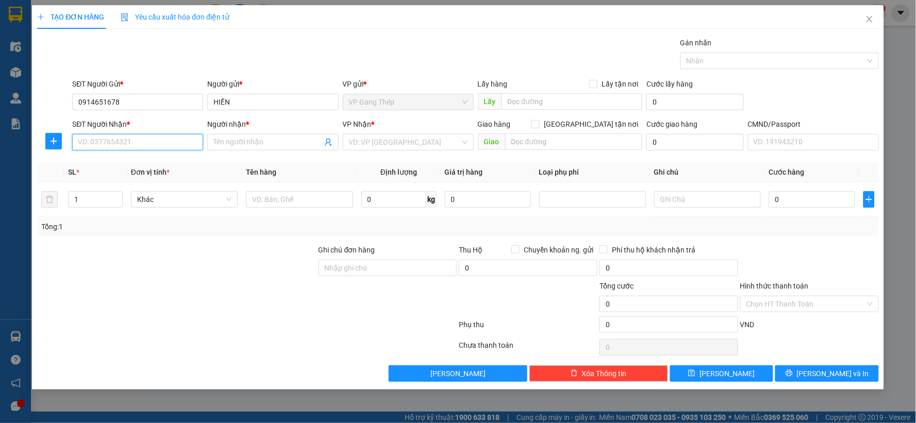
click at [145, 141] on input "SĐT Người Nhận *" at bounding box center [137, 142] width 131 height 16
click at [127, 181] on div "0986998427 - NGA" at bounding box center [137, 179] width 119 height 11
type input "0986998427"
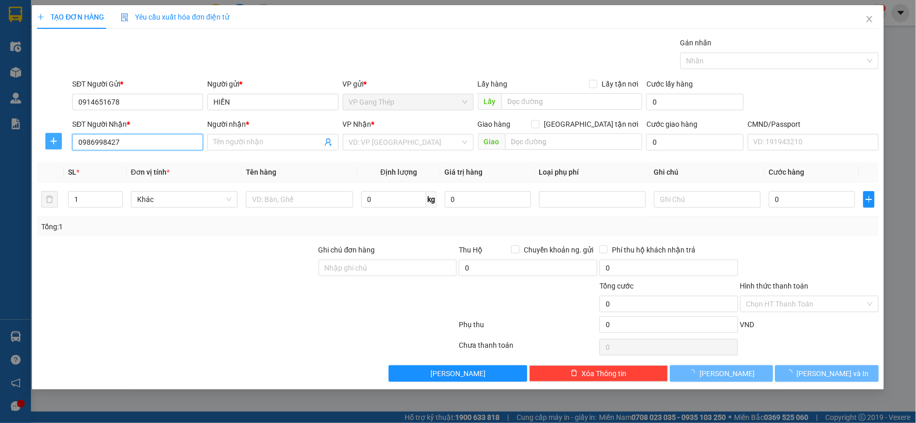
type input "NGA"
click at [53, 143] on icon "plus" at bounding box center [53, 141] width 8 height 8
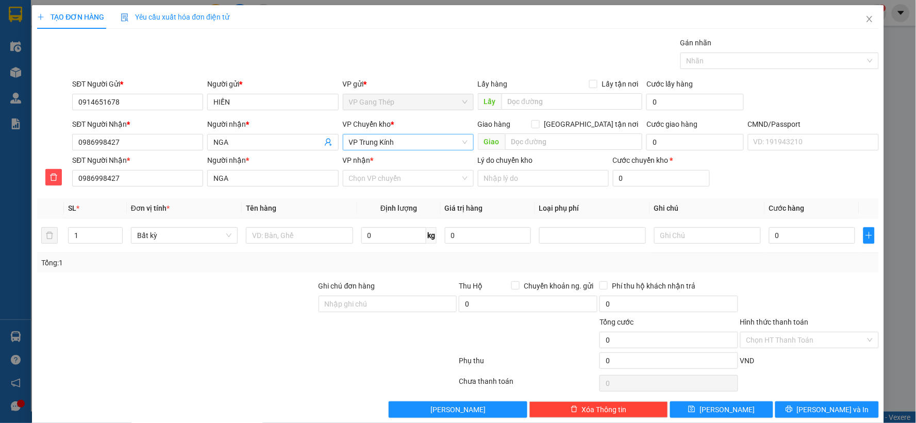
click at [422, 146] on span "VP Trung Kính" at bounding box center [408, 142] width 119 height 15
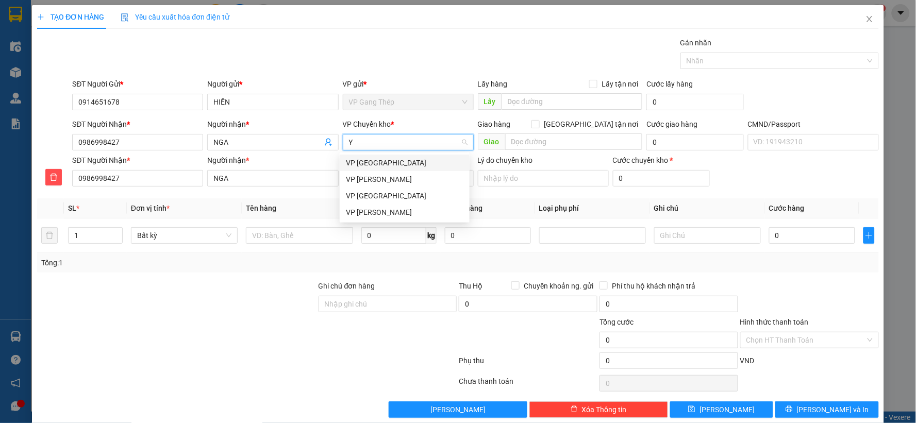
type input "YÊ"
click at [368, 166] on div "VP [PERSON_NAME]" at bounding box center [405, 162] width 118 height 11
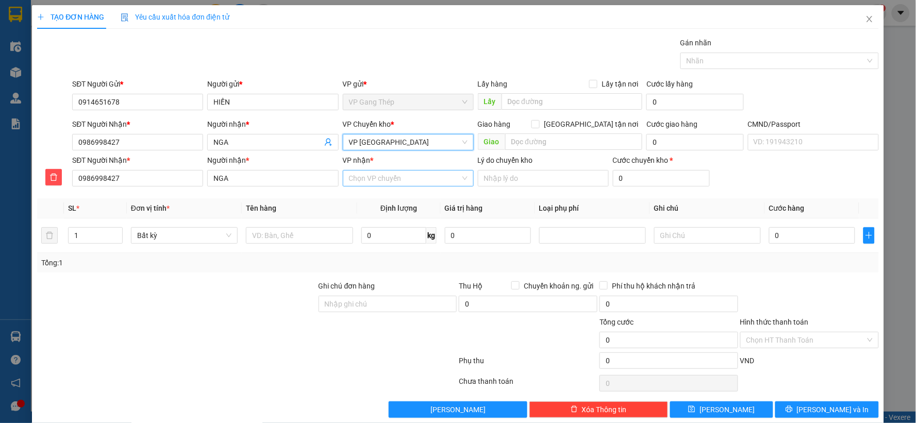
click at [409, 181] on input "VP nhận *" at bounding box center [404, 178] width 111 height 15
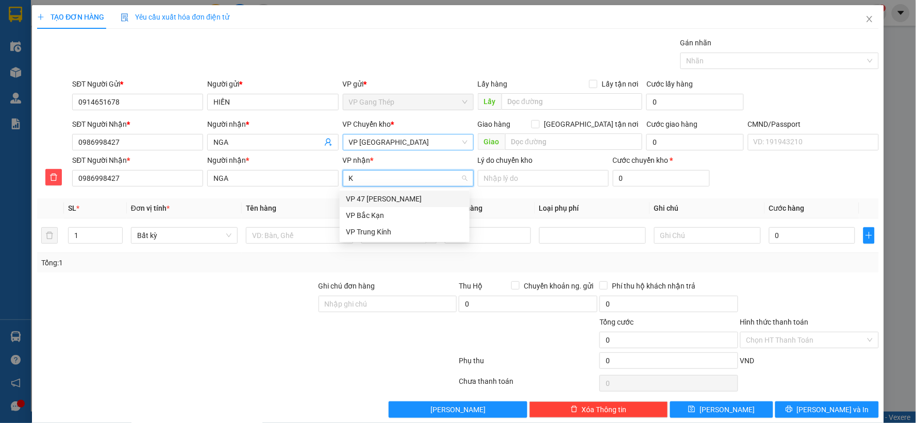
type input "KI"
click at [386, 202] on div "VP Trung Kính" at bounding box center [405, 198] width 118 height 11
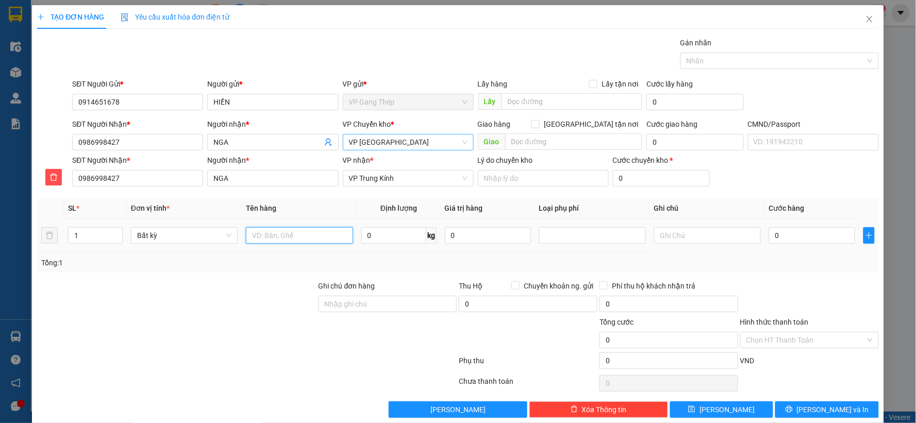
drag, startPoint x: 284, startPoint y: 241, endPoint x: 267, endPoint y: 246, distance: 18.3
click at [277, 243] on input "text" at bounding box center [299, 235] width 107 height 16
type input "HỘP HOA QUẢ"
click at [411, 231] on input "0" at bounding box center [393, 235] width 65 height 16
type input "8"
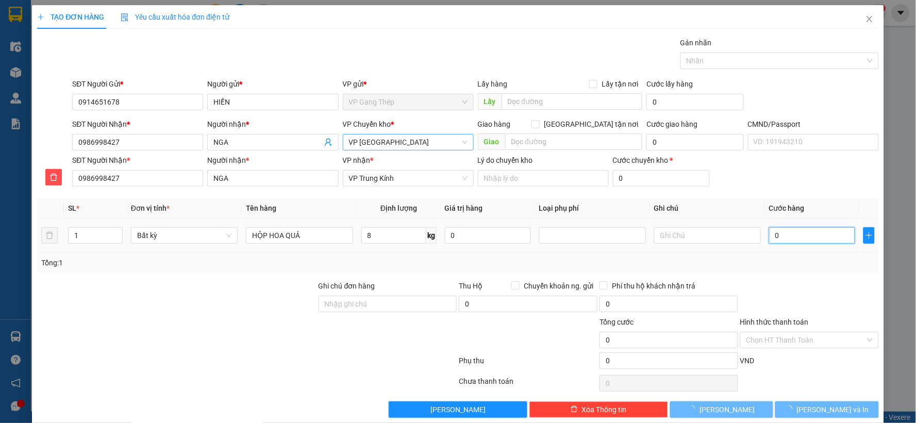
click at [784, 236] on input "0" at bounding box center [812, 235] width 86 height 16
type input "40.000"
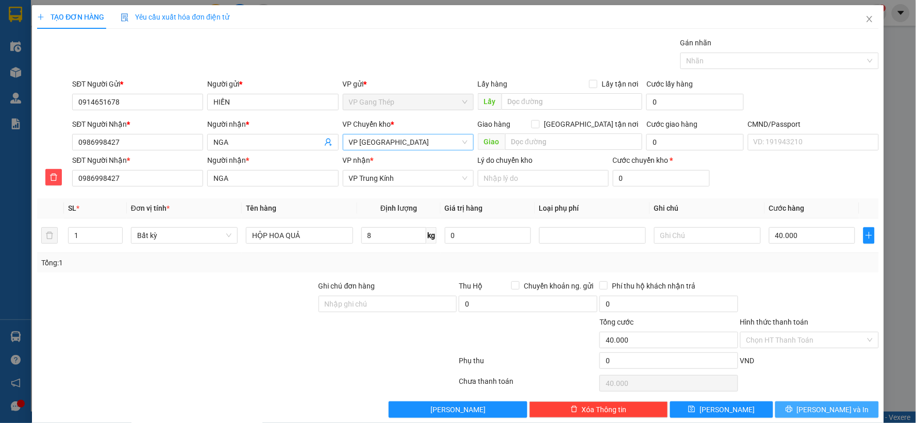
drag, startPoint x: 831, startPoint y: 406, endPoint x: 350, endPoint y: 150, distance: 545.8
click at [827, 407] on span "[PERSON_NAME] và In" at bounding box center [833, 409] width 72 height 11
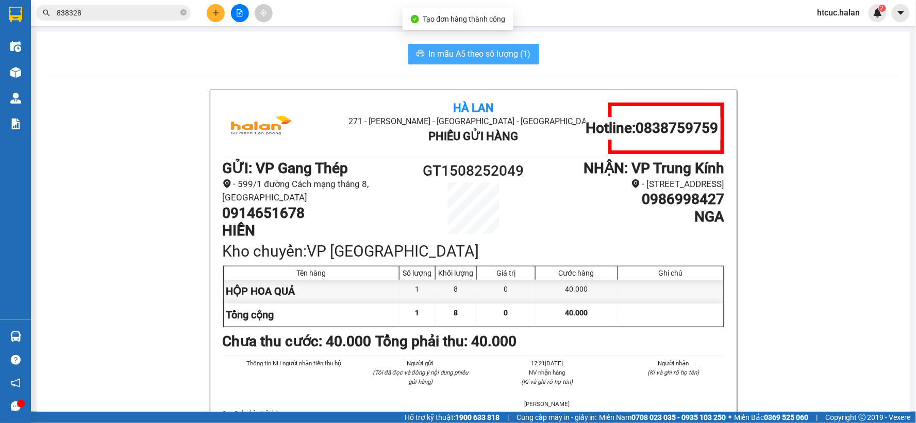
click at [417, 51] on icon "printer" at bounding box center [421, 53] width 8 height 7
click at [210, 10] on button at bounding box center [216, 13] width 18 height 18
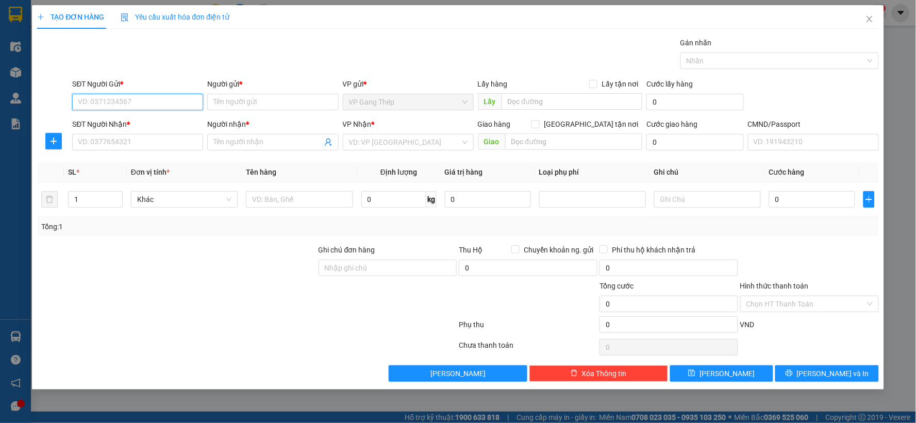
drag, startPoint x: 186, startPoint y: 99, endPoint x: 769, endPoint y: 8, distance: 590.2
click at [275, 77] on div "Transit Pickup Surcharge Ids Transit Deliver Surcharge Ids Transit Deliver Surc…" at bounding box center [458, 209] width 842 height 345
type input "0584456222"
click at [145, 125] on div "0584456222 - LƯƠNG NGSC" at bounding box center [137, 122] width 119 height 11
type input "LƯƠNG NGSC"
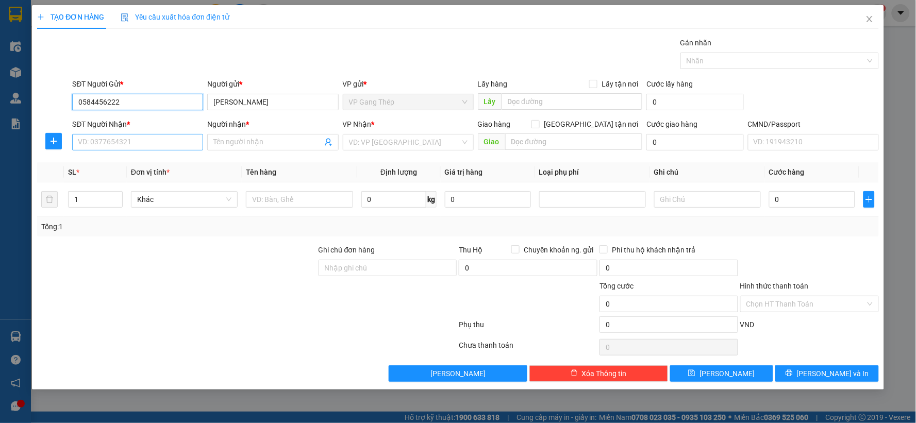
type input "0584456222"
click at [155, 143] on input "SĐT Người Nhận *" at bounding box center [137, 142] width 131 height 16
type input "0839990440"
click at [135, 162] on div "0839990440 - NGÔ GIA" at bounding box center [137, 162] width 119 height 11
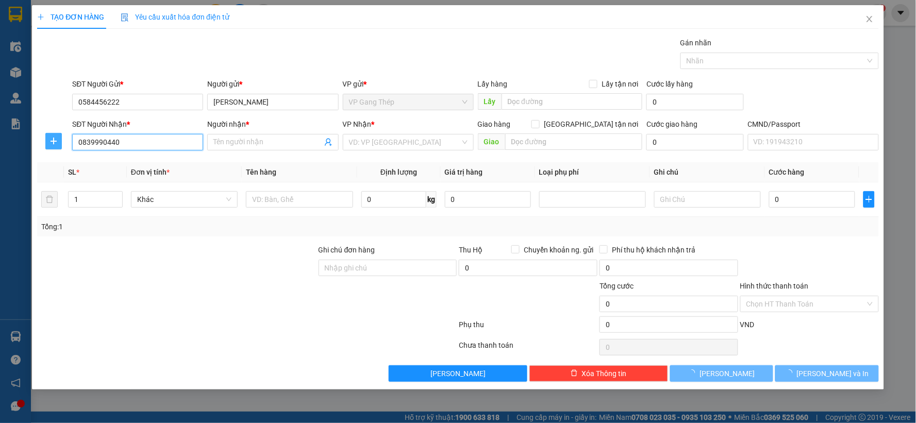
type input "NGÔ GIA"
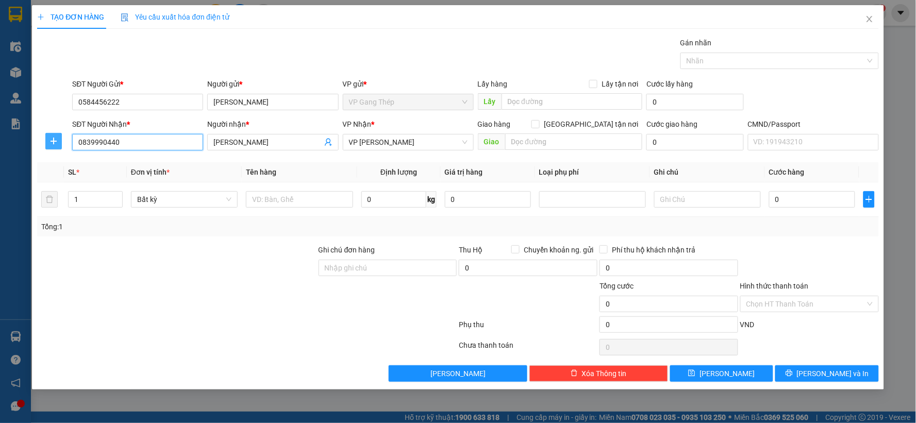
type input "0839990440"
click at [58, 138] on span "plus" at bounding box center [53, 141] width 15 height 8
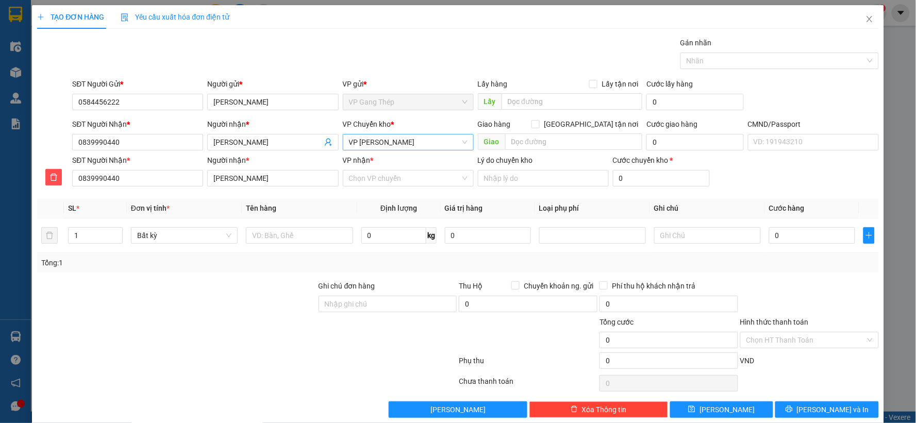
click at [383, 146] on span "[PERSON_NAME]" at bounding box center [408, 142] width 119 height 15
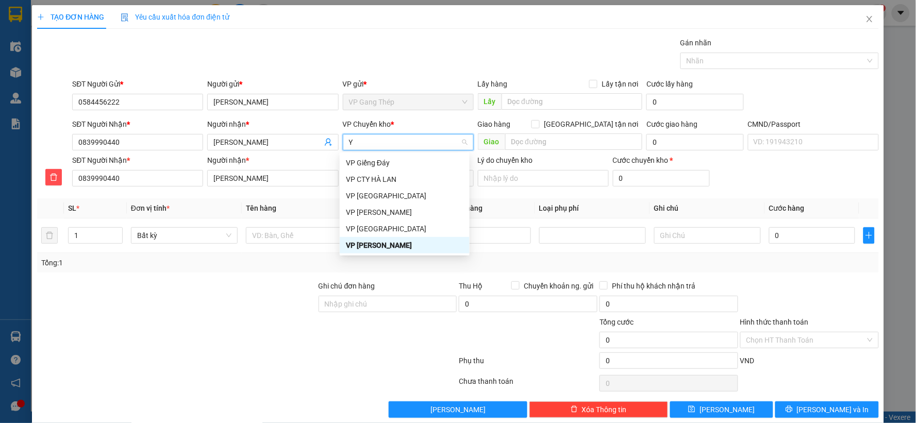
type input "YÊ"
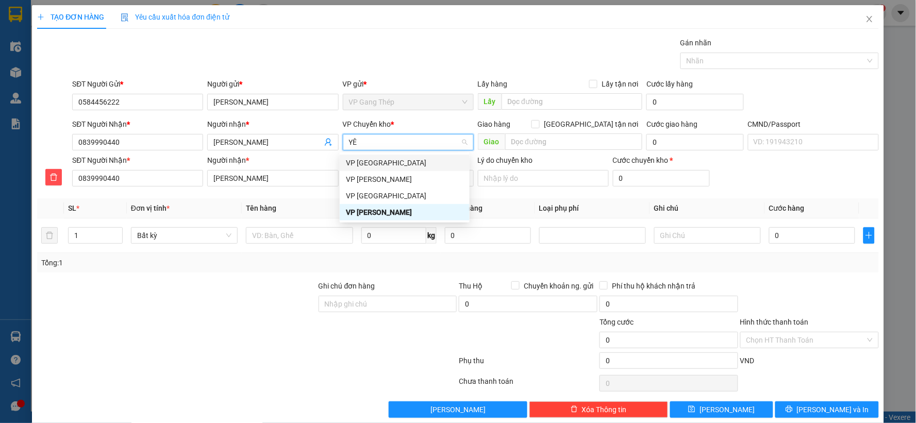
click at [364, 168] on div "VP [PERSON_NAME]" at bounding box center [405, 163] width 130 height 16
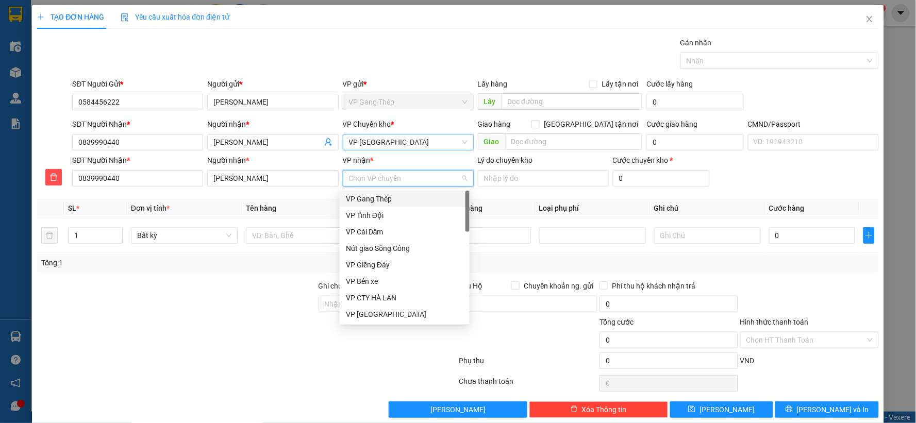
click at [374, 179] on input "VP nhận *" at bounding box center [404, 178] width 111 height 15
type input "CU"
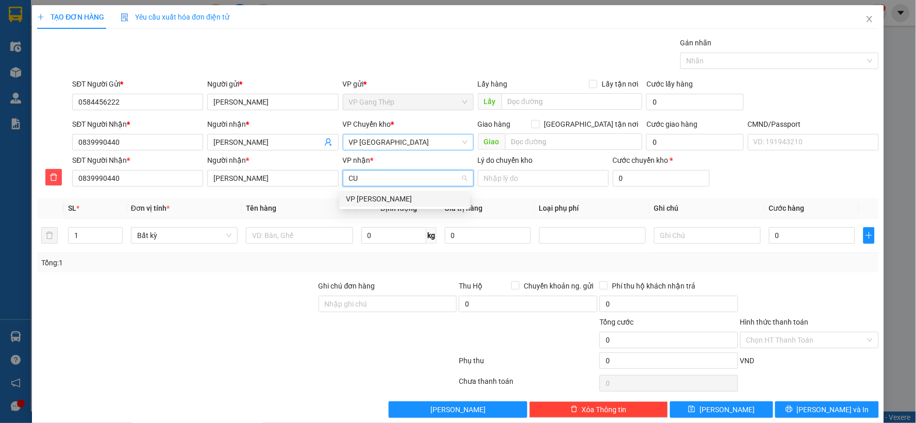
click at [377, 203] on div "[PERSON_NAME]" at bounding box center [405, 198] width 118 height 11
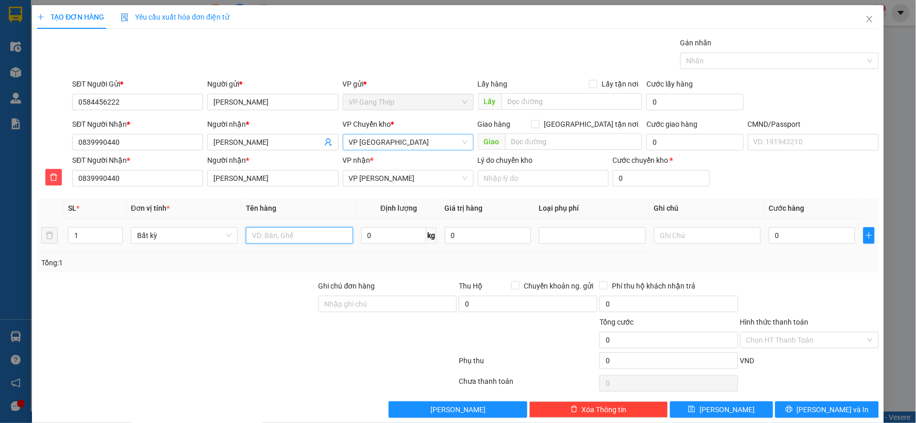
click at [269, 238] on input "text" at bounding box center [299, 235] width 107 height 16
type input "HỘP LK ĐIỆN TỬ"
click at [382, 234] on input "0" at bounding box center [393, 235] width 65 height 16
type input "2"
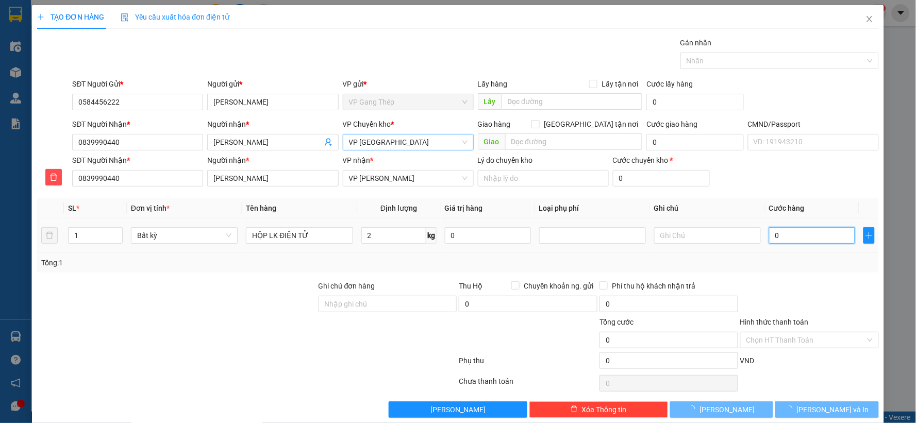
click at [798, 233] on input "0" at bounding box center [812, 235] width 86 height 16
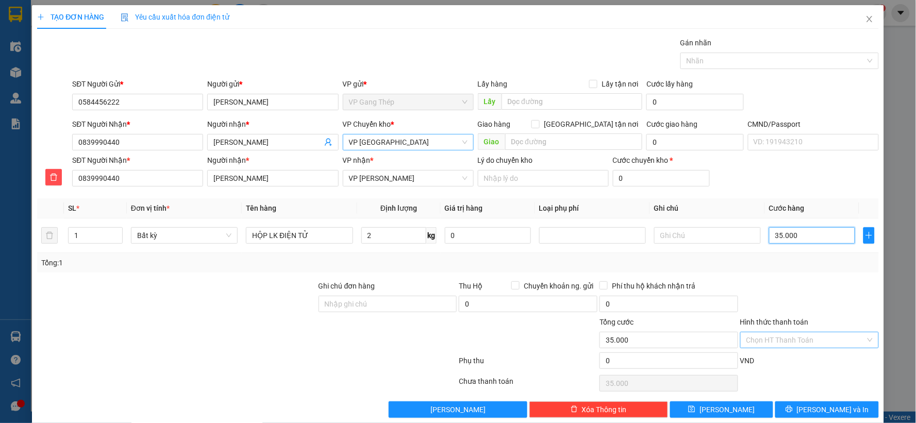
type input "35.000"
drag, startPoint x: 820, startPoint y: 410, endPoint x: 71, endPoint y: 221, distance: 773.2
click at [817, 412] on span "[PERSON_NAME] và In" at bounding box center [833, 409] width 72 height 11
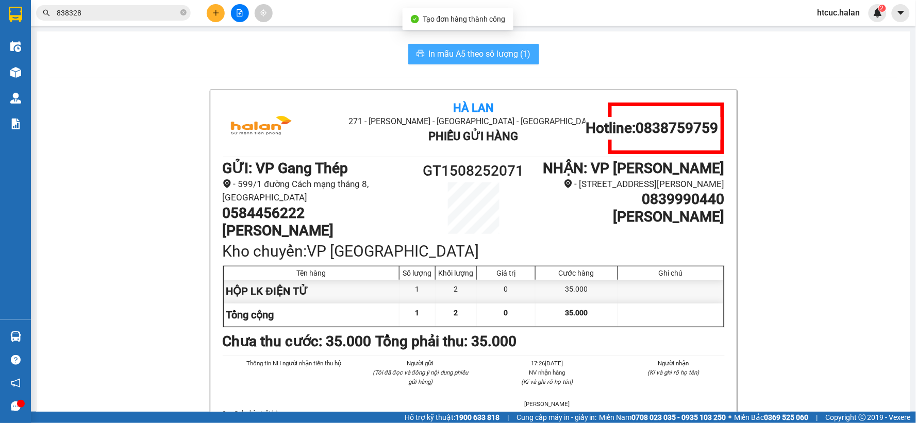
click at [463, 45] on button "In mẫu A5 theo số lượng (1)" at bounding box center [473, 54] width 131 height 21
click at [459, 54] on span "In mẫu A5 theo số lượng (1)" at bounding box center [480, 53] width 102 height 13
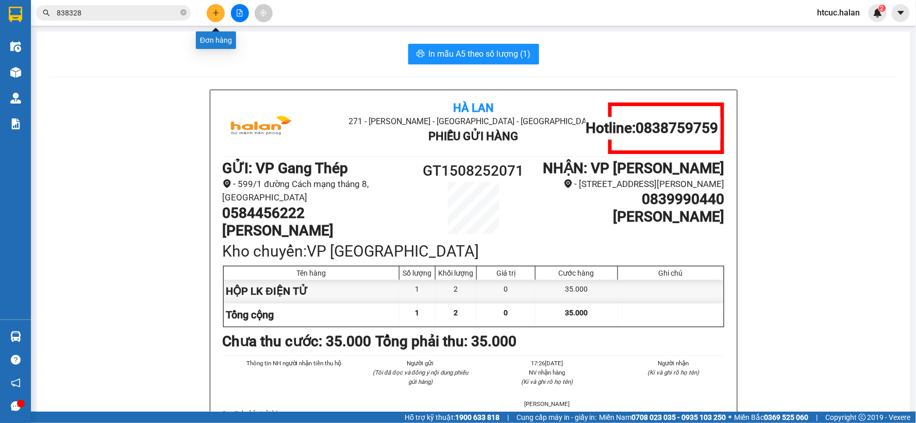
click at [216, 14] on icon "plus" at bounding box center [216, 13] width 1 height 6
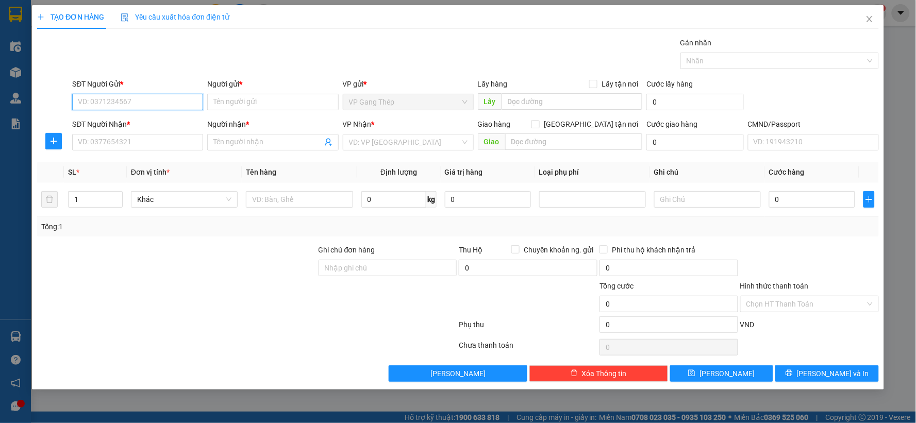
drag, startPoint x: 155, startPoint y: 106, endPoint x: 916, endPoint y: 29, distance: 764.4
click at [187, 95] on input "SĐT Người Gửi *" at bounding box center [137, 102] width 131 height 16
type input "0989300276"
click at [127, 127] on div "0989300276 - HIỂN" at bounding box center [137, 122] width 119 height 11
type input "HIỂN"
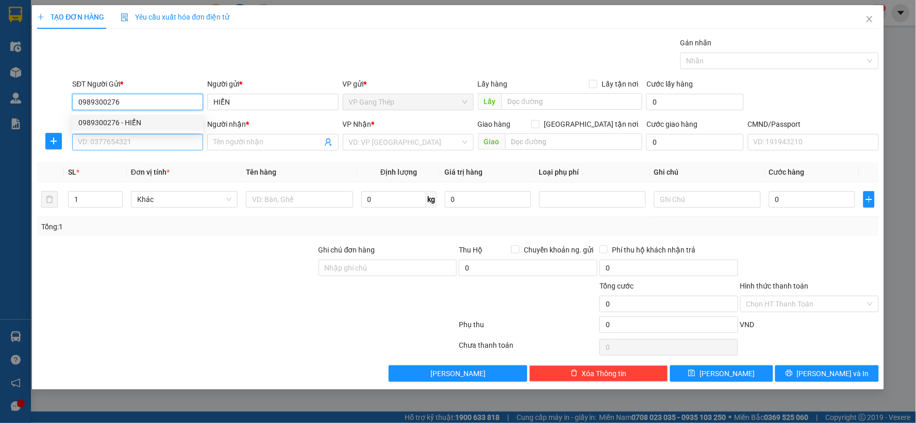
type input "0989300276"
click at [141, 145] on input "SĐT Người Nhận *" at bounding box center [137, 142] width 131 height 16
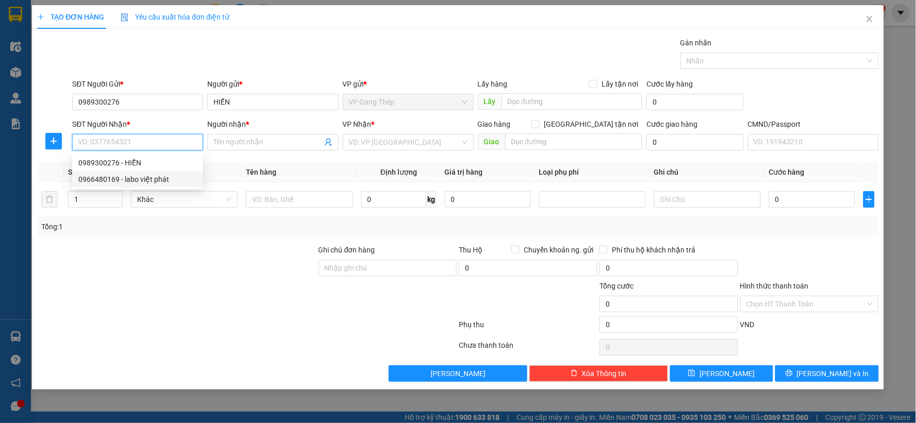
click at [150, 183] on div "0966480169 - labo việt phát" at bounding box center [137, 179] width 119 height 11
type input "0966480169"
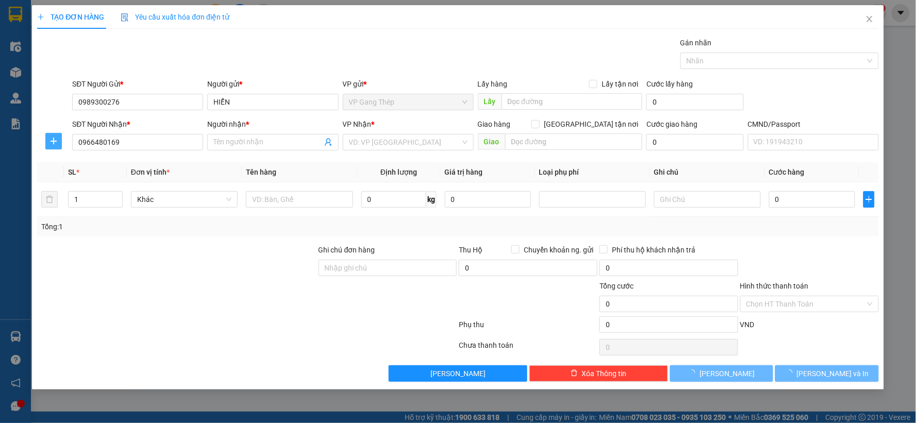
click at [48, 138] on span "plus" at bounding box center [53, 141] width 15 height 8
type input "labo việt phát"
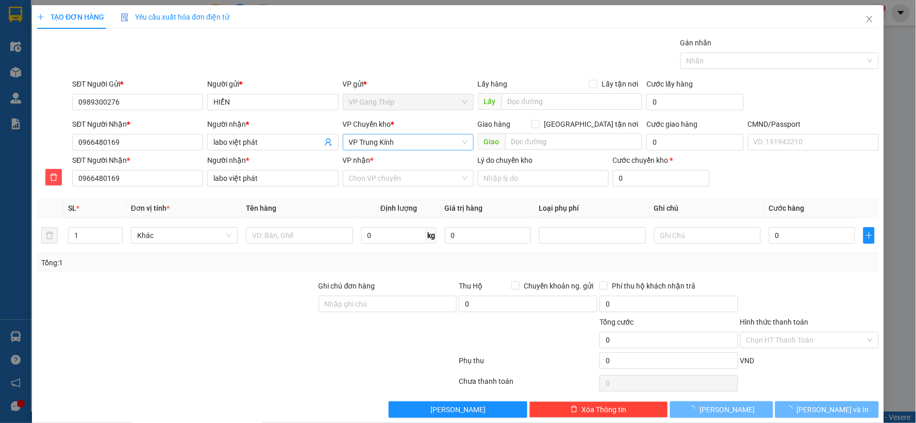
click at [368, 145] on span "VP Trung Kính" at bounding box center [408, 142] width 119 height 15
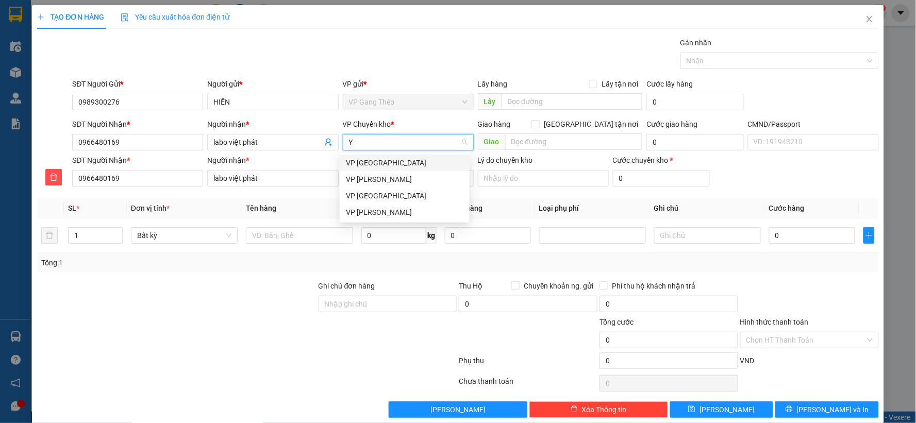
type input "YÊ"
click at [370, 159] on div "VP [PERSON_NAME]" at bounding box center [405, 162] width 118 height 11
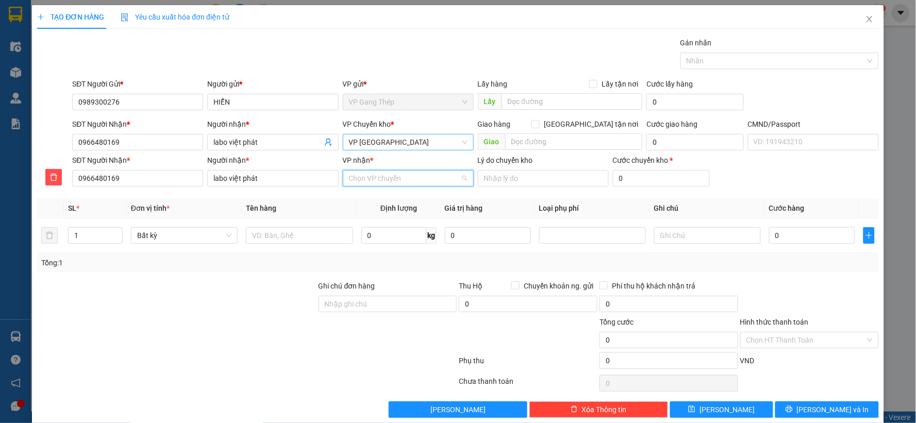
drag, startPoint x: 393, startPoint y: 180, endPoint x: 403, endPoint y: 192, distance: 15.0
click at [401, 183] on input "VP nhận *" at bounding box center [404, 178] width 111 height 15
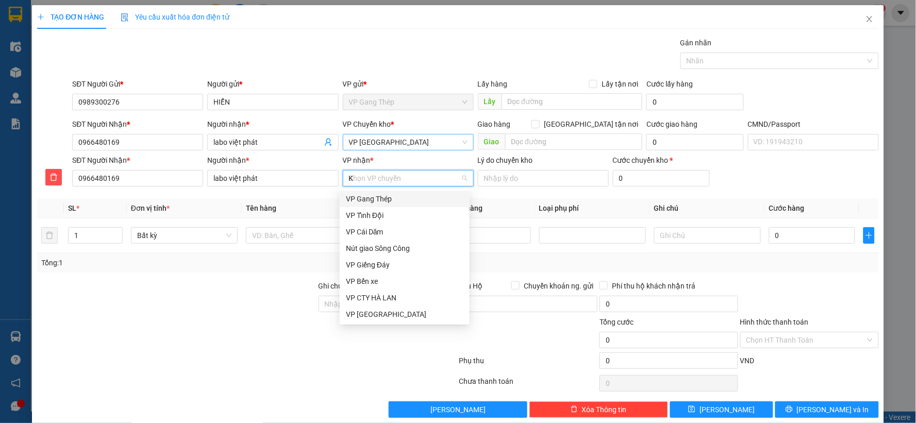
type input "KI"
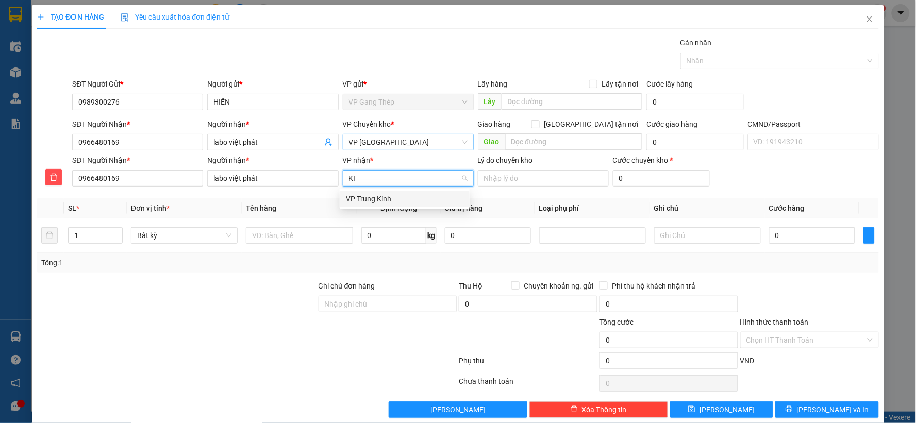
click at [376, 199] on div "VP Trung Kính" at bounding box center [405, 198] width 118 height 11
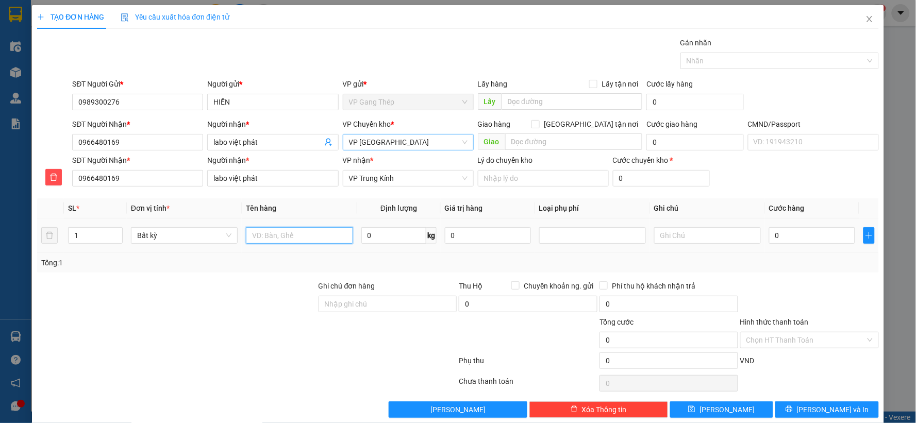
click at [310, 245] on div at bounding box center [299, 235] width 107 height 21
type input "HỘP RĂNG"
type input "0.2"
click at [787, 236] on input "0" at bounding box center [812, 235] width 86 height 16
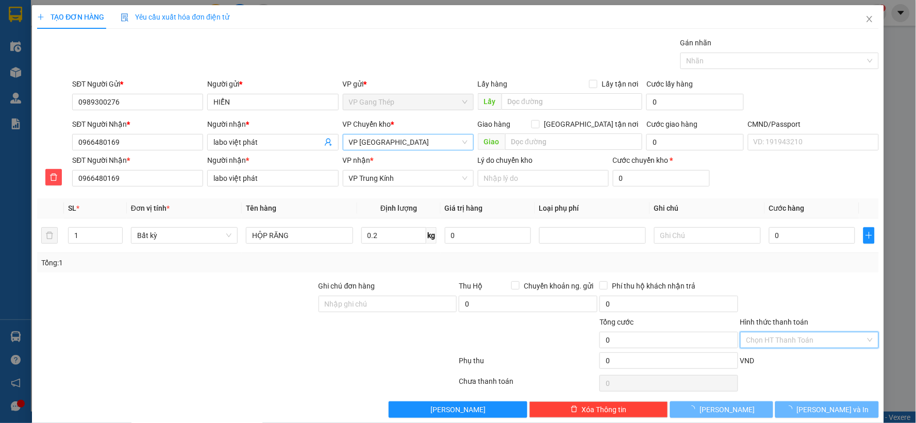
click at [807, 340] on input "Hình thức thanh toán" at bounding box center [806, 340] width 119 height 15
type input "35.000"
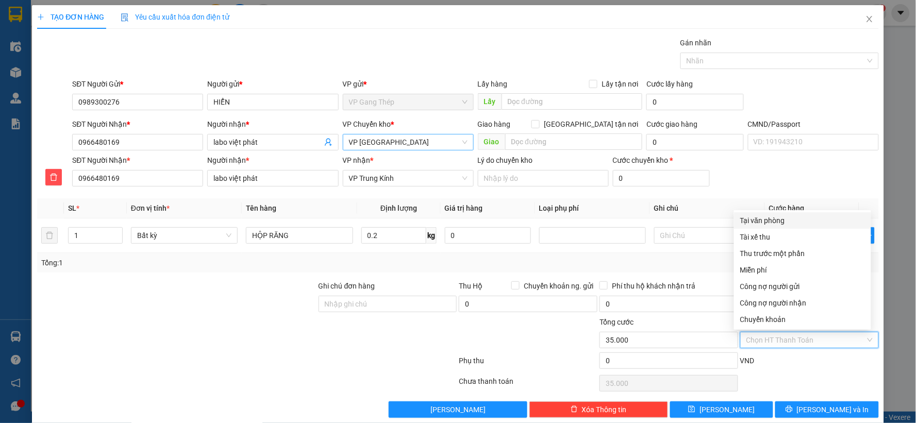
click at [773, 223] on div "Tại văn phòng" at bounding box center [802, 220] width 125 height 11
type input "0"
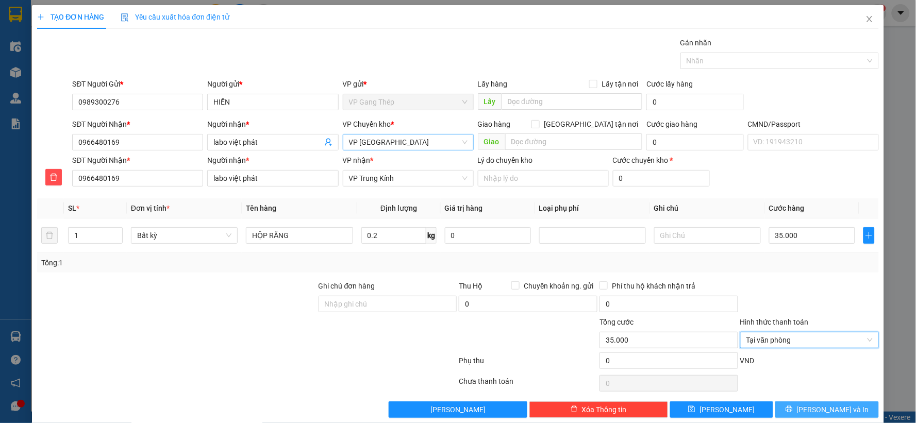
click at [816, 406] on span "[PERSON_NAME] và In" at bounding box center [833, 409] width 72 height 11
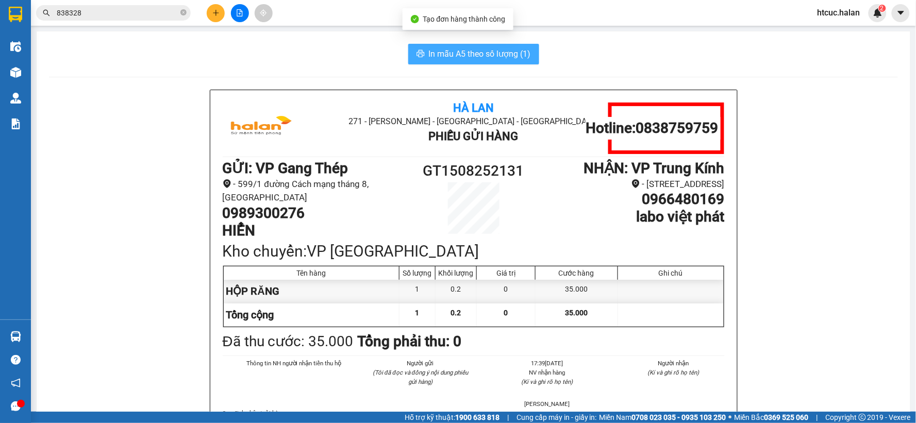
click at [461, 60] on span "In mẫu A5 theo số lượng (1)" at bounding box center [480, 53] width 102 height 13
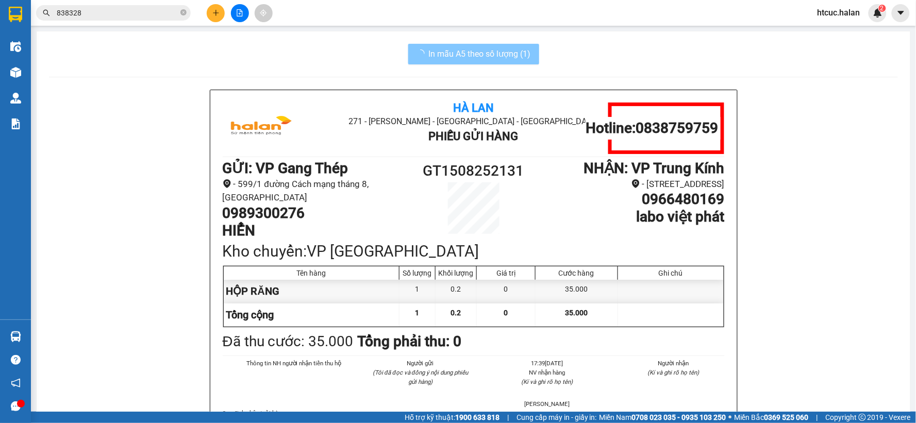
click at [499, 52] on span "In mẫu A5 theo số lượng (1)" at bounding box center [480, 53] width 102 height 13
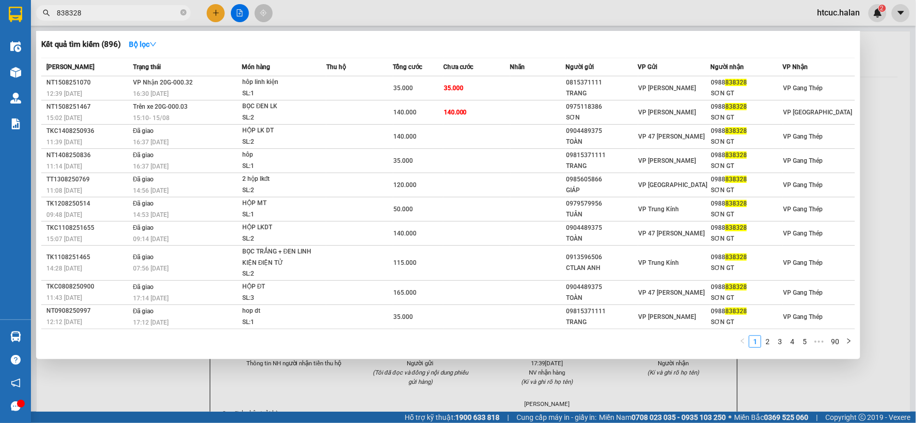
drag, startPoint x: 92, startPoint y: 9, endPoint x: 57, endPoint y: 16, distance: 35.4
click at [57, 16] on input "838328" at bounding box center [118, 12] width 122 height 11
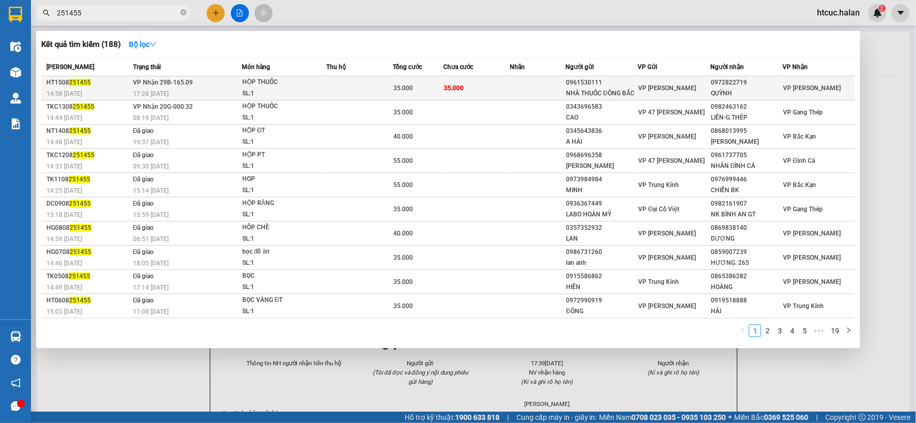
type input "251455"
drag, startPoint x: 480, startPoint y: 84, endPoint x: 478, endPoint y: 96, distance: 12.5
click at [478, 96] on td "35.000" at bounding box center [476, 88] width 67 height 24
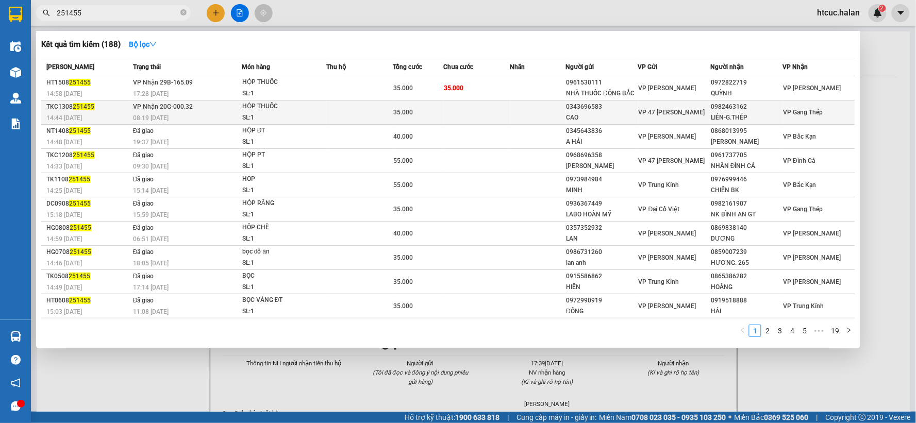
click at [472, 114] on td at bounding box center [476, 113] width 67 height 24
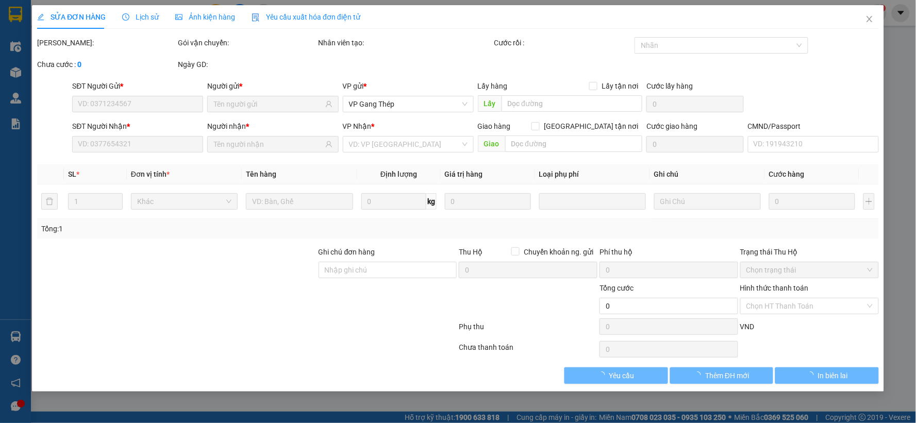
type input "0343696583"
type input "CAO"
type input "0982463162"
type input "LIÊN-G.THÉP"
type input "35.000"
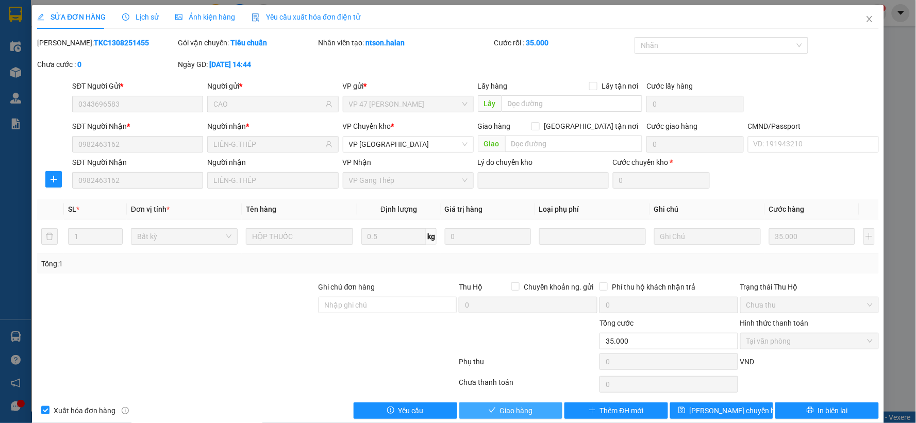
click at [502, 413] on span "Giao hàng" at bounding box center [516, 410] width 33 height 11
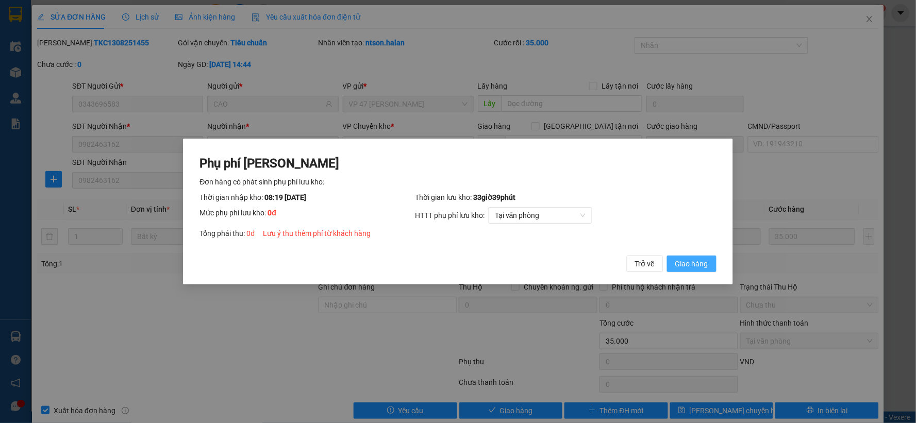
click at [717, 266] on button "Giao hàng" at bounding box center [691, 264] width 49 height 16
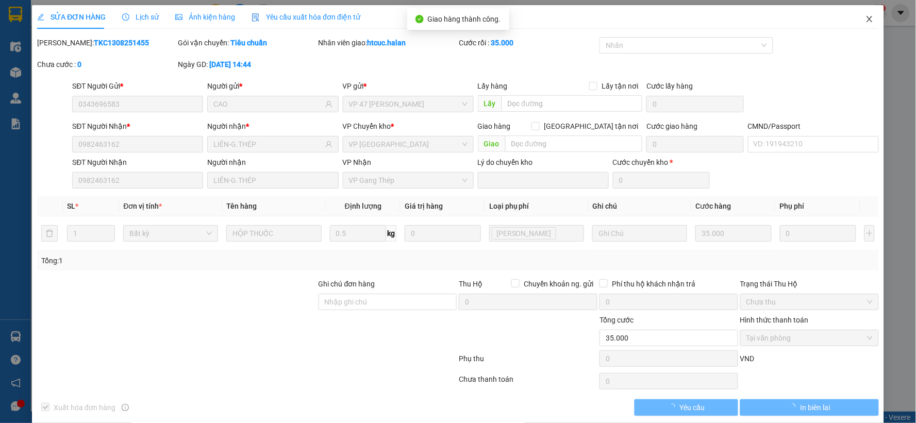
click at [866, 18] on icon "close" at bounding box center [870, 19] width 8 height 8
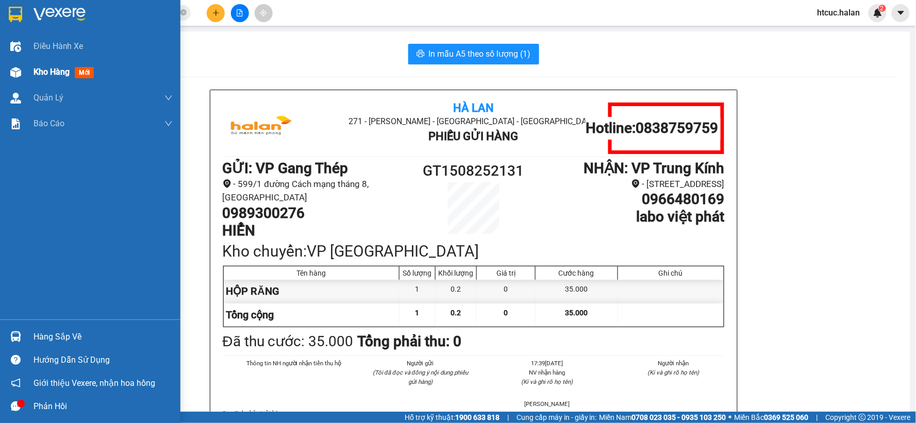
click at [20, 70] on img at bounding box center [15, 72] width 11 height 11
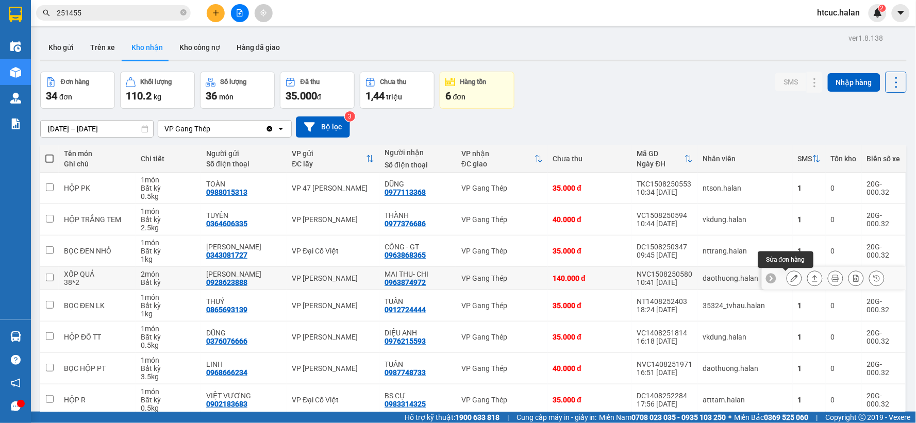
click at [791, 276] on icon at bounding box center [794, 278] width 7 height 7
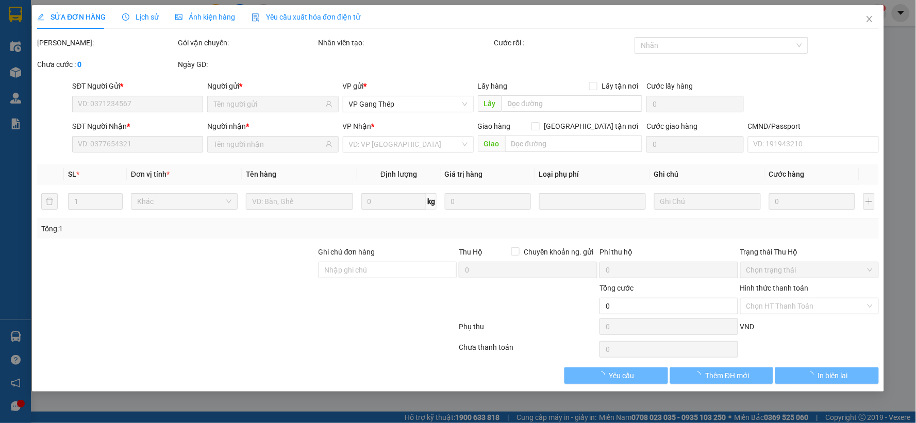
type input "0928623888"
type input "[PERSON_NAME]"
type input "0963874972"
type input "MAI THU- CHI"
type input "140.000"
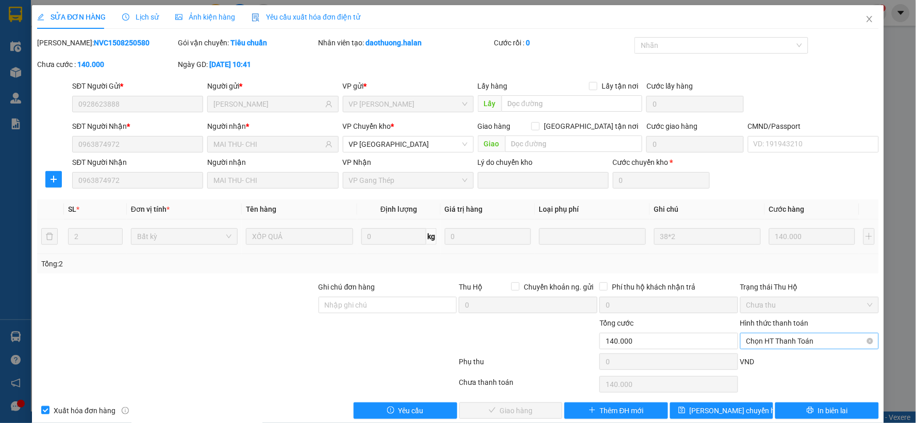
click at [770, 339] on span "Chọn HT Thanh Toán" at bounding box center [810, 341] width 126 height 15
click at [765, 256] on div "Tại văn phòng" at bounding box center [802, 254] width 125 height 11
type input "0"
click at [526, 416] on span "Giao hàng" at bounding box center [516, 410] width 33 height 11
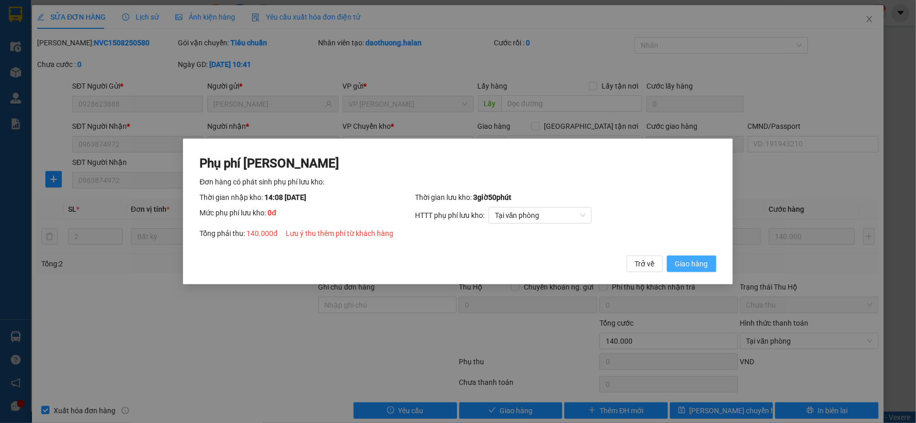
click at [689, 270] on button "Giao hàng" at bounding box center [691, 264] width 49 height 16
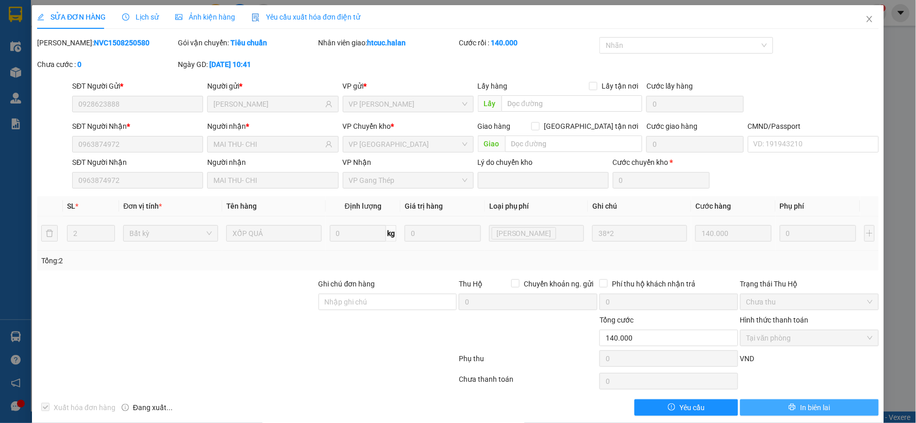
click at [800, 409] on span "In biên lai" at bounding box center [815, 407] width 30 height 11
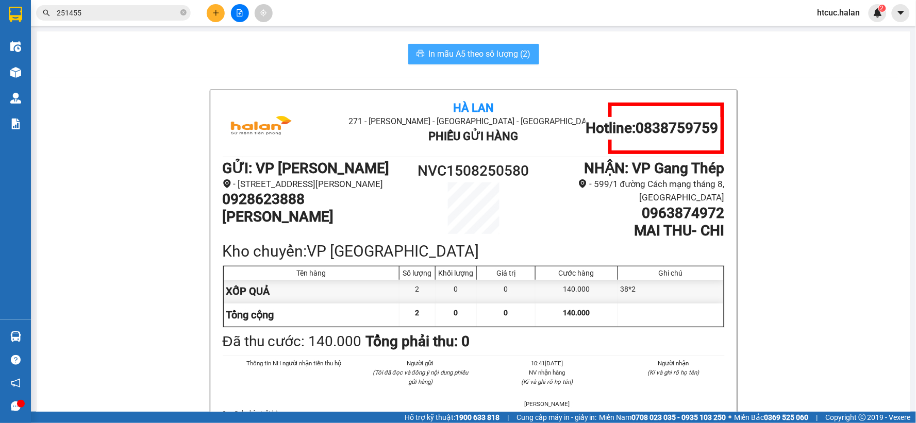
click at [445, 49] on span "In mẫu A5 theo số lượng (2)" at bounding box center [480, 53] width 102 height 13
drag, startPoint x: 670, startPoint y: 369, endPoint x: 16, endPoint y: 71, distance: 718.8
click at [16, 71] on img at bounding box center [15, 72] width 11 height 11
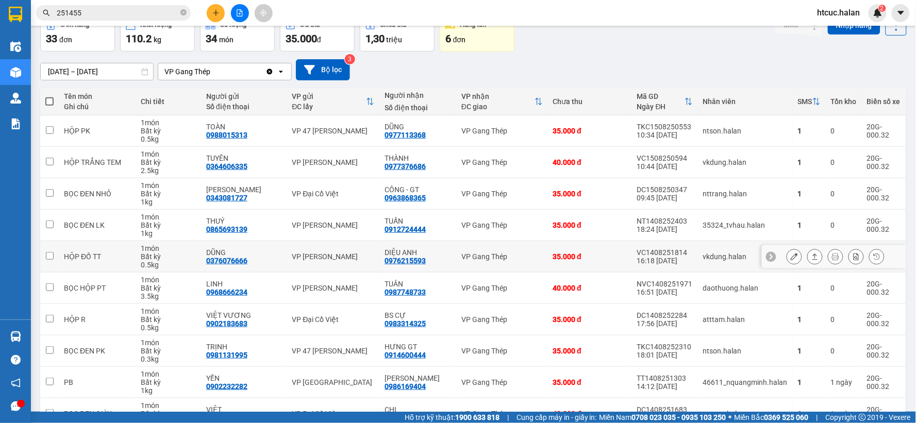
scroll to position [114, 0]
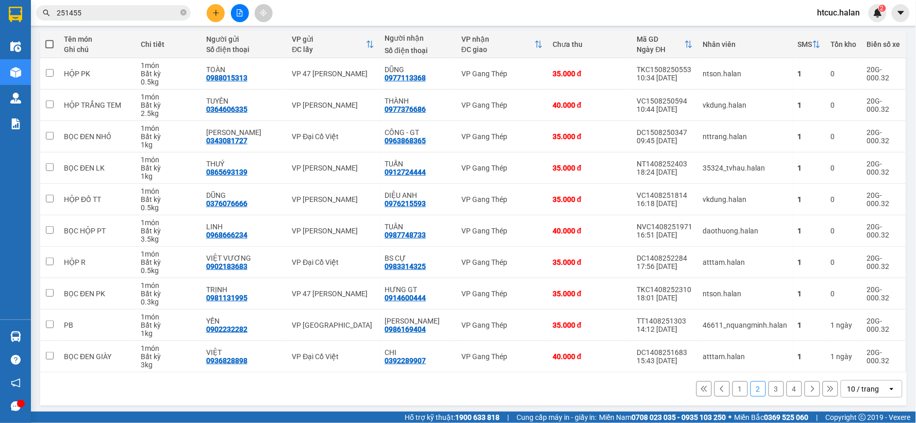
click at [733, 393] on button "1" at bounding box center [740, 389] width 15 height 15
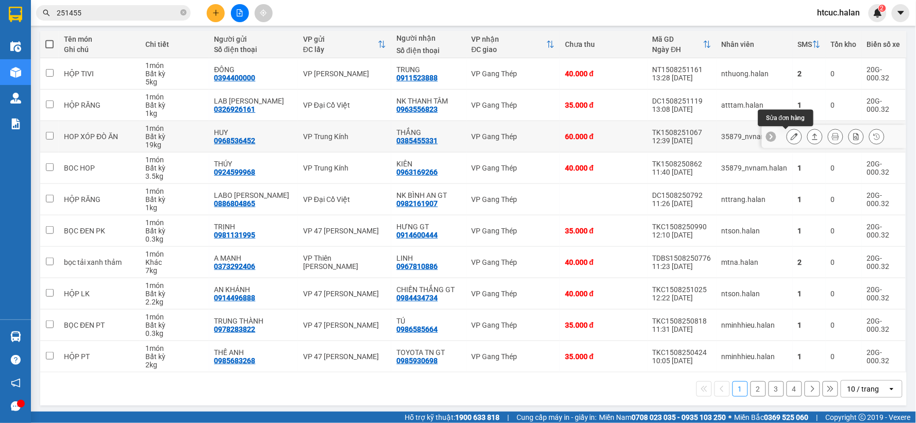
click at [787, 131] on button at bounding box center [794, 137] width 14 height 18
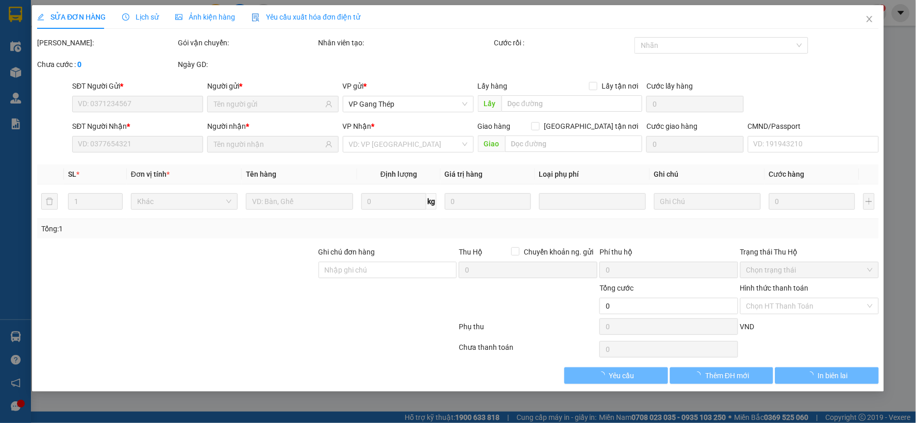
type input "0968536452"
type input "HUY"
type input "0385455331"
type input "THẮNG"
type input "60.000"
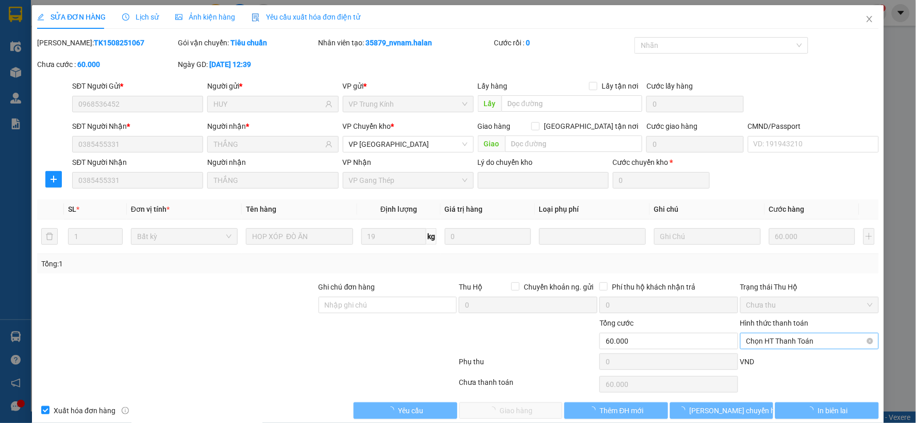
click at [760, 340] on span "Chọn HT Thanh Toán" at bounding box center [810, 341] width 126 height 15
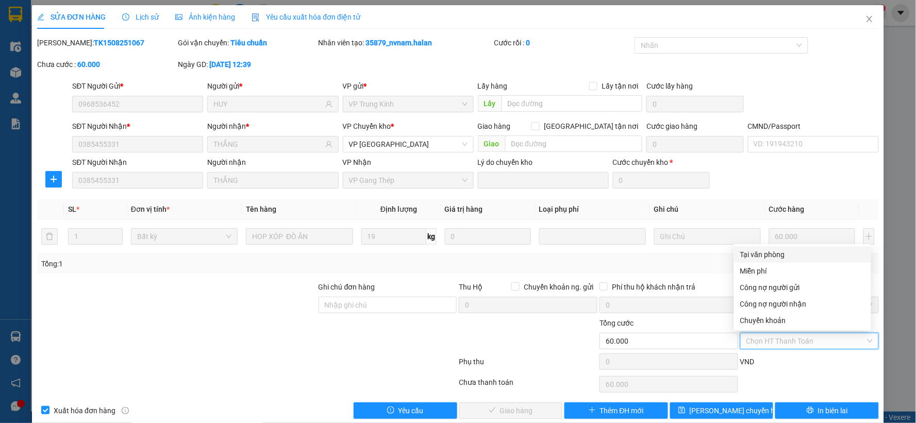
click at [761, 250] on div "Tại văn phòng" at bounding box center [802, 254] width 125 height 11
type input "0"
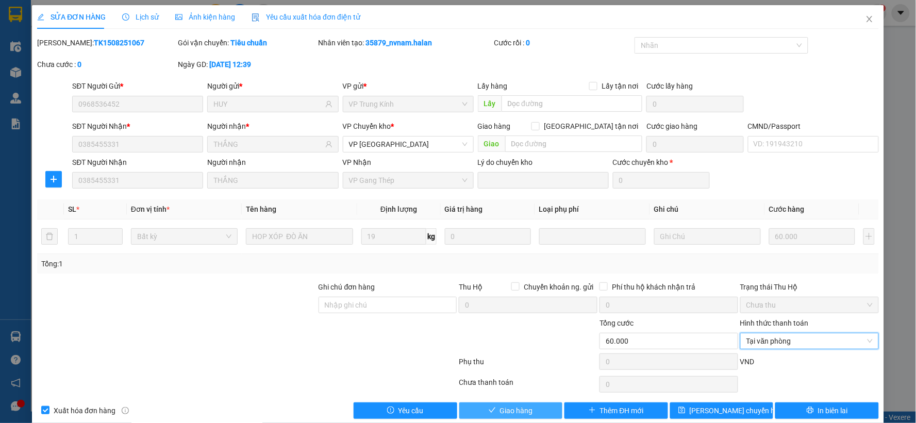
click at [515, 406] on span "Giao hàng" at bounding box center [516, 410] width 33 height 11
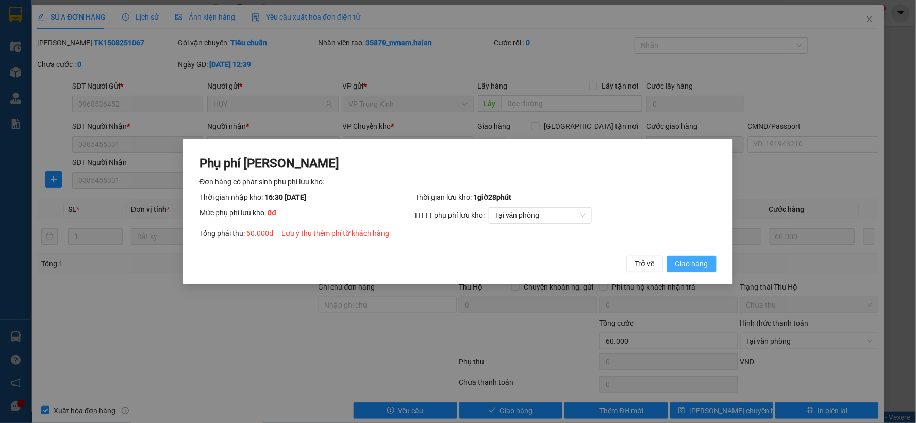
click at [681, 263] on span "Giao hàng" at bounding box center [691, 263] width 33 height 11
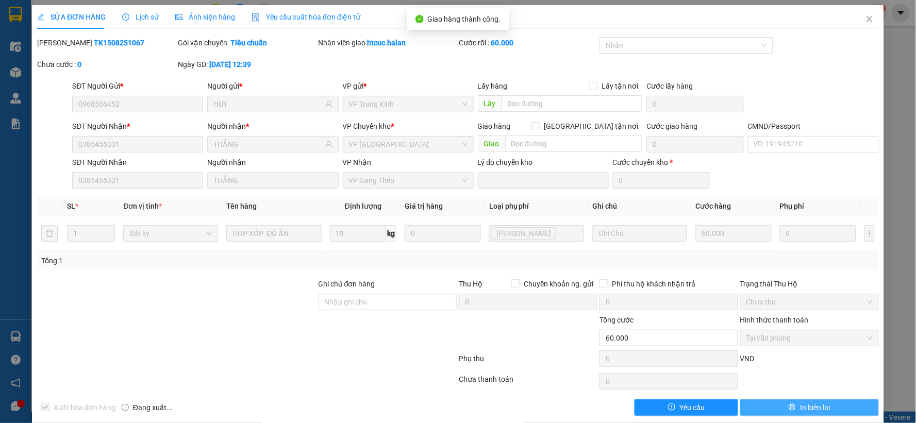
click at [813, 404] on span "In biên lai" at bounding box center [815, 407] width 30 height 11
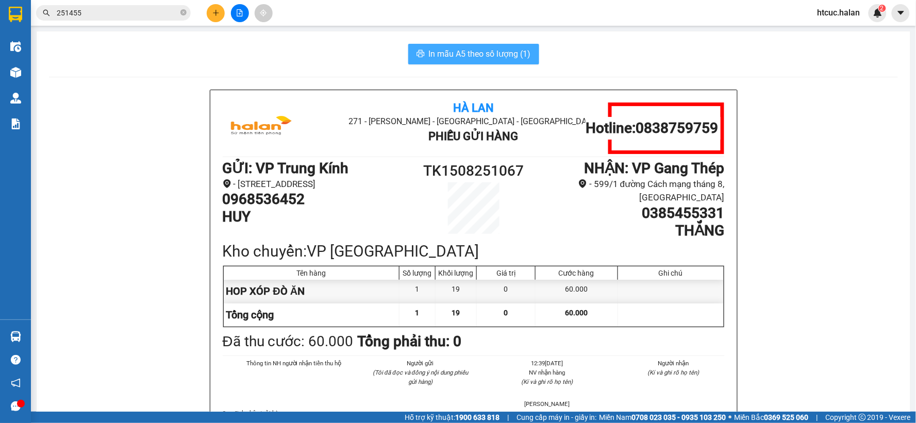
click at [444, 53] on span "In mẫu A5 theo số lượng (1)" at bounding box center [480, 53] width 102 height 13
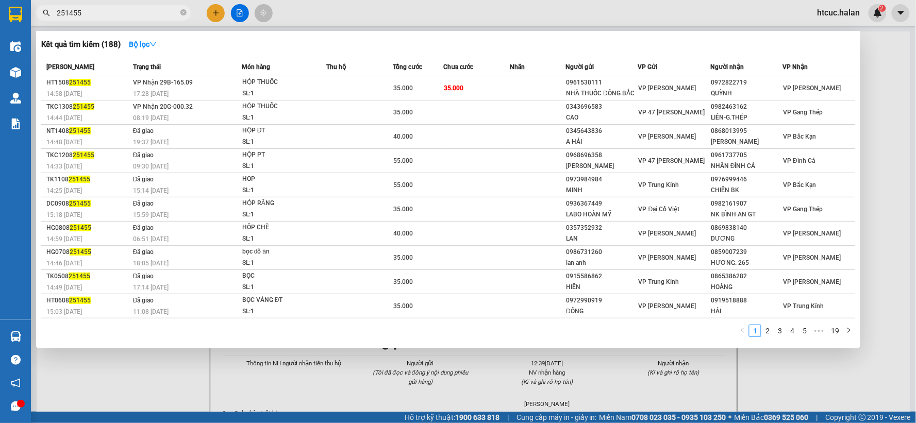
drag, startPoint x: 113, startPoint y: 16, endPoint x: 49, endPoint y: 35, distance: 66.6
click at [49, 22] on div "Kết quả tìm kiếm ( 188 ) Bộ lọc Mã ĐH Trạng thái Món hàng Thu hộ Tổng cước Chưa…" at bounding box center [100, 13] width 201 height 18
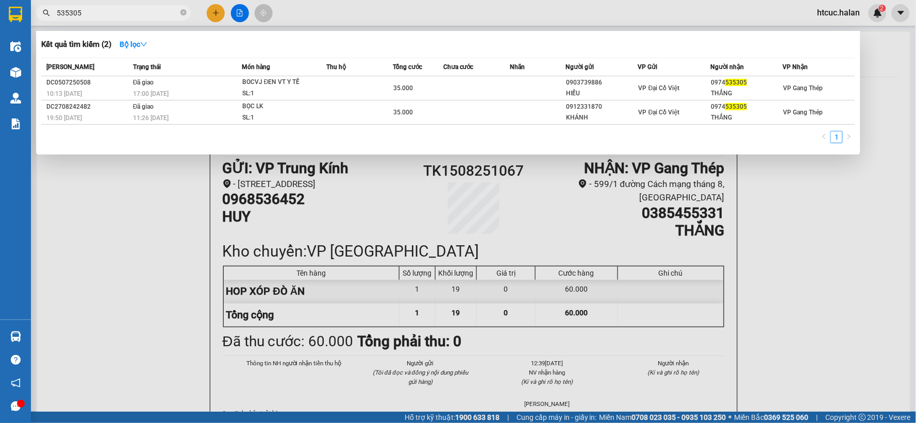
click at [109, 11] on input "535305" at bounding box center [118, 12] width 122 height 11
drag, startPoint x: 81, startPoint y: 14, endPoint x: 40, endPoint y: 24, distance: 42.4
click at [40, 22] on div "Kết quả tìm kiếm ( 2 ) Bộ lọc Mã ĐH Trạng thái Món hàng Thu hộ Tổng cước Chưa c…" at bounding box center [100, 13] width 201 height 18
type input "0"
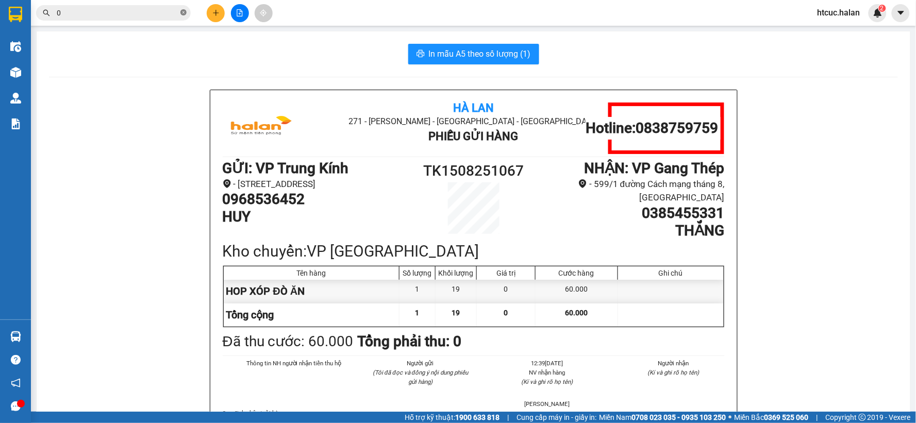
click at [183, 11] on icon "close-circle" at bounding box center [183, 12] width 6 height 6
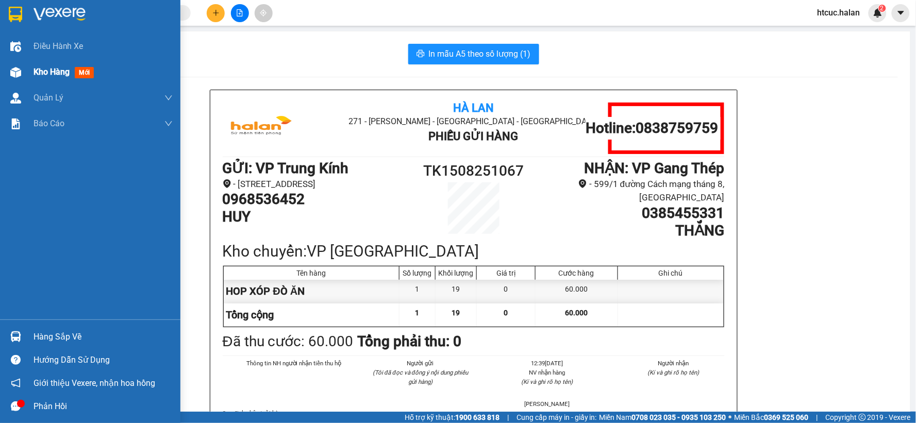
click at [12, 69] on img at bounding box center [15, 72] width 11 height 11
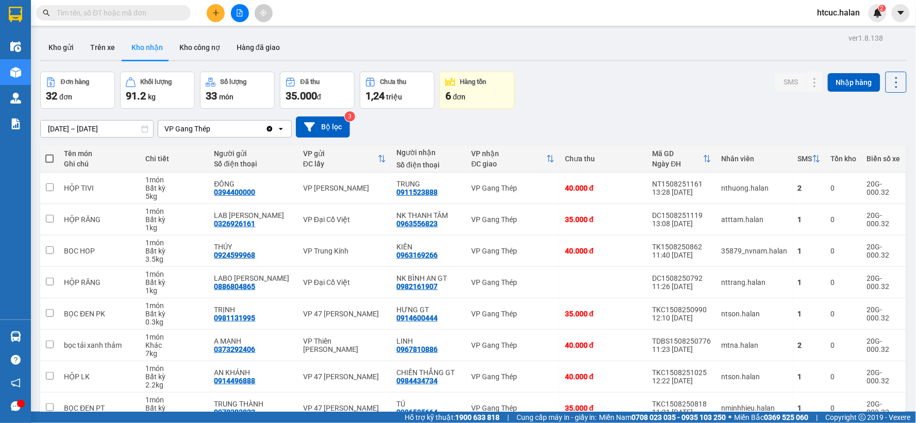
click at [94, 16] on input "text" at bounding box center [118, 12] width 122 height 11
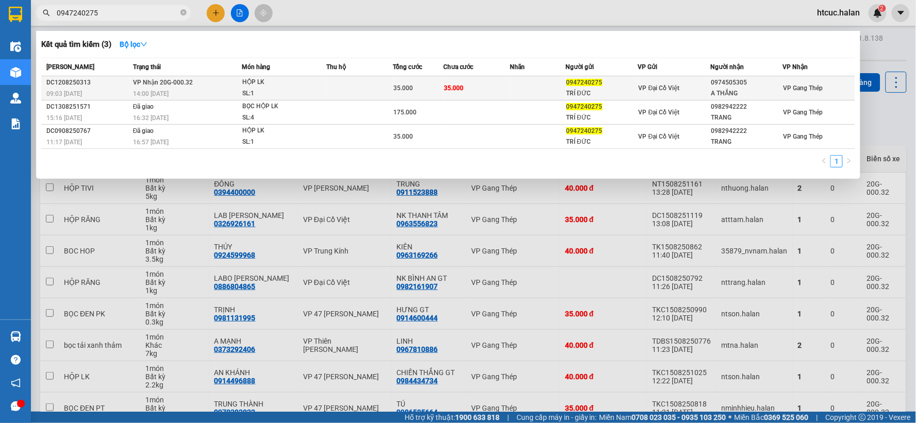
type input "0947240275"
click at [492, 88] on td "35.000" at bounding box center [476, 88] width 67 height 24
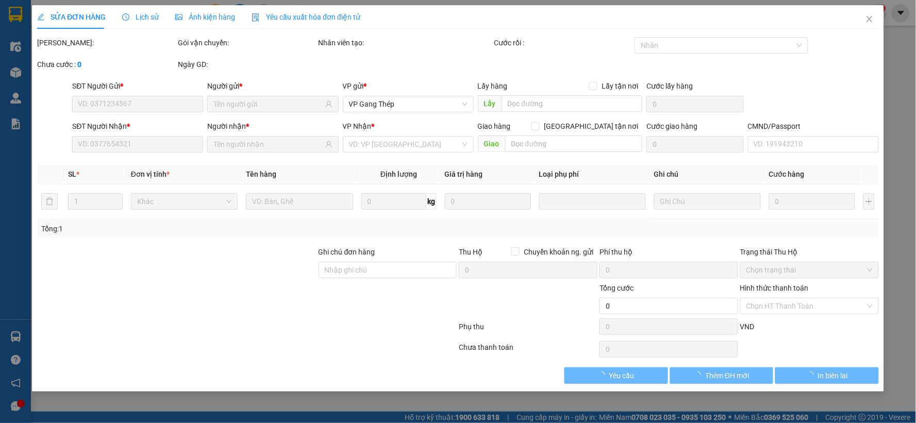
type input "0947240275"
type input "TRÍ ĐỨC"
type input "0974505305"
type input "A THẮNG"
type input "35.000"
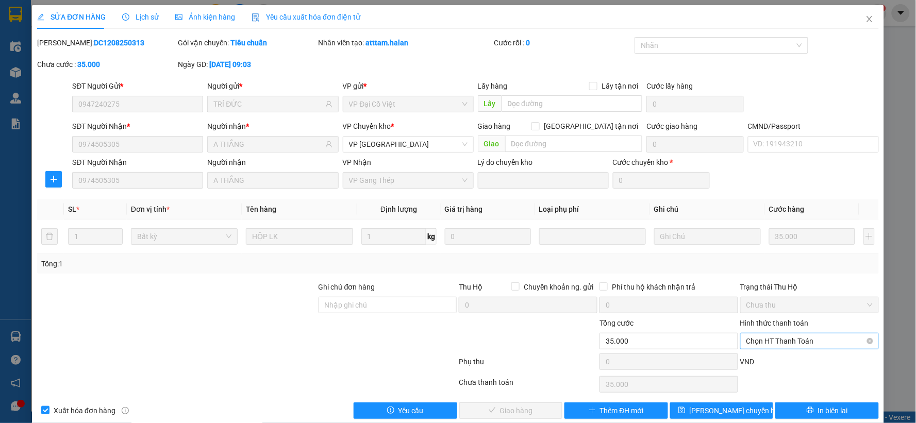
click at [779, 339] on span "Chọn HT Thanh Toán" at bounding box center [810, 341] width 126 height 15
click at [780, 251] on div "Tại văn phòng" at bounding box center [802, 254] width 125 height 11
type input "0"
click at [502, 409] on span "Giao hàng" at bounding box center [516, 410] width 33 height 11
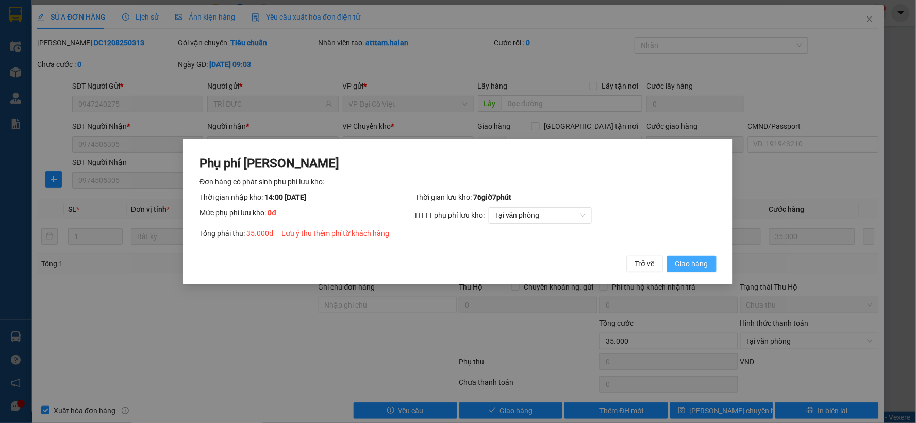
click at [693, 267] on span "Giao hàng" at bounding box center [691, 263] width 33 height 11
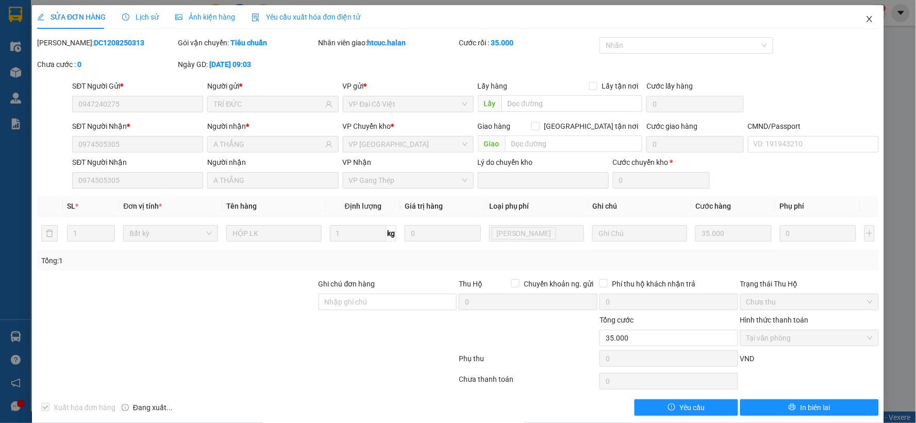
click at [866, 17] on icon "close" at bounding box center [870, 19] width 8 height 8
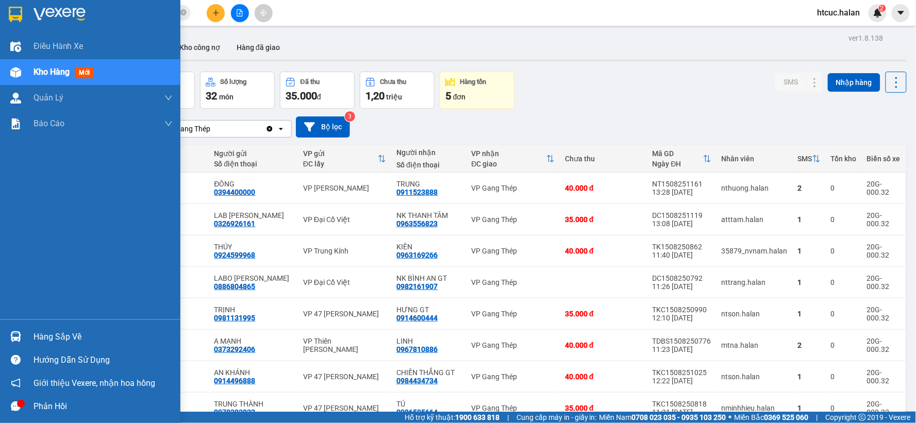
click at [27, 336] on div "Hàng sắp về" at bounding box center [90, 336] width 180 height 23
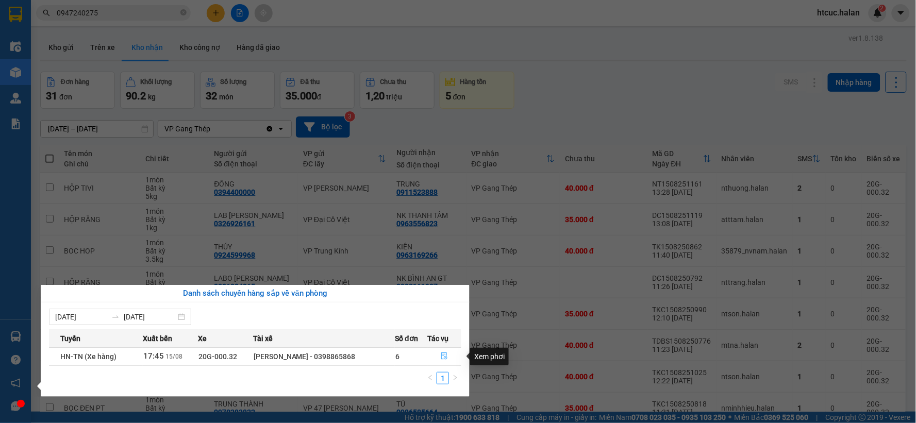
click at [442, 355] on icon "file-done" at bounding box center [444, 356] width 6 height 7
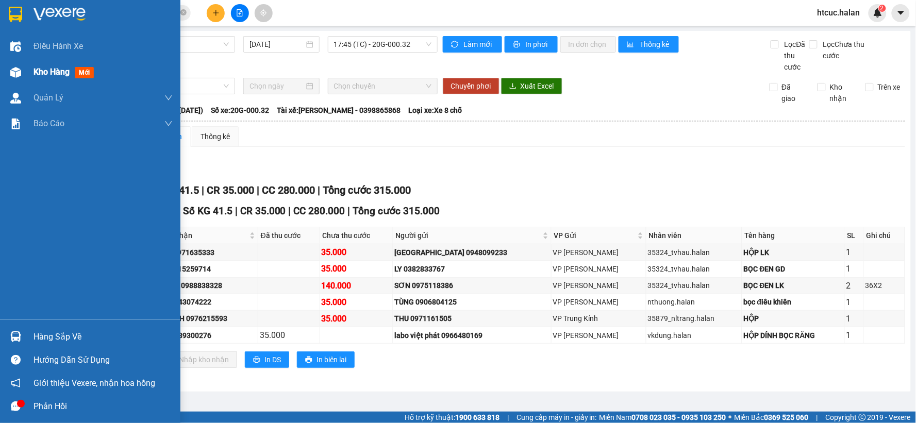
click at [12, 78] on div at bounding box center [16, 72] width 18 height 18
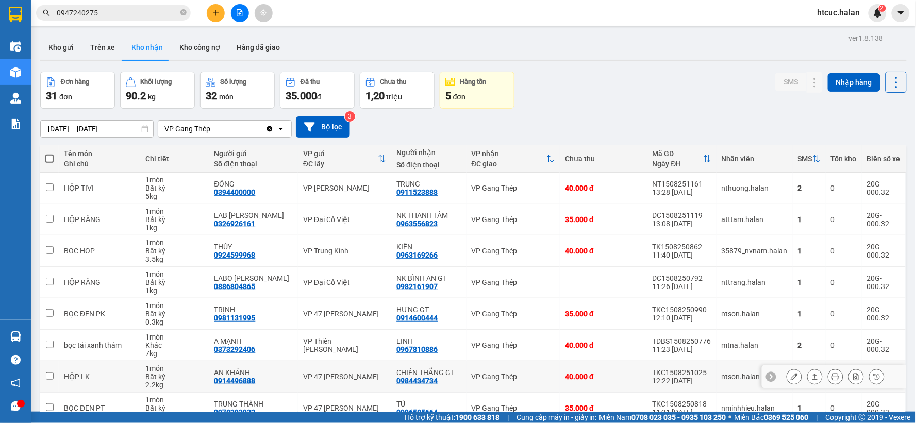
scroll to position [119, 0]
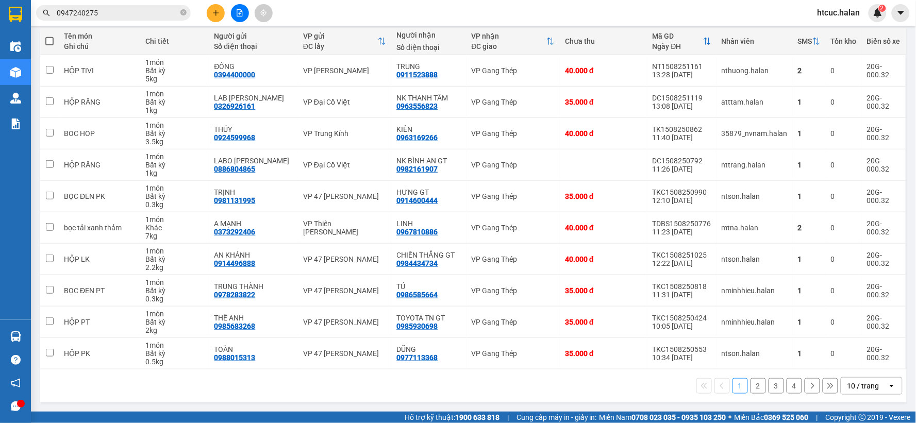
click at [787, 383] on button "4" at bounding box center [794, 385] width 15 height 15
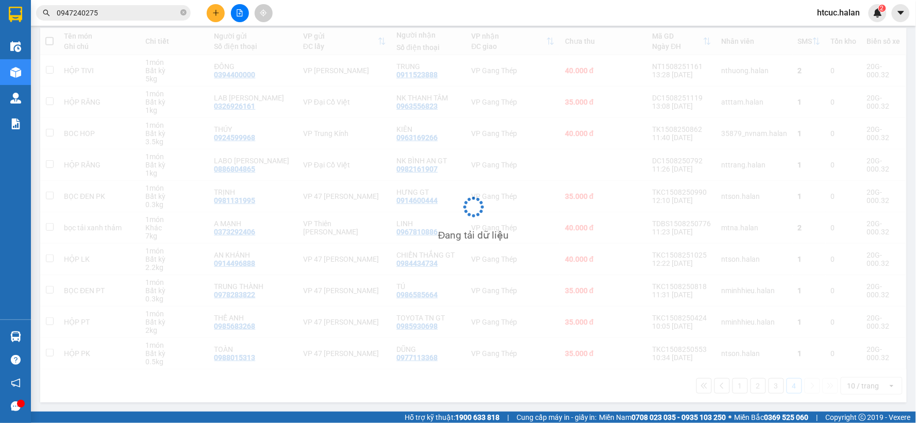
scroll to position [47, 0]
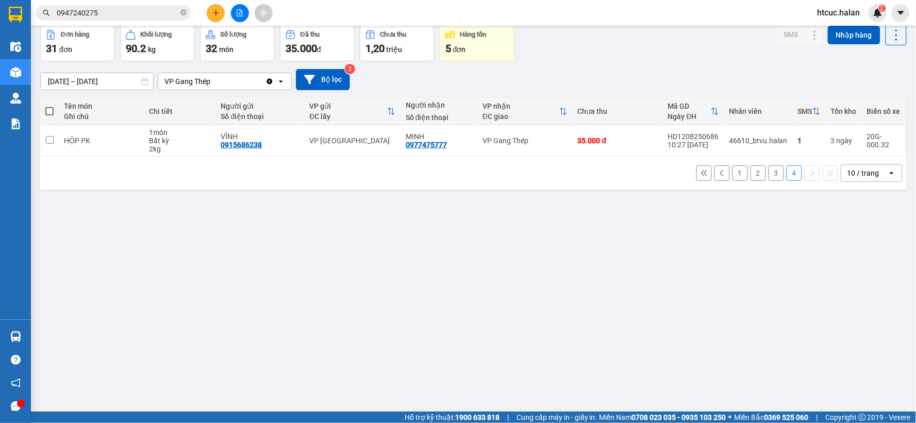
click at [769, 174] on button "3" at bounding box center [776, 173] width 15 height 15
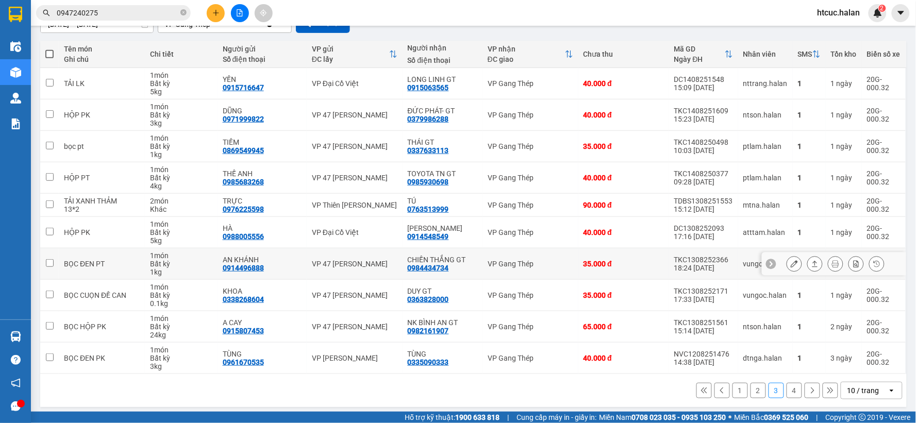
scroll to position [110, 0]
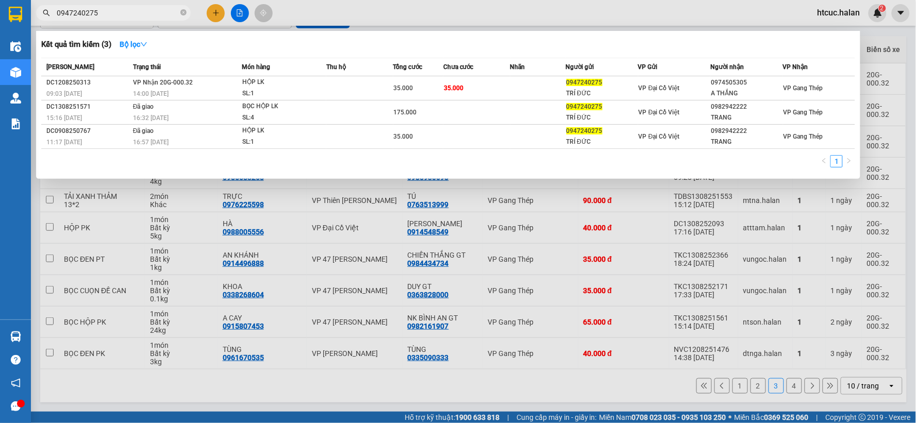
drag, startPoint x: 86, startPoint y: 24, endPoint x: 50, endPoint y: 40, distance: 38.8
click at [50, 22] on div "Kết quả tìm kiếm ( 3 ) Bộ lọc Mã ĐH Trạng thái Món hàng Thu hộ Tổng cước Chưa c…" at bounding box center [100, 13] width 201 height 18
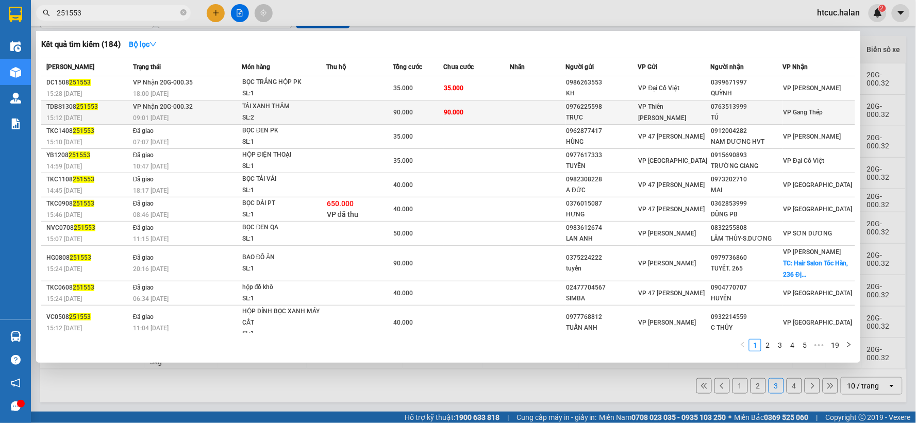
type input "251553"
click at [480, 111] on td "90.000" at bounding box center [476, 113] width 67 height 24
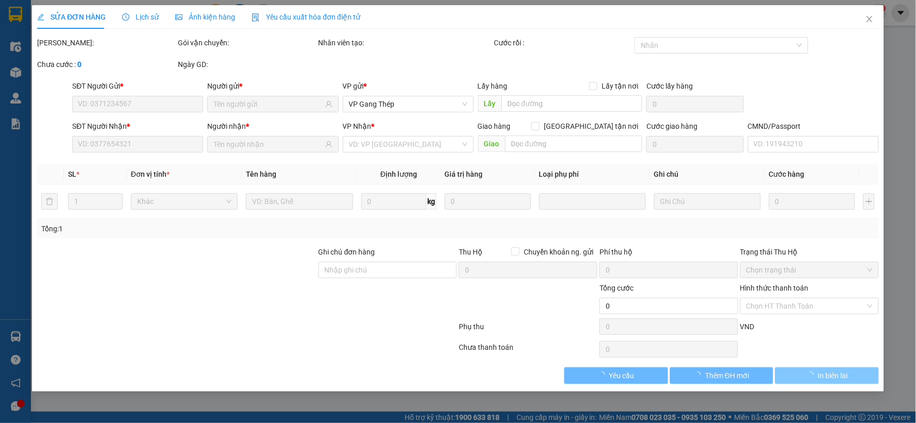
type input "0976225598"
type input "TRỰC"
type input "0763513999"
type input "TÚ"
type input "90.000"
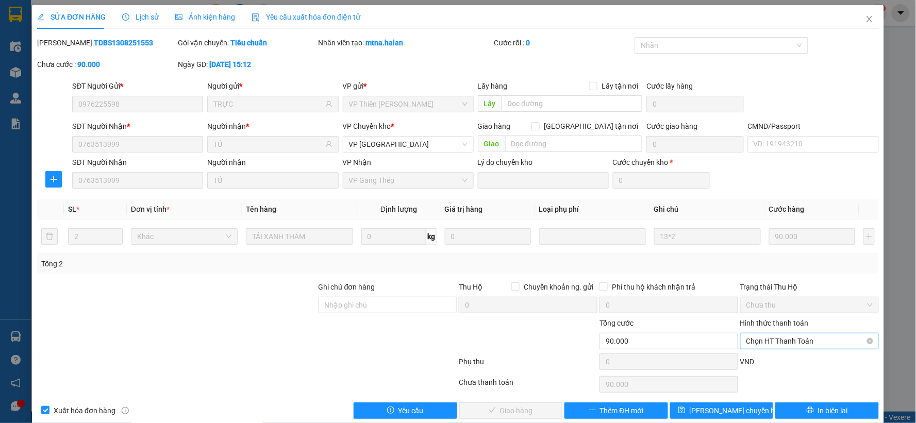
click at [796, 336] on span "Chọn HT Thanh Toán" at bounding box center [810, 341] width 126 height 15
click at [782, 251] on div "Tại văn phòng" at bounding box center [802, 254] width 125 height 11
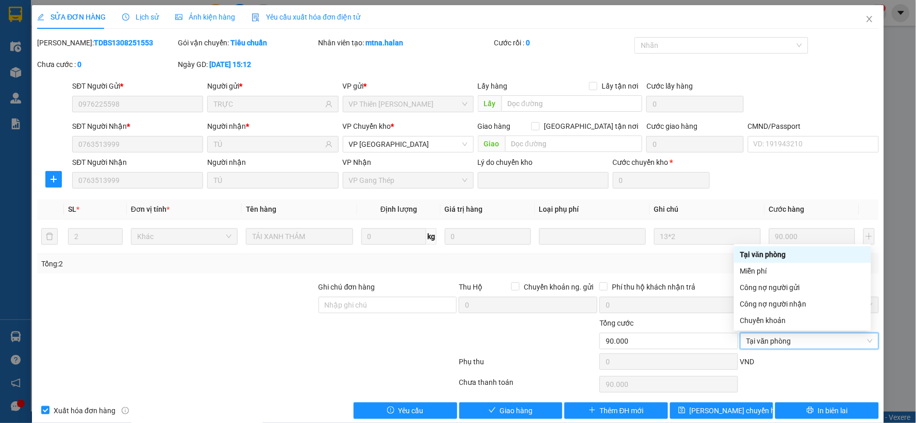
type input "0"
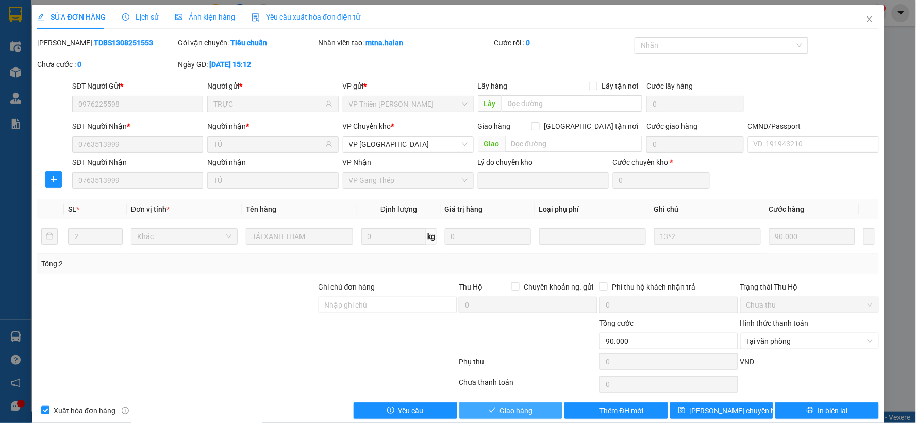
click at [519, 408] on span "Giao hàng" at bounding box center [516, 410] width 33 height 11
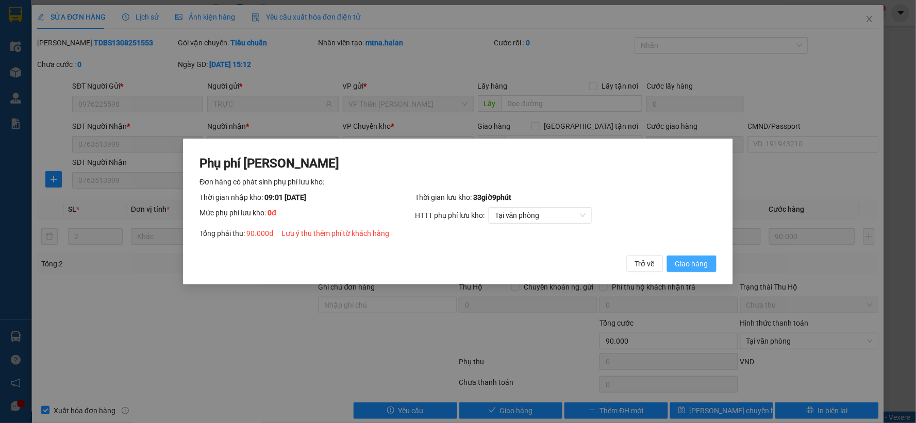
click at [698, 261] on span "Giao hàng" at bounding box center [691, 263] width 33 height 11
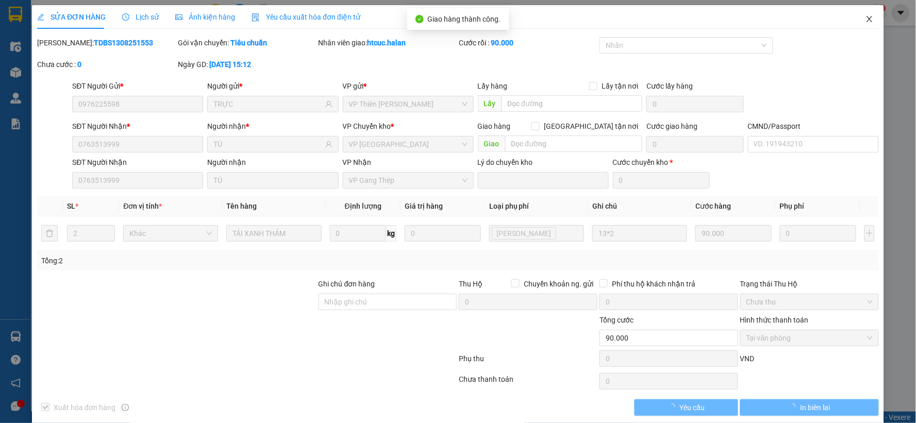
click at [866, 20] on icon "close" at bounding box center [870, 19] width 8 height 8
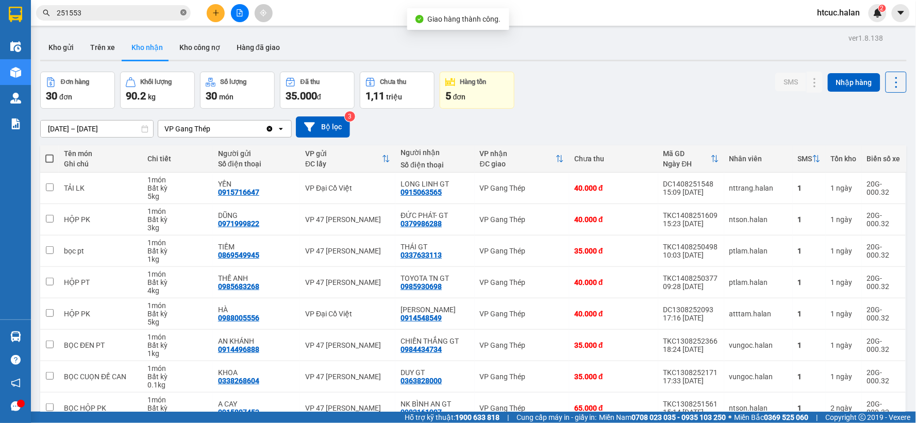
click at [186, 11] on icon "close-circle" at bounding box center [183, 12] width 6 height 6
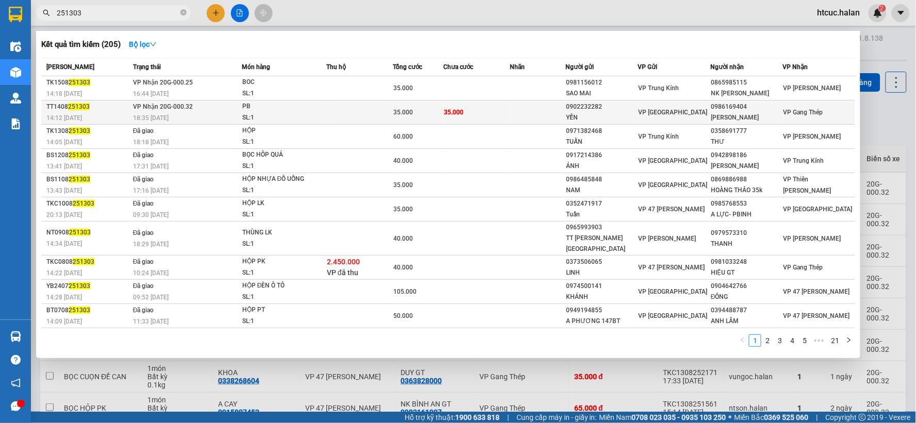
type input "251303"
click at [483, 111] on td "35.000" at bounding box center [476, 113] width 67 height 24
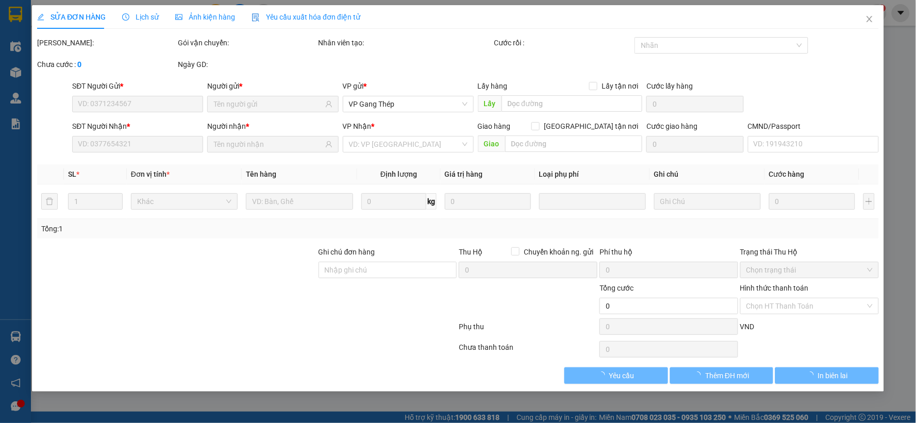
type input "0902232282"
type input "YẾN"
type input "0986169404"
type input "[PERSON_NAME]"
type input "35.000"
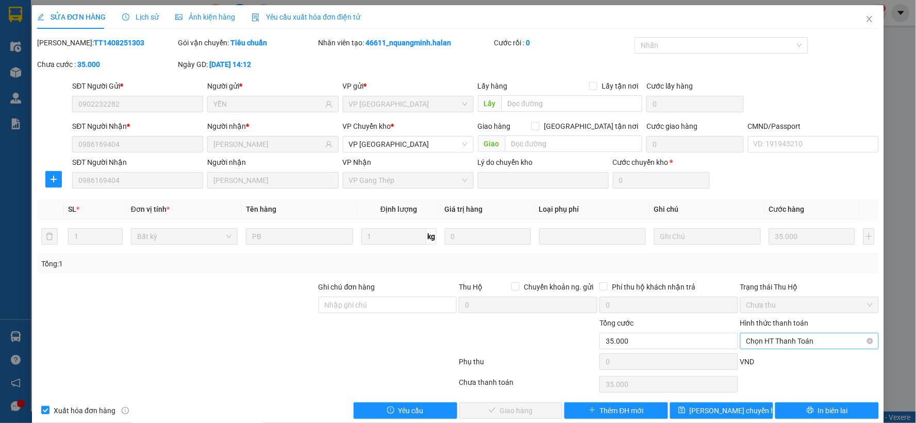
click at [790, 338] on span "Chọn HT Thanh Toán" at bounding box center [810, 341] width 126 height 15
click at [779, 254] on div "Tại văn phòng" at bounding box center [802, 254] width 125 height 11
type input "0"
click at [530, 406] on button "Giao hàng" at bounding box center [511, 411] width 104 height 16
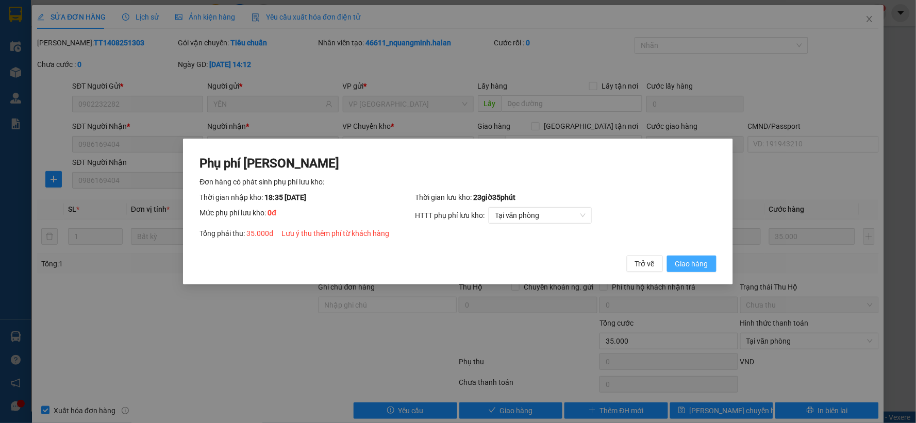
click at [704, 264] on span "Giao hàng" at bounding box center [691, 263] width 33 height 11
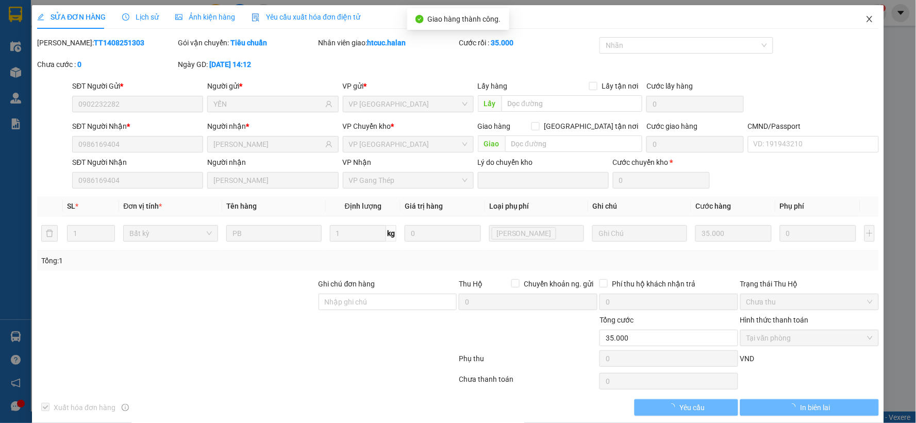
click at [866, 21] on icon "close" at bounding box center [870, 19] width 8 height 8
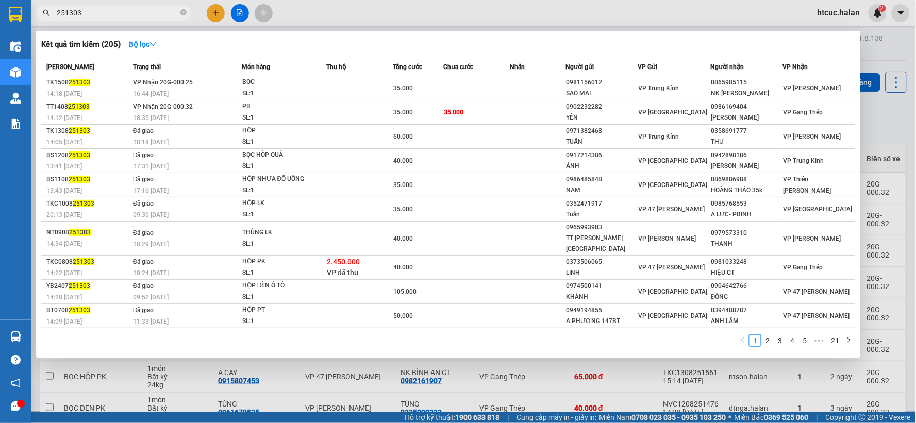
drag, startPoint x: 100, startPoint y: 12, endPoint x: 51, endPoint y: 27, distance: 51.4
click at [52, 22] on div "Kết quả tìm kiếm ( 205 ) Bộ lọc Mã ĐH Trạng thái Món hàng Thu hộ Tổng cước Chưa…" at bounding box center [100, 13] width 201 height 18
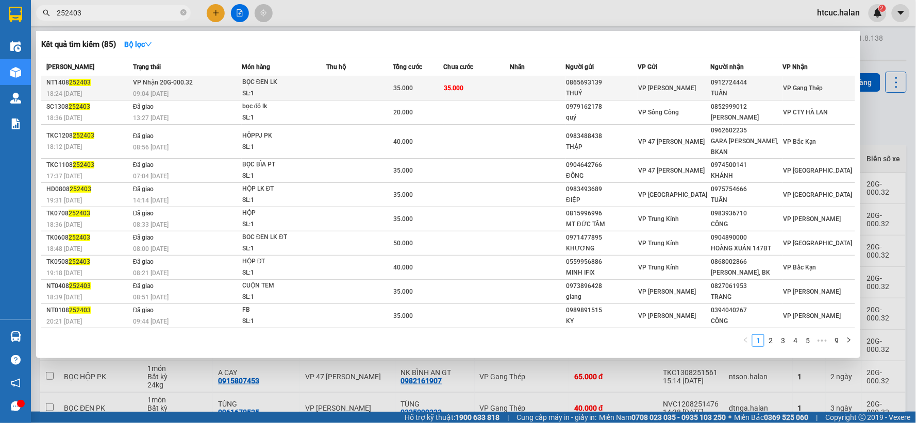
type input "252403"
click at [503, 85] on td "35.000" at bounding box center [476, 88] width 67 height 24
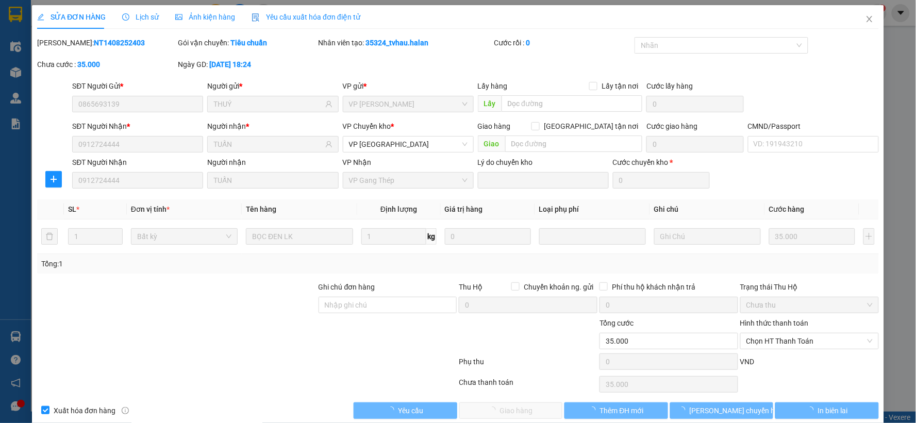
type input "0865693139"
type input "THUÝ"
type input "0912724444"
type input "TUẤN"
type input "35.000"
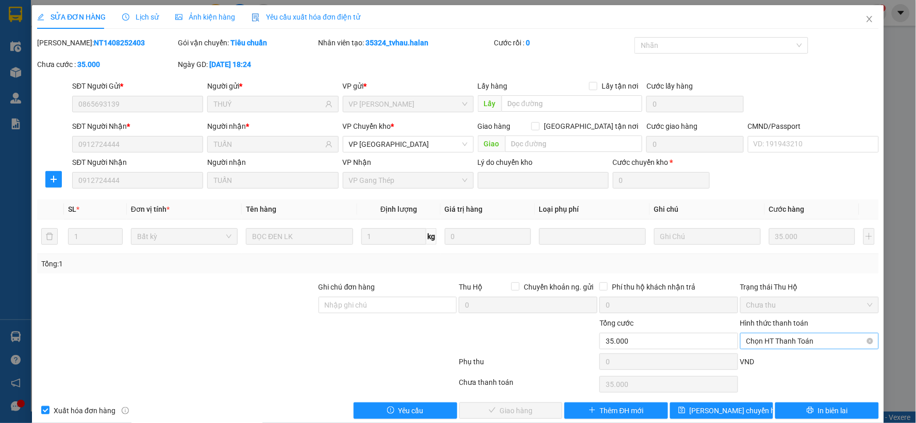
click at [802, 340] on span "Chọn HT Thanh Toán" at bounding box center [810, 341] width 126 height 15
click at [775, 254] on div "Tại văn phòng" at bounding box center [802, 254] width 125 height 11
type input "0"
drag, startPoint x: 519, startPoint y: 414, endPoint x: 611, endPoint y: 344, distance: 115.2
click at [521, 413] on span "Giao hàng" at bounding box center [516, 410] width 33 height 11
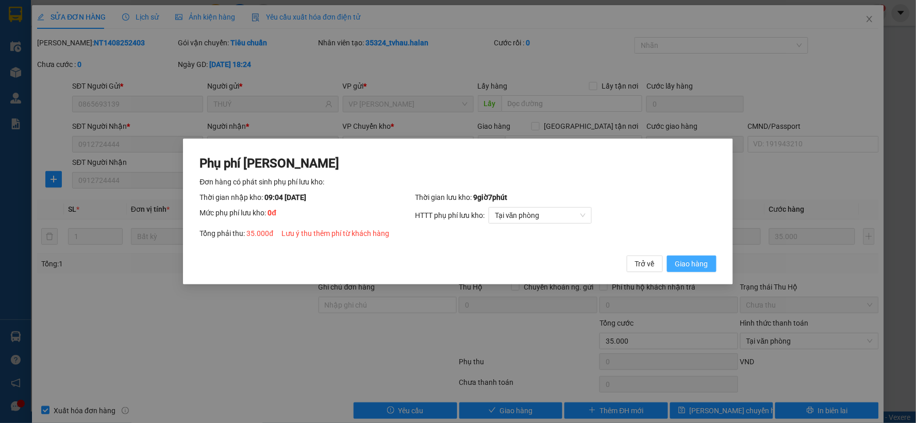
click at [695, 256] on button "Giao hàng" at bounding box center [691, 264] width 49 height 16
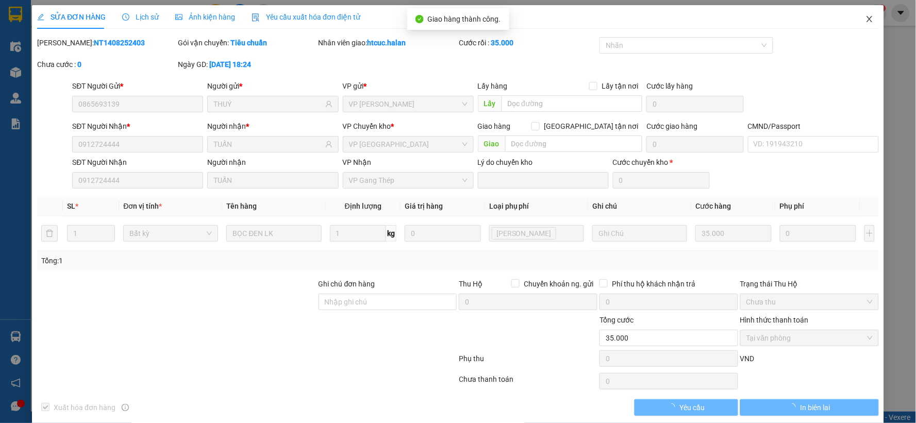
click at [866, 17] on icon "close" at bounding box center [870, 19] width 8 height 8
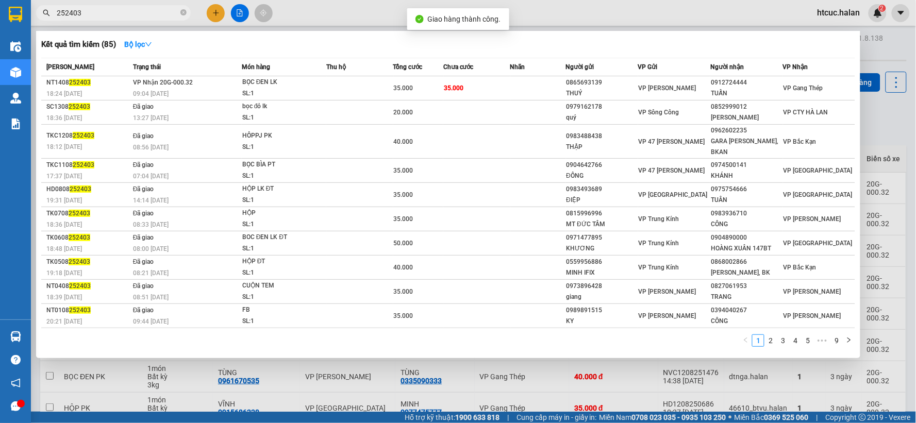
click at [186, 9] on icon "close-circle" at bounding box center [183, 12] width 6 height 6
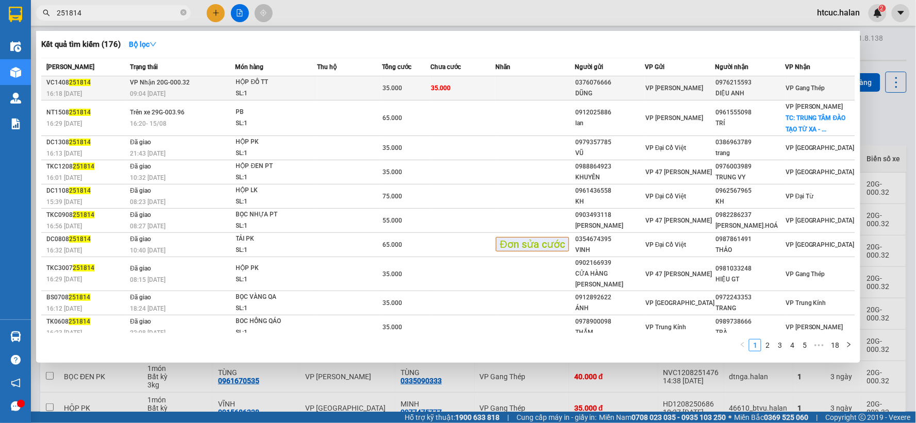
type input "251814"
click at [456, 89] on td "35.000" at bounding box center [463, 88] width 65 height 24
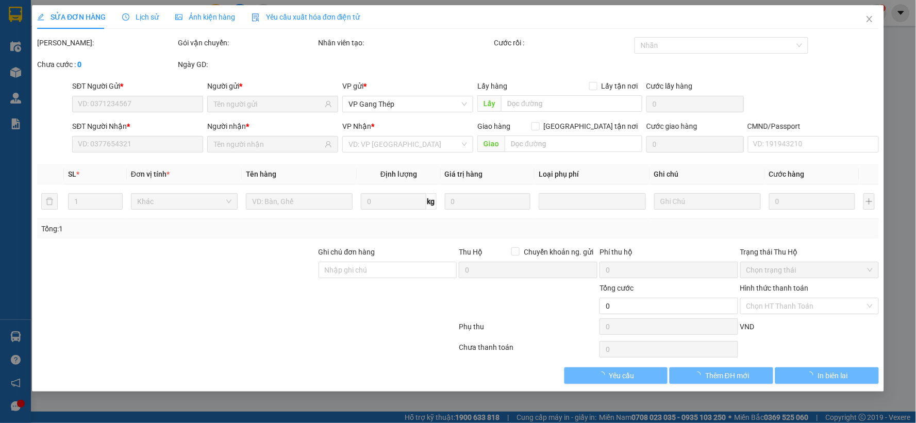
type input "0376076666"
type input "DŨNG"
type input "0976215593"
type input "DIỆU ANH"
type input "35.000"
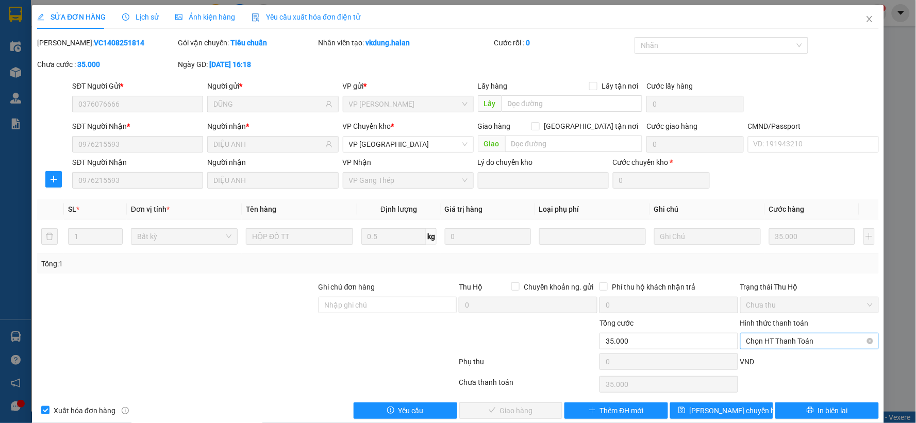
click at [779, 339] on span "Chọn HT Thanh Toán" at bounding box center [810, 341] width 126 height 15
click at [771, 253] on div "Tại văn phòng" at bounding box center [802, 254] width 125 height 11
type input "0"
click at [543, 415] on button "Giao hàng" at bounding box center [511, 411] width 104 height 16
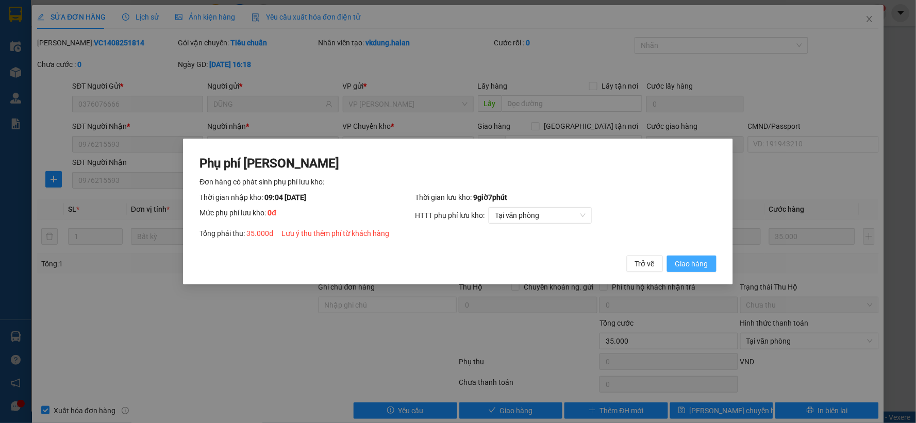
click at [687, 269] on span "Giao hàng" at bounding box center [691, 263] width 33 height 11
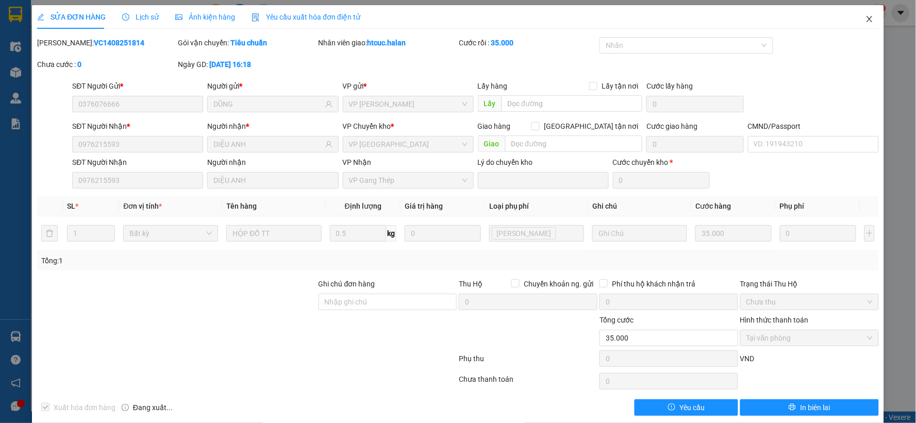
click at [866, 22] on icon "close" at bounding box center [870, 19] width 8 height 8
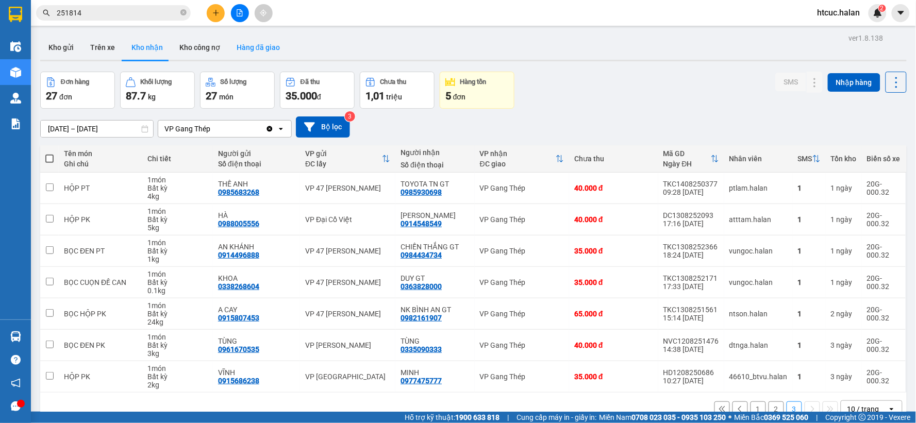
click at [267, 52] on button "Hàng đã giao" at bounding box center [258, 47] width 60 height 25
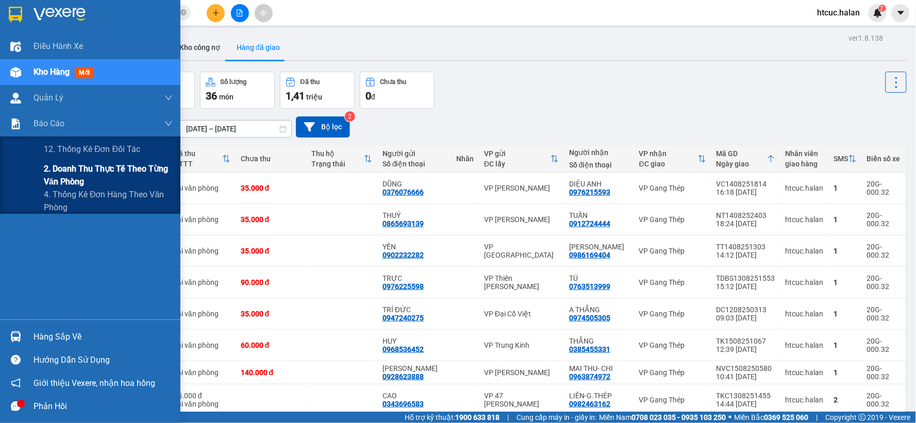
click at [65, 175] on span "2. Doanh thu thực tế theo từng văn phòng" at bounding box center [108, 175] width 129 height 26
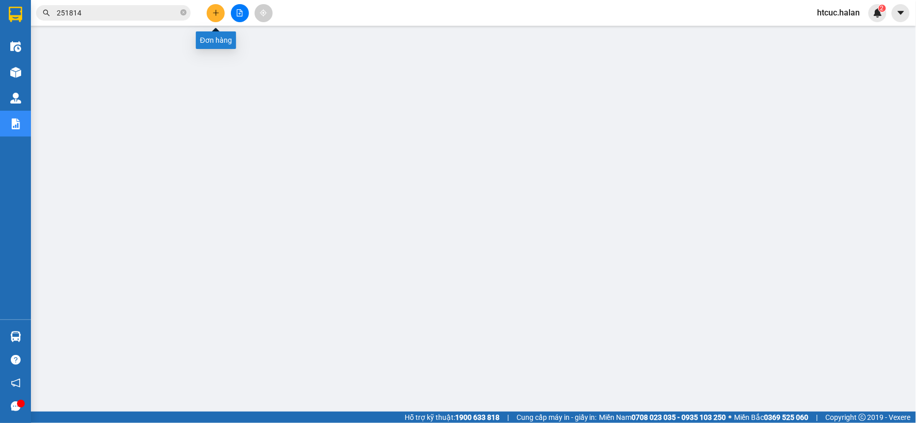
click at [211, 7] on button at bounding box center [216, 13] width 18 height 18
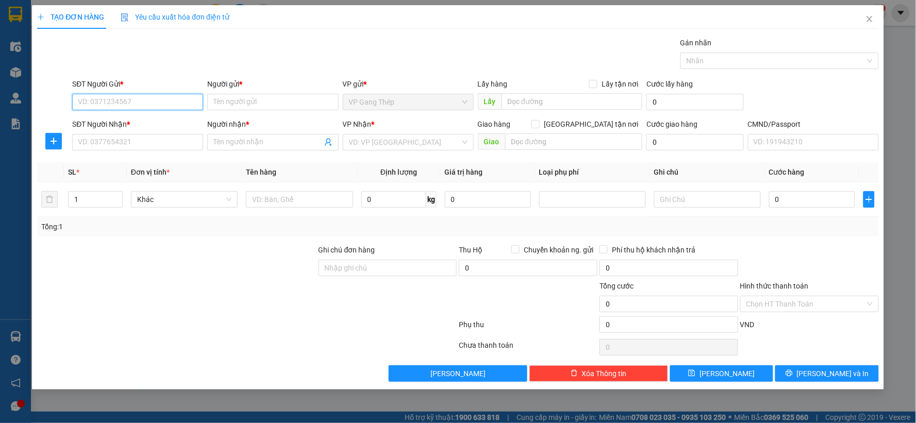
drag, startPoint x: 186, startPoint y: 101, endPoint x: 916, endPoint y: 49, distance: 731.9
click at [214, 101] on div "SĐT Người Gửi * VD: 0371234567 Người gửi * Tên người gửi VP gửi * VP Gang Thép …" at bounding box center [475, 96] width 811 height 36
drag, startPoint x: 123, startPoint y: 104, endPoint x: 39, endPoint y: 122, distance: 85.6
click at [39, 122] on form "SĐT Người Gửi * 09833143 Người gửi * Tên người gửi VP gửi * VP Gang Thép Lấy hà…" at bounding box center [458, 116] width 842 height 76
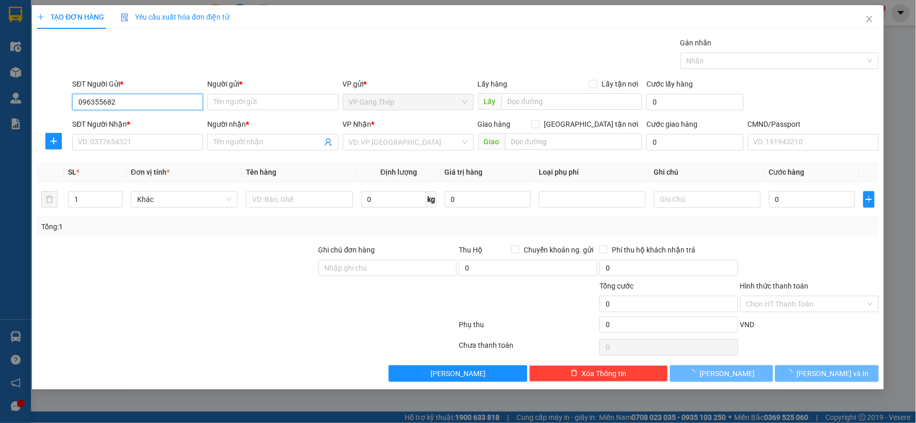
type input "0963556823"
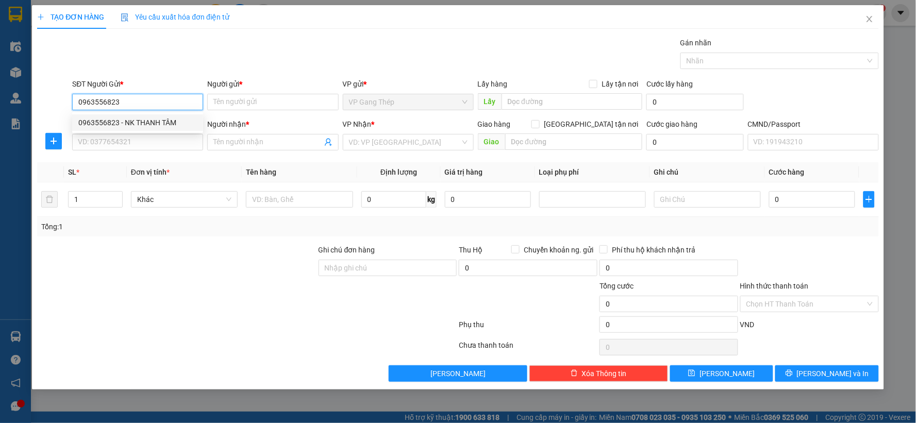
click at [148, 122] on div "0963556823 - NK THANH TÂM" at bounding box center [137, 122] width 119 height 11
type input "NK THANH TÂM"
type input "0963556823"
click at [148, 142] on input "SĐT Người Nhận *" at bounding box center [137, 142] width 131 height 16
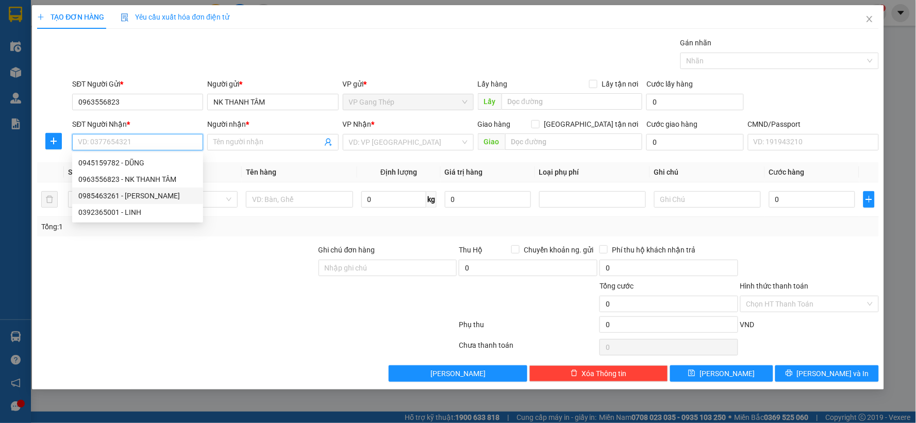
drag, startPoint x: 151, startPoint y: 194, endPoint x: 100, endPoint y: 173, distance: 54.8
click at [151, 195] on div "0985463261 - KHÁNH LINH" at bounding box center [137, 195] width 119 height 11
type input "0985463261"
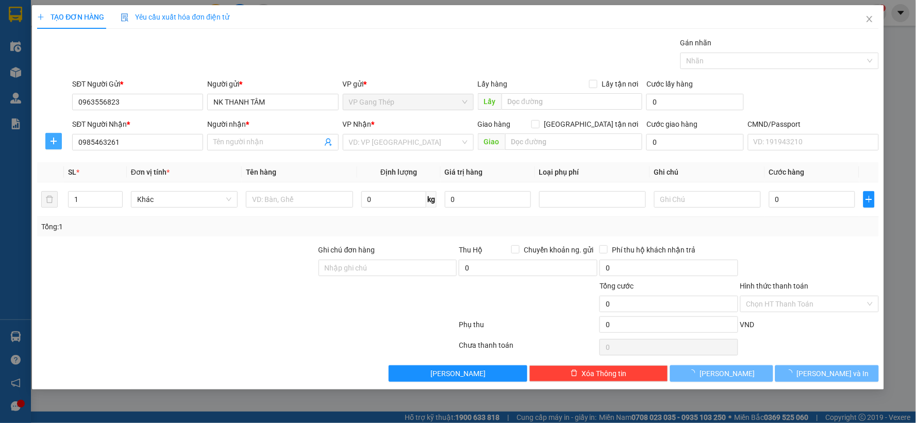
click at [50, 142] on icon "plus" at bounding box center [53, 141] width 8 height 8
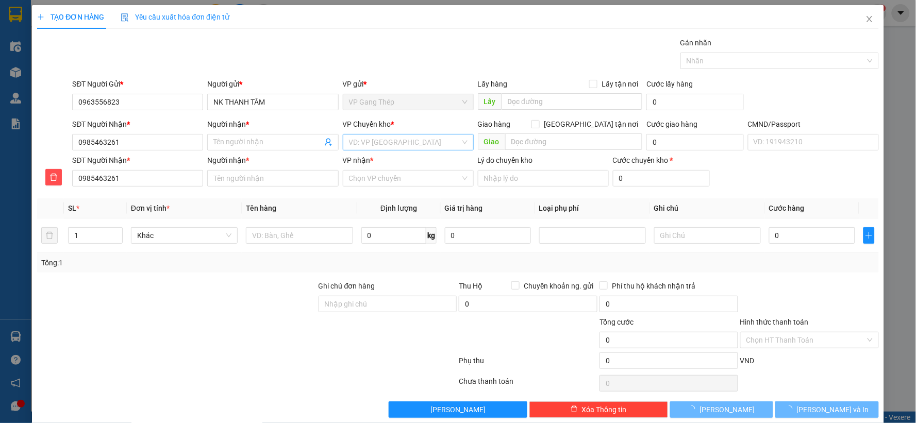
type input "[PERSON_NAME]"
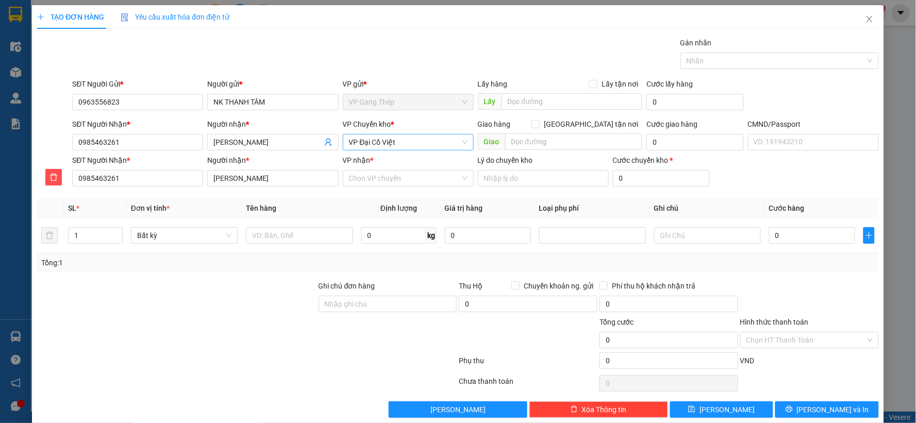
click at [419, 141] on span "VP Đại Cồ Việt" at bounding box center [408, 142] width 119 height 15
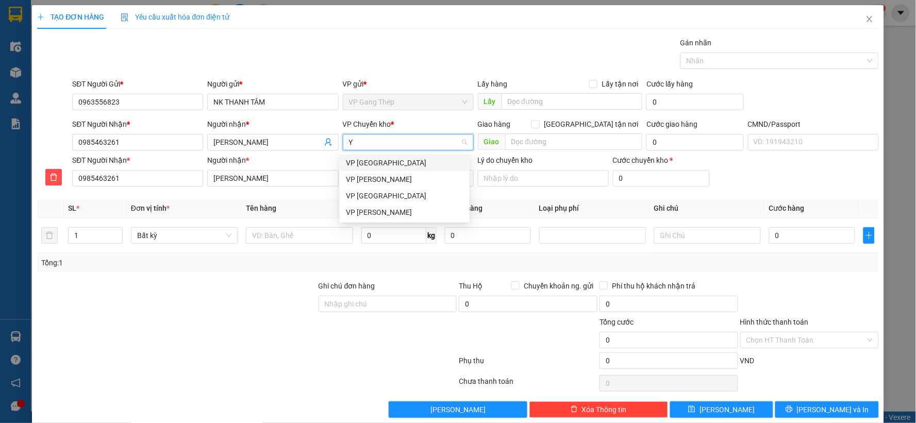
type input "YÊ"
click at [354, 164] on div "VP [GEOGRAPHIC_DATA]" at bounding box center [405, 162] width 118 height 11
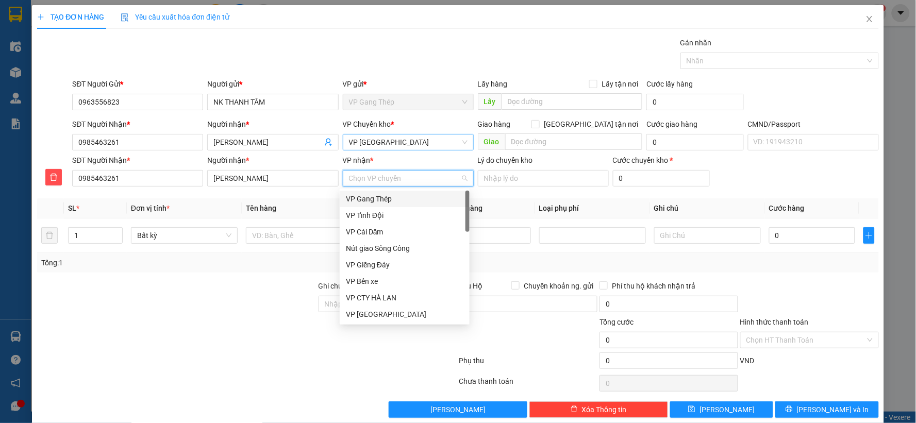
click at [368, 176] on input "VP nhận *" at bounding box center [404, 178] width 111 height 15
type input "D"
type input "ĐA"
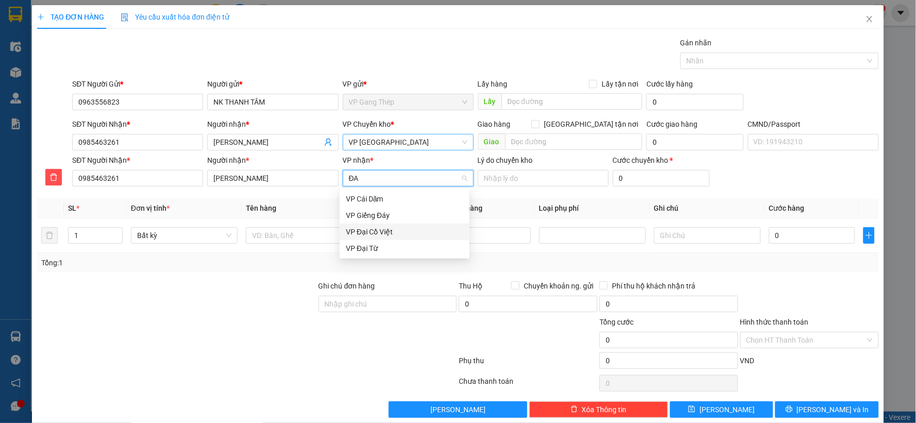
click at [375, 233] on div "VP Đại Cồ Việt" at bounding box center [405, 231] width 118 height 11
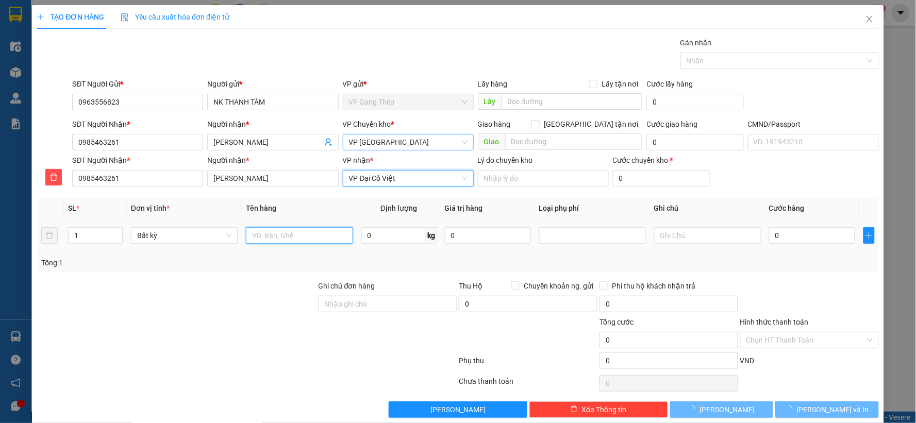
click at [289, 241] on input "text" at bounding box center [299, 235] width 107 height 16
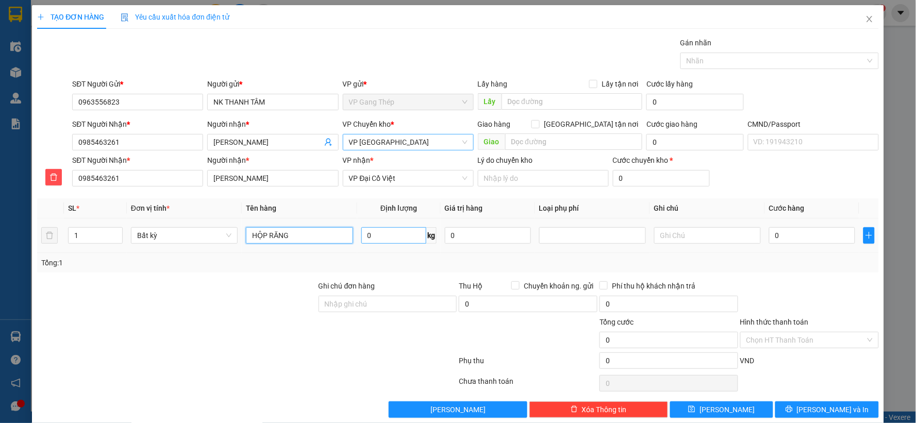
type input "HỘP RĂNG"
type input "0.2"
click at [807, 242] on input "0" at bounding box center [812, 235] width 86 height 16
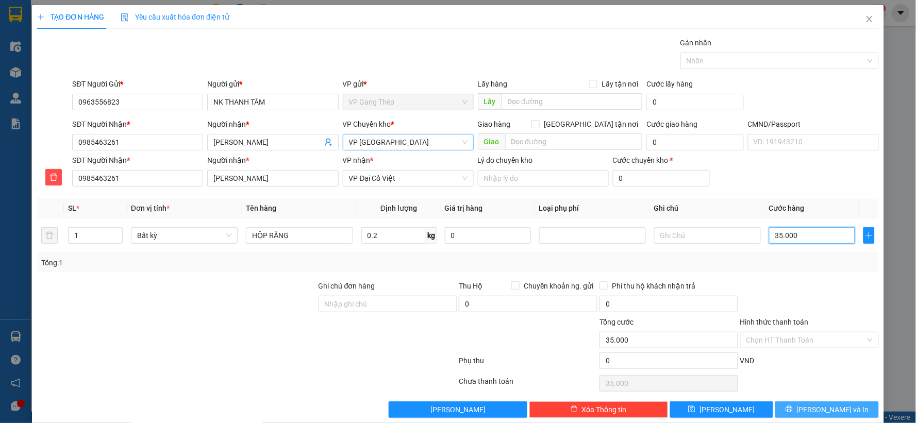
type input "35.000"
click at [836, 409] on span "[PERSON_NAME] và In" at bounding box center [833, 409] width 72 height 11
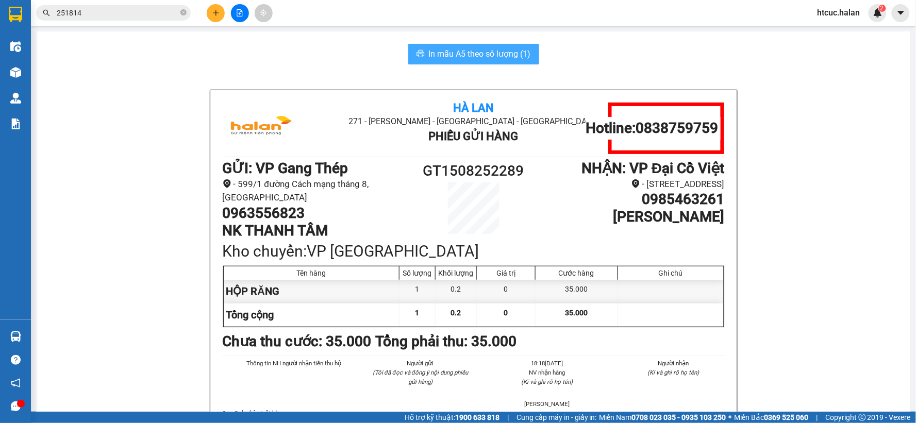
click at [445, 57] on span "In mẫu A5 theo số lượng (1)" at bounding box center [480, 53] width 102 height 13
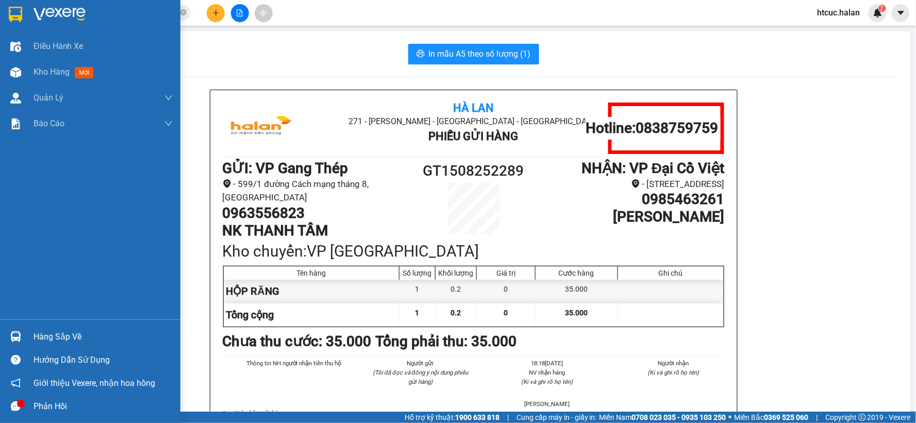
drag, startPoint x: 21, startPoint y: 329, endPoint x: 52, endPoint y: 327, distance: 31.0
click at [21, 329] on div at bounding box center [16, 337] width 18 height 18
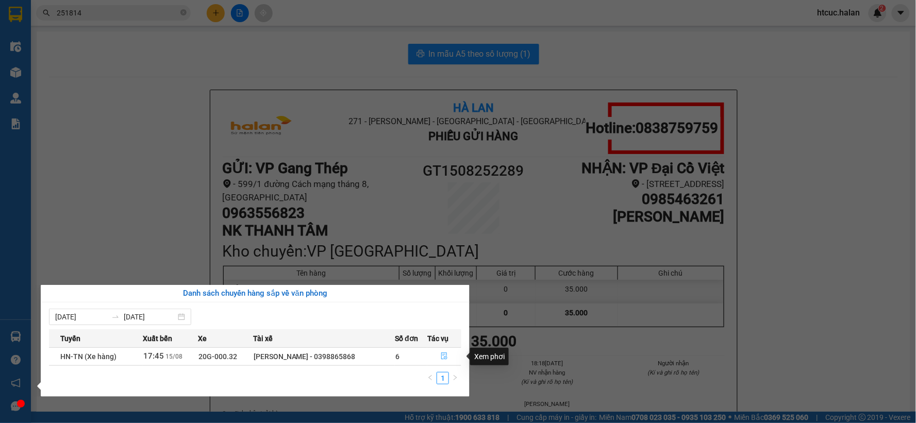
click at [445, 357] on icon "file-done" at bounding box center [444, 356] width 6 height 7
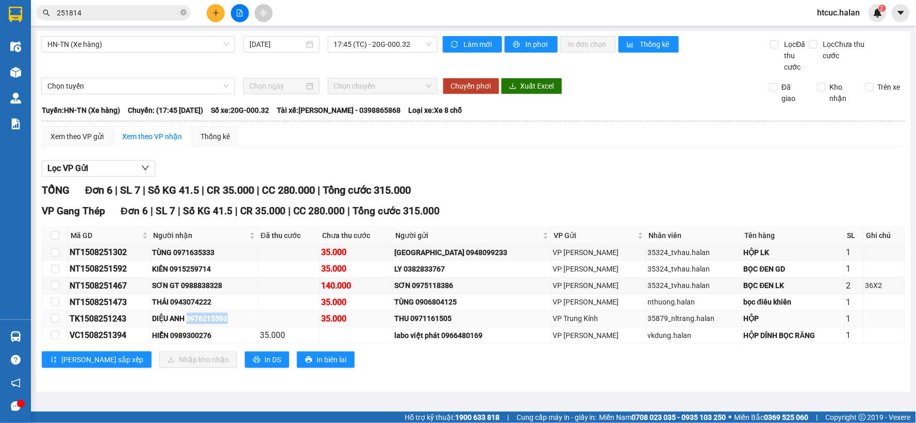
drag, startPoint x: 238, startPoint y: 315, endPoint x: 191, endPoint y: 312, distance: 47.0
click at [191, 312] on td "DIỆU ANH 0976215593" at bounding box center [204, 319] width 107 height 16
copy div "0976215593"
click at [184, 12] on icon "close-circle" at bounding box center [183, 12] width 6 height 6
paste input "0976215593"
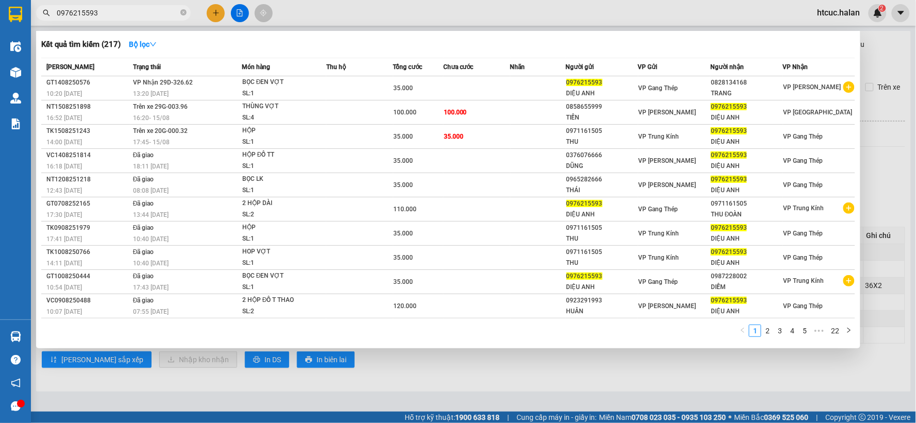
click at [402, 389] on div at bounding box center [458, 211] width 916 height 423
drag, startPoint x: 101, startPoint y: 8, endPoint x: 36, endPoint y: 41, distance: 72.9
click at [23, 45] on section "Kết quả tìm kiếm ( 217 ) Bộ lọc Mã ĐH Trạng thái Món hàng Thu hộ Tổng cước Chưa…" at bounding box center [458, 211] width 916 height 423
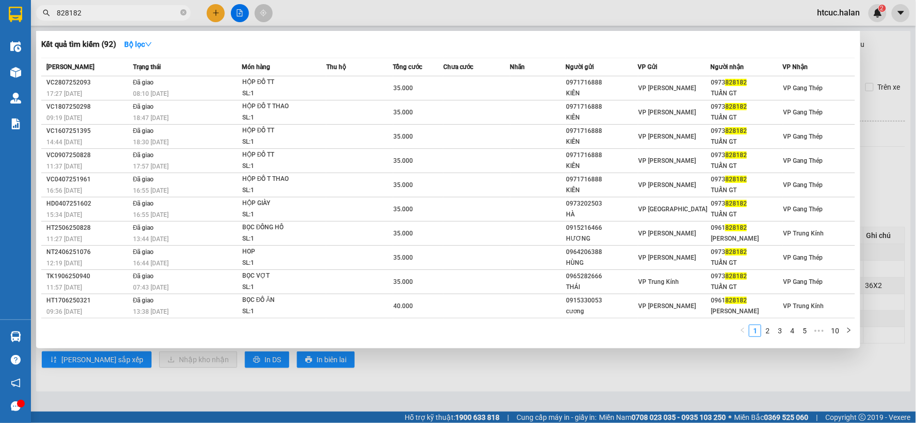
type input "828182"
click at [535, 373] on div at bounding box center [458, 211] width 916 height 423
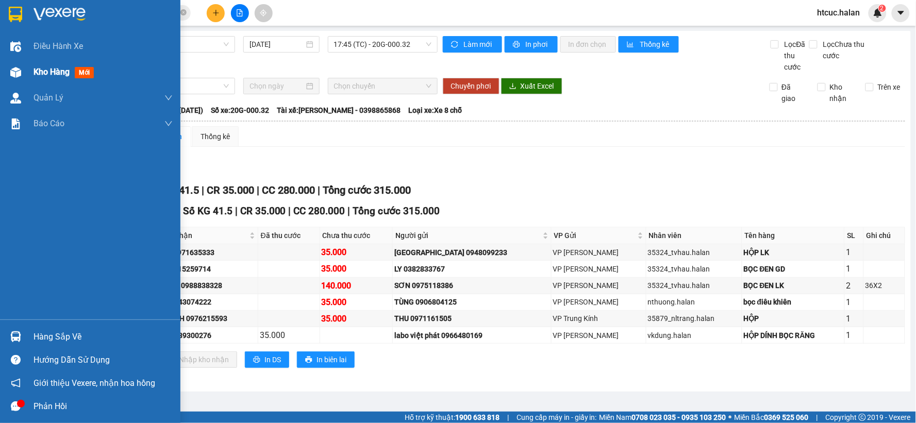
click at [24, 69] on div at bounding box center [16, 72] width 18 height 18
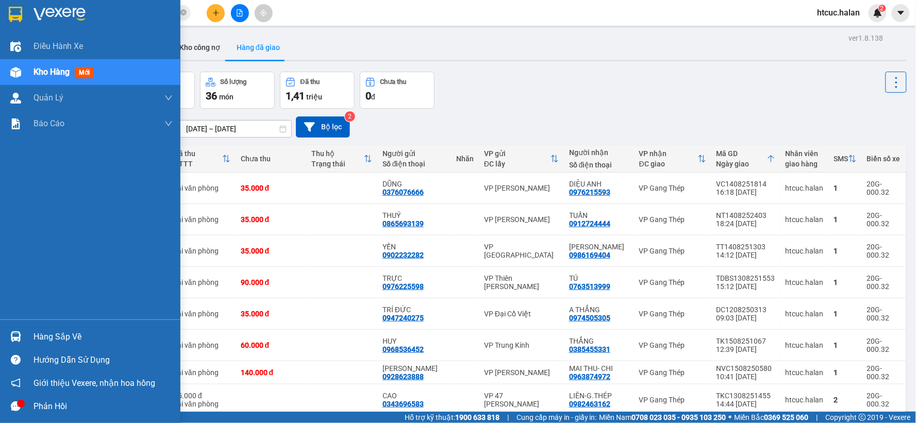
click at [20, 336] on img at bounding box center [15, 337] width 11 height 11
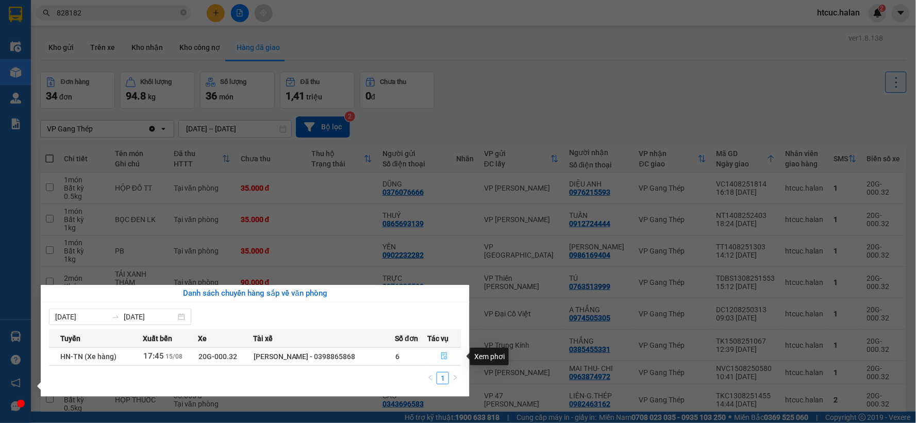
click at [444, 358] on icon "file-done" at bounding box center [444, 356] width 7 height 7
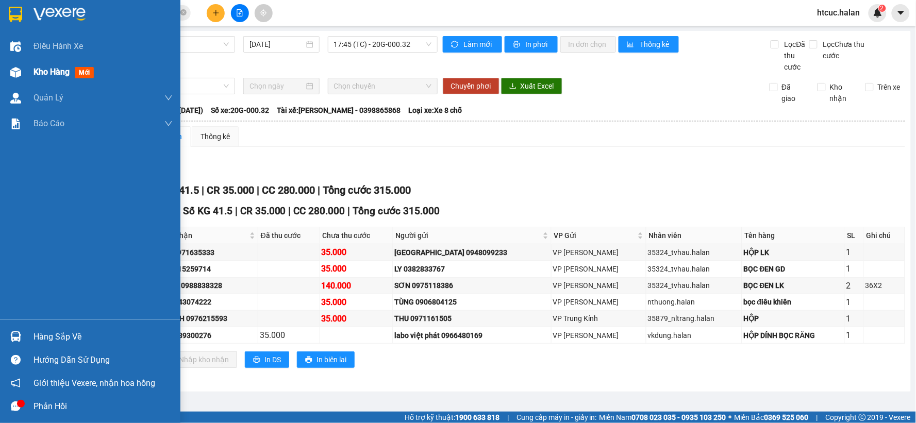
click at [26, 75] on div "Kho hàng mới" at bounding box center [90, 72] width 180 height 26
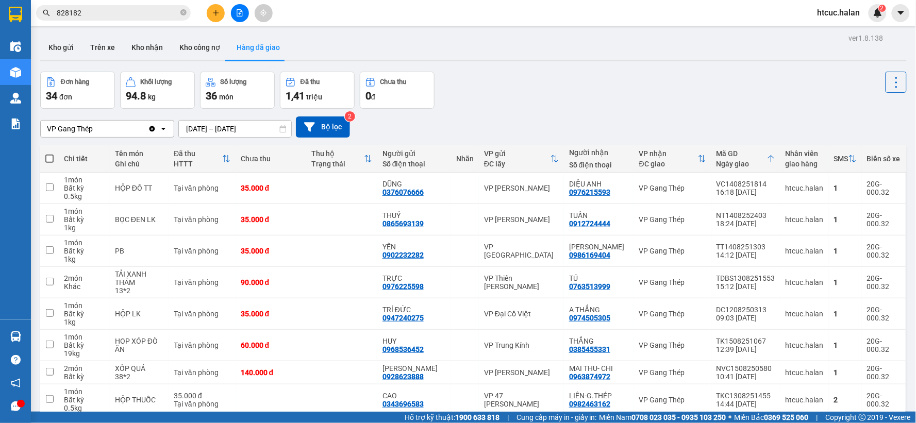
click at [103, 17] on input "828182" at bounding box center [118, 12] width 122 height 11
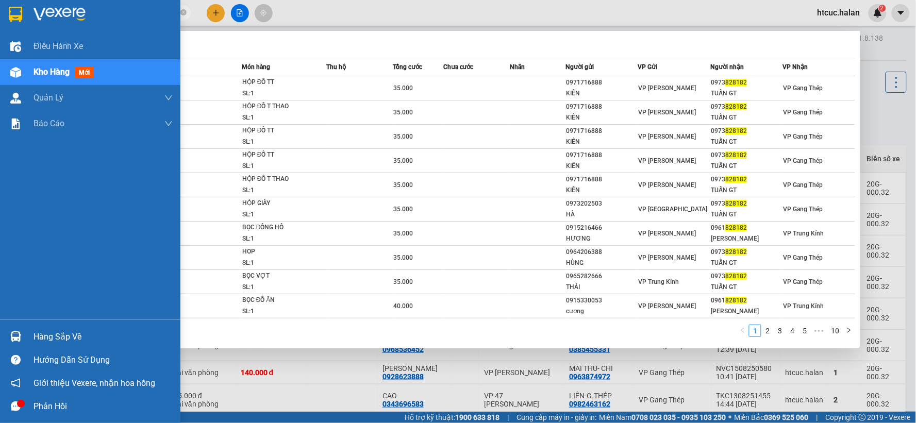
drag, startPoint x: 103, startPoint y: 17, endPoint x: 16, endPoint y: 28, distance: 87.9
click at [16, 28] on section "Kết quả tìm kiếm ( 92 ) Bộ lọc Mã ĐH Trạng thái Món hàng Thu hộ Tổng cước Chưa …" at bounding box center [458, 211] width 916 height 423
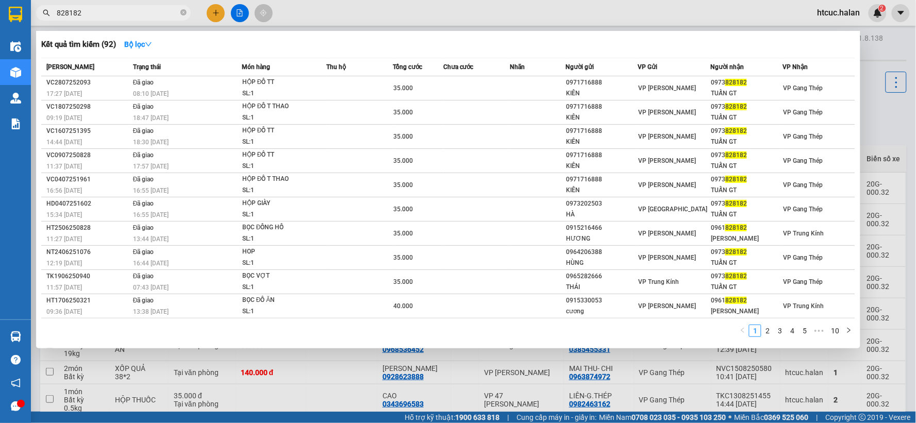
click at [337, 379] on div at bounding box center [458, 211] width 916 height 423
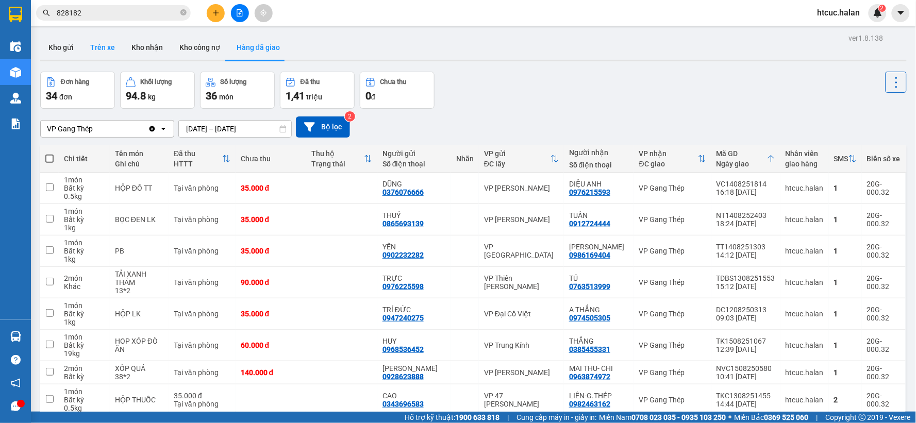
click at [96, 42] on button "Trên xe" at bounding box center [102, 47] width 41 height 25
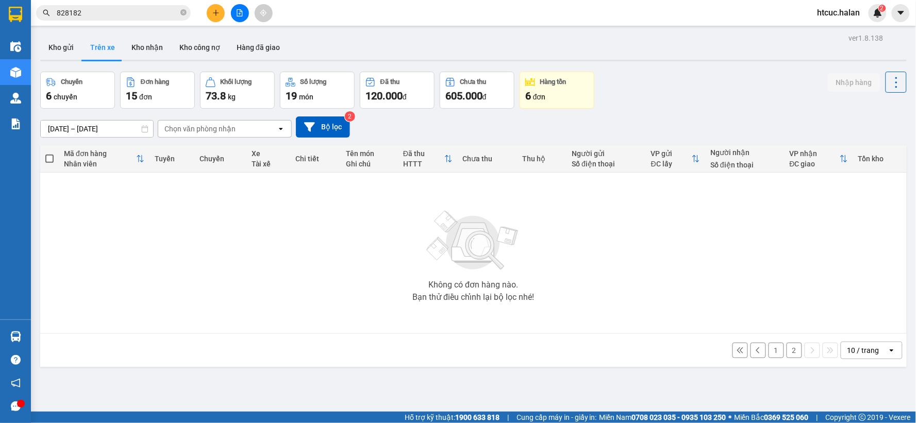
click at [787, 352] on button "2" at bounding box center [794, 350] width 15 height 15
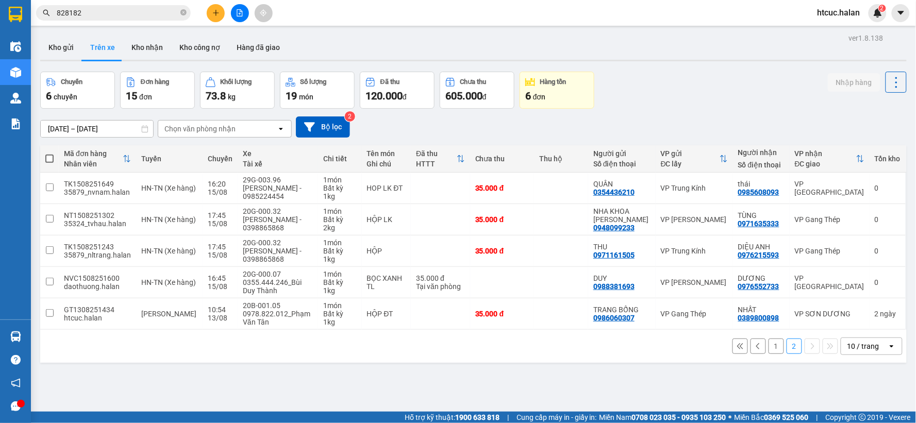
click at [770, 345] on button "1" at bounding box center [776, 346] width 15 height 15
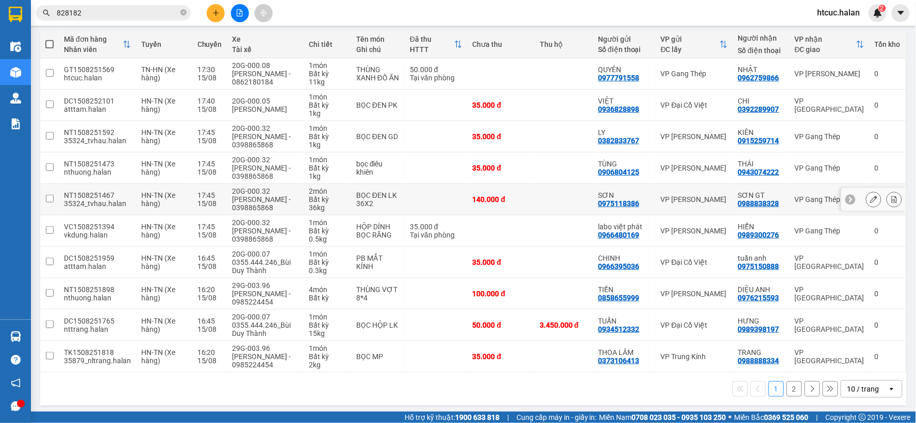
scroll to position [126, 0]
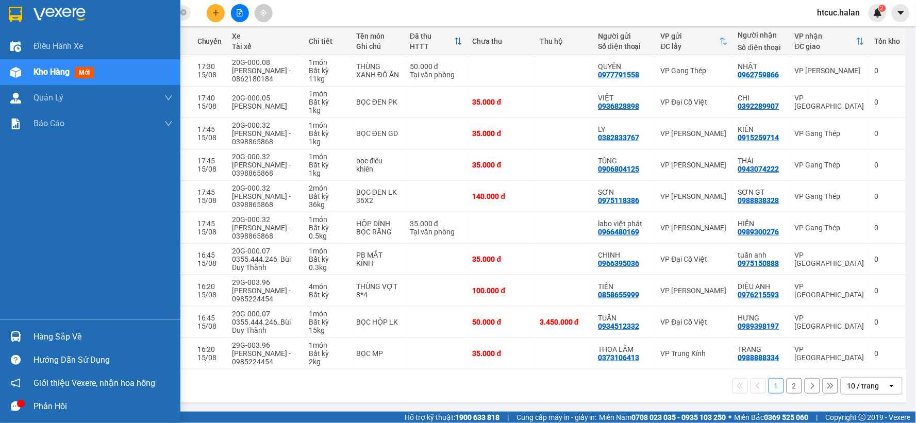
click at [18, 337] on img at bounding box center [15, 337] width 11 height 11
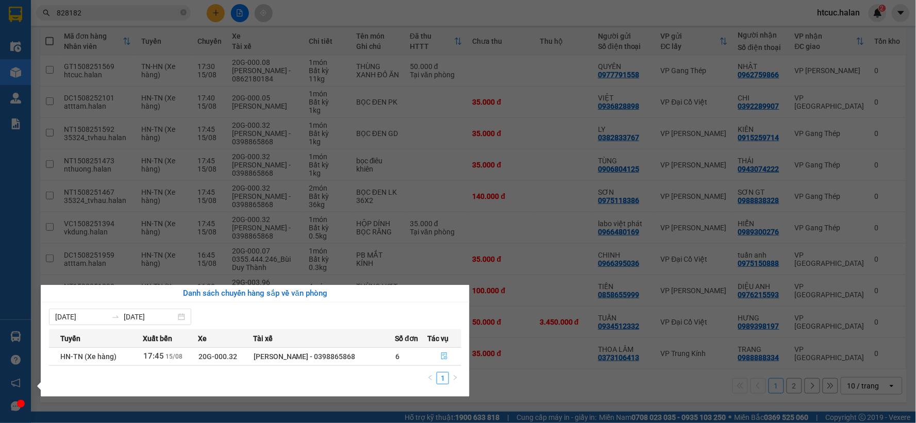
click at [448, 356] on button "button" at bounding box center [444, 357] width 33 height 16
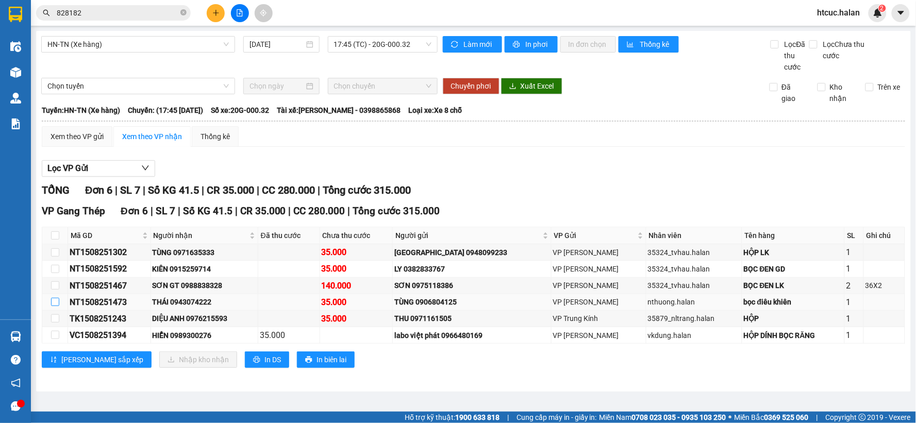
click at [52, 301] on input "checkbox" at bounding box center [55, 302] width 8 height 8
checkbox input "true"
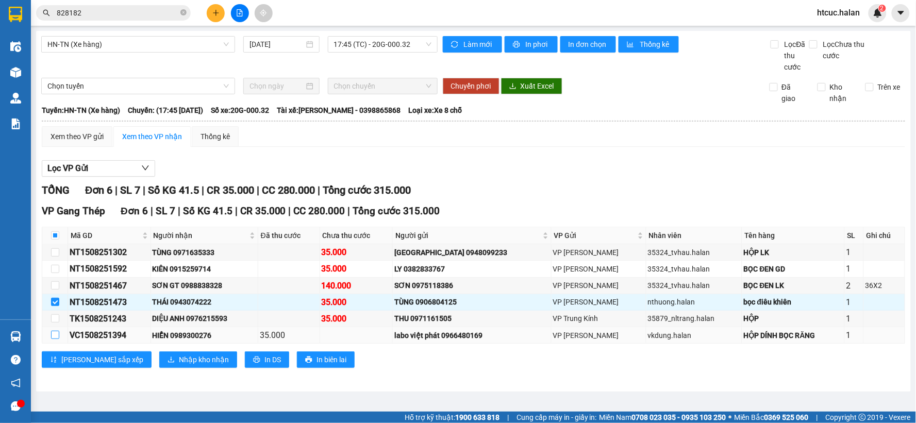
click at [51, 336] on input "checkbox" at bounding box center [55, 335] width 8 height 8
checkbox input "true"
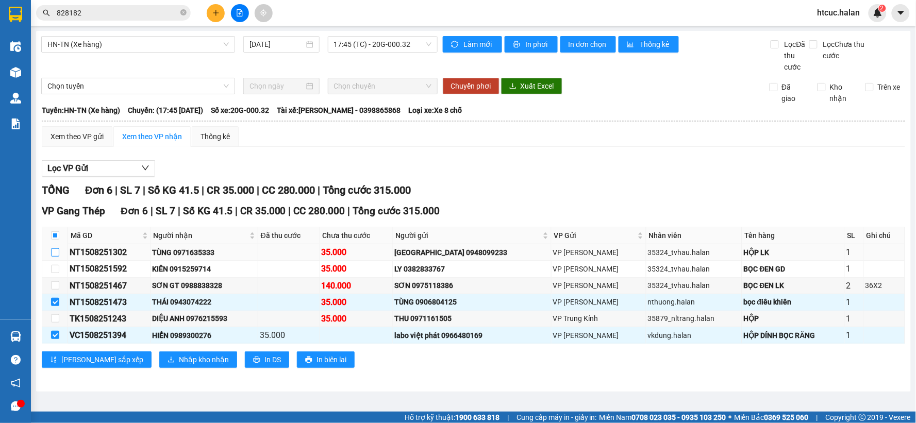
click at [58, 254] on input "checkbox" at bounding box center [55, 253] width 8 height 8
checkbox input "true"
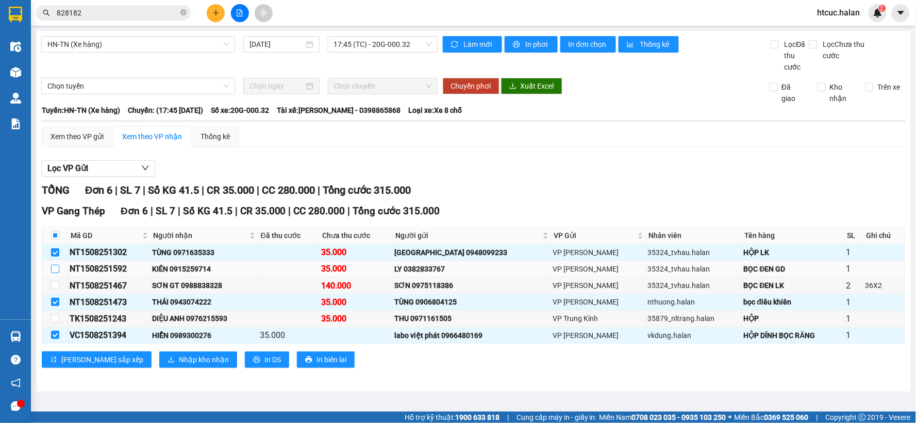
click at [55, 269] on input "checkbox" at bounding box center [55, 269] width 8 height 8
checkbox input "true"
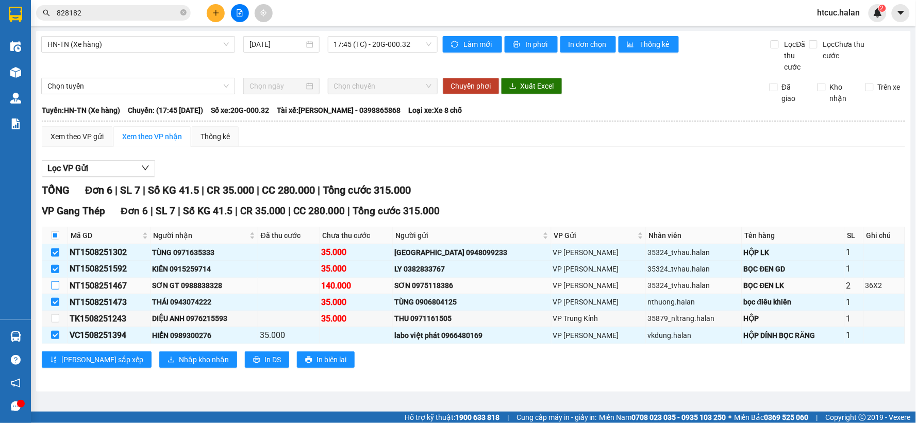
click at [54, 289] on input "checkbox" at bounding box center [55, 286] width 8 height 8
checkbox input "true"
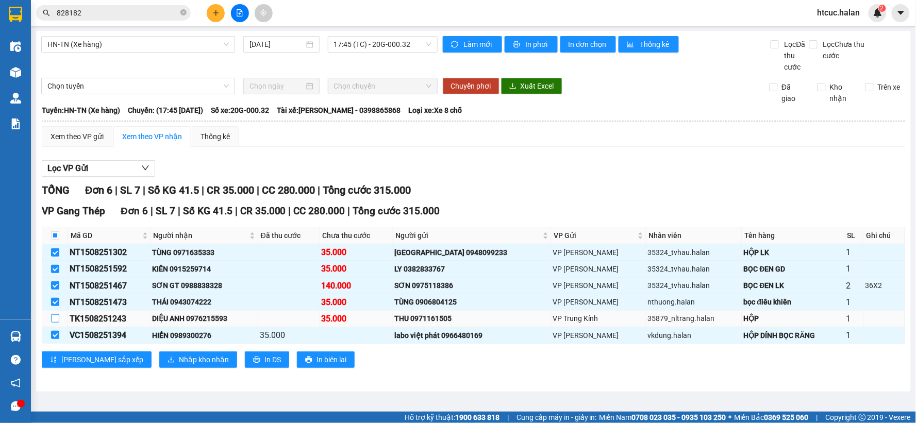
click at [58, 320] on td at bounding box center [55, 319] width 26 height 16
click at [58, 322] on input "checkbox" at bounding box center [55, 319] width 8 height 8
checkbox input "true"
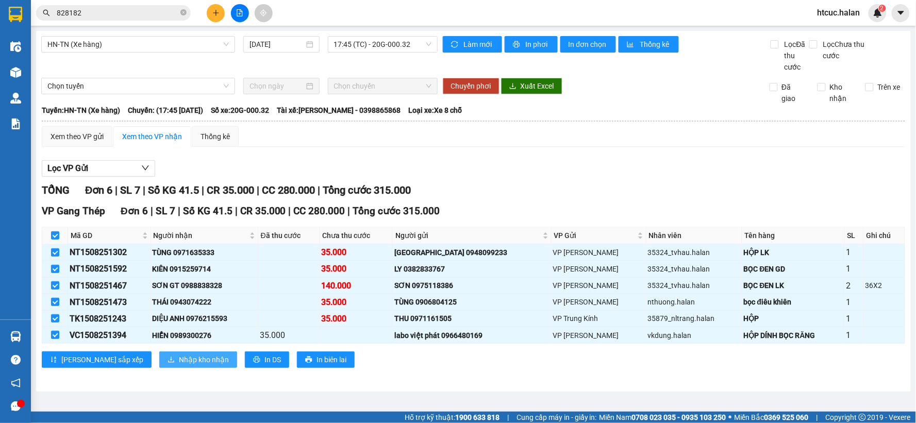
click at [179, 356] on span "Nhập kho nhận" at bounding box center [204, 359] width 50 height 11
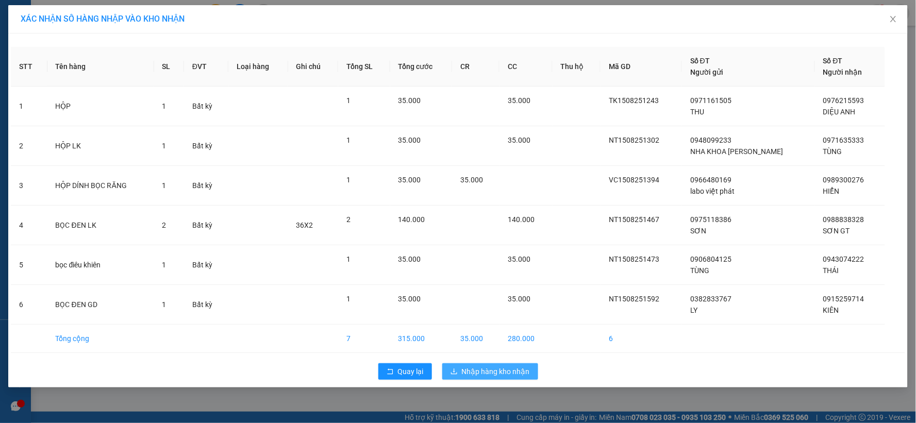
click at [497, 368] on span "Nhập hàng kho nhận" at bounding box center [496, 371] width 68 height 11
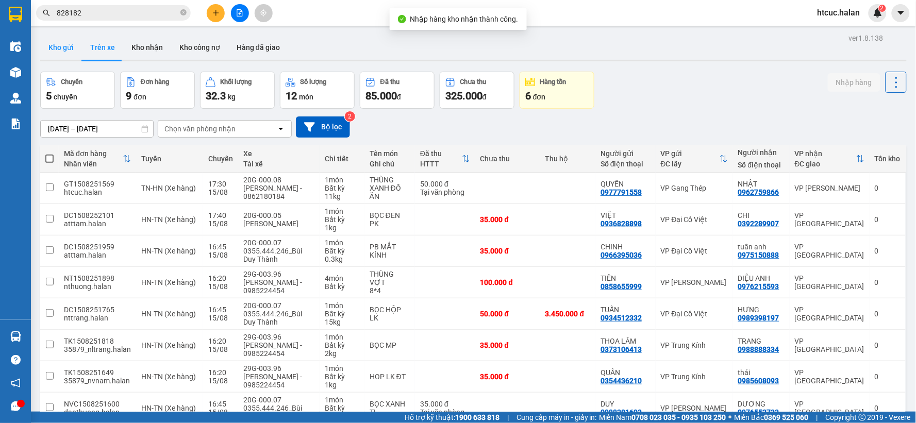
click at [59, 44] on button "Kho gửi" at bounding box center [61, 47] width 42 height 25
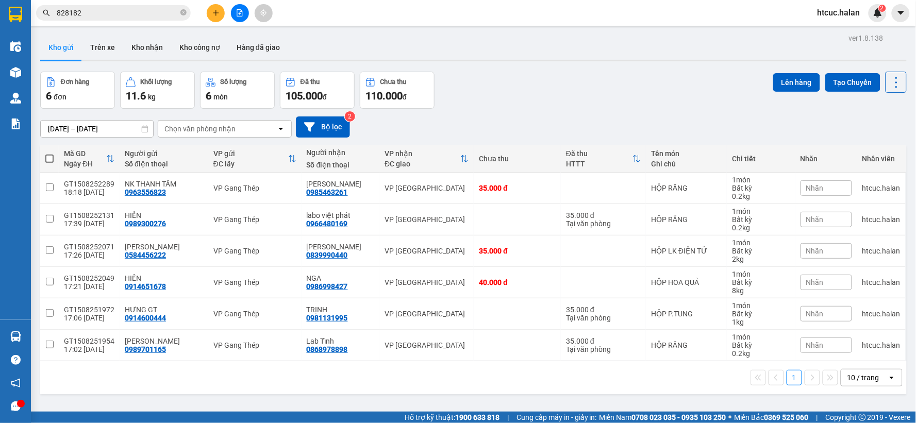
click at [53, 155] on span at bounding box center [49, 159] width 8 height 8
click at [49, 154] on input "checkbox" at bounding box center [49, 154] width 0 height 0
checkbox input "true"
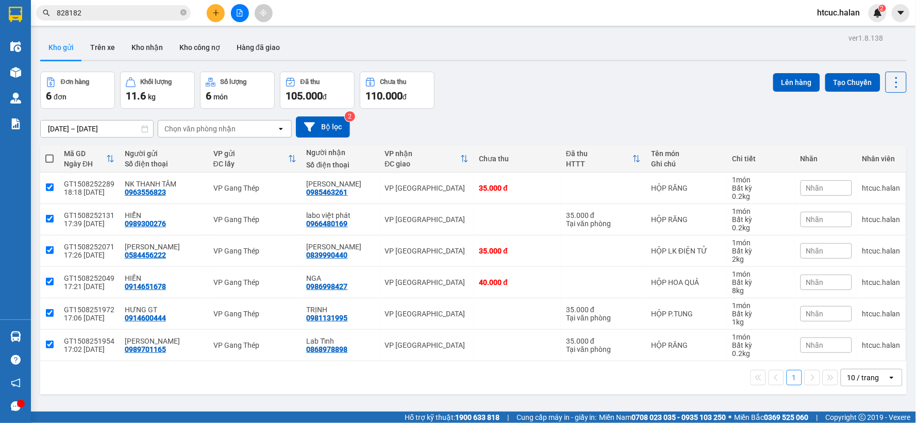
checkbox input "true"
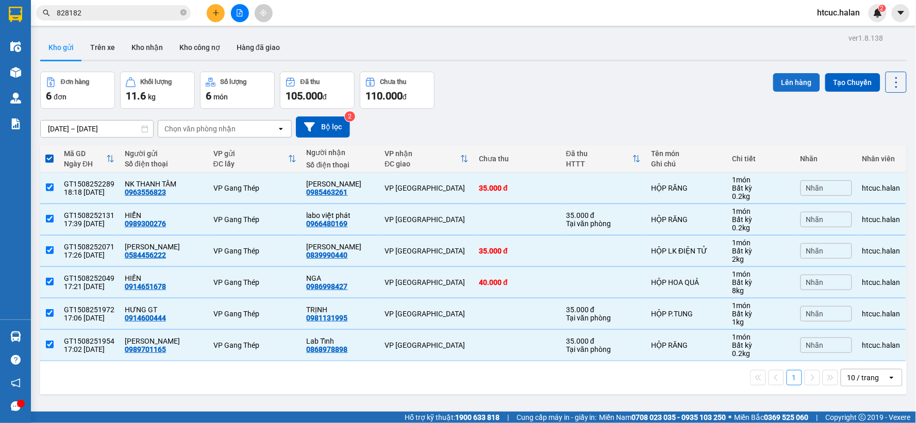
click at [780, 81] on button "Lên hàng" at bounding box center [796, 82] width 47 height 19
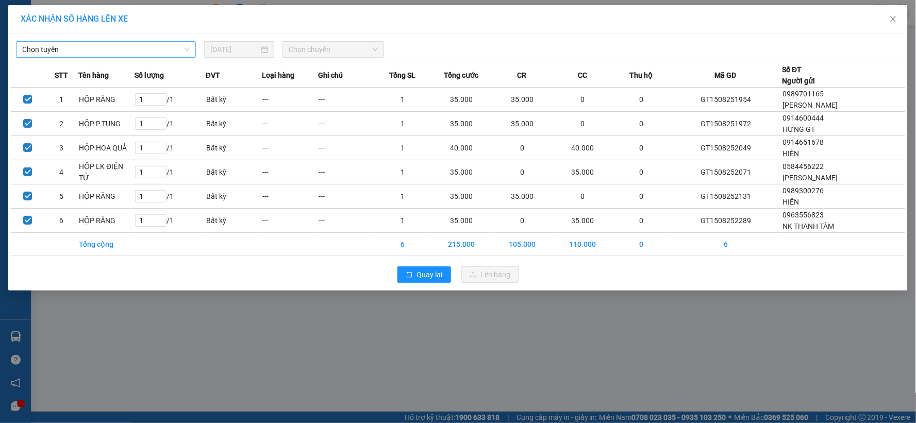
click at [155, 52] on span "Chọn tuyến" at bounding box center [106, 49] width 168 height 15
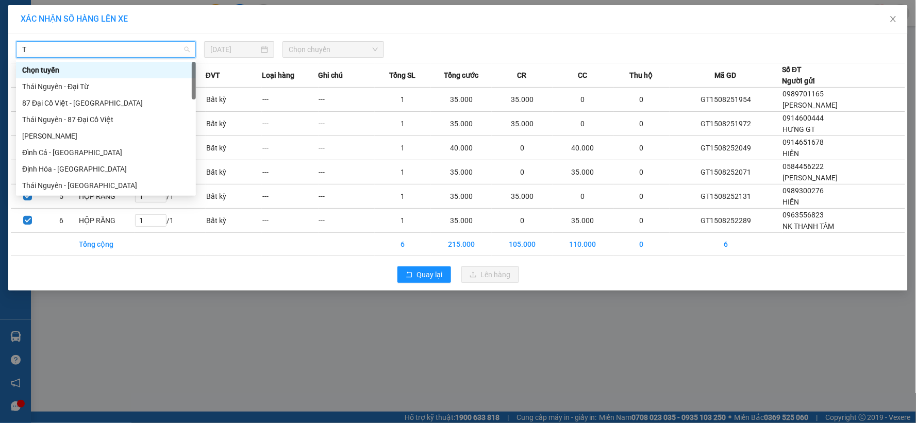
type input "TN"
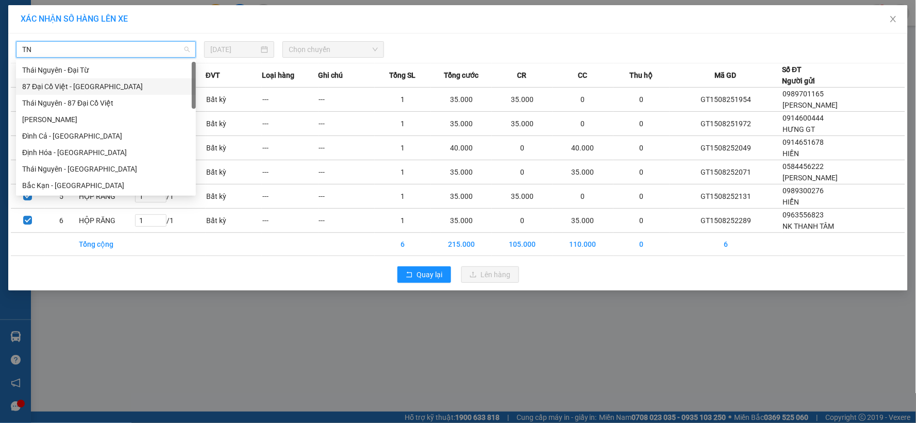
scroll to position [114, 0]
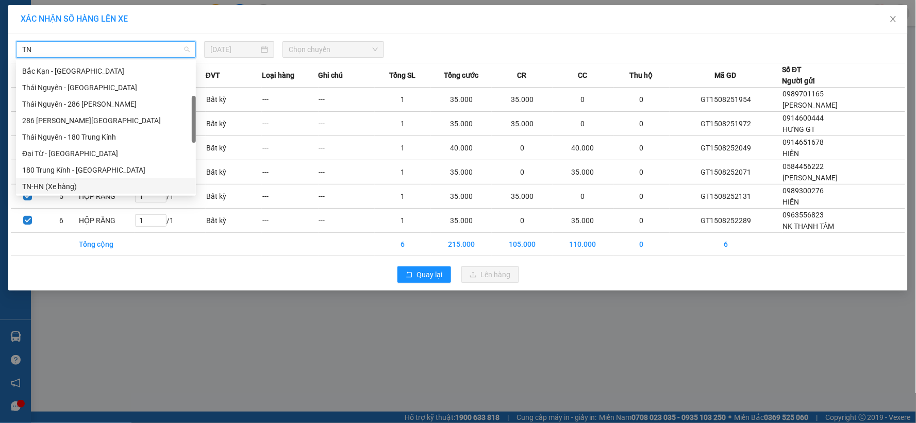
click at [44, 189] on div "TN-HN (Xe hàng)" at bounding box center [106, 186] width 168 height 11
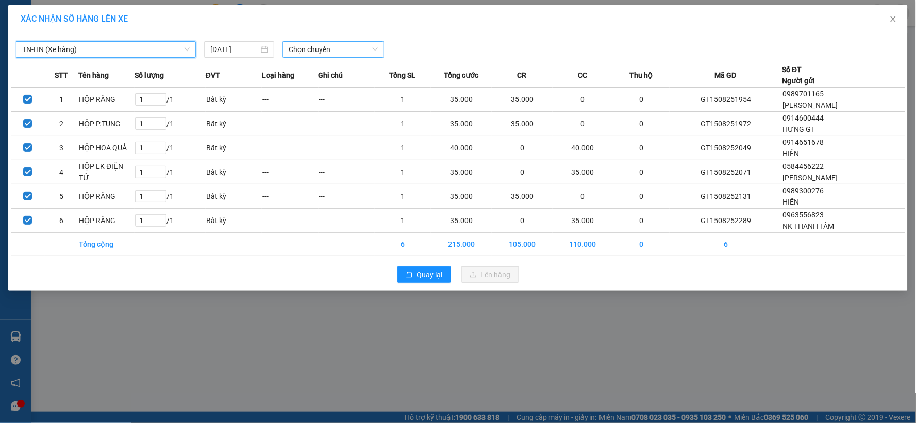
click at [375, 49] on span "Chọn chuyến" at bounding box center [333, 49] width 89 height 15
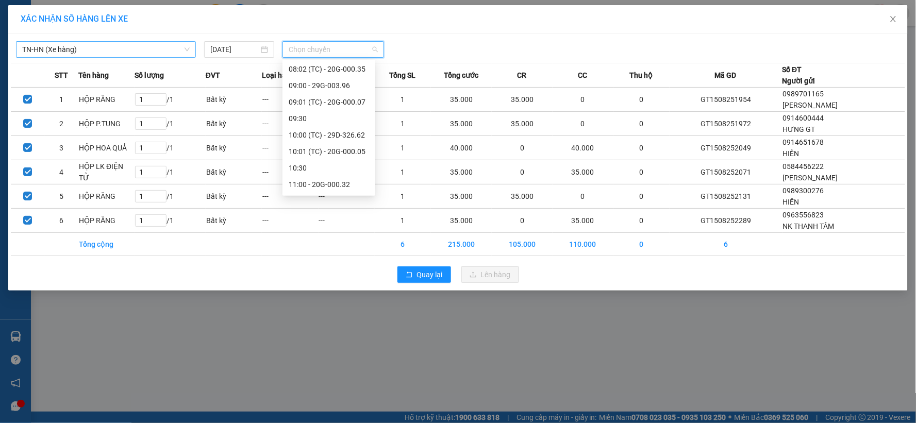
scroll to position [395, 0]
click at [354, 184] on div "18:14 (TC) - 20G-000.32" at bounding box center [329, 185] width 80 height 11
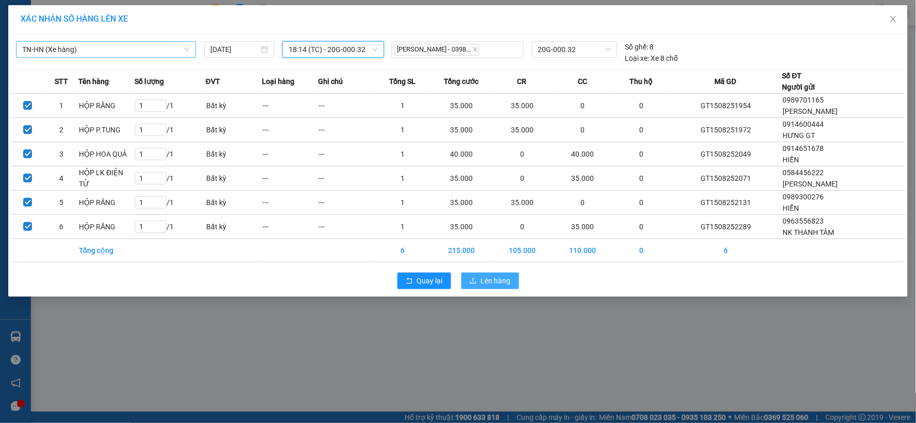
click at [503, 279] on span "Lên hàng" at bounding box center [496, 280] width 30 height 11
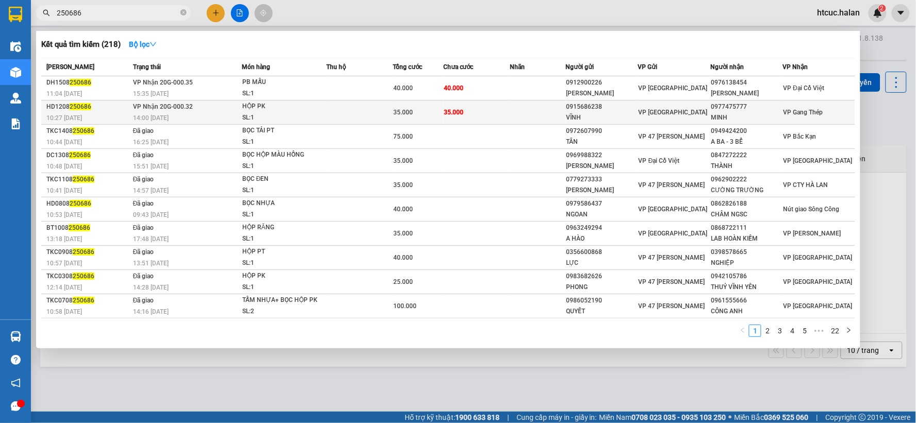
type input "250686"
click at [499, 112] on td "35.000" at bounding box center [476, 113] width 67 height 24
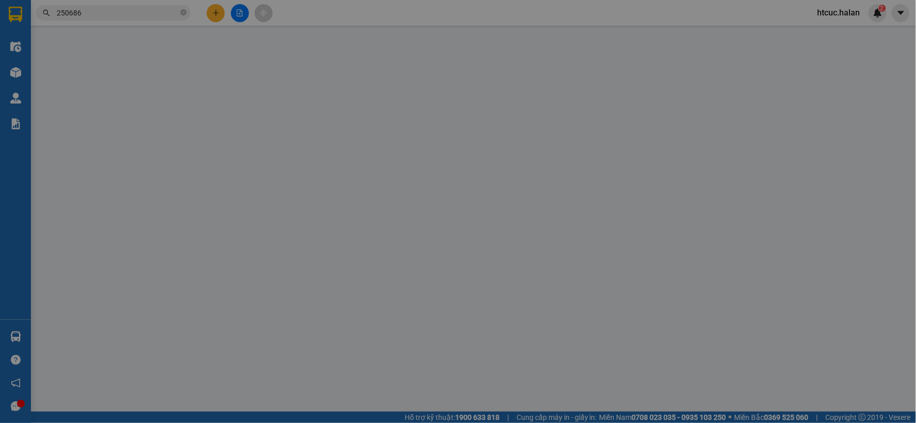
type input "0915686238"
type input "VĨNH"
type input "0977475777"
type input "MINH"
type input "35.000"
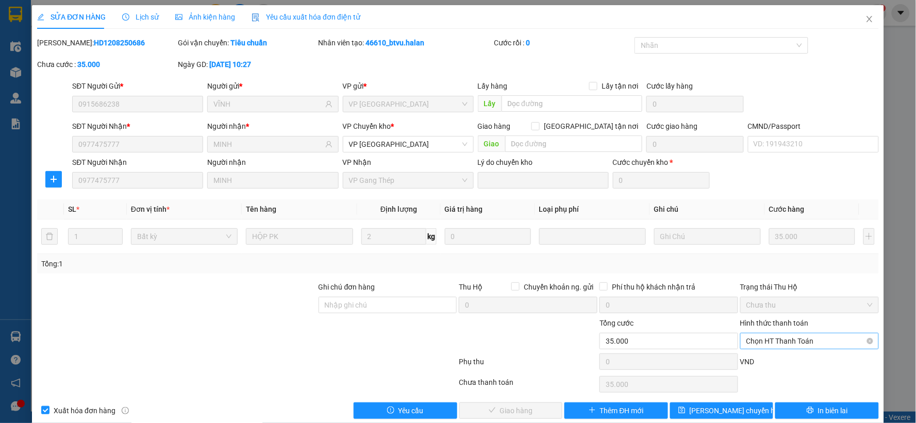
click at [789, 339] on span "Chọn HT Thanh Toán" at bounding box center [810, 341] width 126 height 15
click at [782, 255] on div "Tại văn phòng" at bounding box center [802, 254] width 125 height 11
type input "0"
click at [519, 413] on span "Giao hàng" at bounding box center [516, 410] width 33 height 11
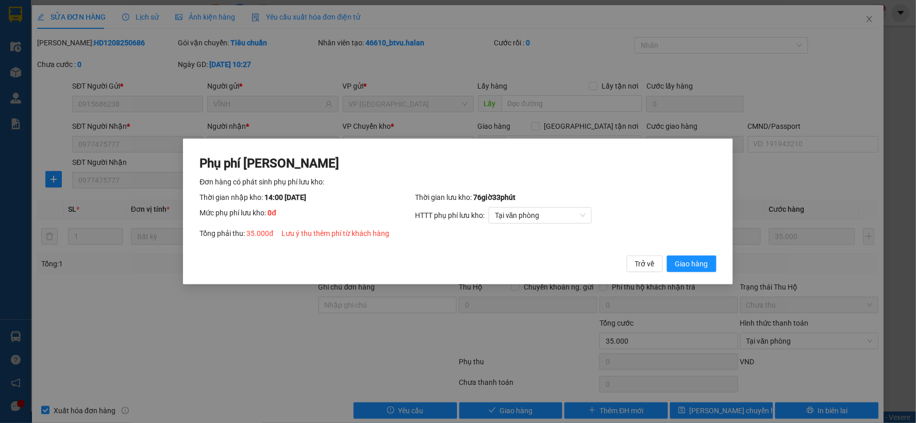
click at [700, 261] on span "Giao hàng" at bounding box center [691, 263] width 33 height 11
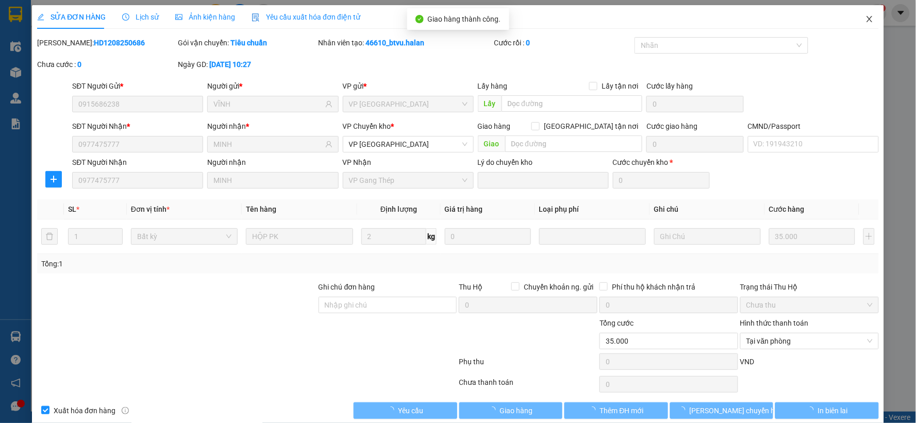
click at [857, 18] on span "Close" at bounding box center [869, 19] width 29 height 29
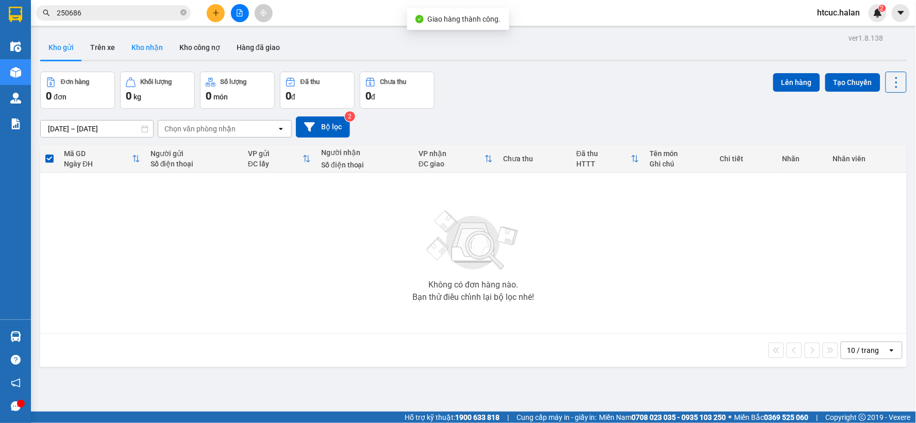
click at [147, 45] on button "Kho nhận" at bounding box center [147, 47] width 48 height 25
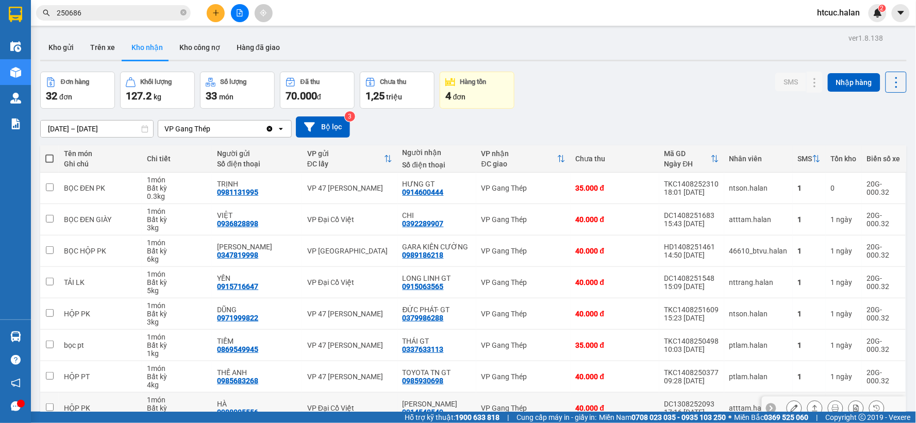
scroll to position [119, 0]
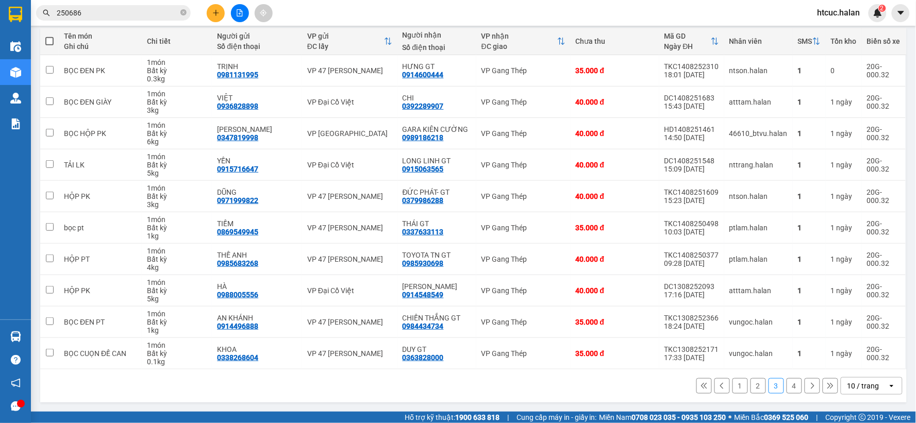
click at [733, 386] on button "1" at bounding box center [740, 385] width 15 height 15
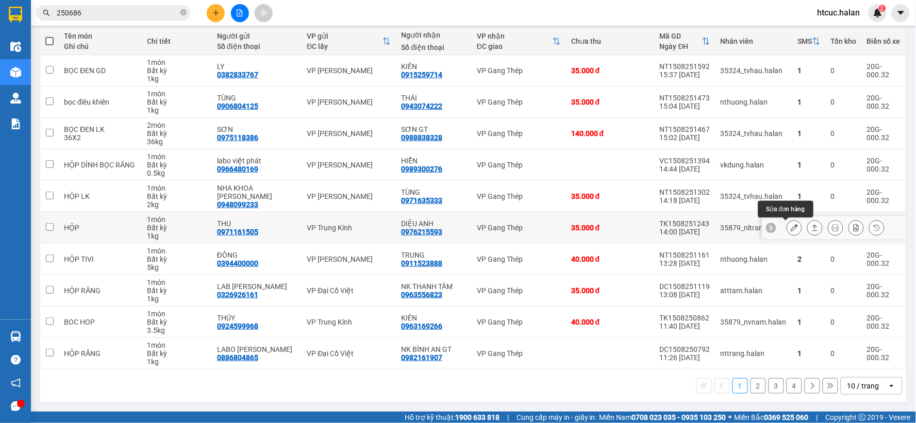
click at [787, 226] on button at bounding box center [794, 228] width 14 height 18
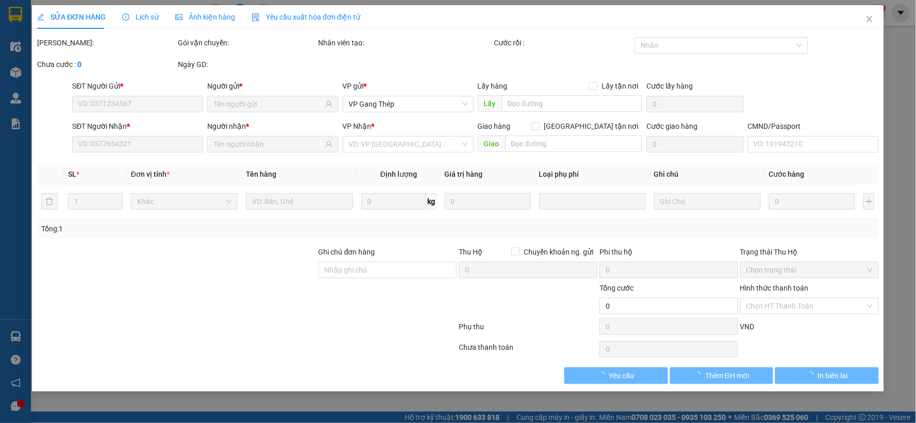
type input "0971161505"
type input "THU"
type input "0976215593"
type input "DIỆU ANH"
type input "35.000"
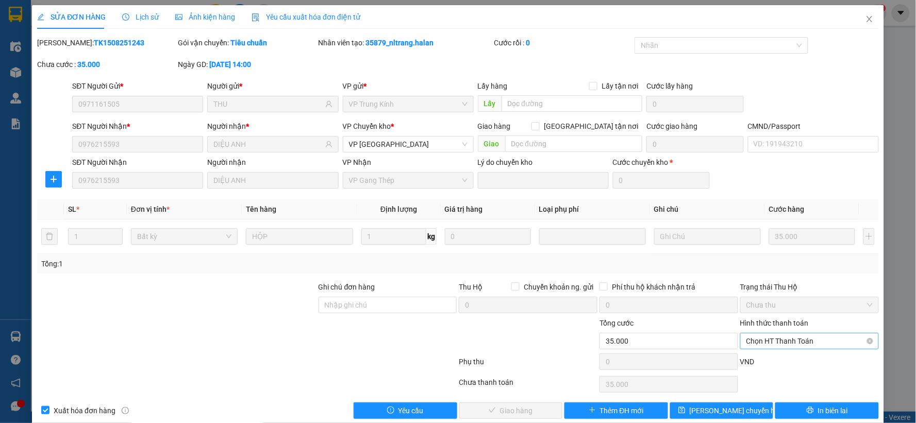
click at [764, 338] on span "Chọn HT Thanh Toán" at bounding box center [810, 341] width 126 height 15
click at [770, 249] on div "Tại văn phòng" at bounding box center [802, 254] width 125 height 11
type input "0"
click at [533, 410] on button "Giao hàng" at bounding box center [511, 411] width 104 height 16
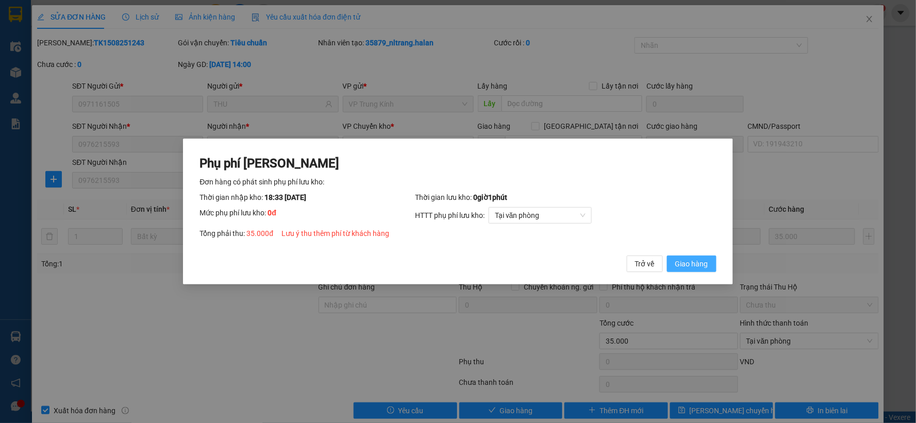
click at [701, 264] on span "Giao hàng" at bounding box center [691, 263] width 33 height 11
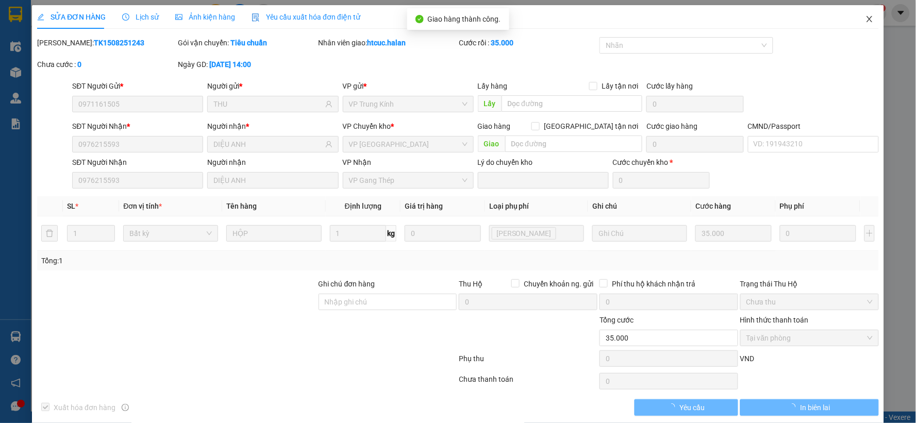
click at [867, 18] on icon "close" at bounding box center [870, 19] width 6 height 6
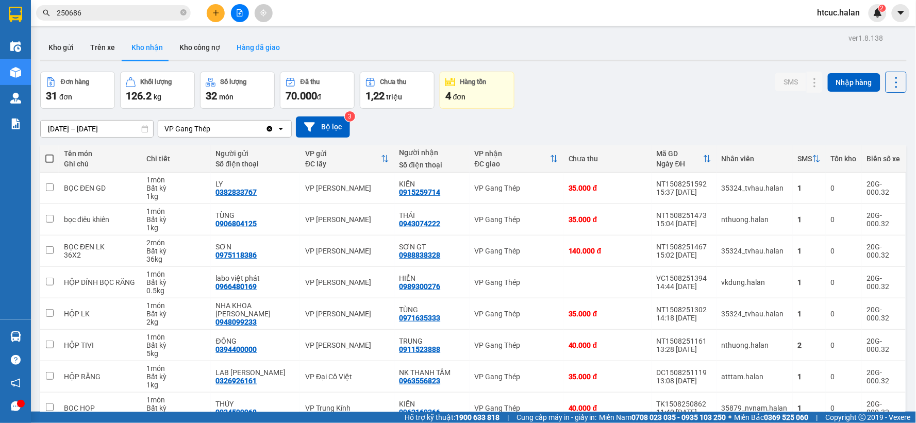
click at [235, 47] on button "Hàng đã giao" at bounding box center [258, 47] width 60 height 25
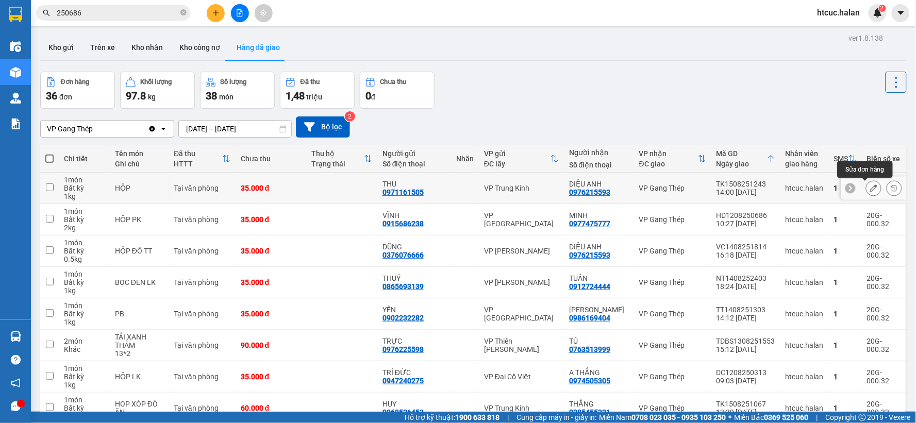
click at [870, 186] on icon at bounding box center [873, 188] width 7 height 7
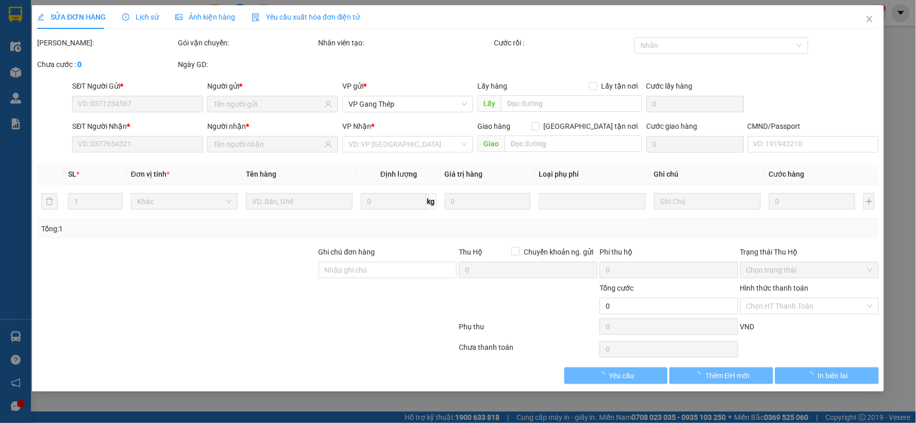
type input "0971161505"
type input "THU"
type input "0976215593"
type input "DIỆU ANH"
type input "35.000"
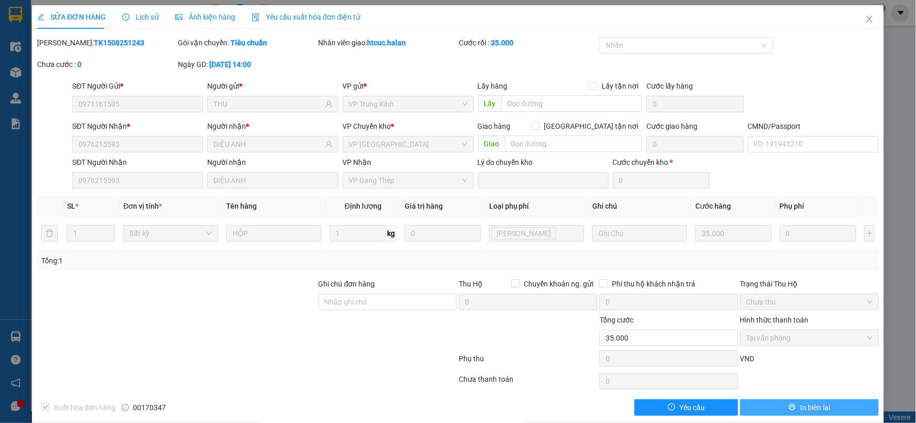
click at [810, 408] on span "In biên lai" at bounding box center [815, 407] width 30 height 11
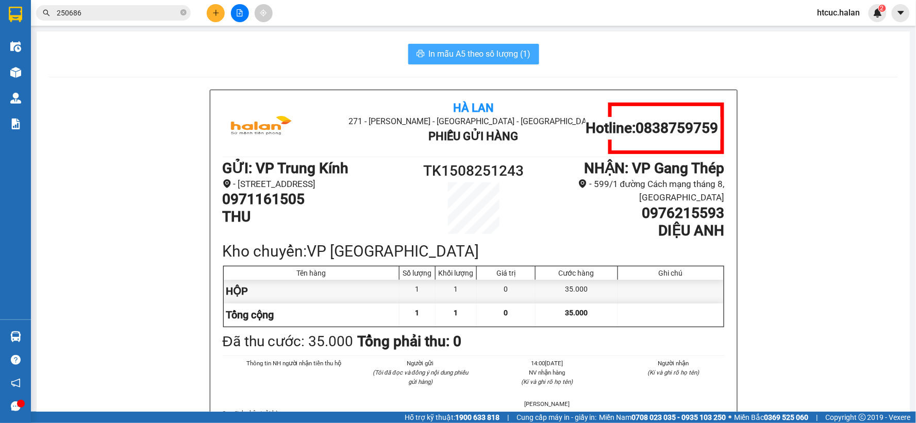
click at [463, 58] on span "In mẫu A5 theo số lượng (1)" at bounding box center [480, 53] width 102 height 13
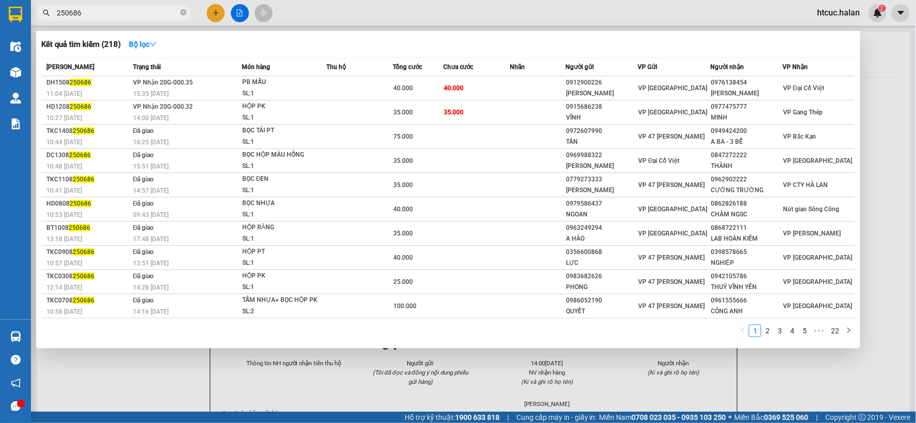
drag, startPoint x: 101, startPoint y: 11, endPoint x: 37, endPoint y: 33, distance: 67.0
click at [37, 22] on div "Kết quả tìm kiếm ( 218 ) Bộ lọc Mã ĐH Trạng thái Món hàng Thu hộ Tổng cước Chưa…" at bounding box center [100, 13] width 201 height 18
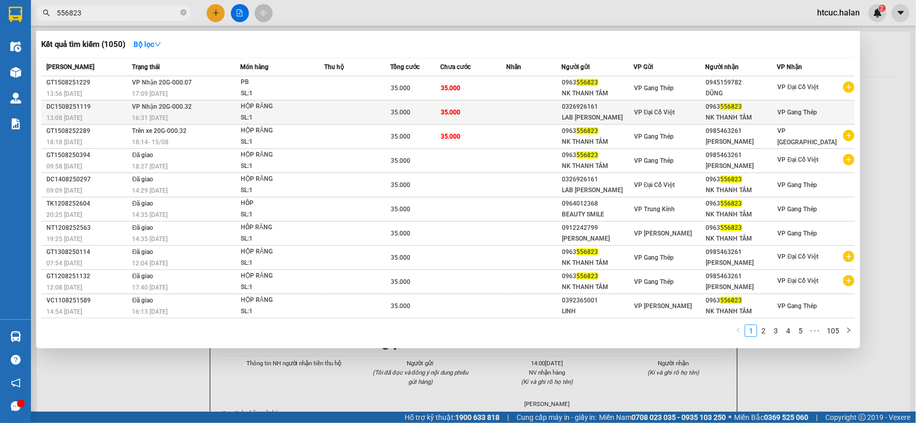
type input "556823"
click at [483, 111] on td "35.000" at bounding box center [473, 113] width 67 height 24
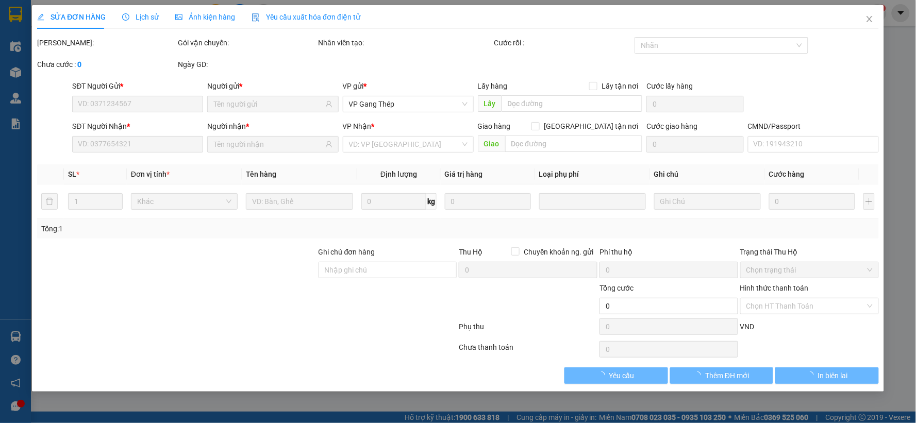
type input "0326926161"
type input "LAB [PERSON_NAME]"
type input "0963556823"
type input "NK THANH TÂM"
type input "35.000"
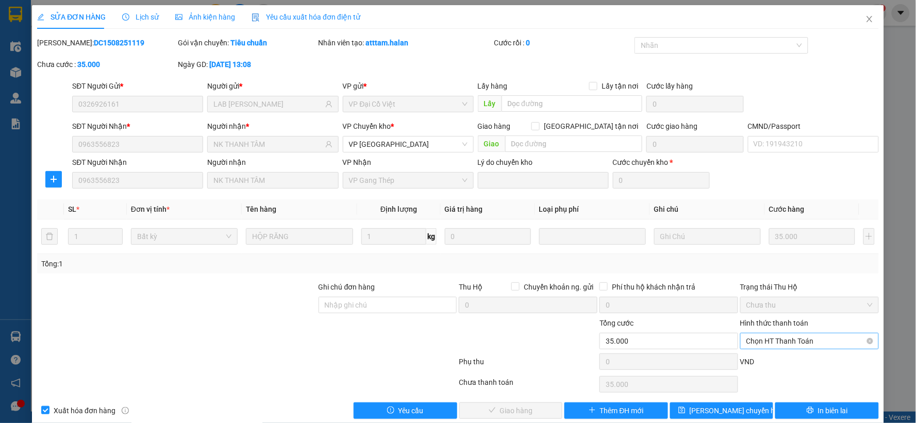
click at [798, 338] on span "Chọn HT Thanh Toán" at bounding box center [810, 341] width 126 height 15
click at [801, 307] on div "Công nợ người nhận" at bounding box center [802, 304] width 125 height 11
type input "0"
click at [506, 405] on span "Giao hàng" at bounding box center [516, 410] width 33 height 11
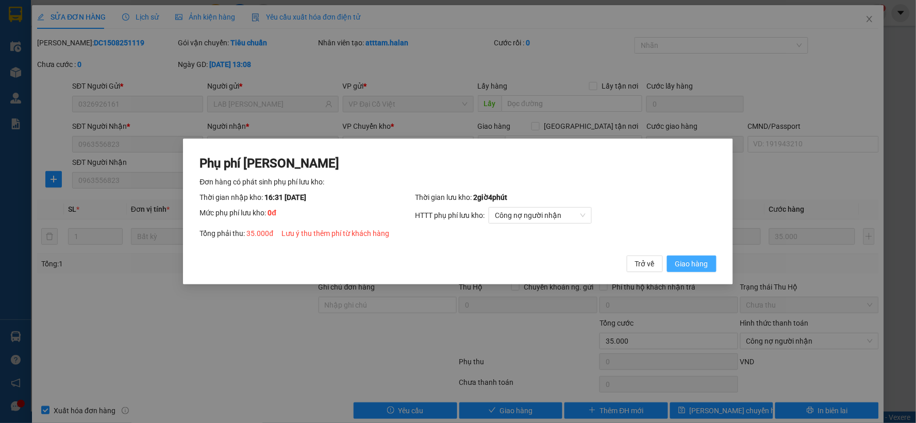
click at [700, 259] on span "Giao hàng" at bounding box center [691, 263] width 33 height 11
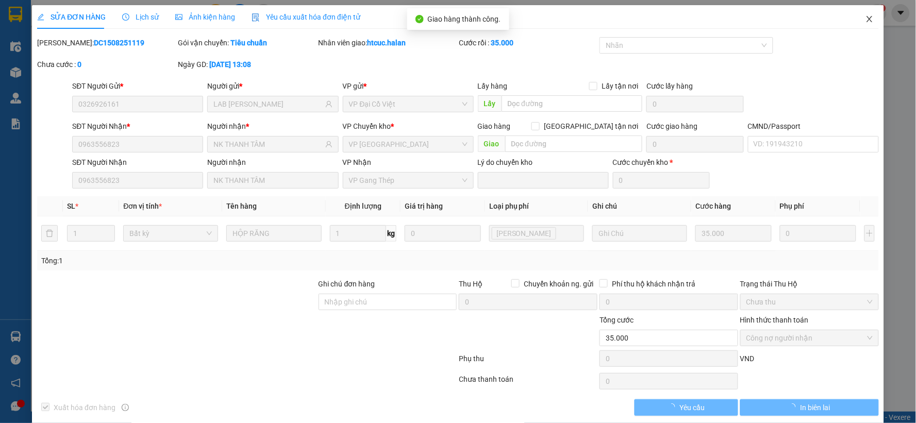
click at [866, 16] on icon "close" at bounding box center [870, 19] width 8 height 8
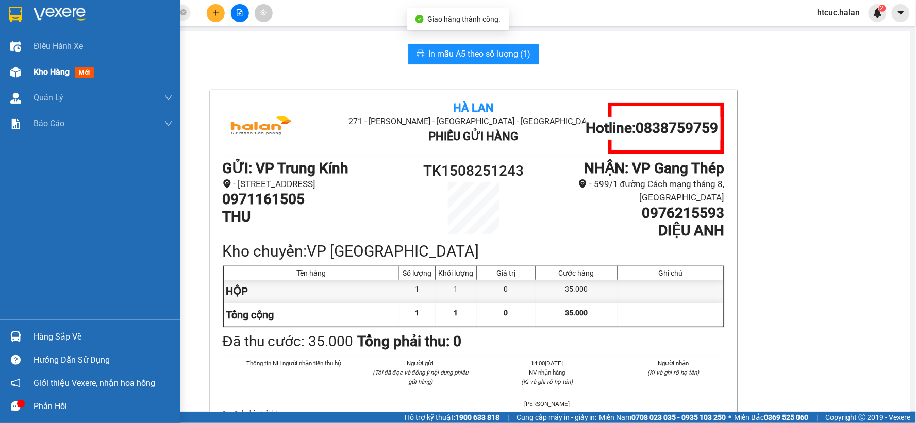
click at [29, 70] on div "Kho hàng mới" at bounding box center [90, 72] width 180 height 26
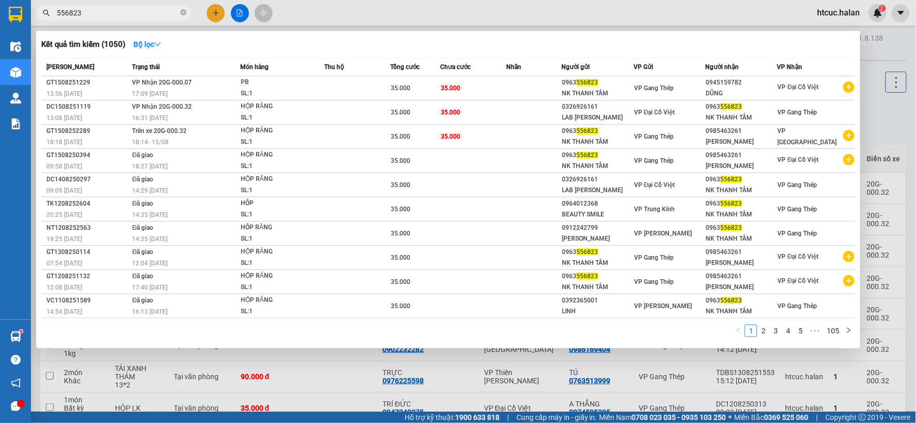
drag, startPoint x: 96, startPoint y: 13, endPoint x: 40, endPoint y: 44, distance: 64.2
click at [40, 22] on div "Kết quả tìm kiếm ( 1050 ) Bộ lọc Mã ĐH Trạng thái Món hàng Thu hộ Tổng cước Chư…" at bounding box center [100, 13] width 201 height 18
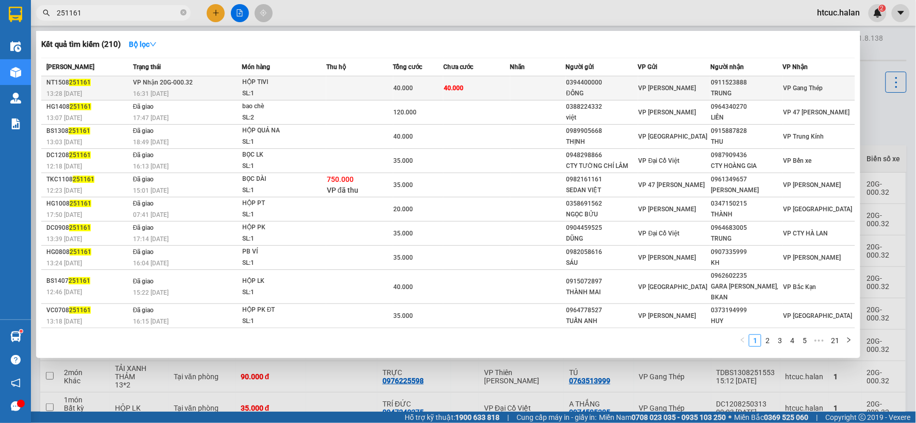
type input "251161"
click at [495, 93] on td "40.000" at bounding box center [476, 88] width 67 height 24
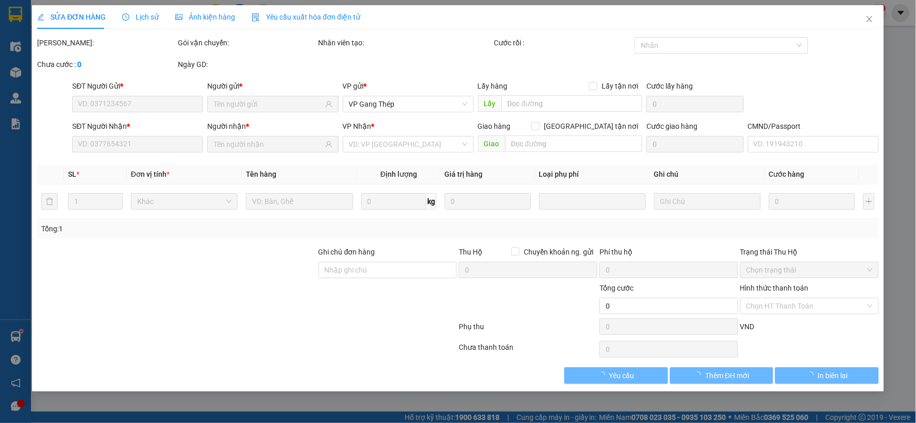
type input "0394400000"
type input "ĐÔNG"
type input "0911523888"
type input "TRUNG"
type input "40.000"
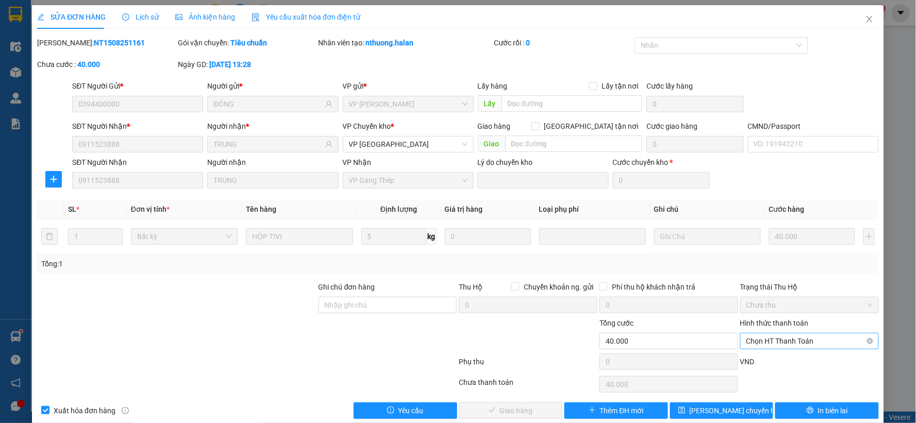
click at [794, 338] on span "Chọn HT Thanh Toán" at bounding box center [810, 341] width 126 height 15
drag, startPoint x: 772, startPoint y: 254, endPoint x: 740, endPoint y: 271, distance: 36.7
click at [772, 255] on div "Tại văn phòng" at bounding box center [802, 254] width 125 height 11
type input "0"
drag, startPoint x: 529, startPoint y: 409, endPoint x: 530, endPoint y: 404, distance: 5.3
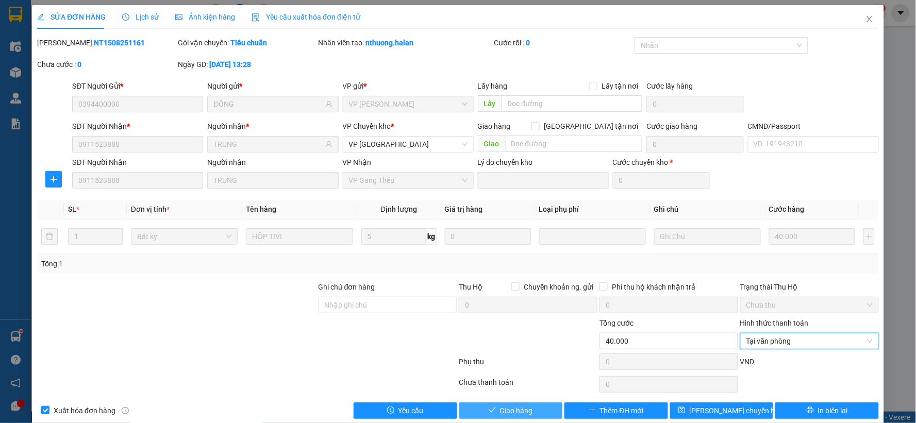
click at [529, 410] on button "Giao hàng" at bounding box center [511, 411] width 104 height 16
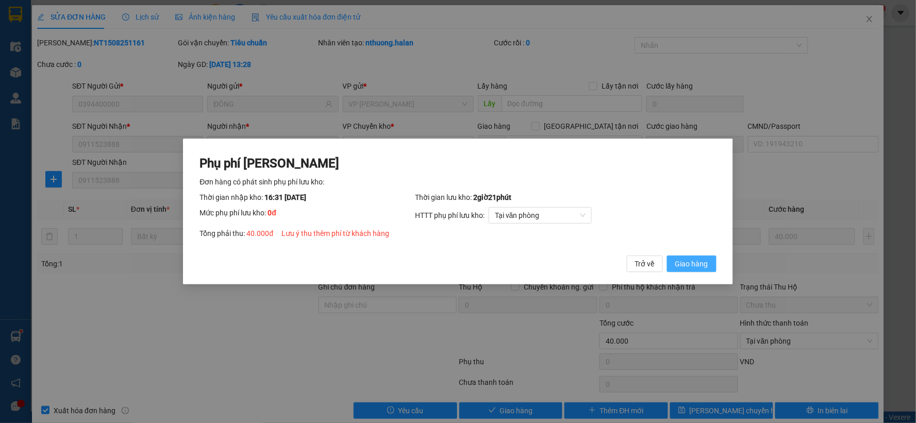
click at [697, 266] on span "Giao hàng" at bounding box center [691, 263] width 33 height 11
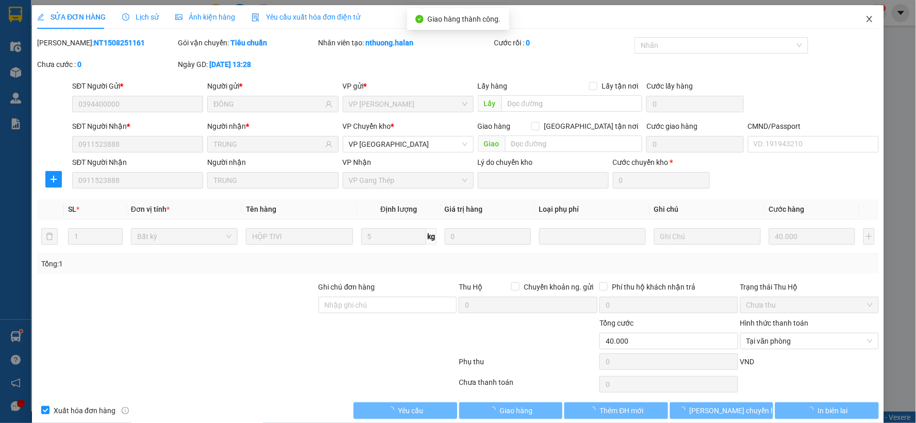
drag, startPoint x: 863, startPoint y: 18, endPoint x: 0, endPoint y: 77, distance: 864.7
click at [836, 18] on div "SỬA ĐƠN HÀNG Lịch sử Ảnh kiện hàng Yêu cầu xuất hóa đơn điện tử Total Paid Fee …" at bounding box center [458, 216] width 852 height 422
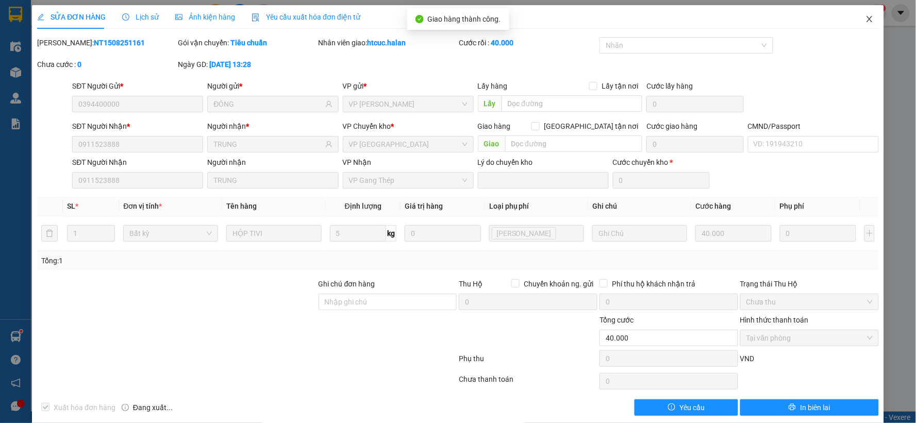
click at [866, 16] on icon "close" at bounding box center [870, 19] width 8 height 8
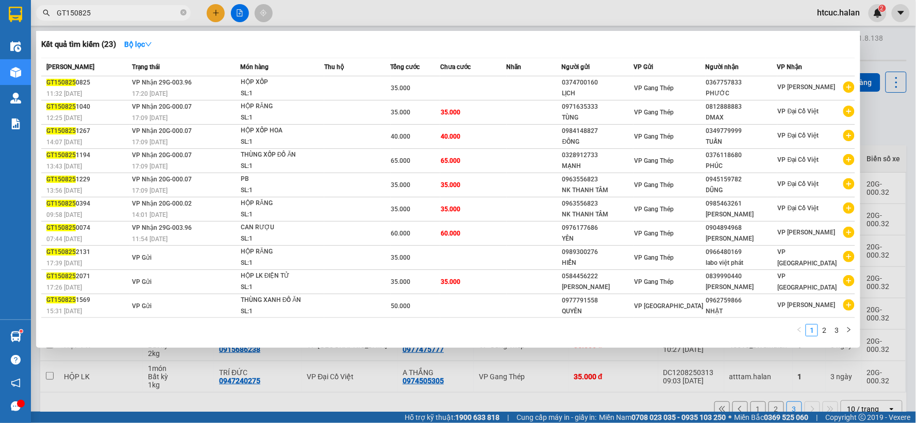
click at [364, 385] on div at bounding box center [458, 211] width 916 height 423
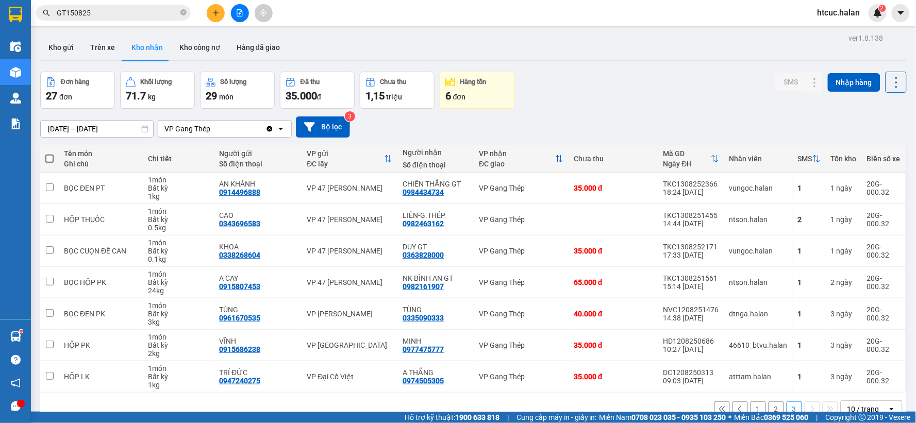
click at [127, 15] on input "GT150825" at bounding box center [118, 12] width 122 height 11
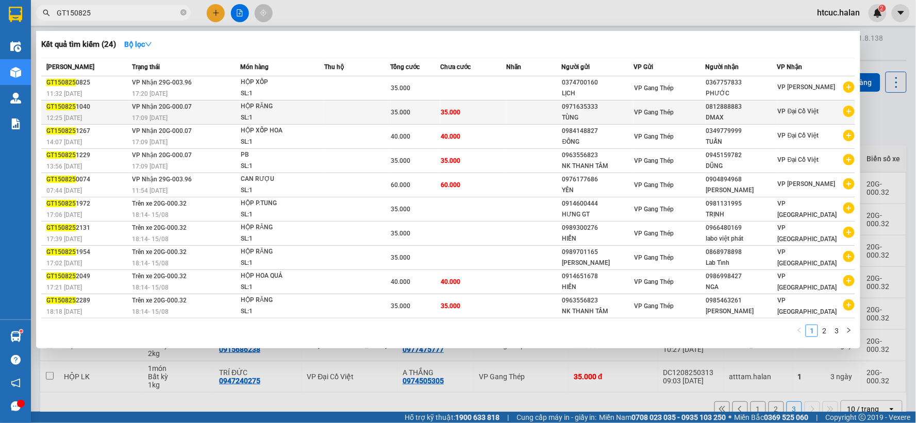
click at [518, 112] on td at bounding box center [534, 113] width 55 height 24
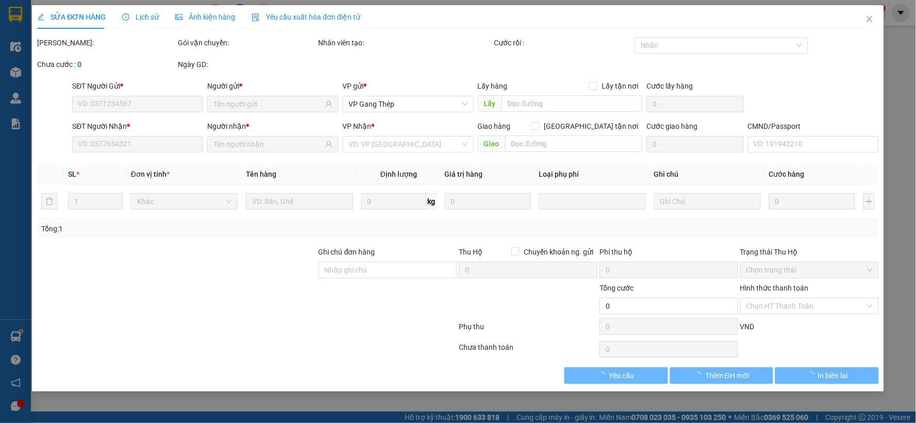
type input "0971635333"
type input "0812888883"
type input "35.000"
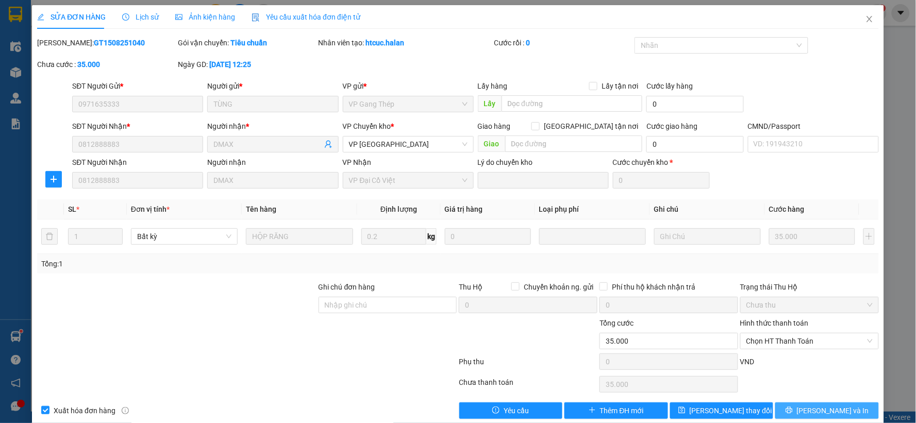
click at [820, 411] on span "[PERSON_NAME] và In" at bounding box center [833, 410] width 72 height 11
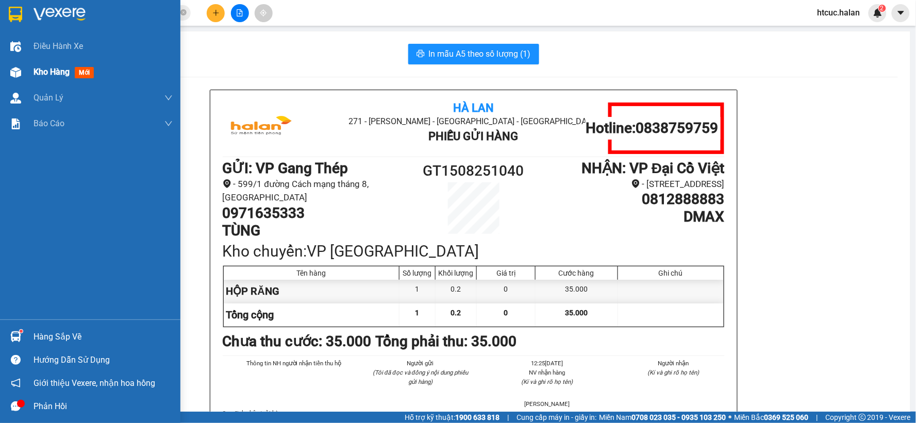
click at [14, 71] on img at bounding box center [15, 72] width 11 height 11
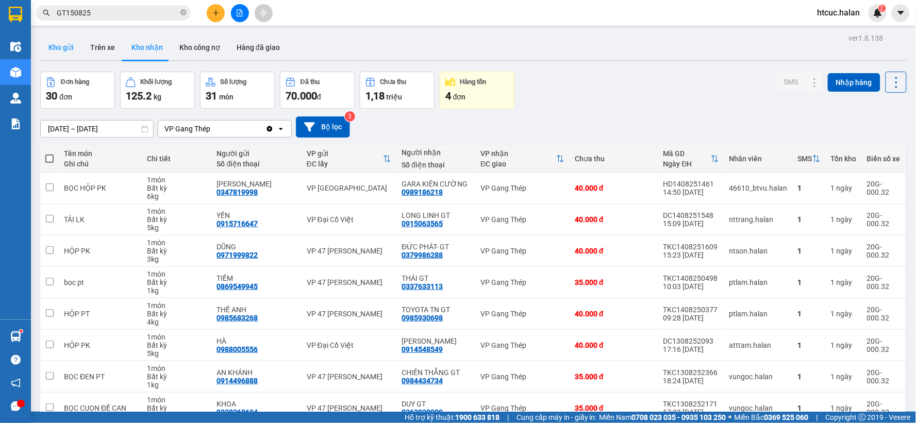
click at [63, 46] on button "Kho gửi" at bounding box center [61, 47] width 42 height 25
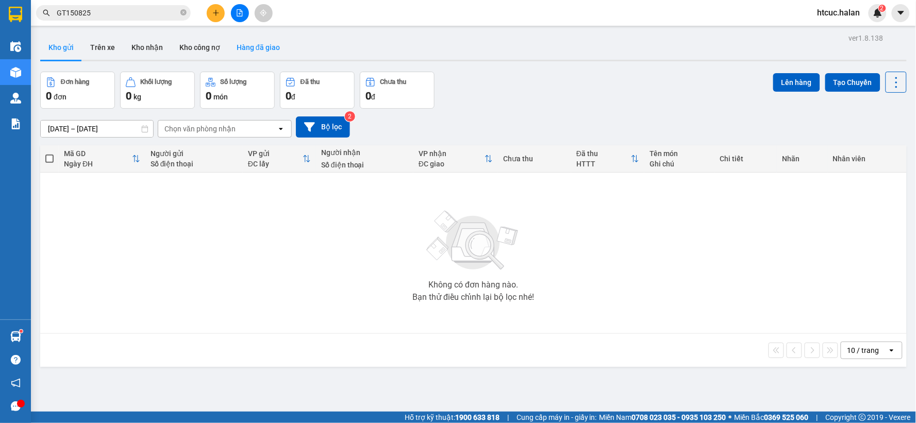
click at [265, 45] on button "Hàng đã giao" at bounding box center [258, 47] width 60 height 25
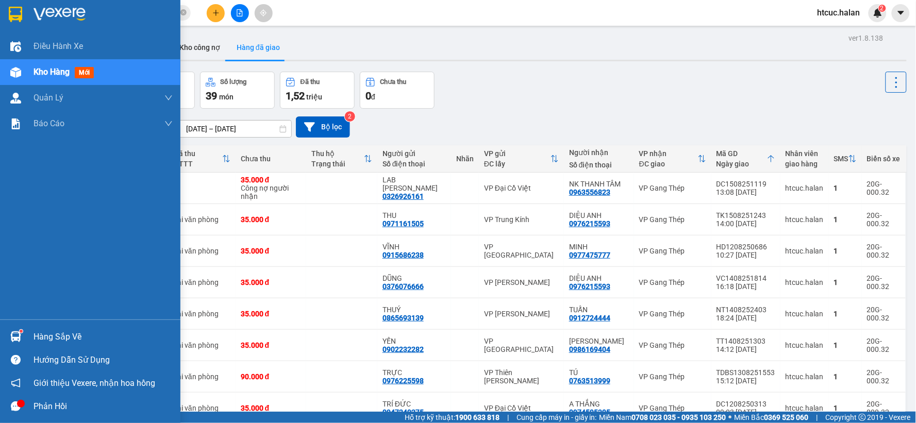
click at [21, 336] on img at bounding box center [15, 337] width 11 height 11
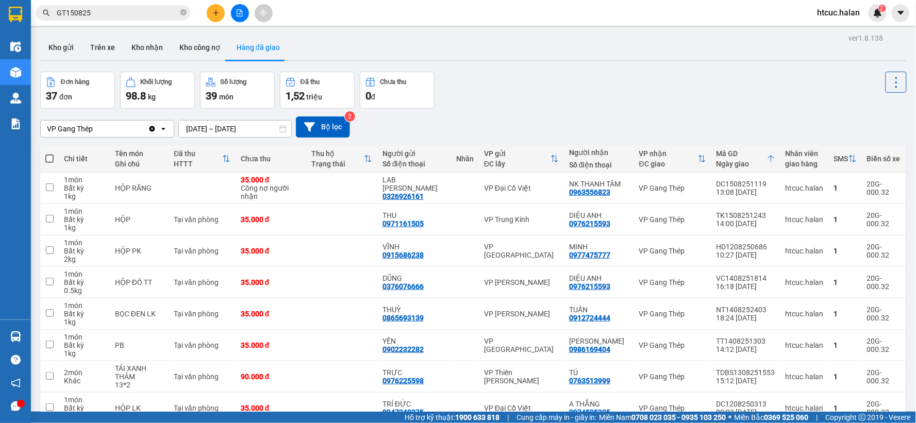
click at [550, 141] on section "Kết quả tìm kiếm ( 24 ) Bộ lọc Mã ĐH Trạng thái Món hàng Thu hộ Tổng cước Chưa …" at bounding box center [458, 211] width 916 height 423
click at [106, 53] on button "Trên xe" at bounding box center [102, 47] width 41 height 25
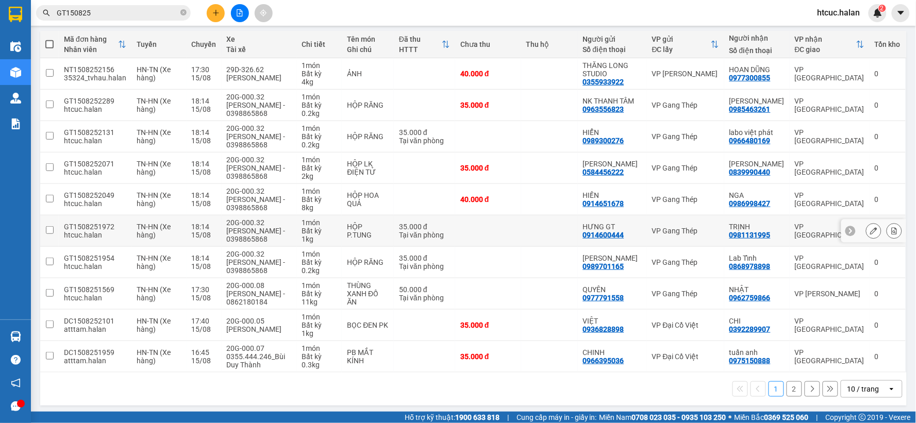
scroll to position [126, 0]
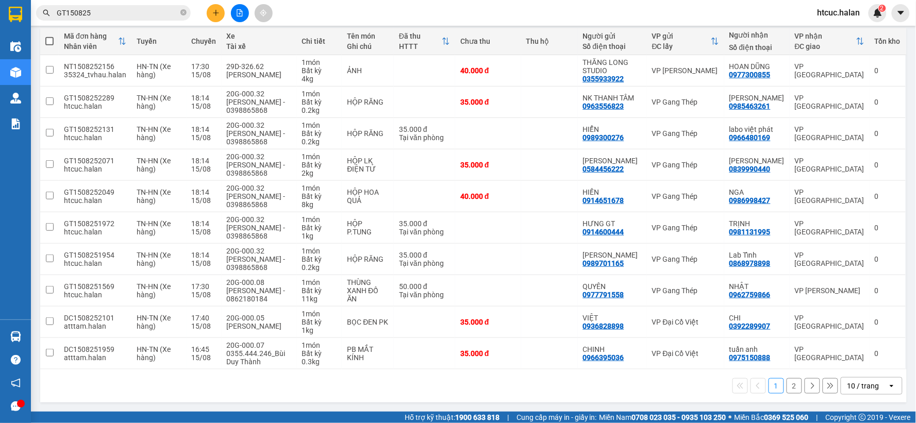
click at [788, 382] on button "2" at bounding box center [794, 385] width 15 height 15
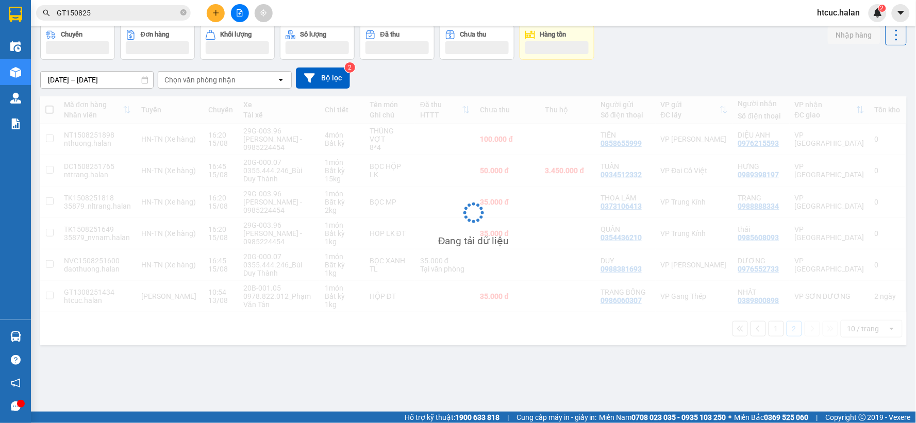
scroll to position [47, 0]
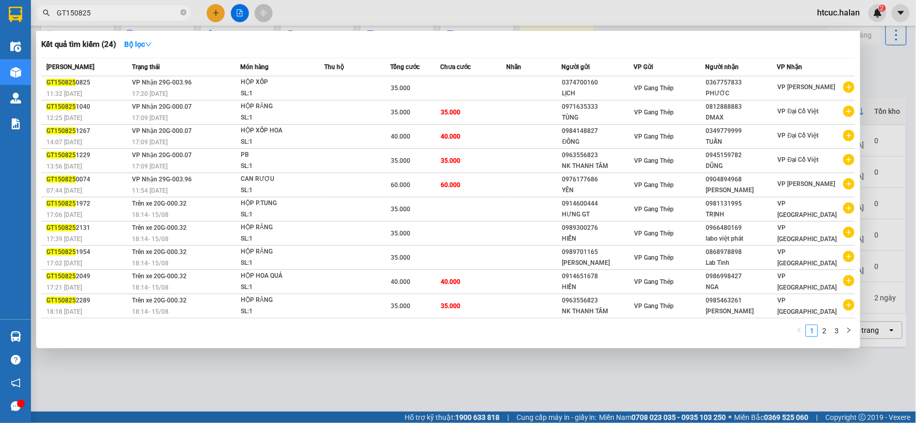
click at [124, 13] on input "GT150825" at bounding box center [118, 12] width 122 height 11
